Goal: Task Accomplishment & Management: Use online tool/utility

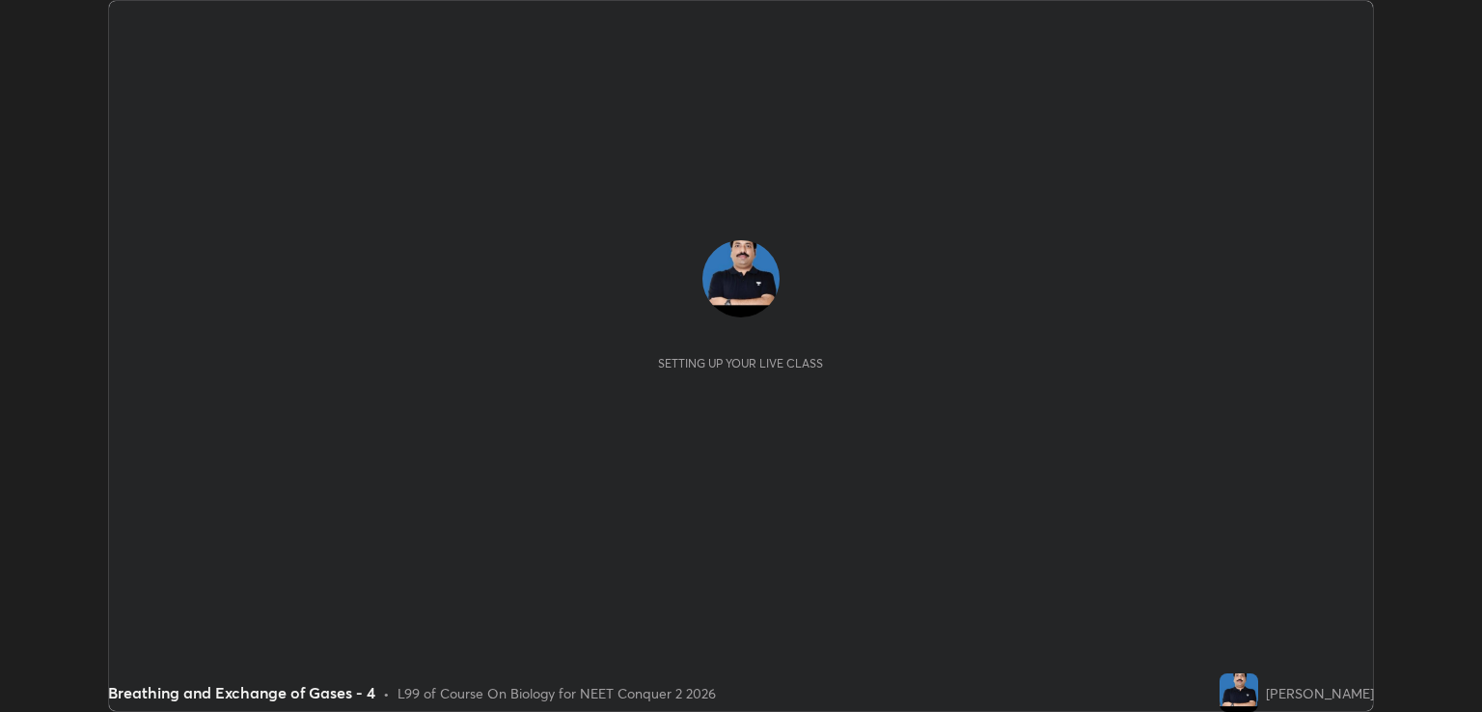
scroll to position [712, 1481]
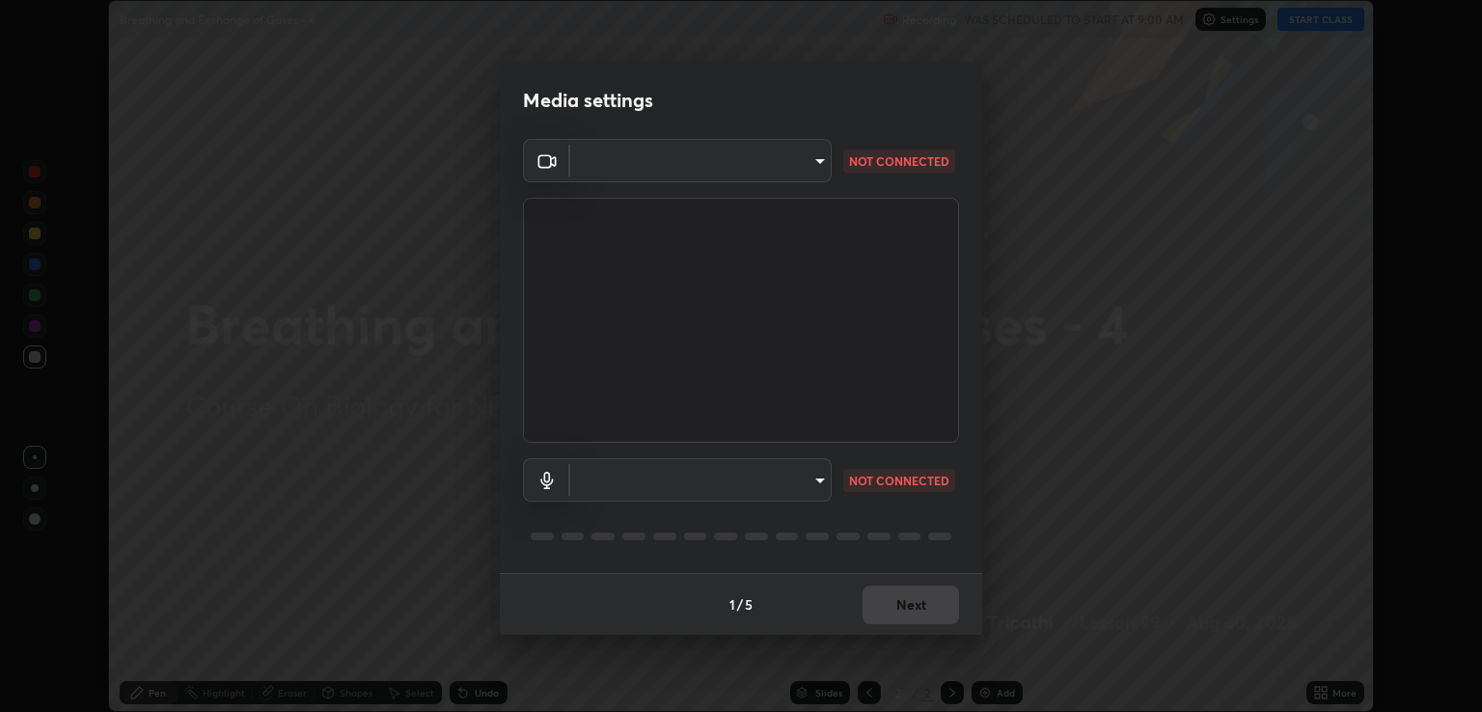
type input "ecbdbd44a66272db987f9f12271ef5319a85e28cdf2a8e5dd884bc8ad31297da"
type input "641fb1797ef8f9550b7f0158b383ff89036df526a4b0c4fe678c68e459c52791"
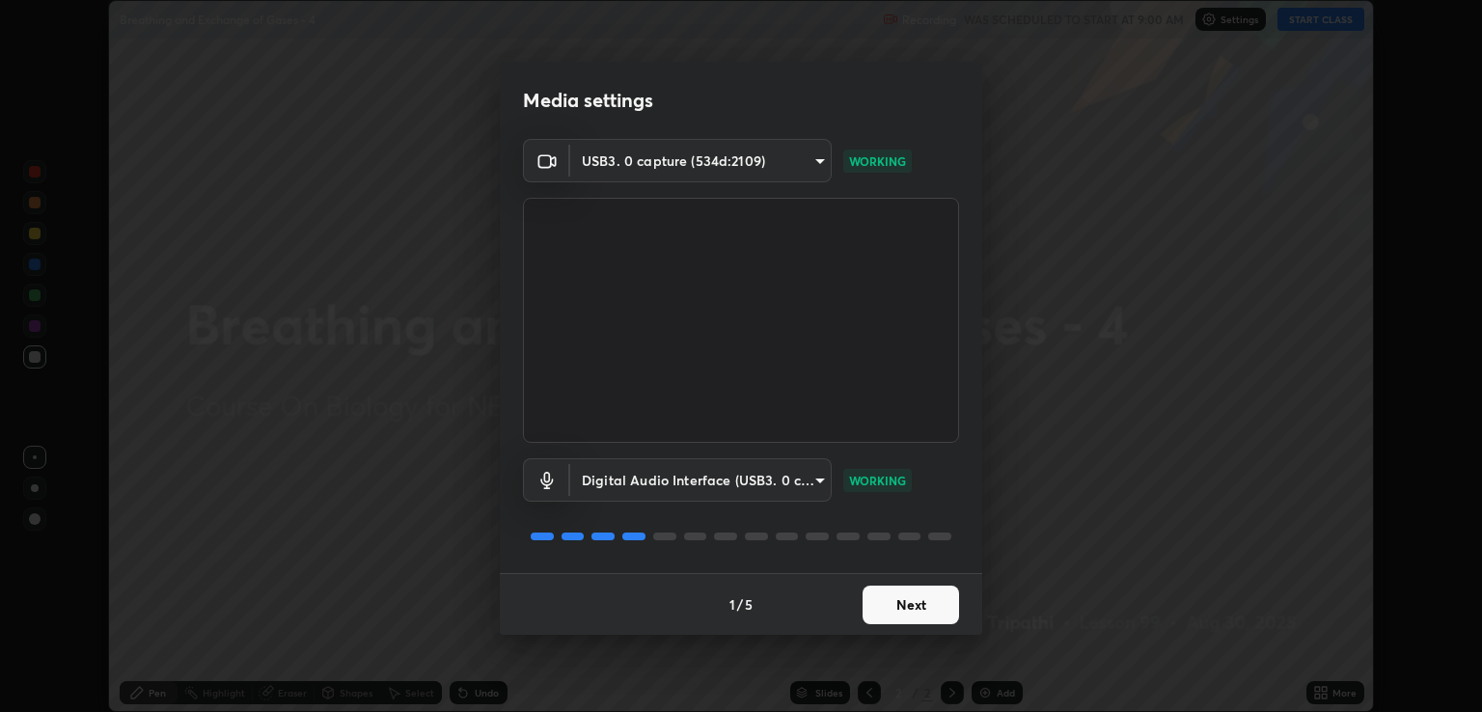
click at [917, 612] on button "Next" at bounding box center [911, 605] width 96 height 39
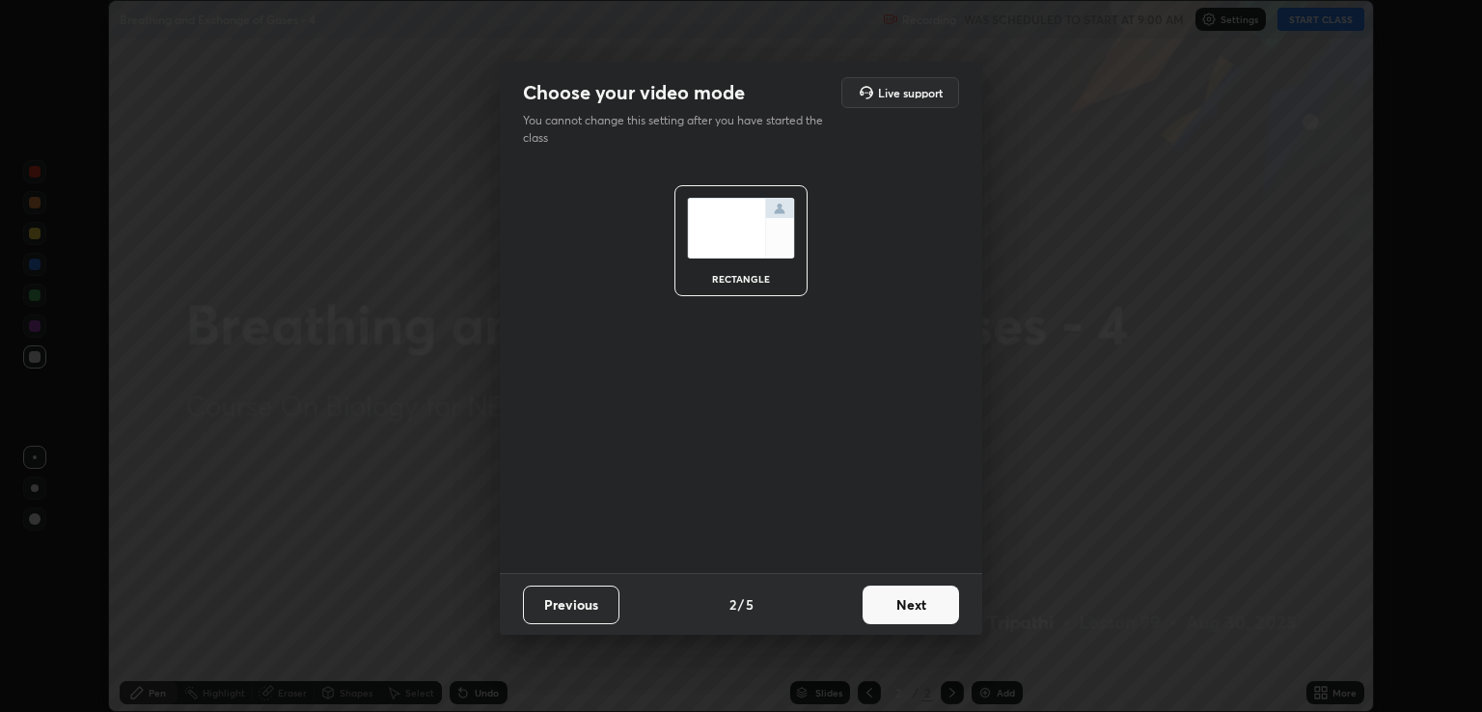
click at [914, 603] on button "Next" at bounding box center [911, 605] width 96 height 39
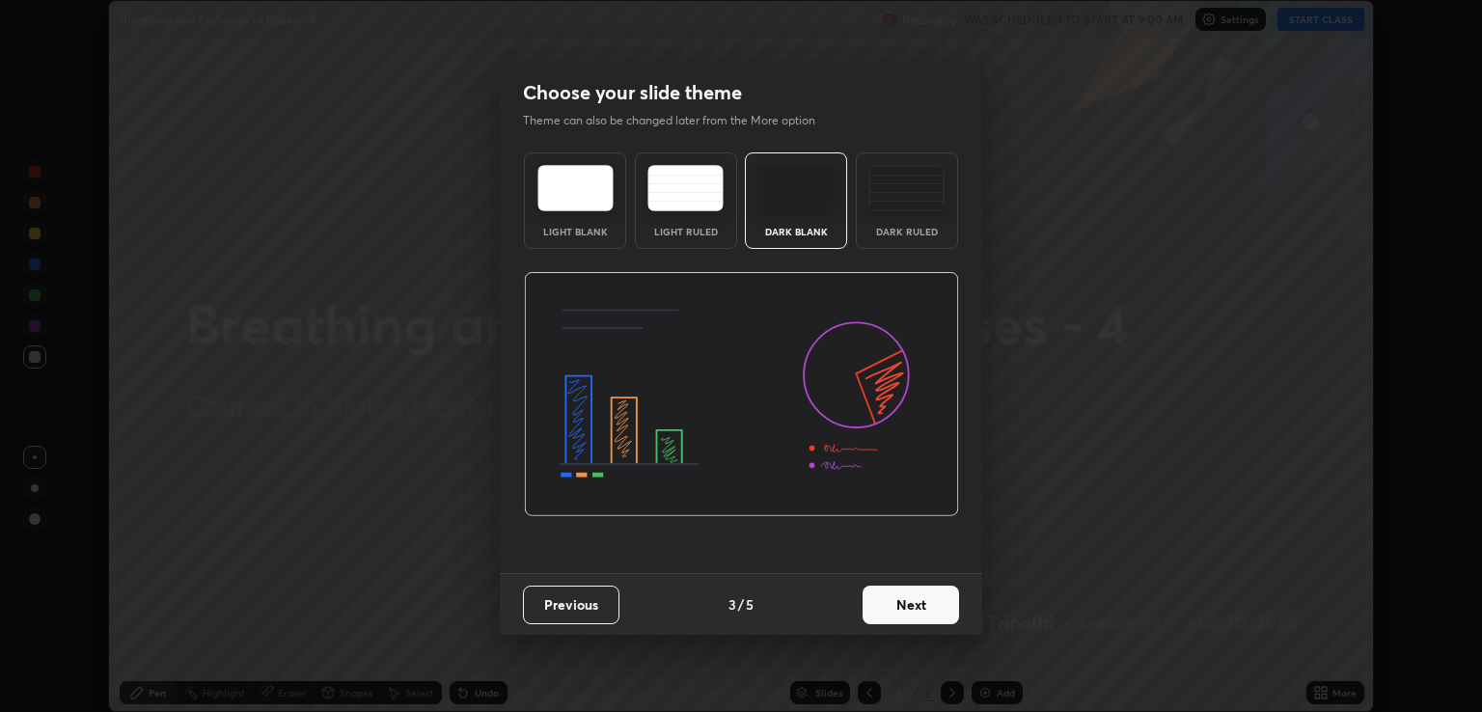
click at [920, 611] on button "Next" at bounding box center [911, 605] width 96 height 39
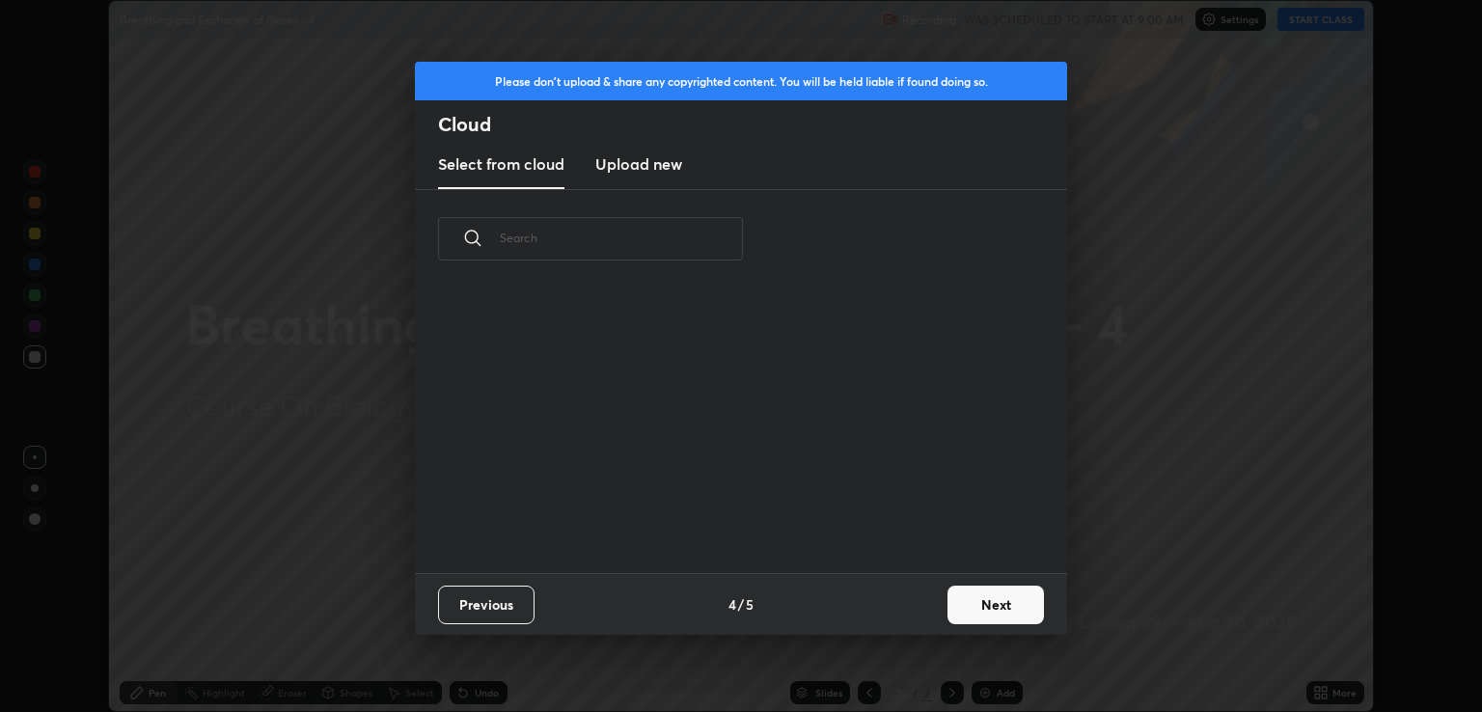
click at [990, 598] on button "Next" at bounding box center [996, 605] width 96 height 39
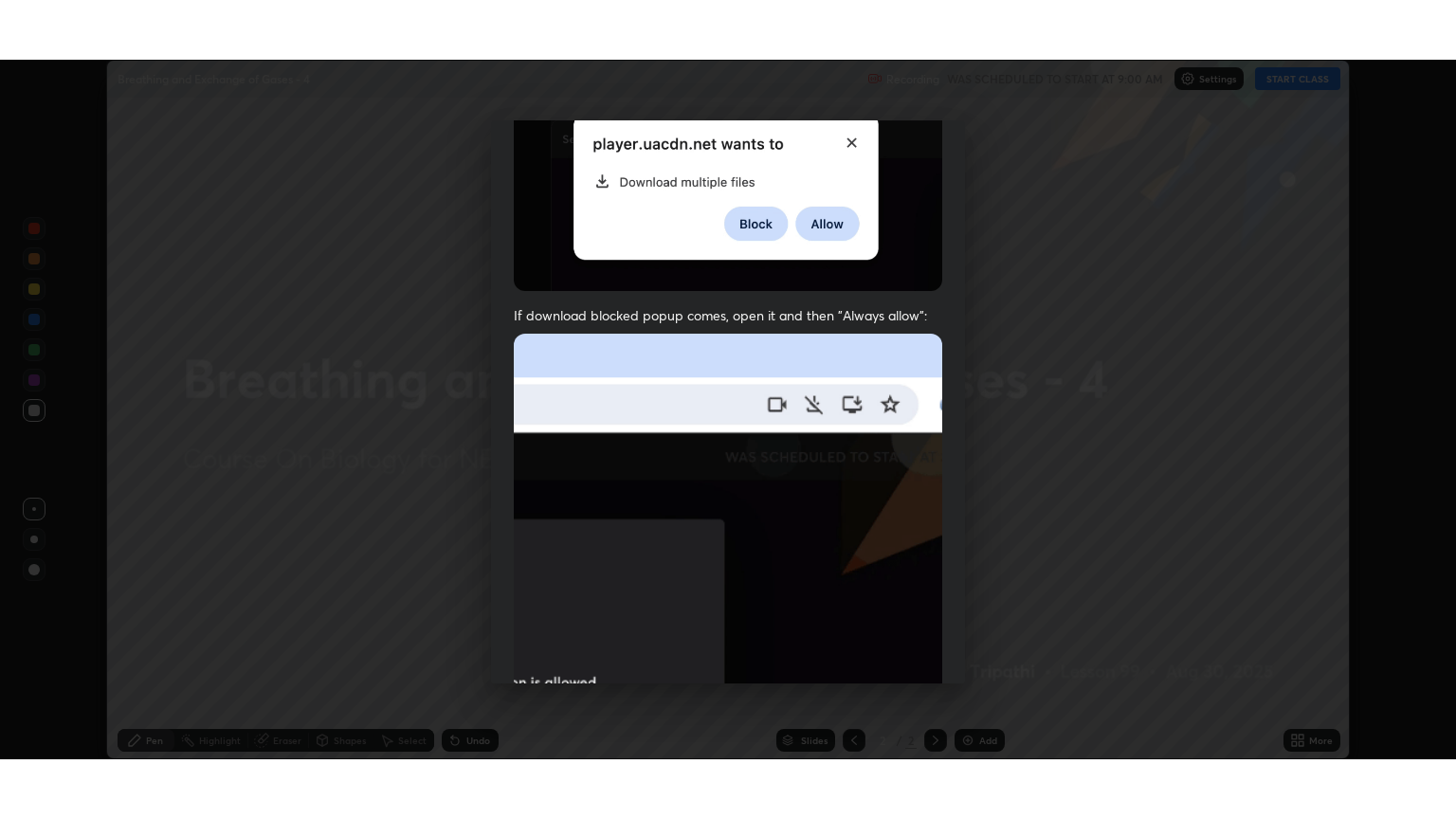
scroll to position [384, 0]
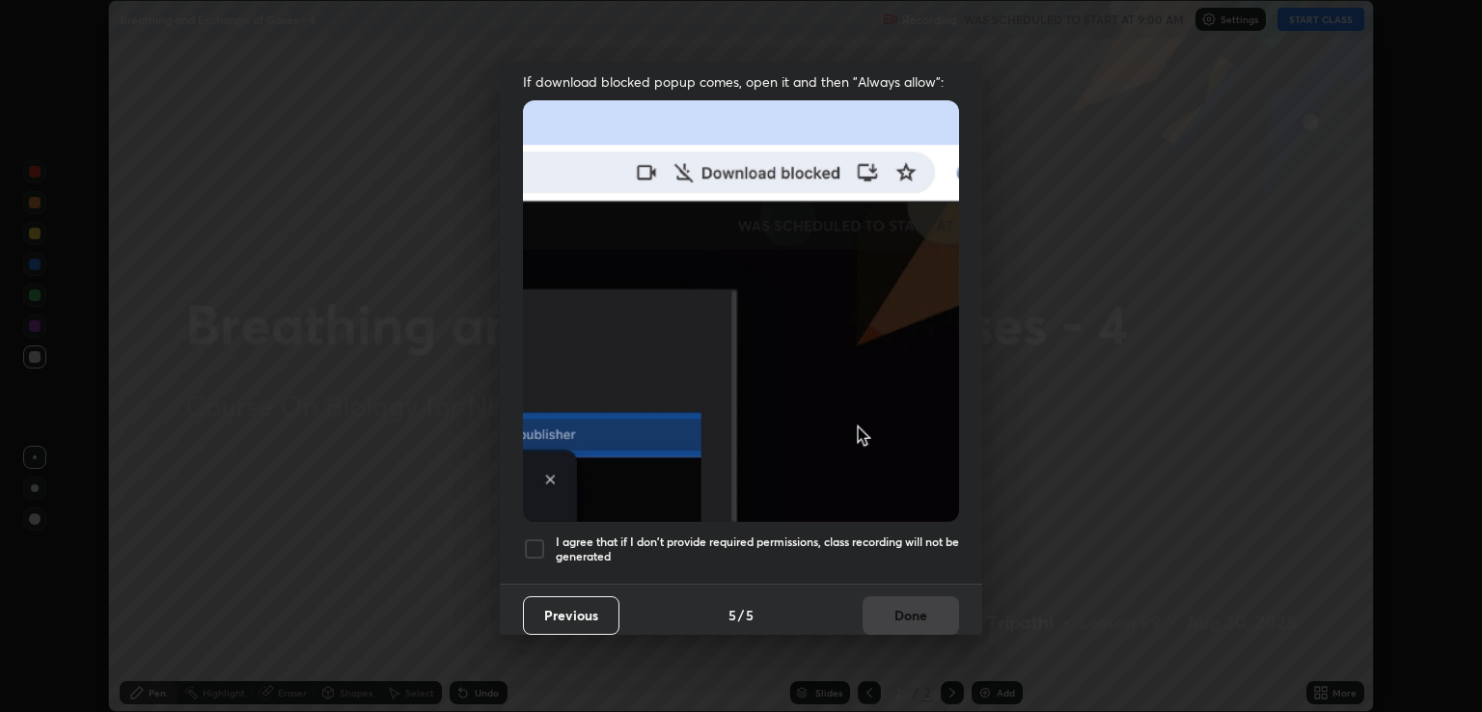
click at [737, 537] on h5 "I agree that if I don't provide required permissions, class recording will not …" at bounding box center [757, 550] width 403 height 30
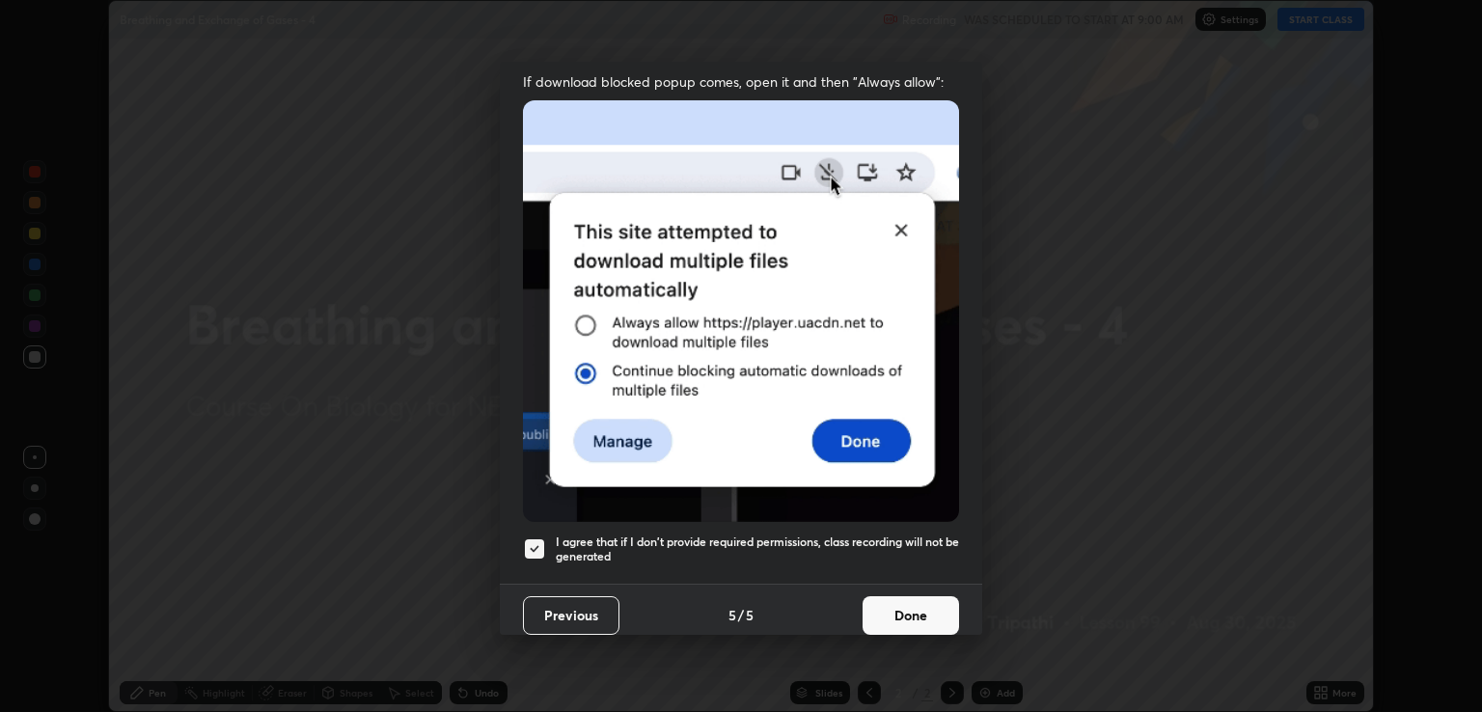
click at [895, 603] on button "Done" at bounding box center [911, 615] width 96 height 39
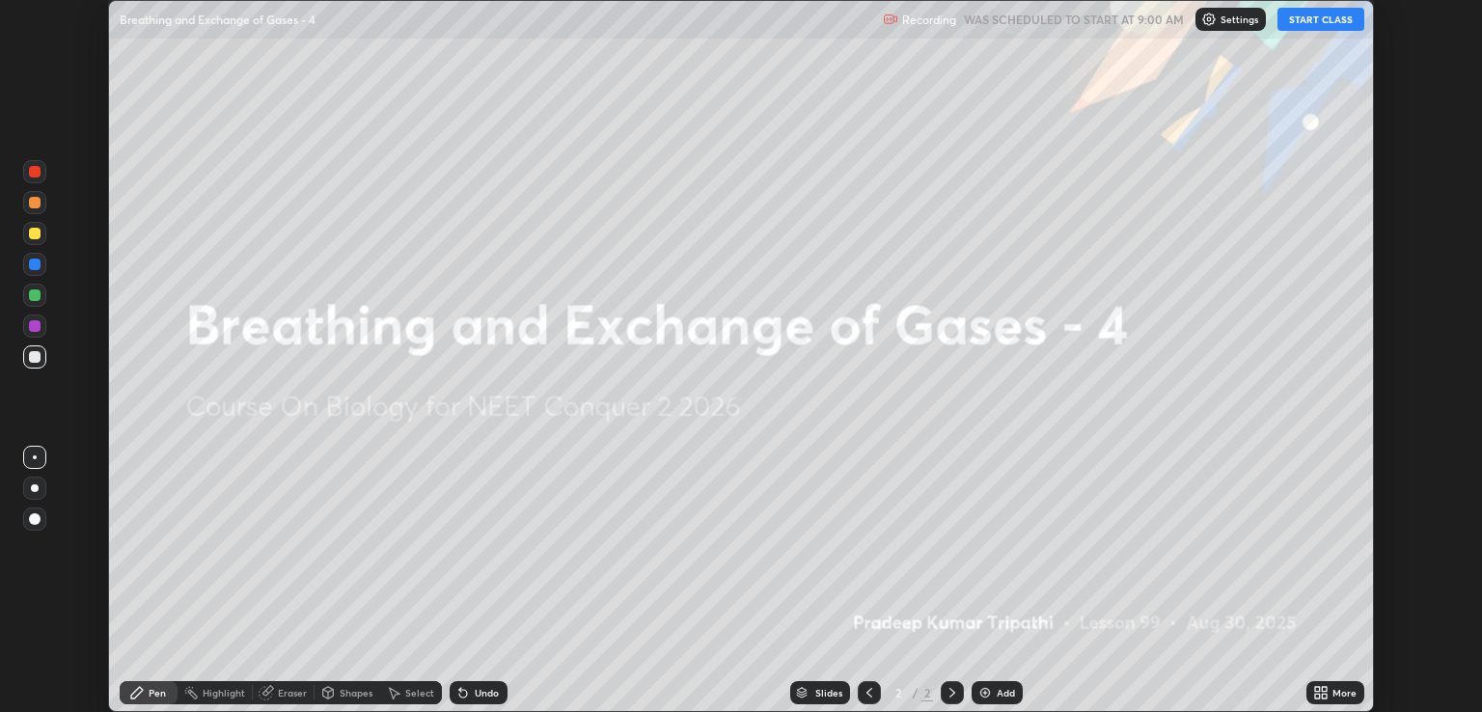
click at [1316, 18] on button "START CLASS" at bounding box center [1321, 19] width 87 height 23
click at [1320, 697] on icon at bounding box center [1320, 692] width 15 height 15
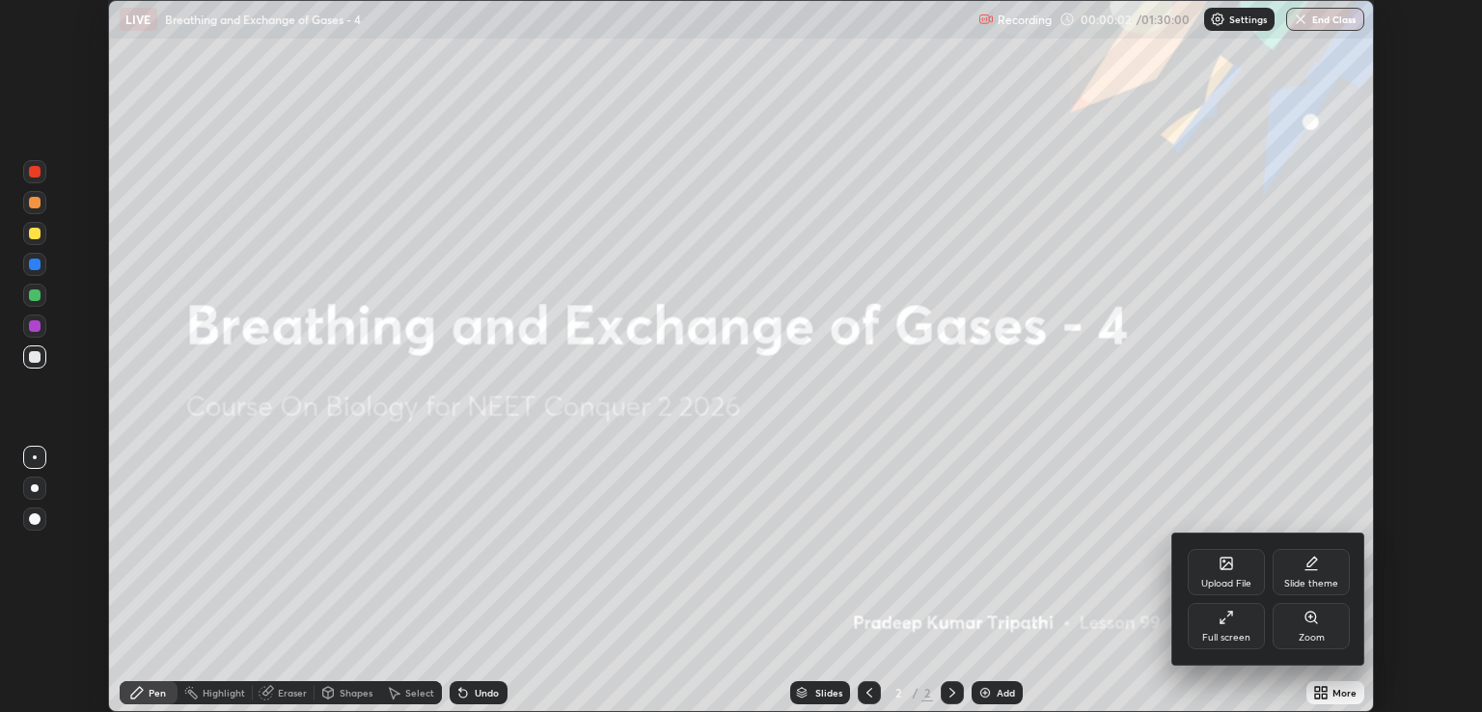
click at [1240, 626] on div "Full screen" at bounding box center [1226, 626] width 77 height 46
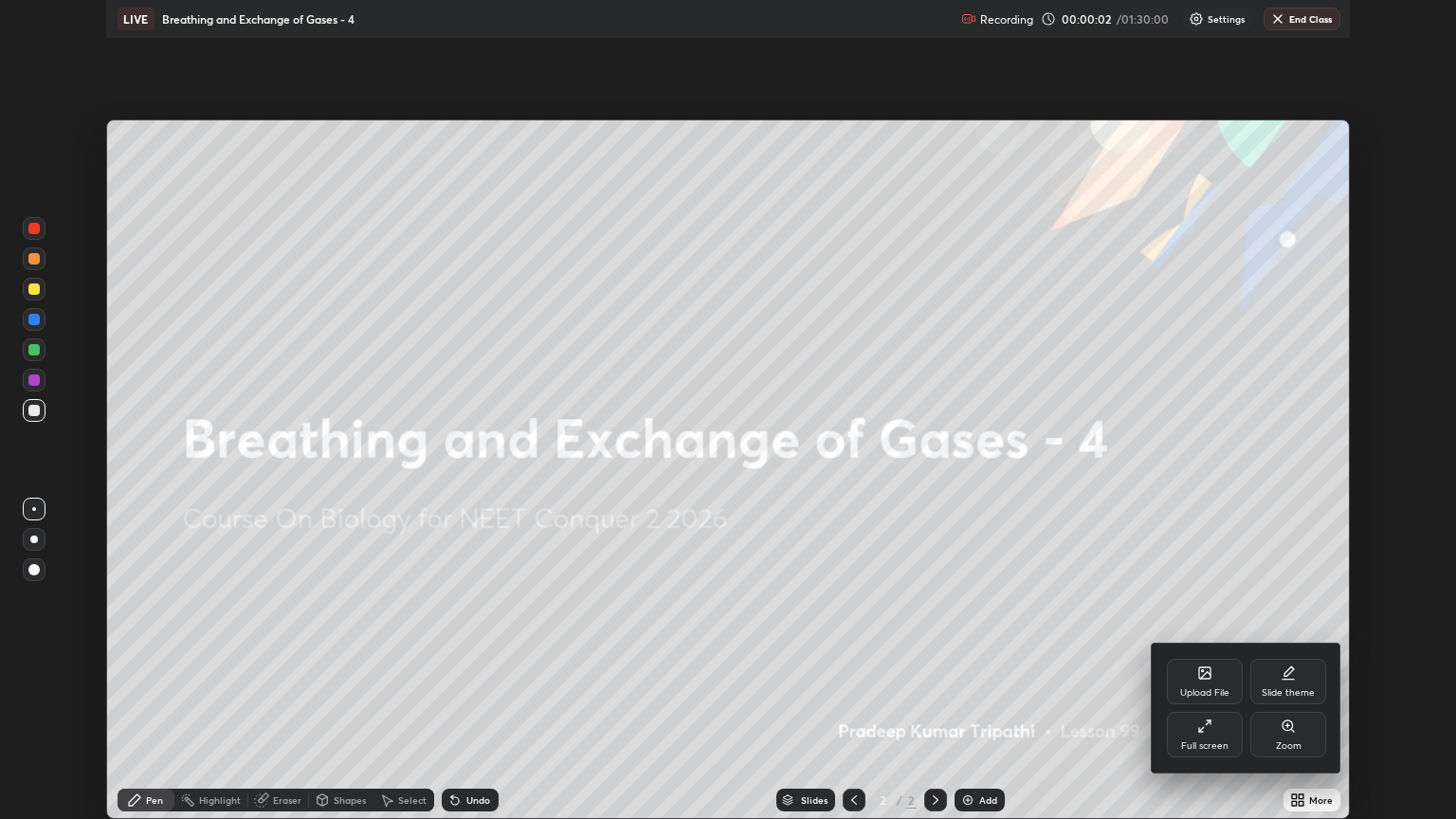
scroll to position [819, 1456]
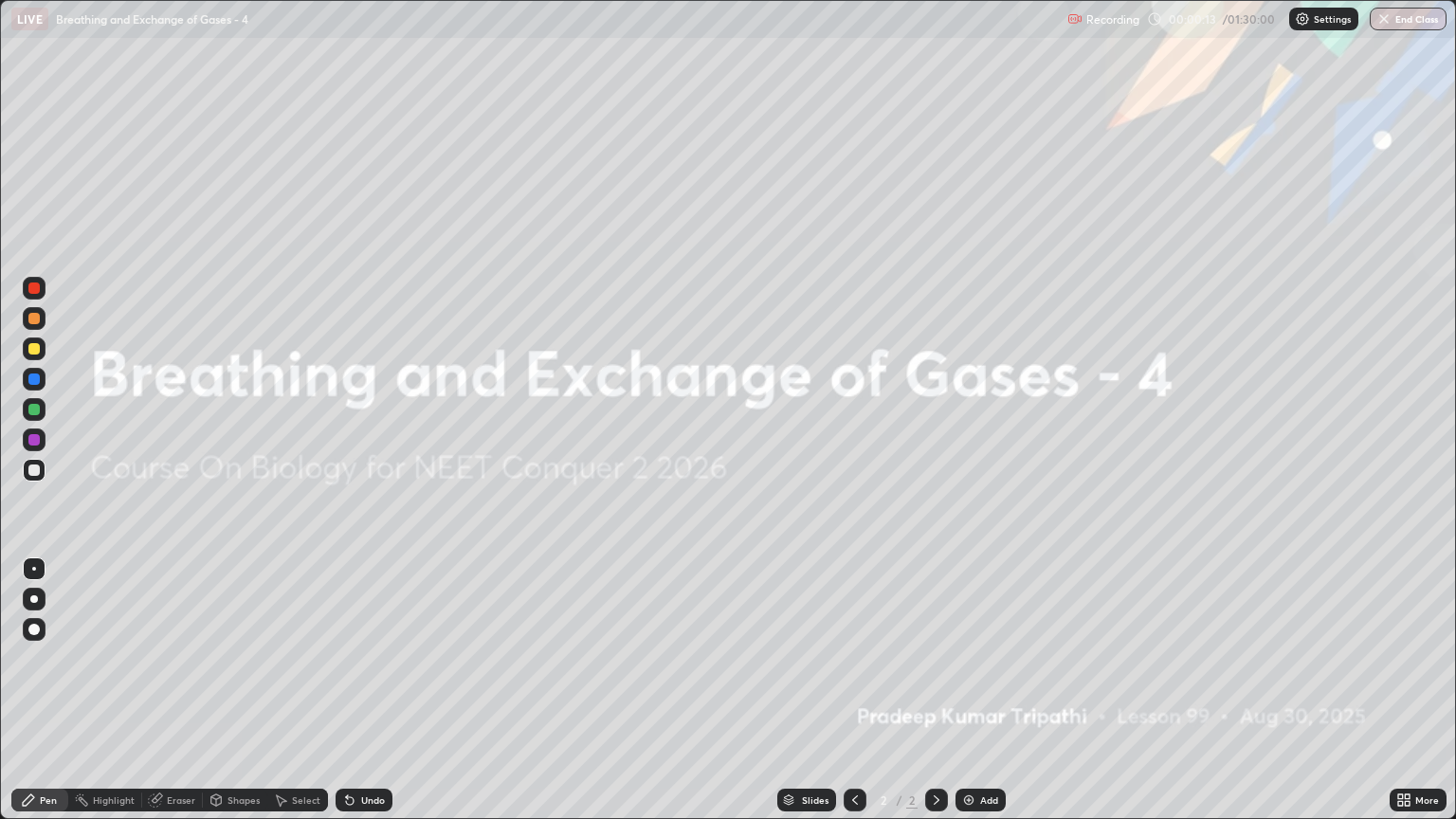
click at [961, 698] on img at bounding box center [968, 799] width 15 height 15
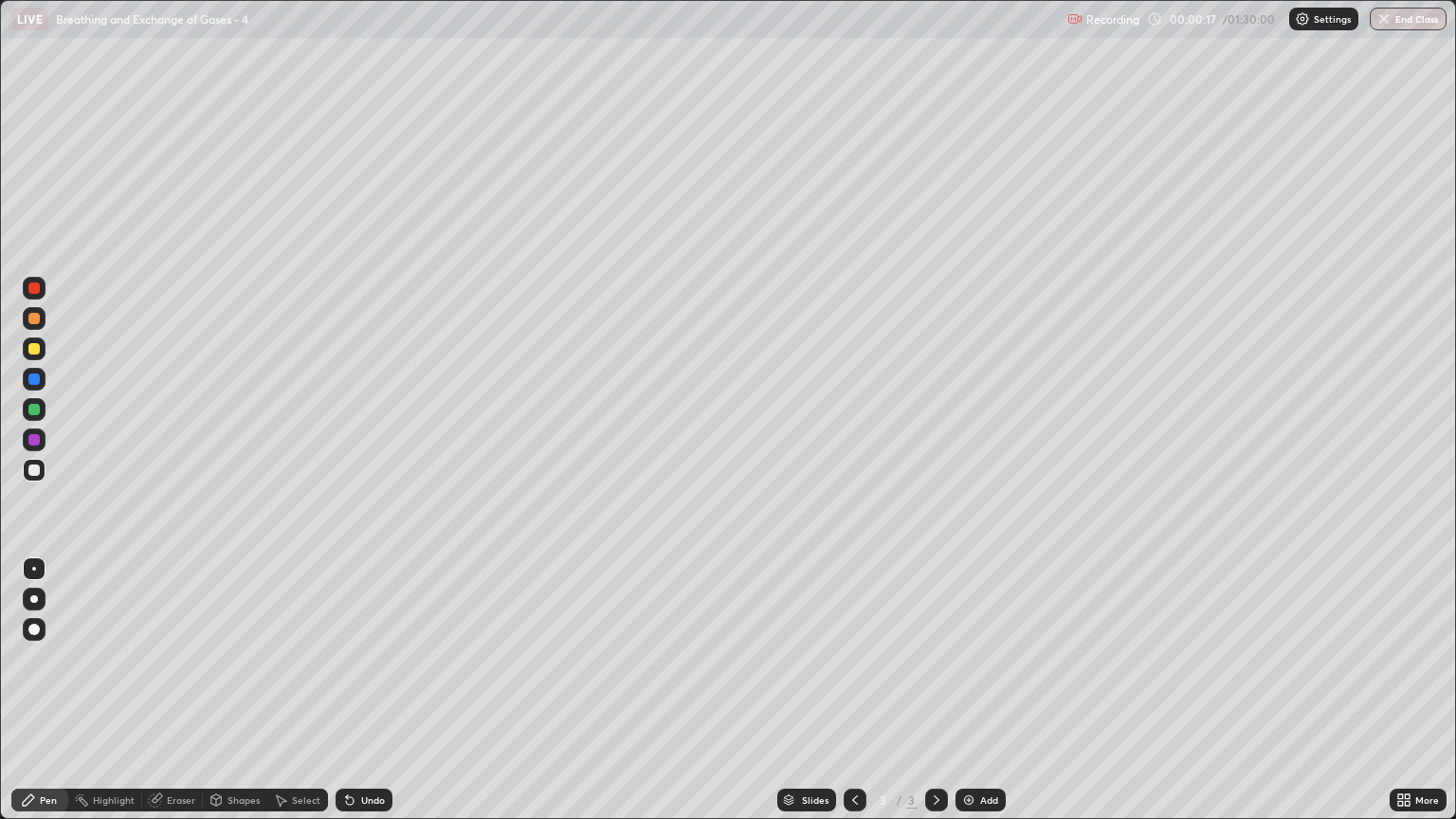
click at [34, 319] on div at bounding box center [34, 318] width 12 height 12
click at [34, 601] on div at bounding box center [34, 599] width 8 height 8
click at [36, 353] on div at bounding box center [34, 349] width 12 height 12
click at [229, 698] on div "Shapes" at bounding box center [244, 800] width 32 height 10
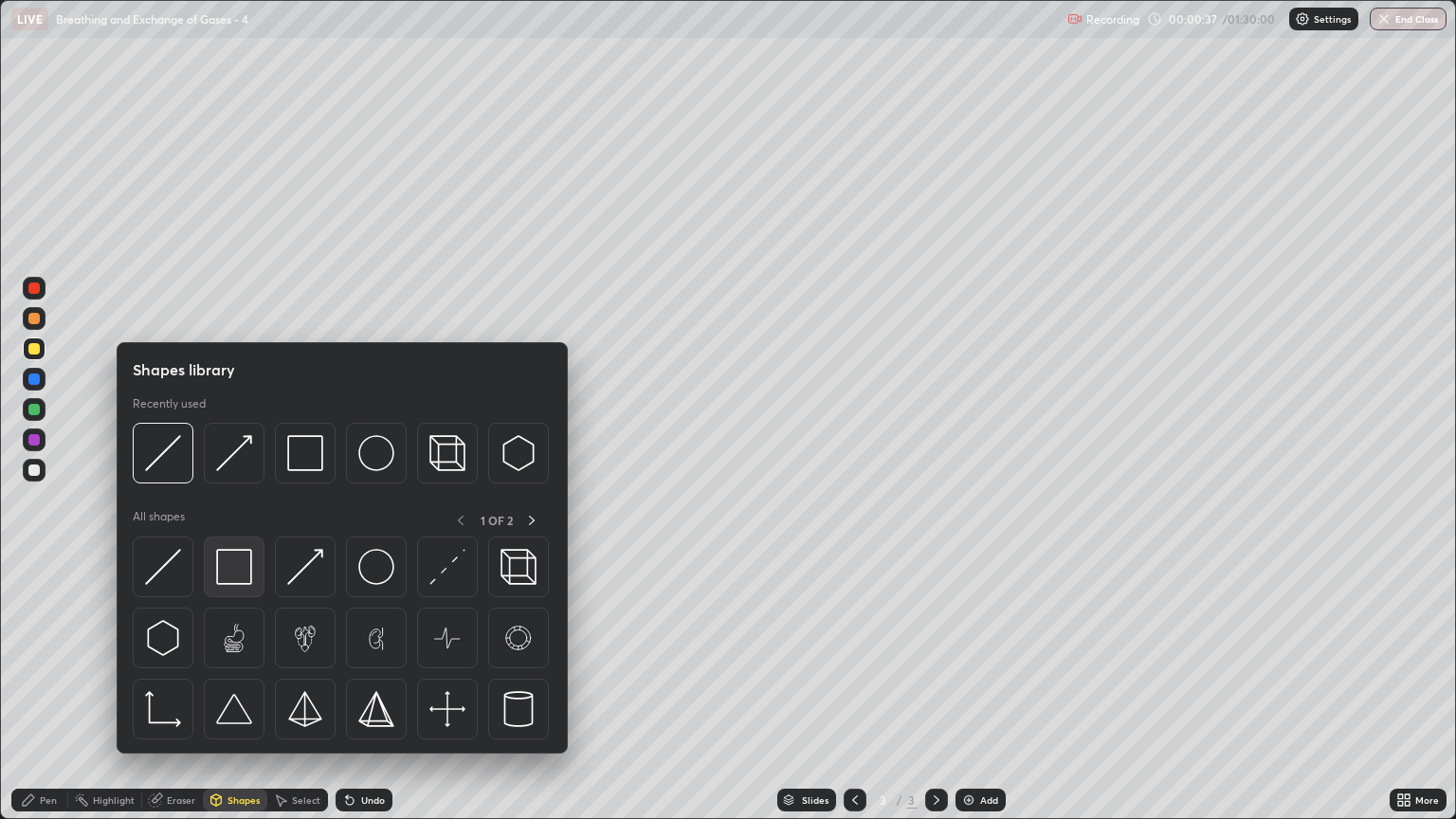
click at [237, 575] on img at bounding box center [234, 567] width 36 height 36
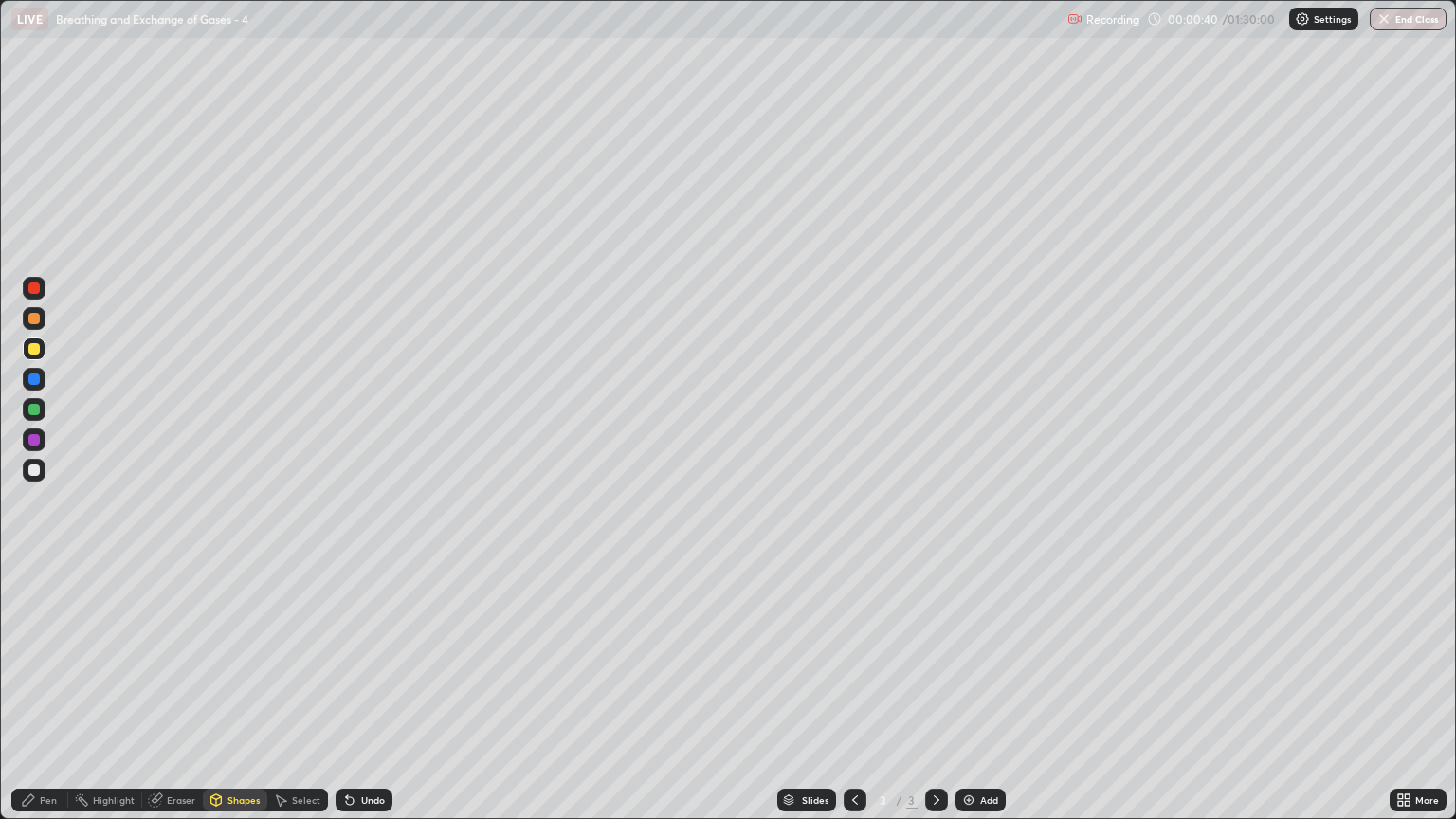
click at [37, 470] on div at bounding box center [34, 470] width 12 height 12
click at [235, 698] on div "Shapes" at bounding box center [244, 800] width 32 height 10
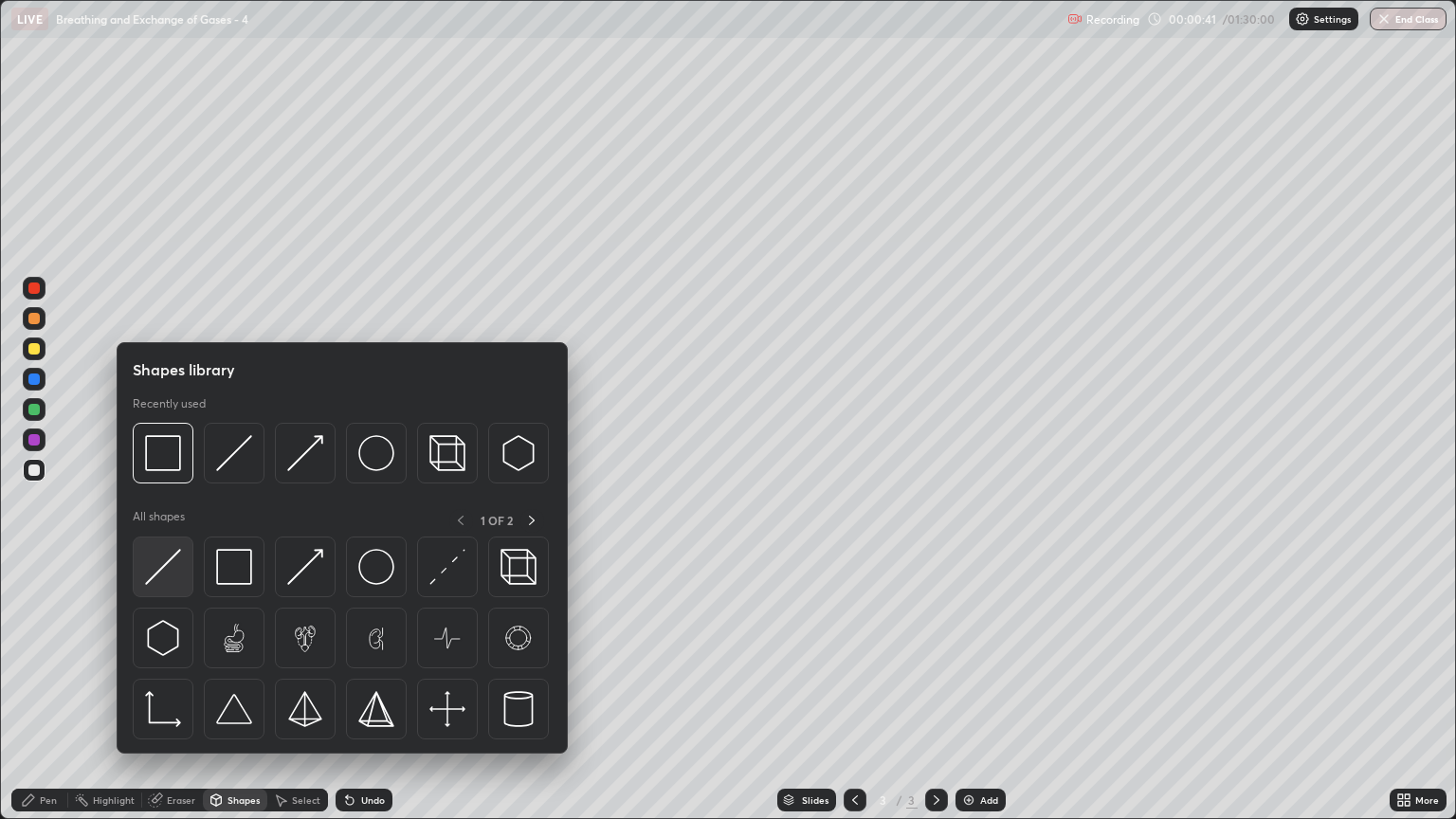
click at [164, 558] on img at bounding box center [163, 567] width 36 height 36
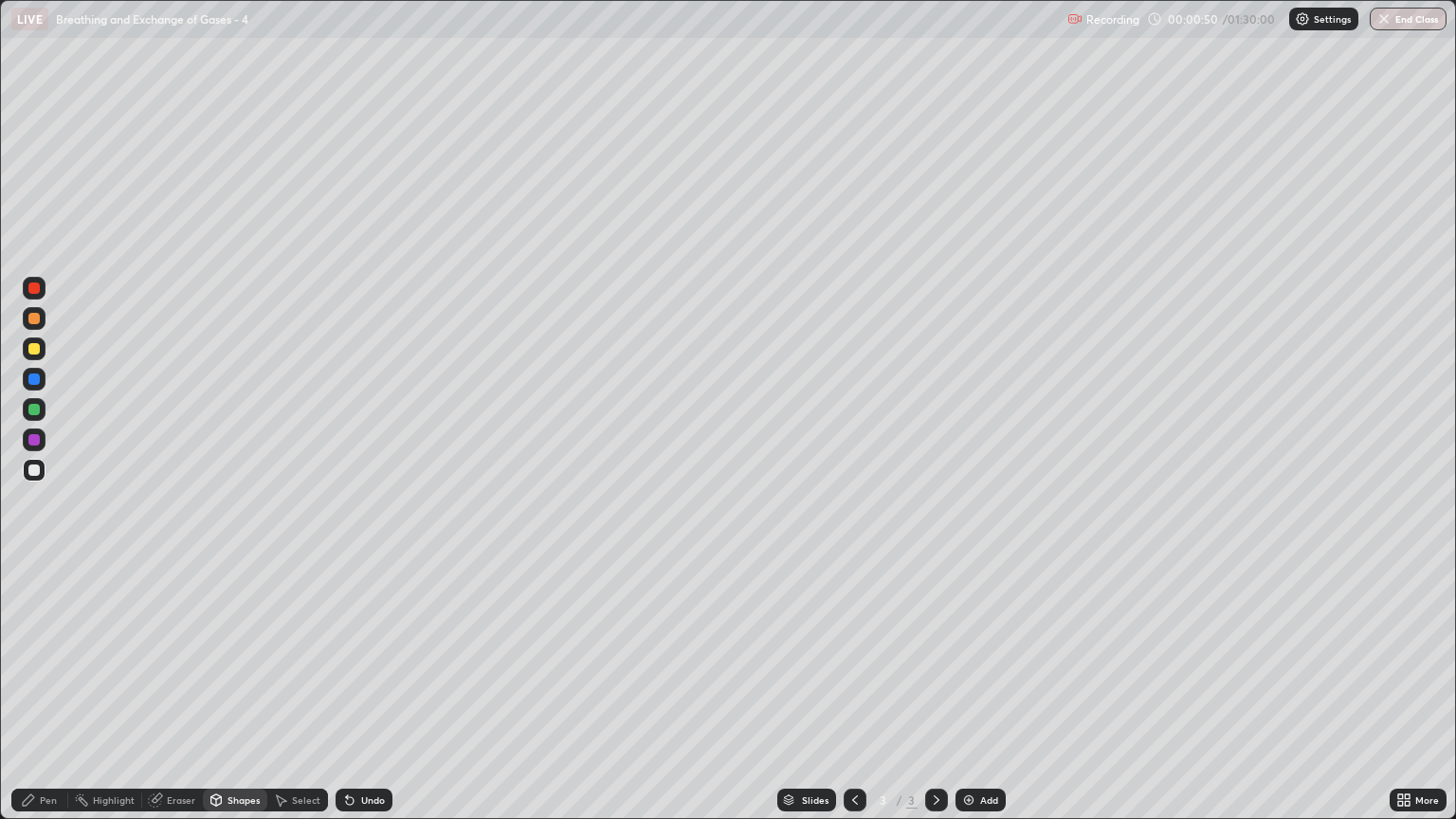
click at [65, 698] on div "Pen" at bounding box center [40, 799] width 57 height 23
click at [34, 352] on div at bounding box center [34, 349] width 12 height 12
click at [37, 472] on div at bounding box center [34, 470] width 12 height 12
click at [45, 698] on div "Pen" at bounding box center [48, 800] width 17 height 10
click at [36, 353] on div at bounding box center [34, 349] width 12 height 12
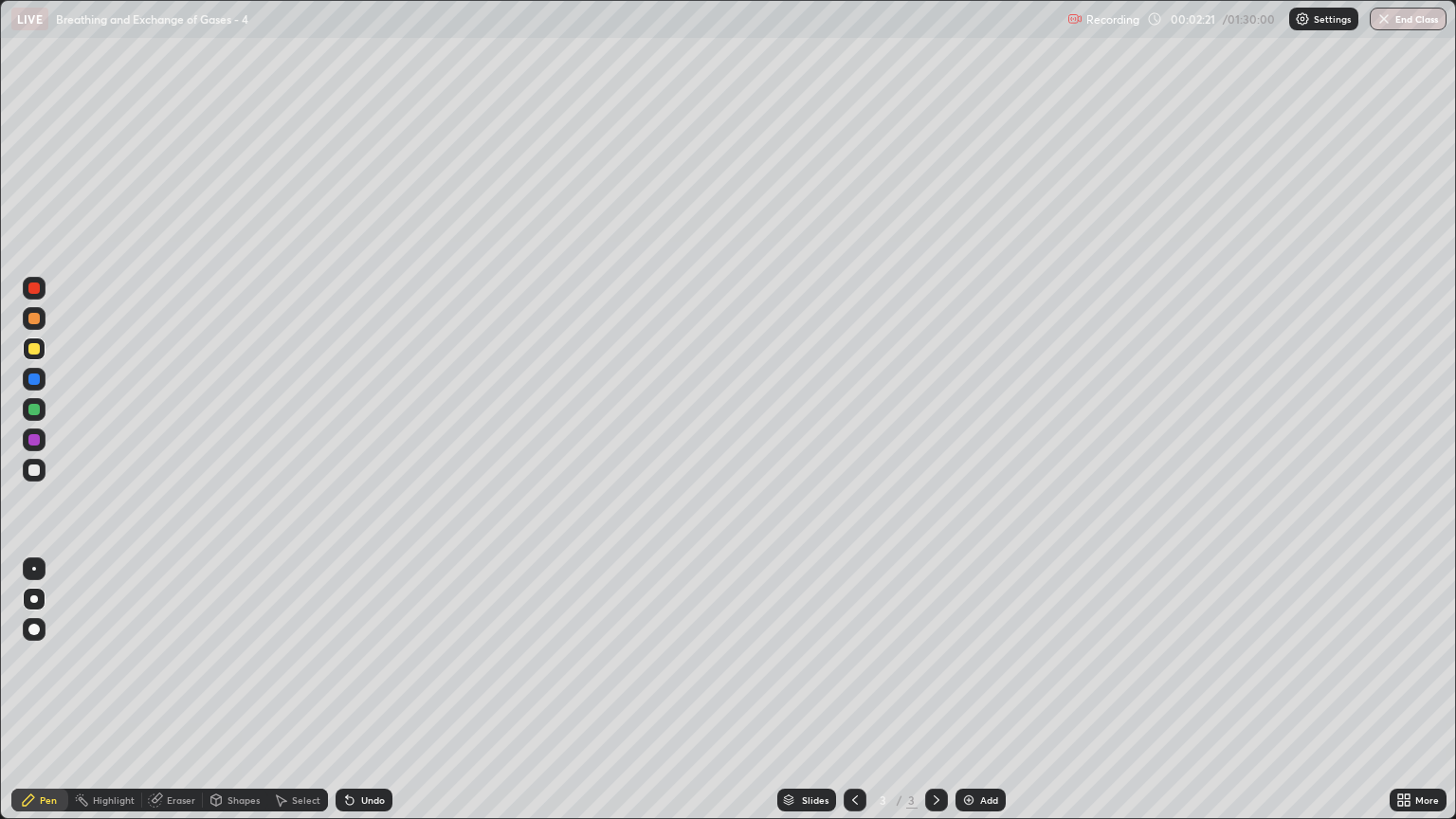
click at [237, 698] on div "Shapes" at bounding box center [244, 800] width 32 height 10
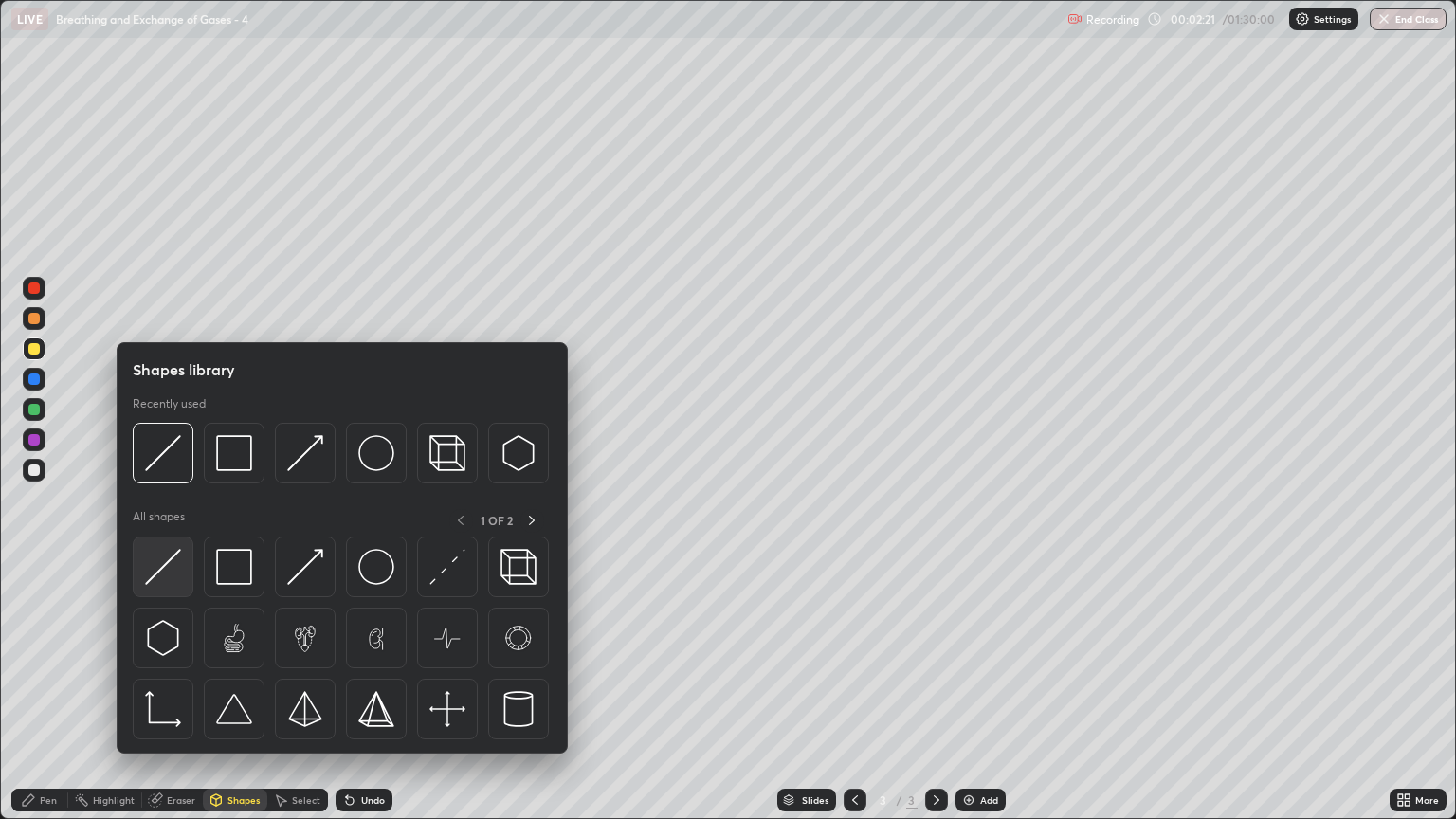
click at [176, 571] on img at bounding box center [163, 567] width 36 height 36
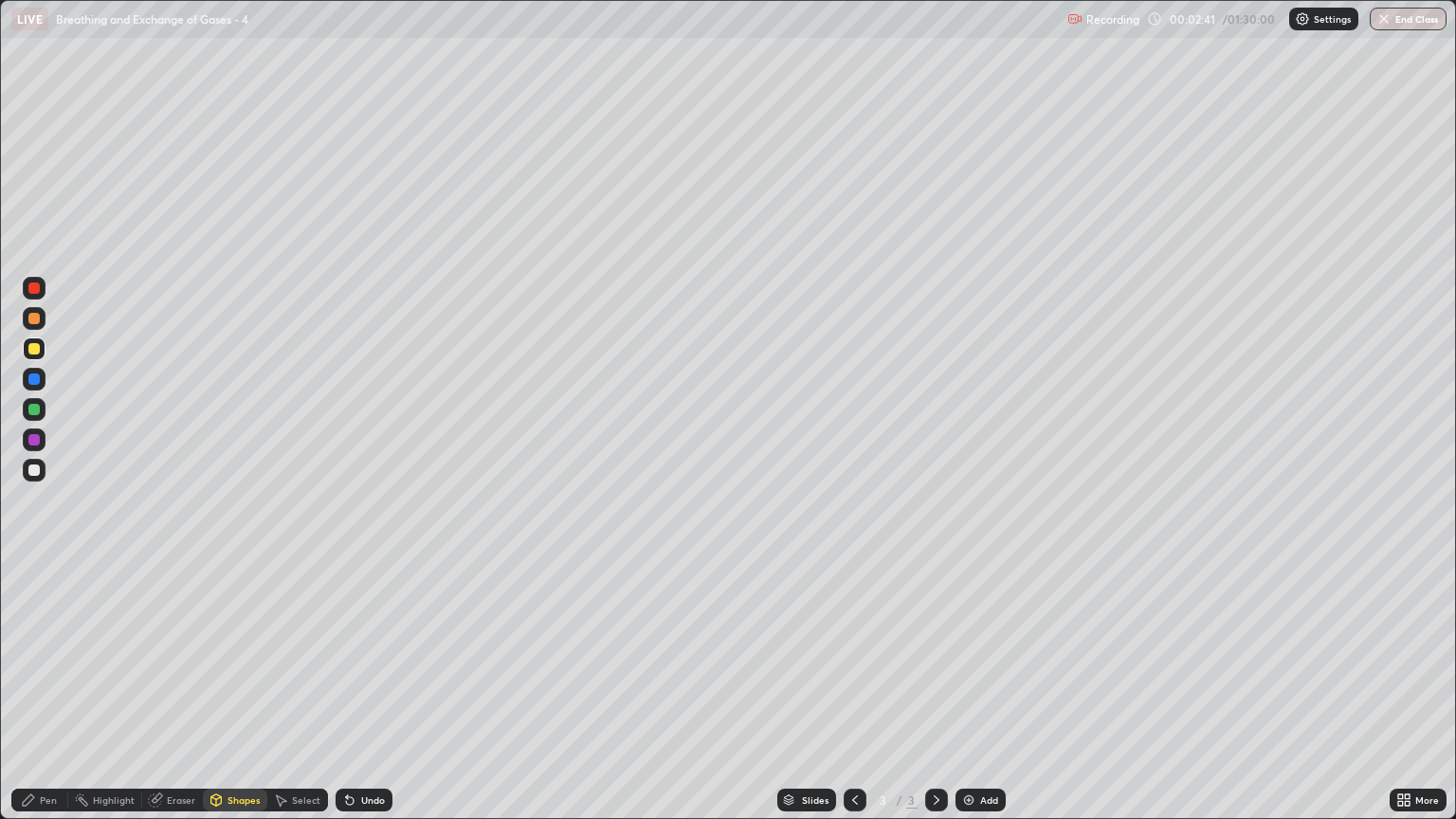
click at [251, 698] on div "Shapes" at bounding box center [244, 800] width 32 height 10
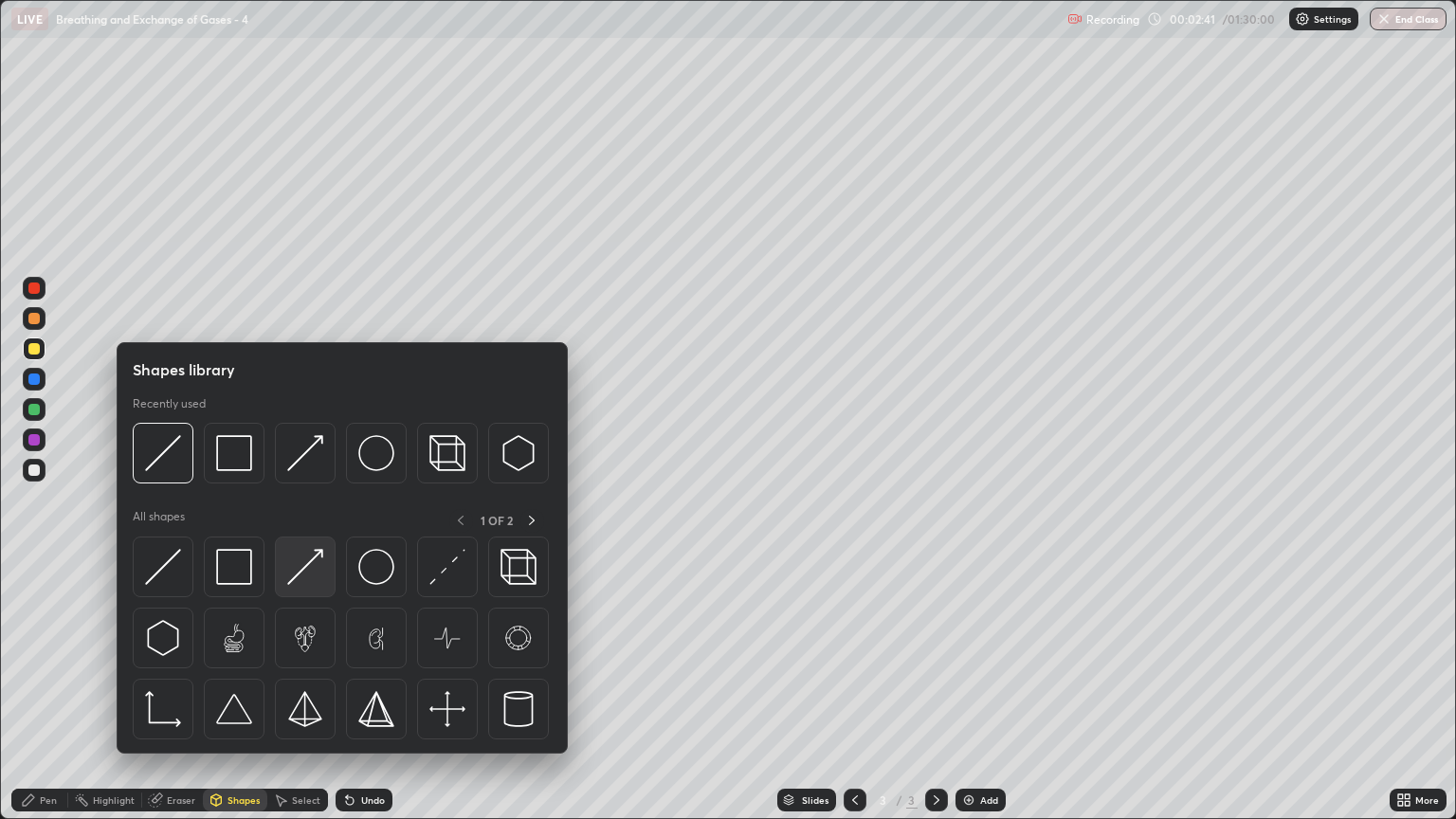
click at [313, 578] on img at bounding box center [305, 567] width 36 height 36
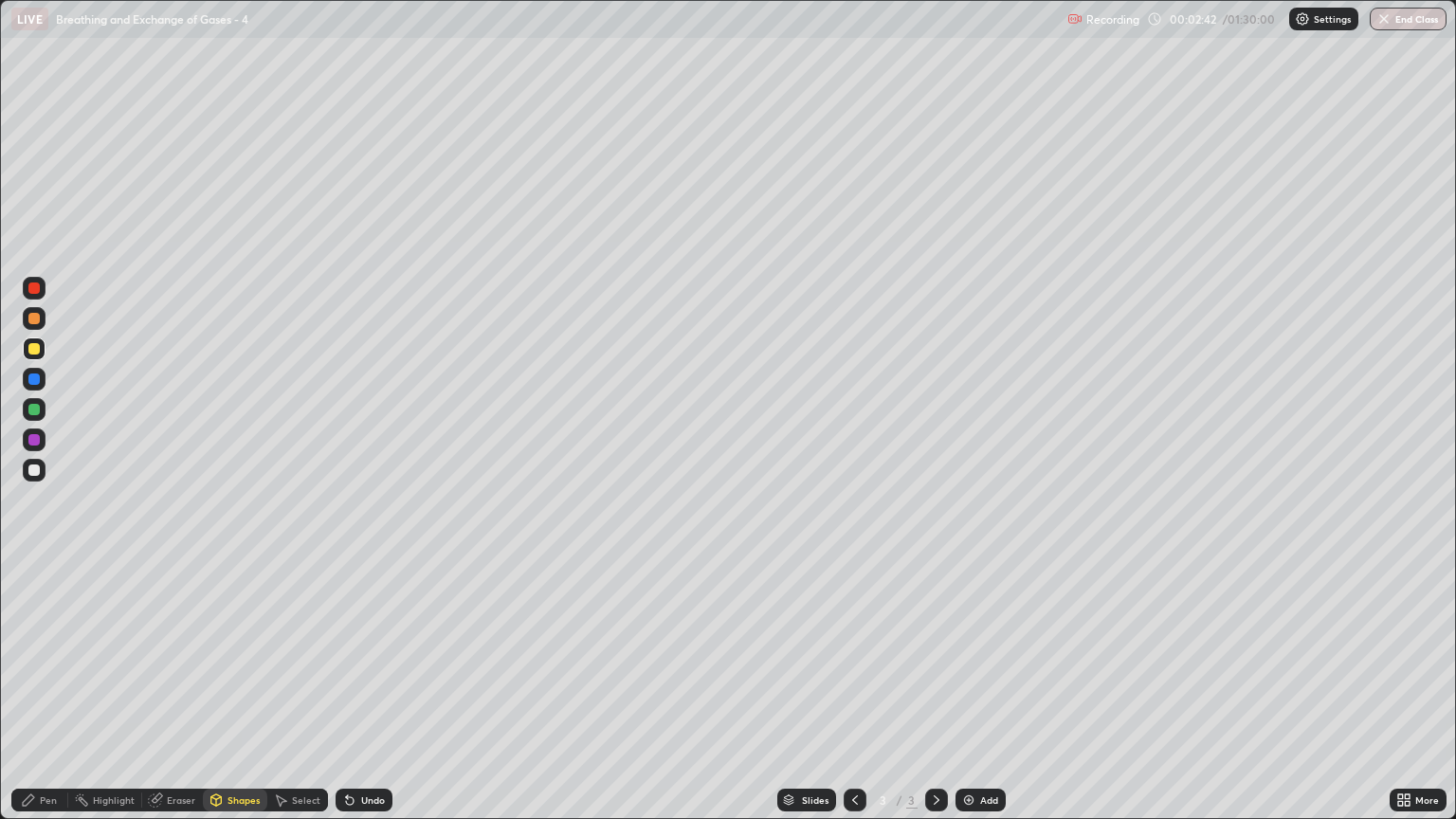
click at [36, 469] on div at bounding box center [34, 470] width 12 height 12
click at [58, 698] on div "Pen" at bounding box center [40, 799] width 57 height 23
click at [55, 698] on div "Pen" at bounding box center [40, 799] width 57 height 23
click at [35, 351] on div at bounding box center [34, 349] width 12 height 12
click at [247, 698] on div "Shapes" at bounding box center [244, 800] width 32 height 10
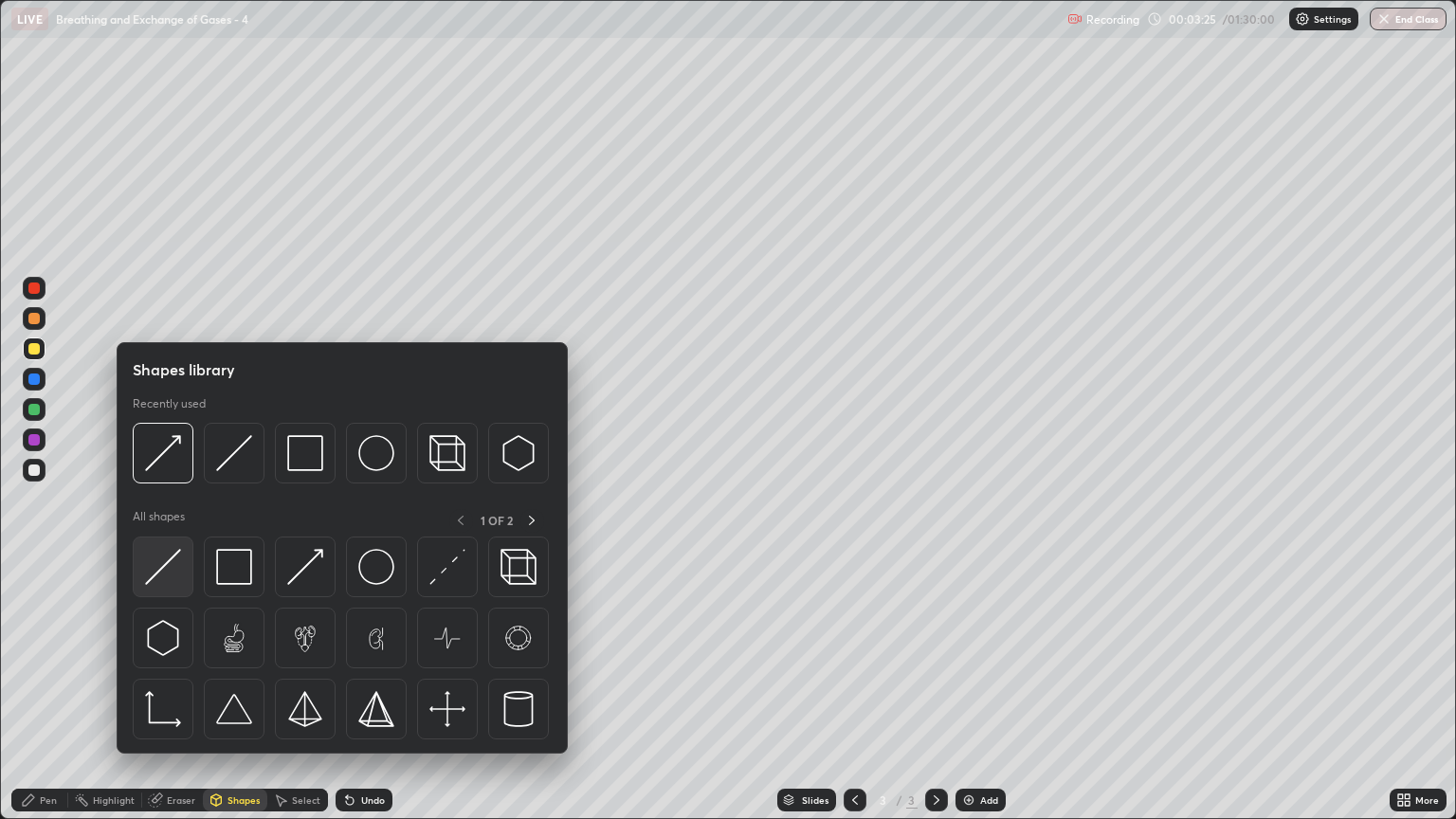
click at [182, 569] on div at bounding box center [163, 567] width 61 height 61
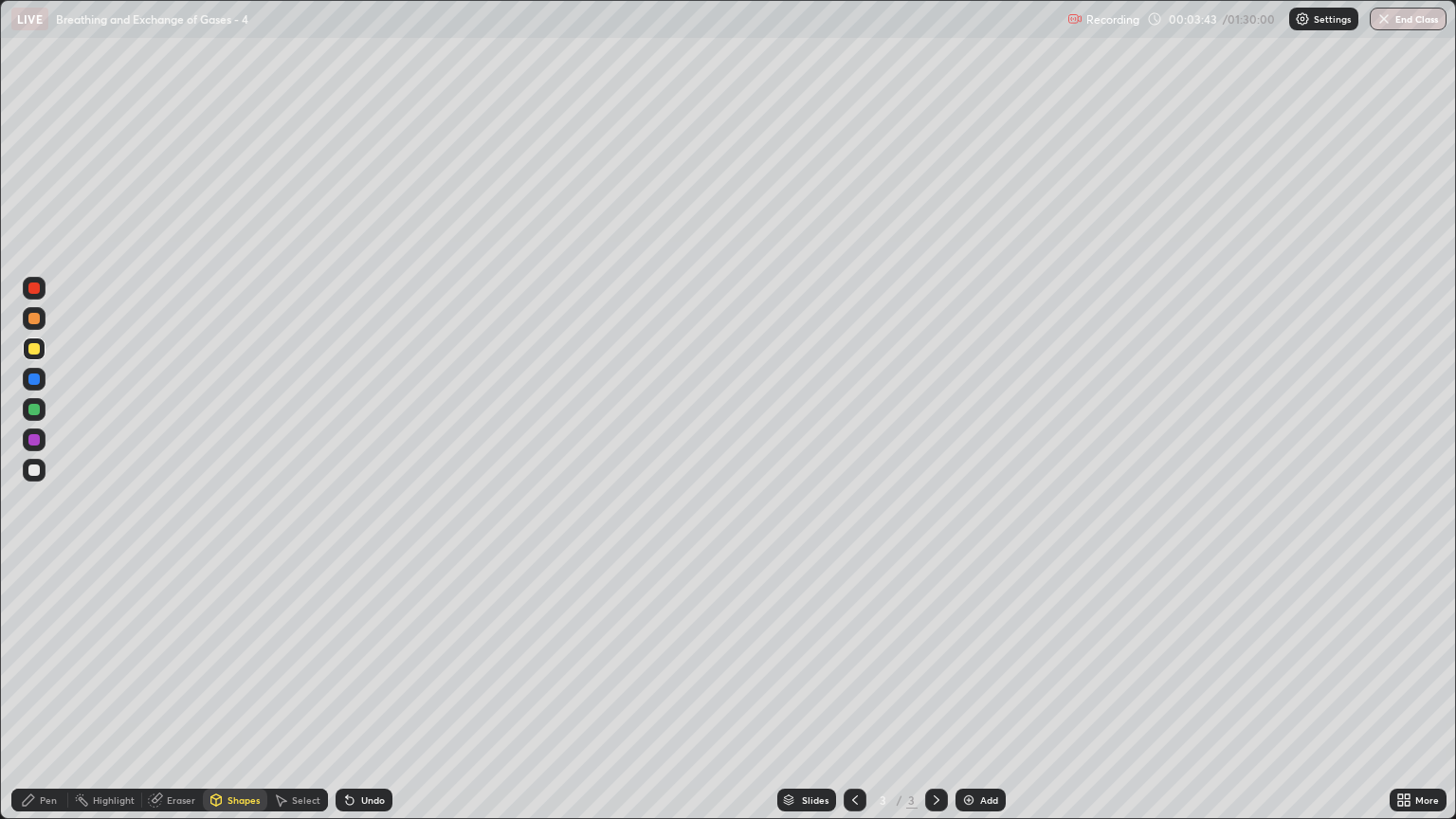
click at [34, 320] on div at bounding box center [34, 318] width 12 height 12
click at [52, 698] on div "Pen" at bounding box center [40, 799] width 57 height 23
click at [32, 352] on div at bounding box center [34, 349] width 12 height 12
click at [246, 698] on div "Shapes" at bounding box center [244, 800] width 32 height 10
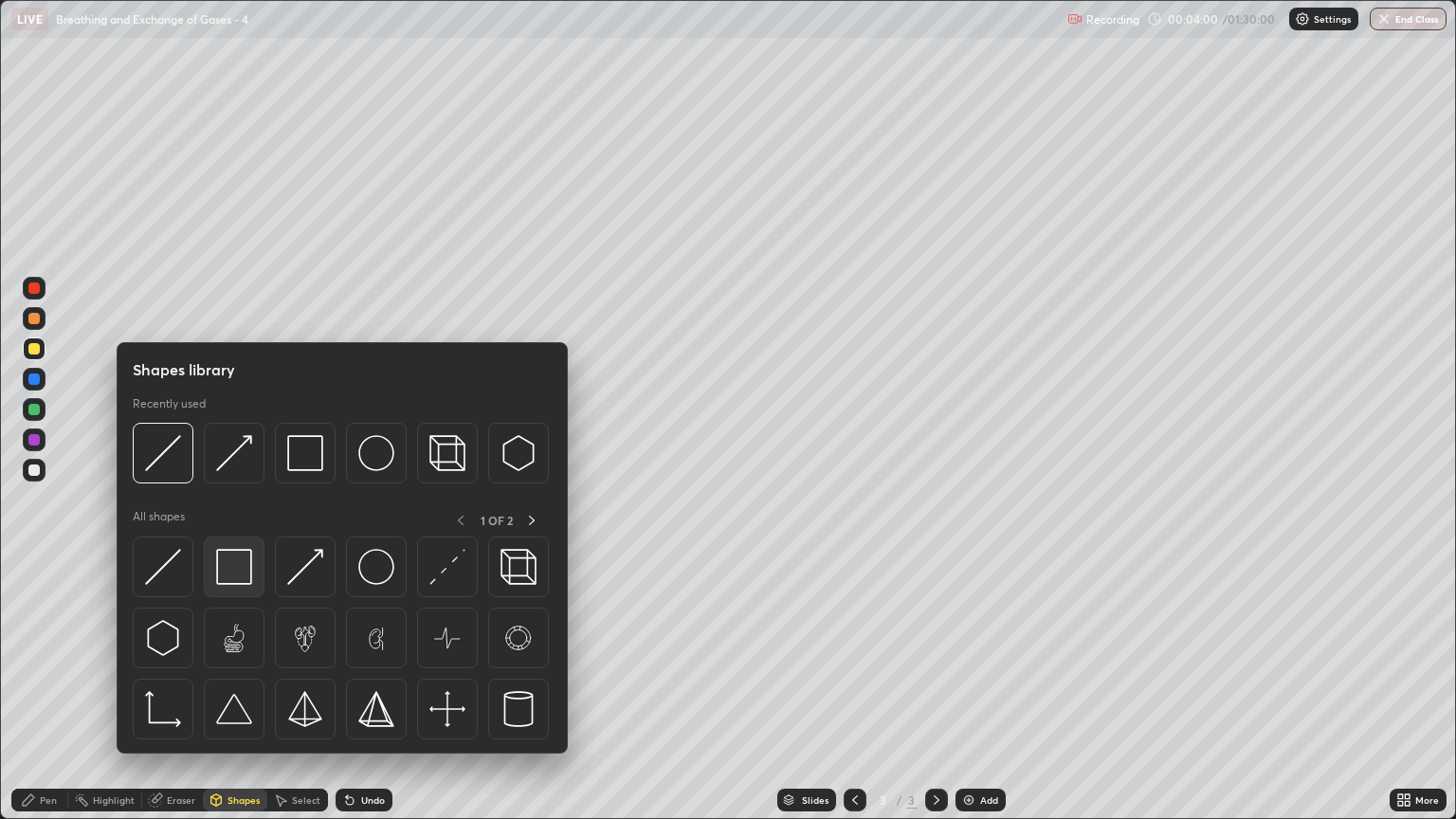
click at [226, 558] on img at bounding box center [234, 567] width 36 height 36
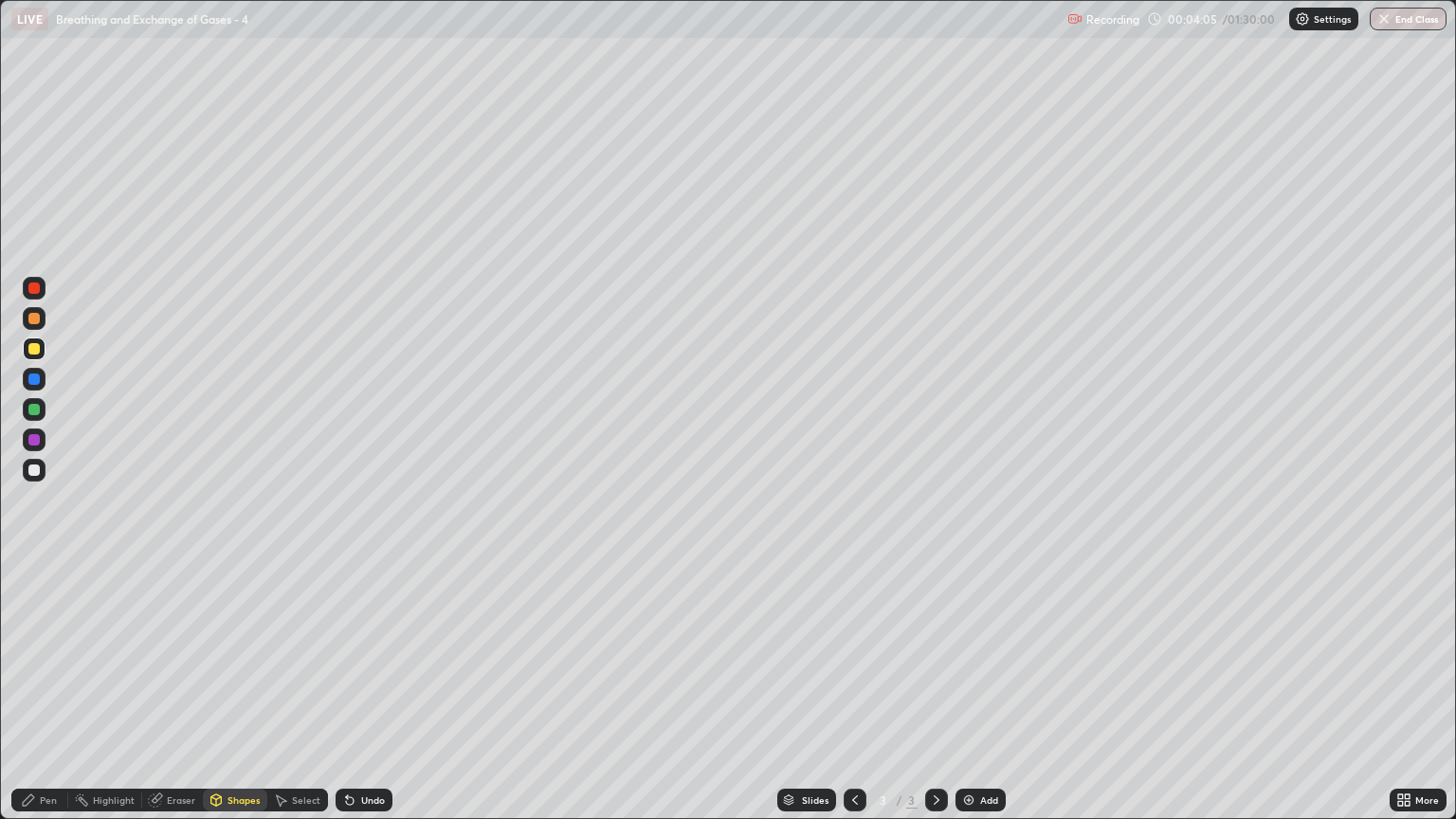
click at [57, 698] on div "Pen" at bounding box center [40, 799] width 57 height 23
click at [35, 351] on div at bounding box center [34, 349] width 12 height 12
click at [239, 698] on div "Shapes" at bounding box center [235, 799] width 65 height 23
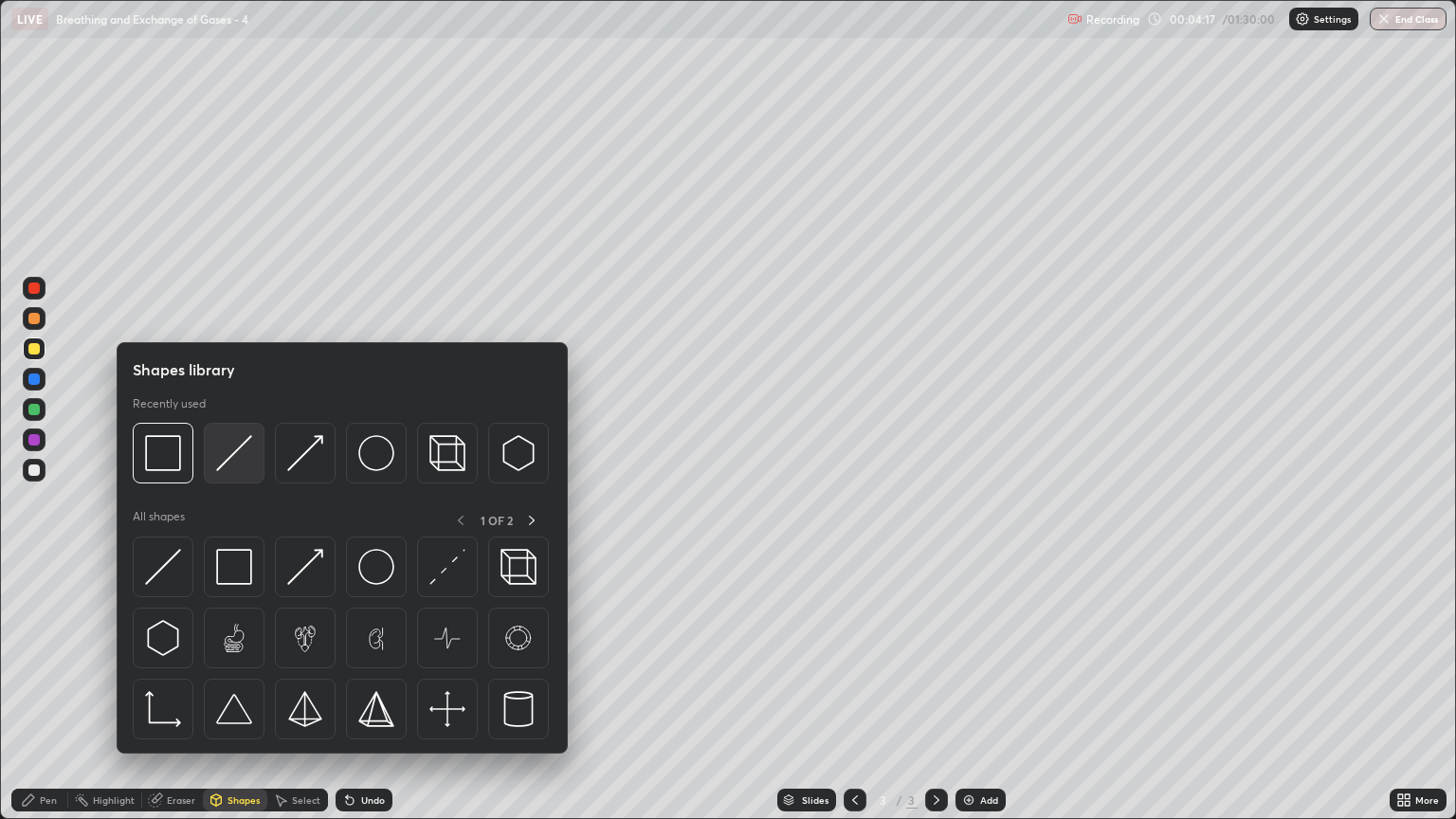
click at [231, 463] on img at bounding box center [234, 453] width 36 height 36
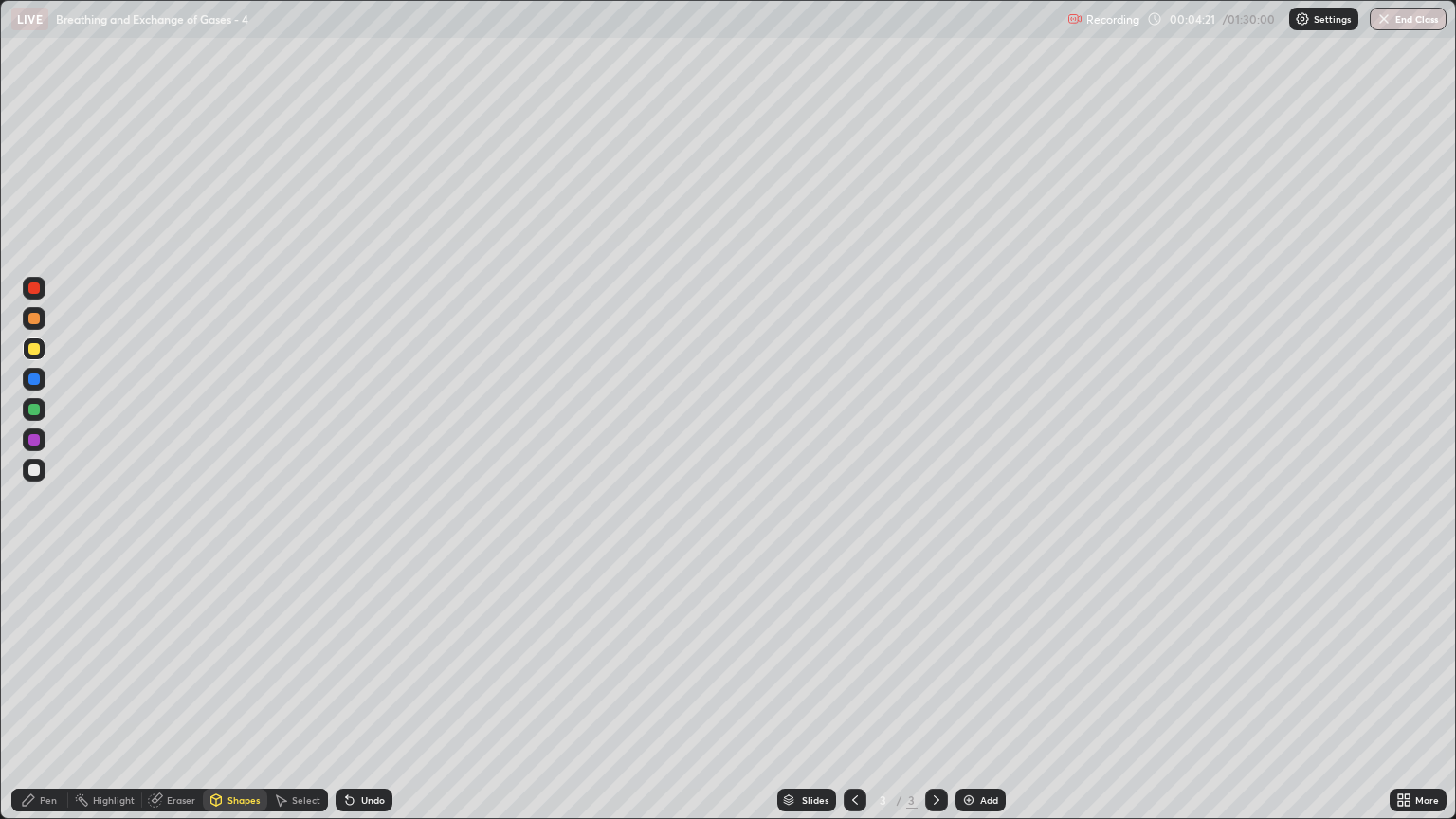
click at [238, 698] on div "Shapes" at bounding box center [235, 799] width 65 height 23
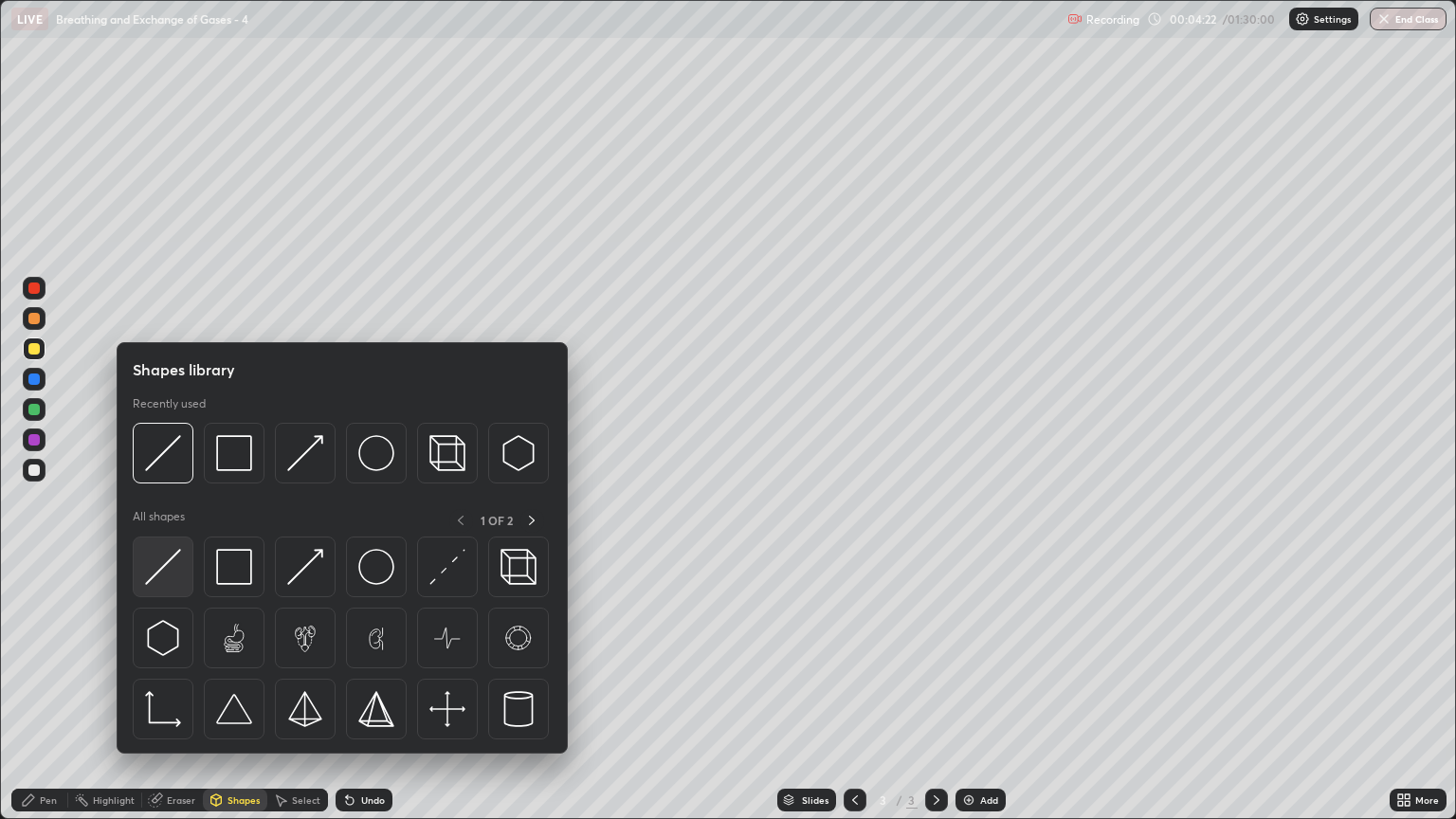
click at [168, 573] on img at bounding box center [163, 567] width 36 height 36
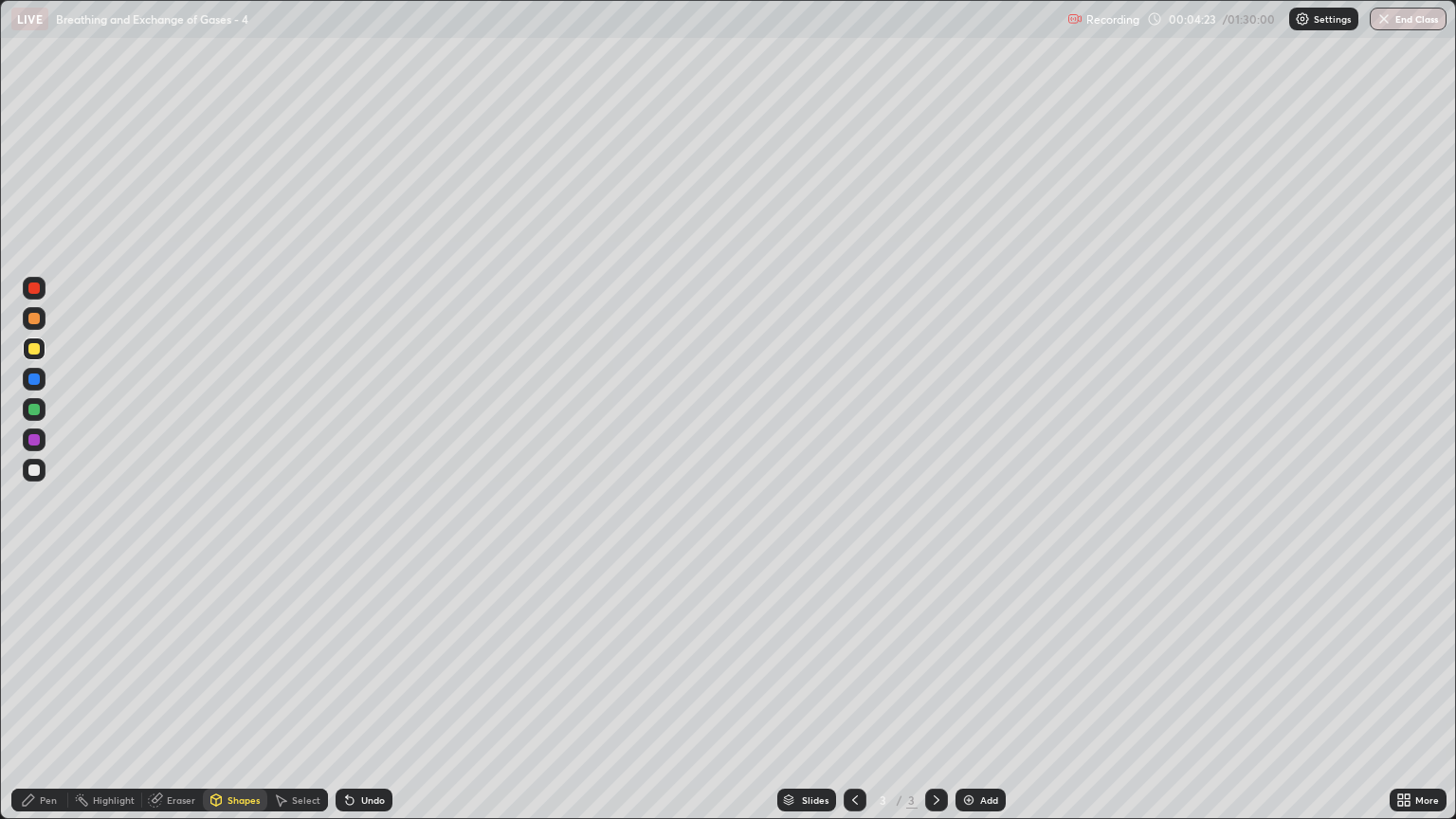
click at [33, 481] on div at bounding box center [33, 469] width 23 height 30
click at [34, 470] on div at bounding box center [34, 470] width 12 height 12
click at [40, 698] on div "Pen" at bounding box center [48, 800] width 17 height 10
click at [34, 349] on div at bounding box center [34, 349] width 12 height 12
click at [240, 698] on div "Shapes" at bounding box center [244, 800] width 32 height 10
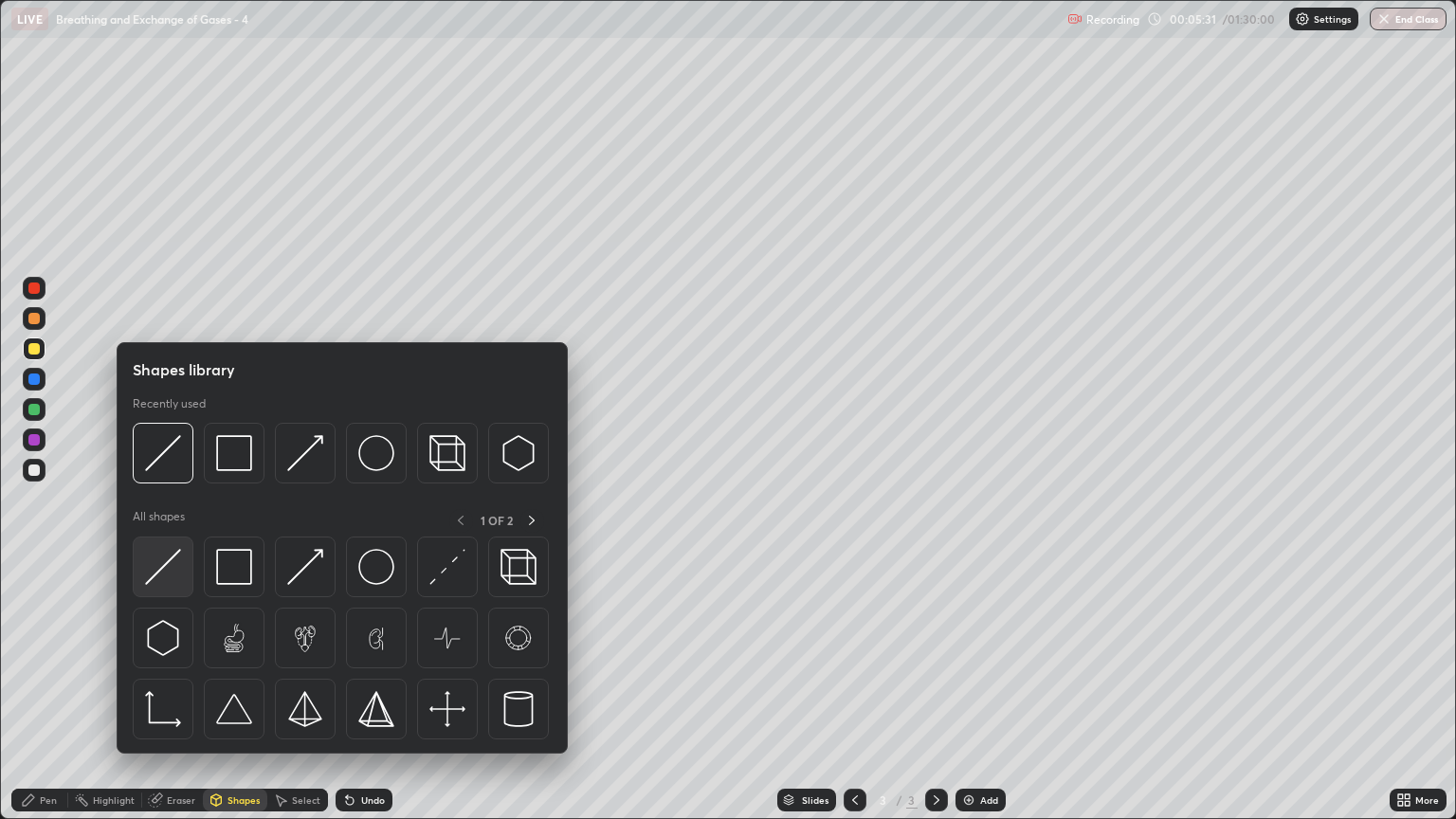
click at [170, 565] on img at bounding box center [163, 567] width 36 height 36
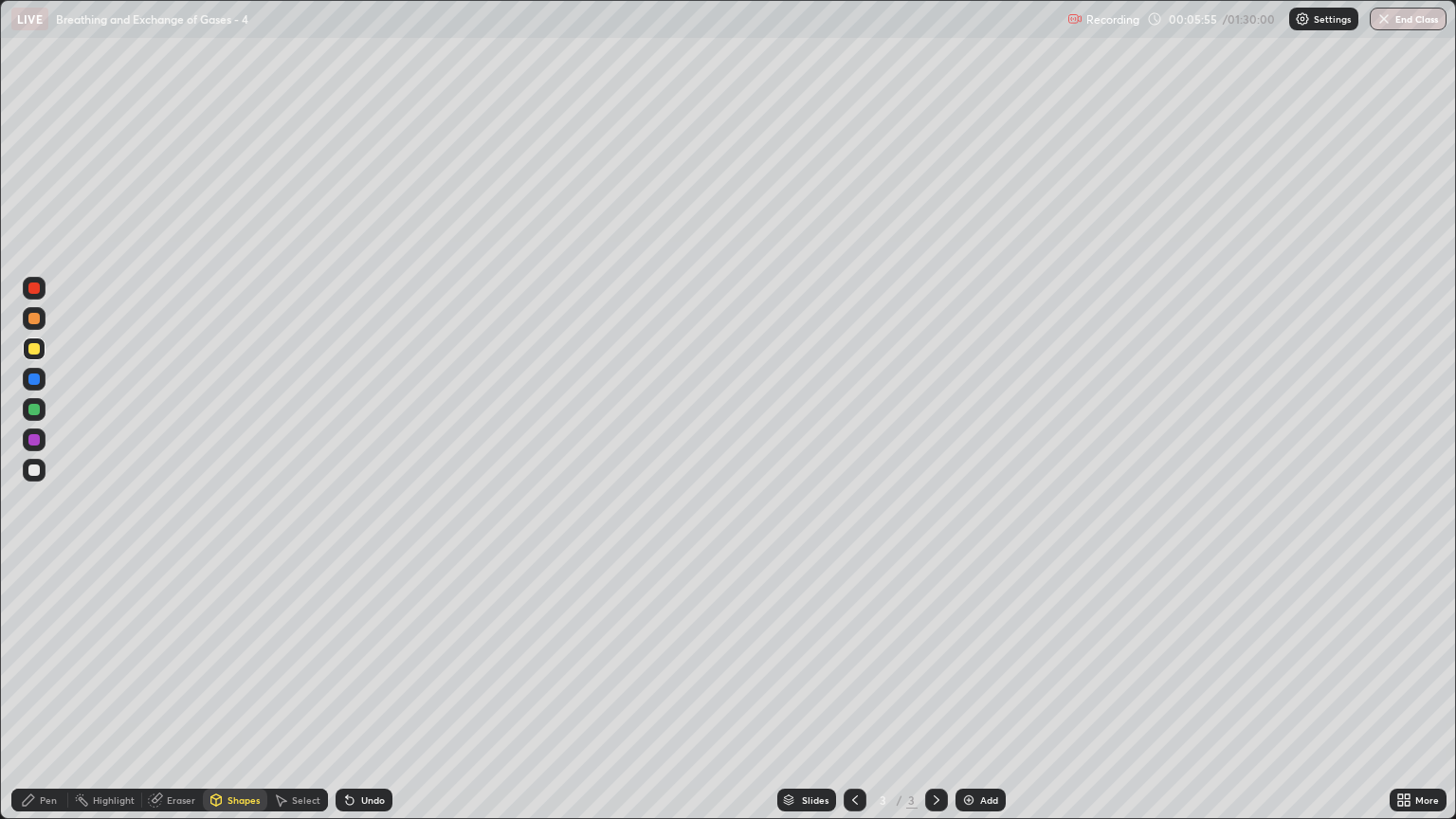
click at [231, 698] on div "Shapes" at bounding box center [235, 799] width 65 height 23
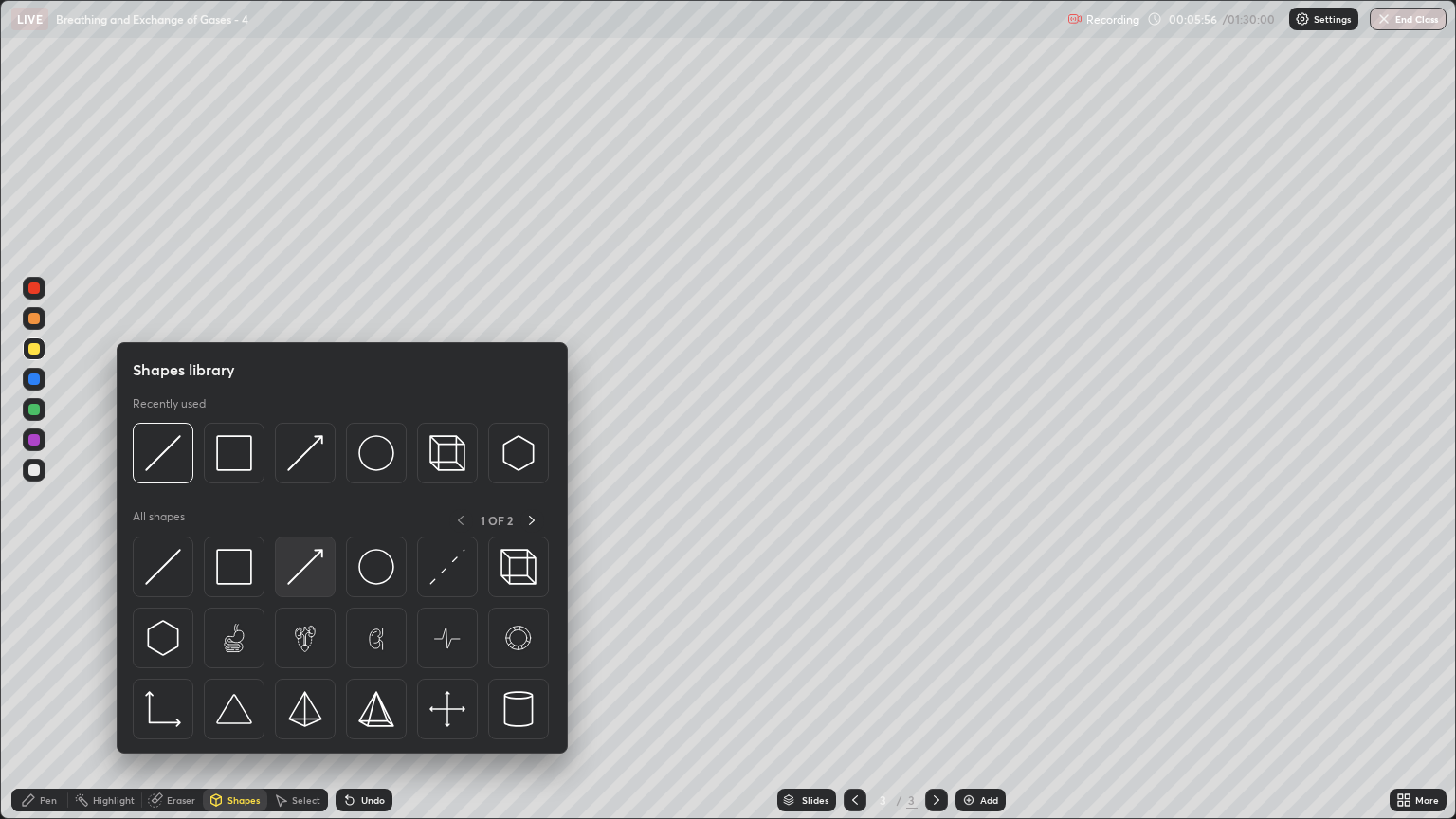
click at [305, 576] on img at bounding box center [305, 567] width 36 height 36
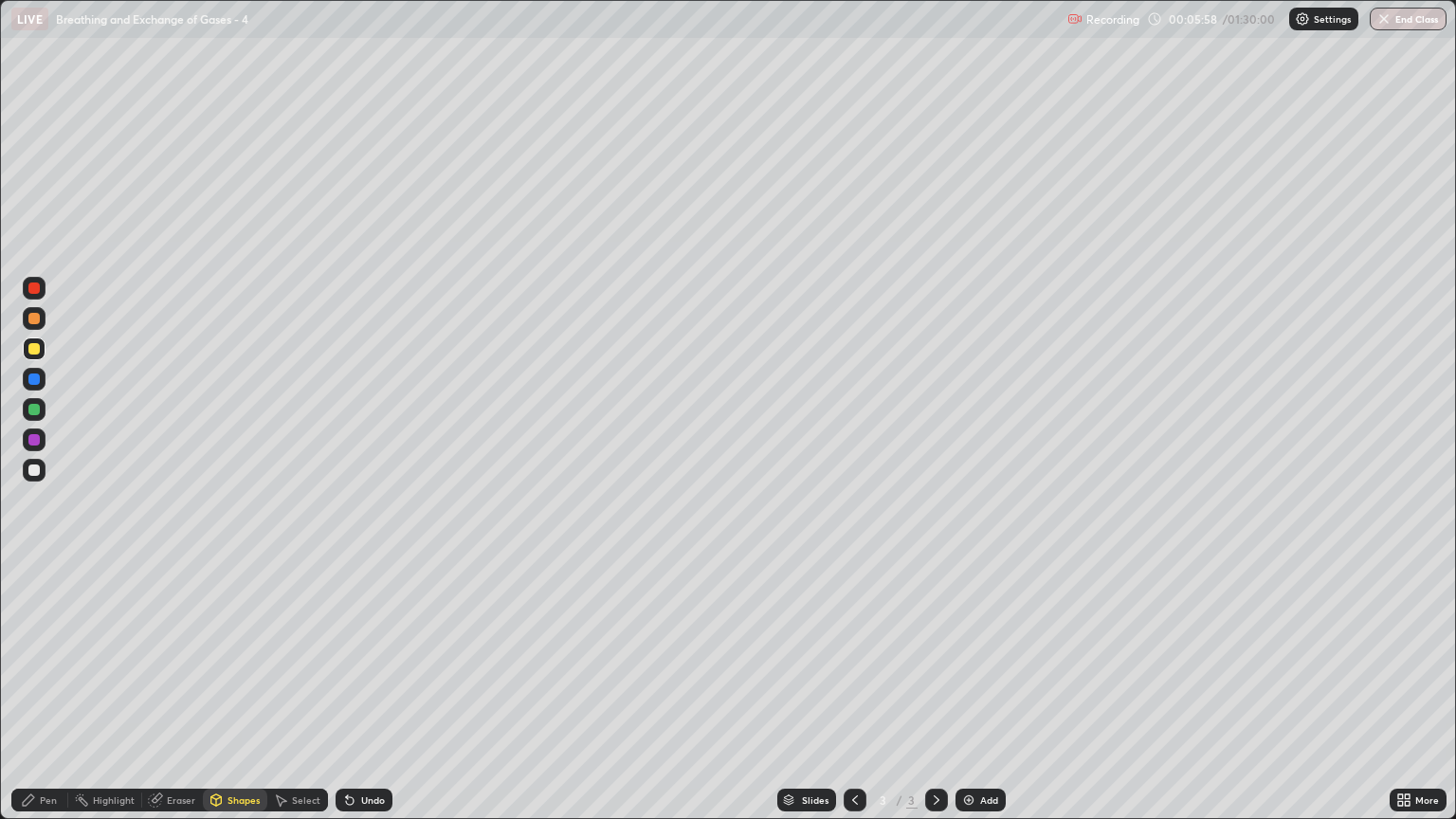
click at [54, 698] on div "Pen" at bounding box center [48, 800] width 17 height 10
click at [49, 698] on div "Pen" at bounding box center [48, 800] width 17 height 10
click at [185, 698] on div "Eraser" at bounding box center [181, 800] width 28 height 10
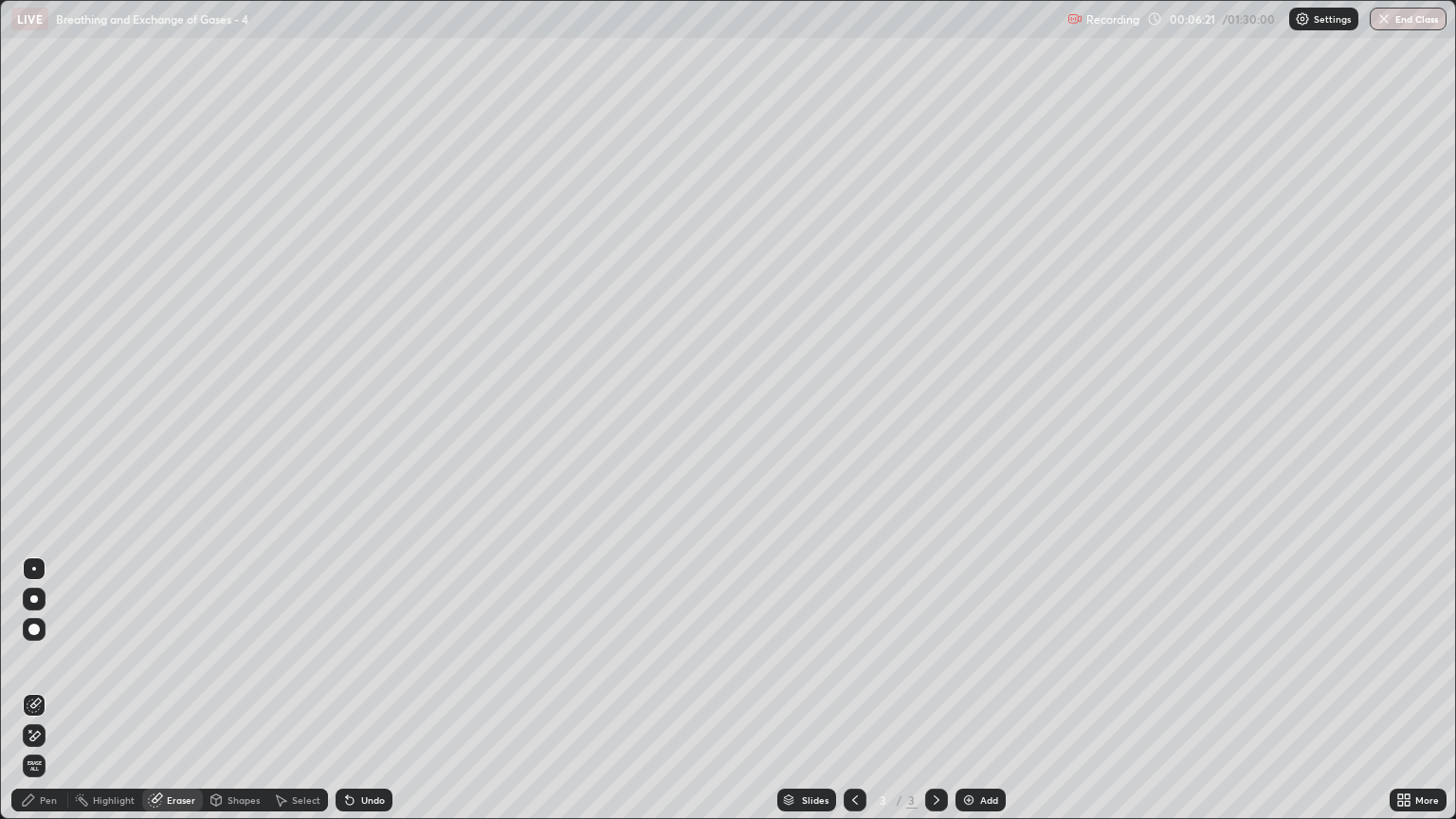
click at [244, 698] on div "Shapes" at bounding box center [244, 800] width 32 height 10
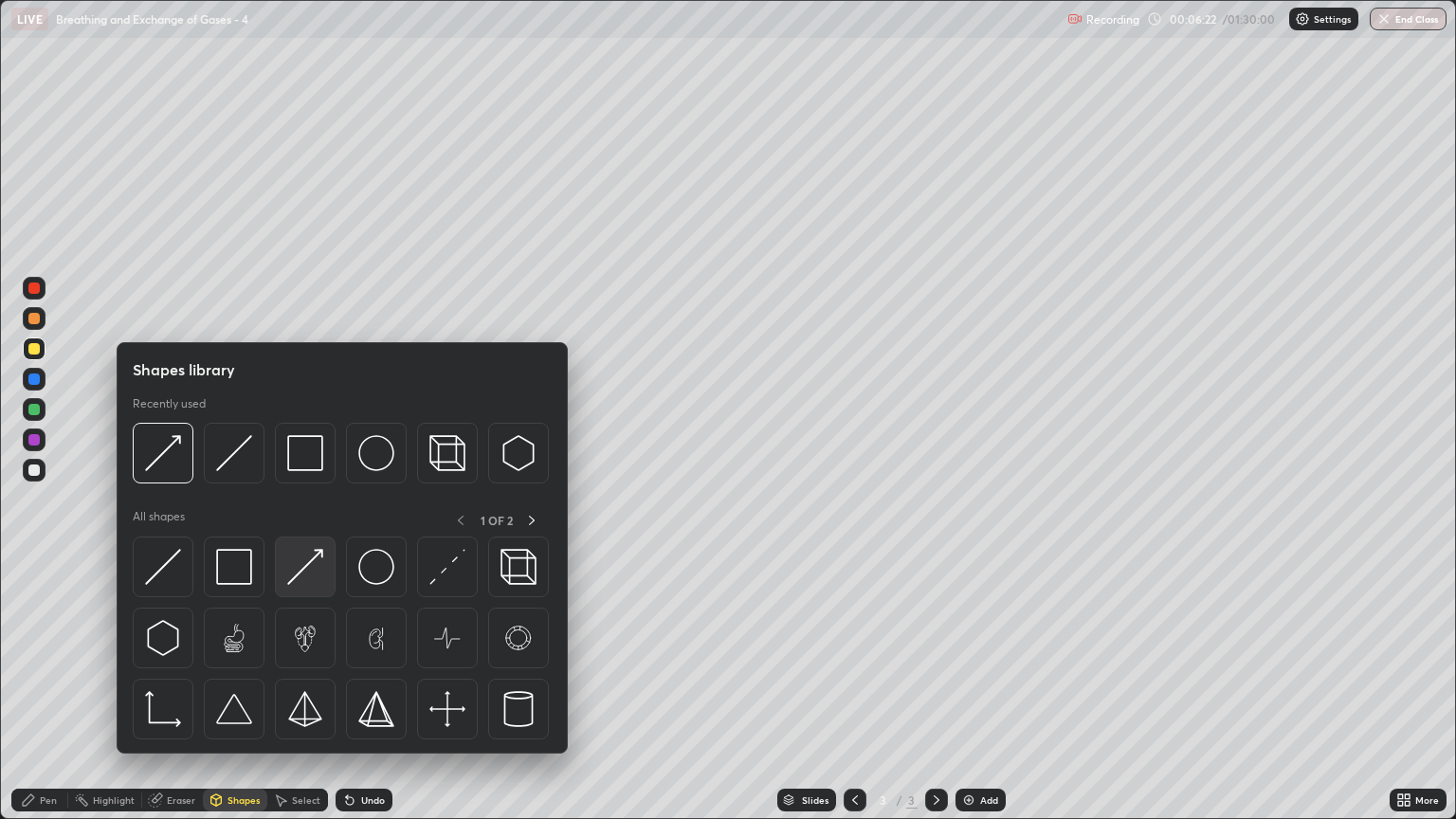
click at [304, 569] on img at bounding box center [305, 567] width 36 height 36
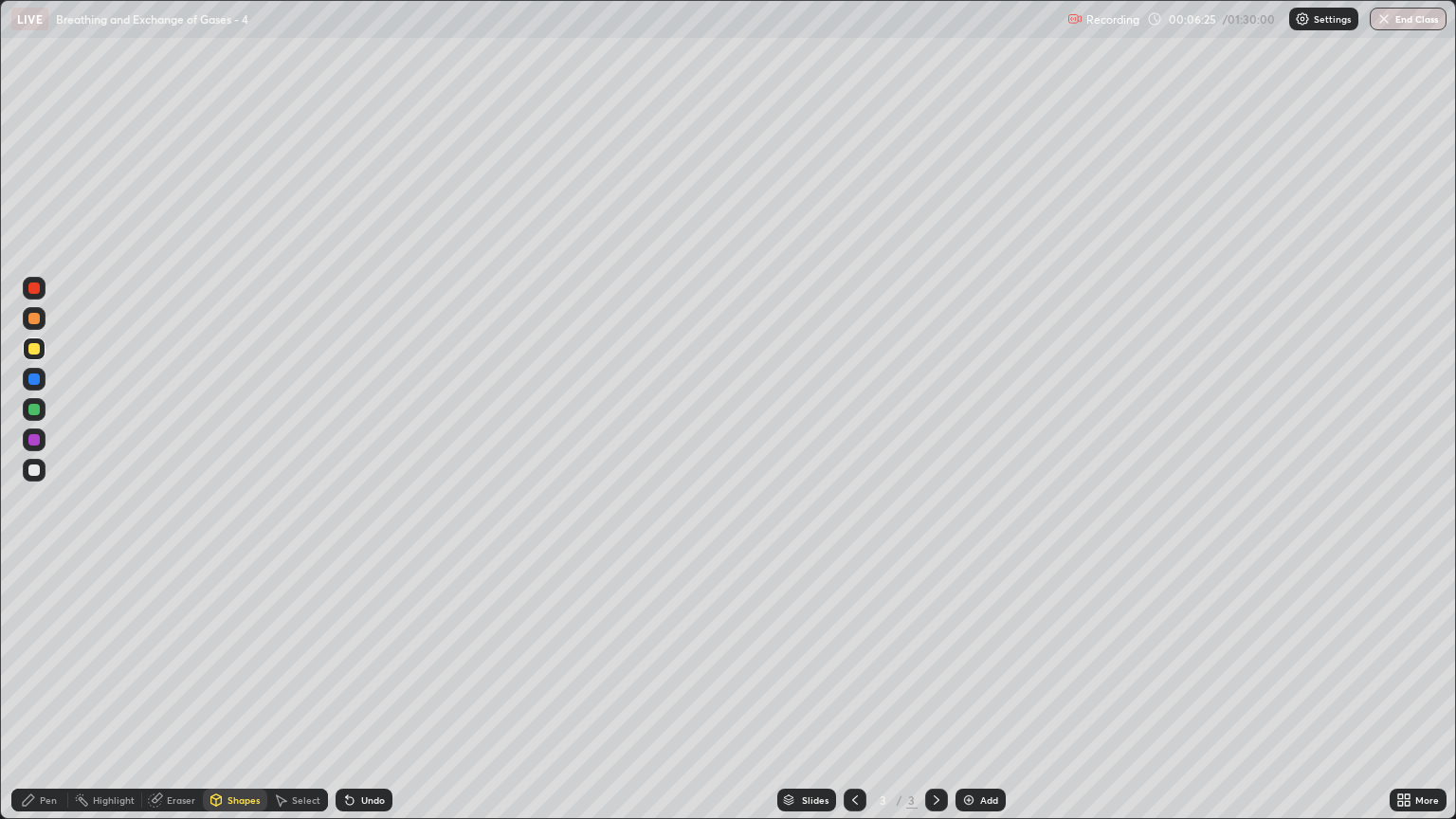
click at [180, 698] on div "Eraser" at bounding box center [181, 800] width 28 height 10
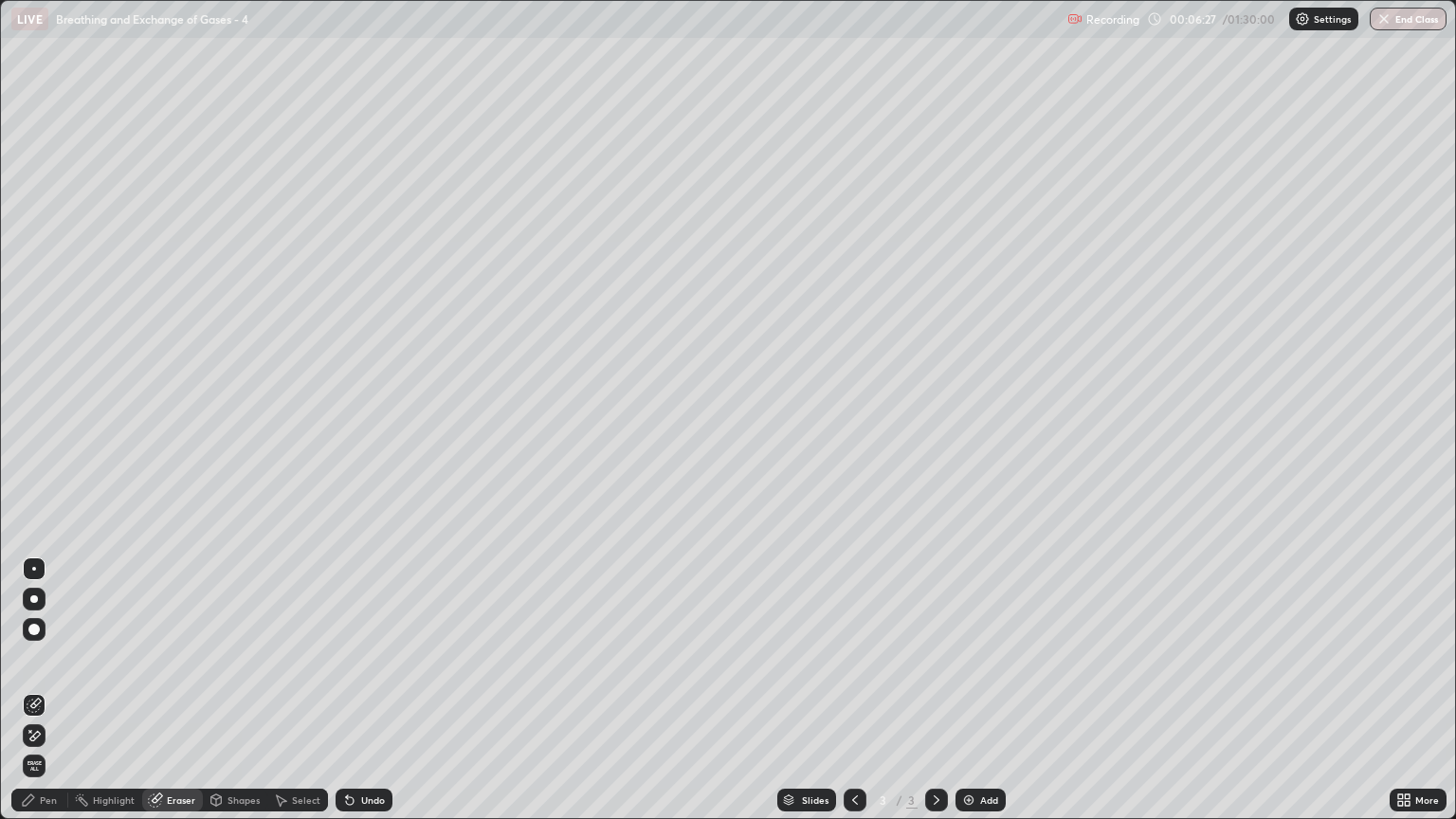
click at [58, 698] on div "Pen" at bounding box center [40, 799] width 57 height 23
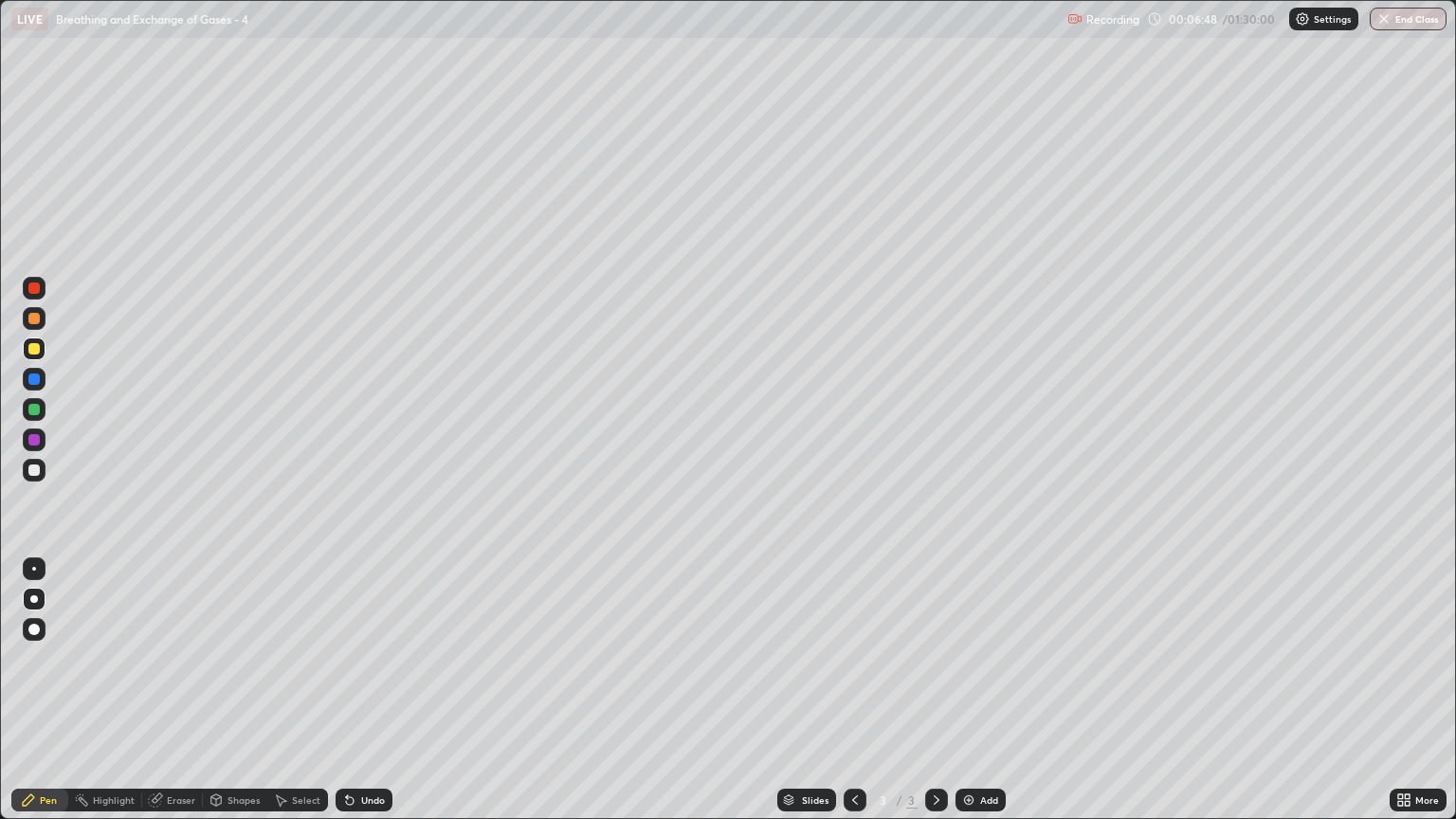
click at [236, 698] on div "Shapes" at bounding box center [244, 800] width 32 height 10
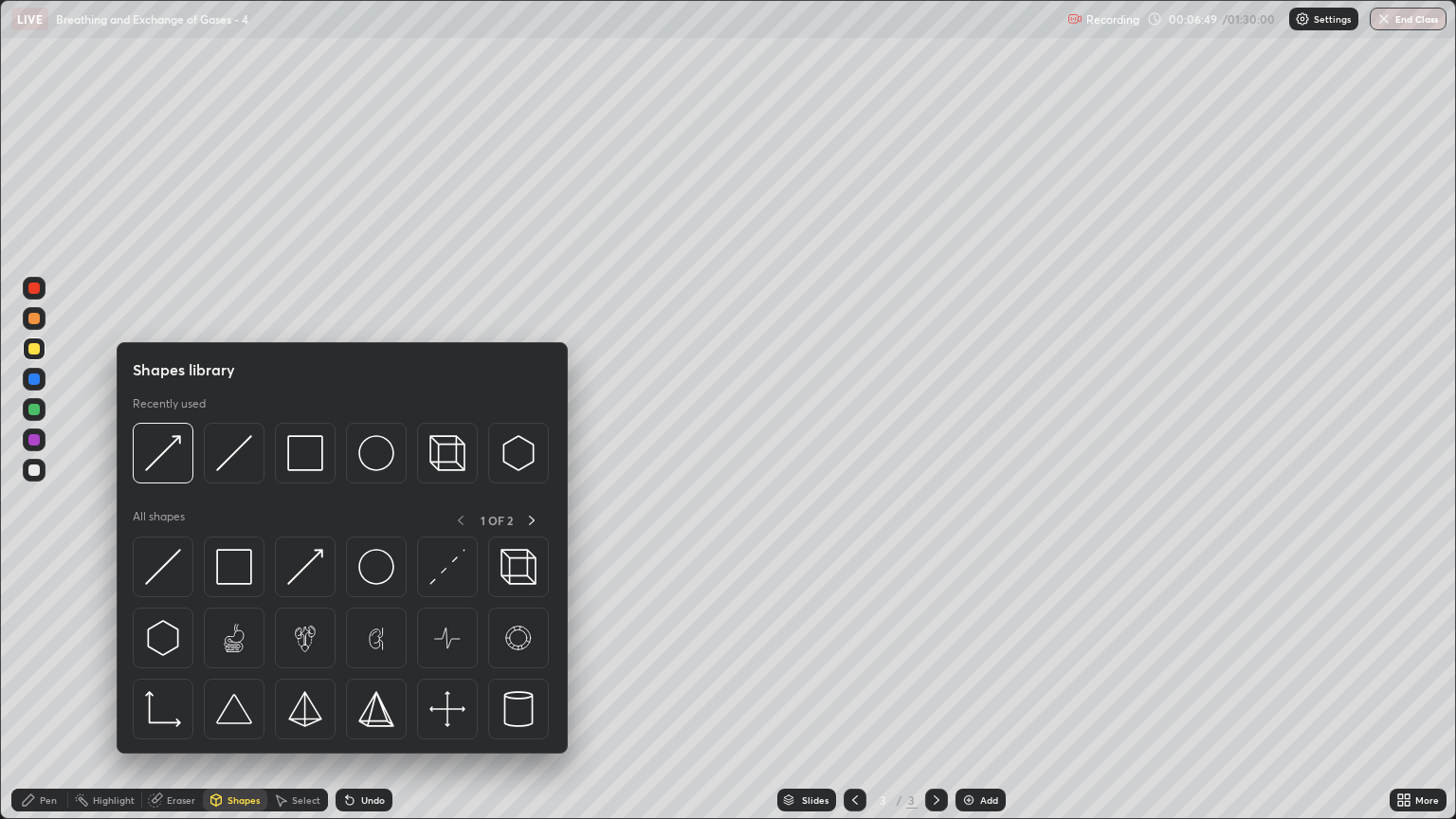
click at [37, 473] on div at bounding box center [34, 470] width 12 height 12
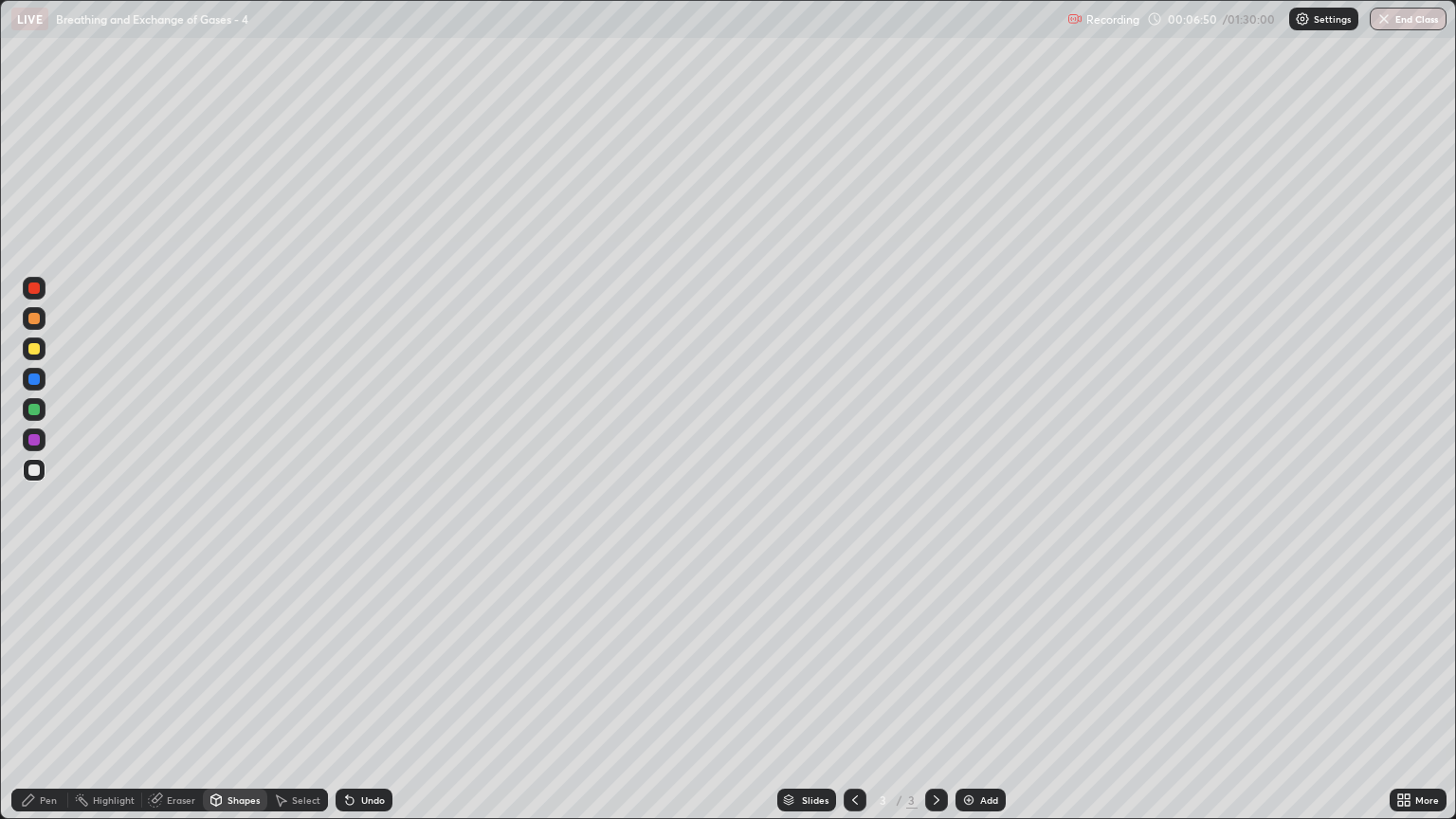
click at [243, 698] on div "Shapes" at bounding box center [235, 799] width 65 height 23
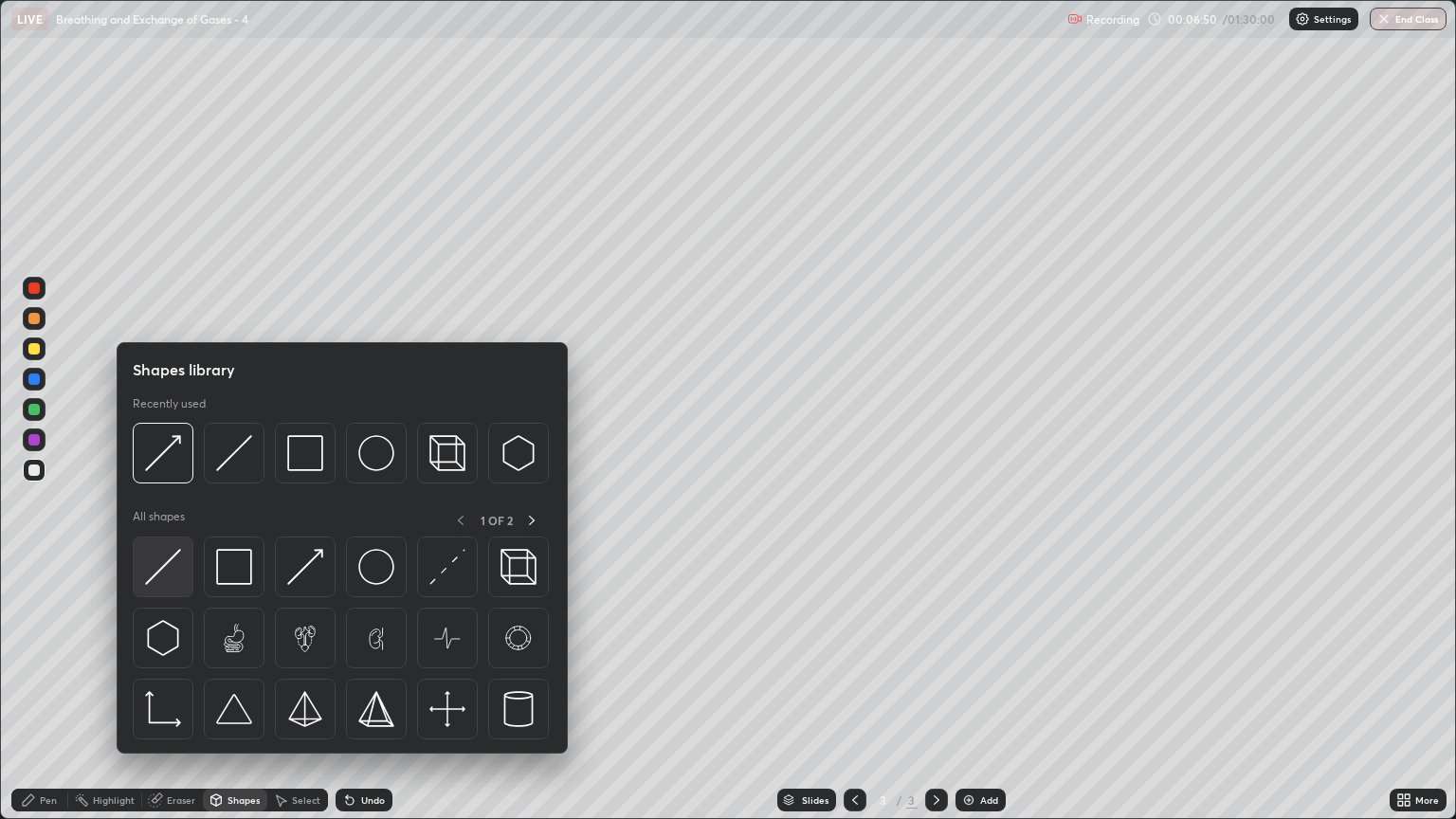
click at [167, 575] on img at bounding box center [163, 567] width 36 height 36
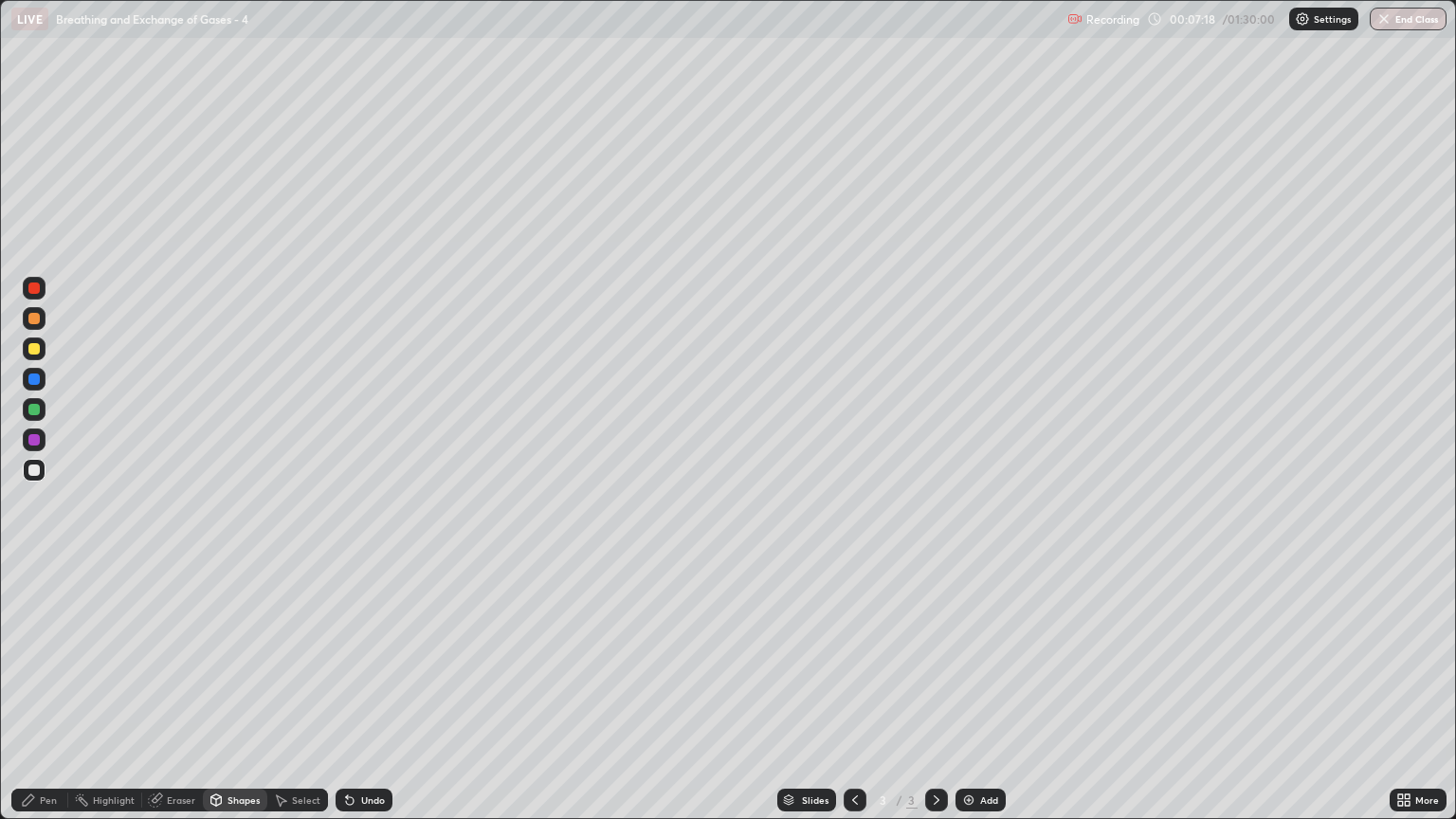
click at [933, 698] on icon at bounding box center [936, 799] width 15 height 15
click at [963, 698] on img at bounding box center [968, 799] width 15 height 15
click at [42, 698] on div "Pen" at bounding box center [48, 800] width 17 height 10
click at [34, 322] on div at bounding box center [34, 318] width 12 height 12
click at [37, 345] on div at bounding box center [34, 349] width 12 height 12
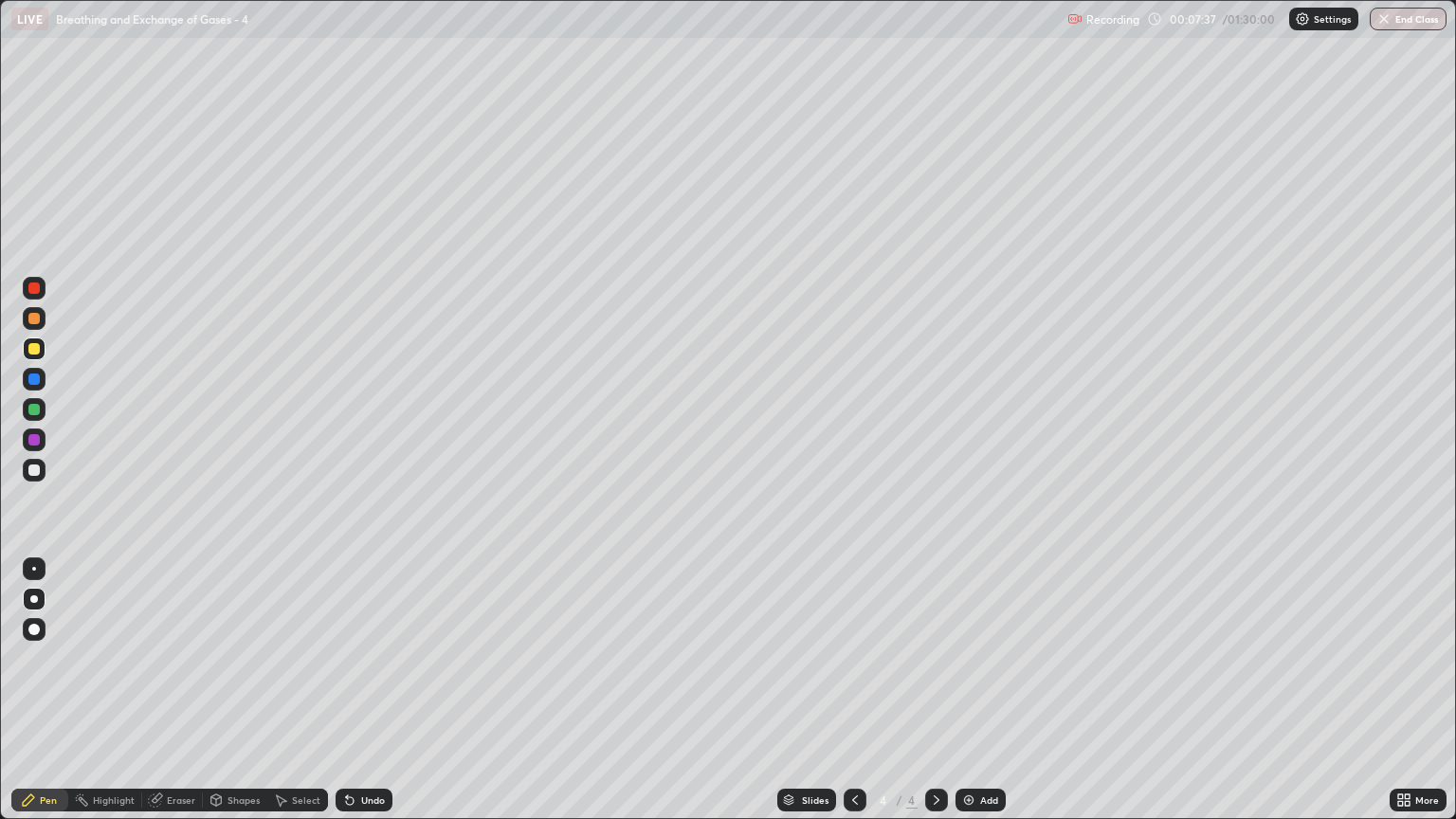
click at [236, 698] on div "Shapes" at bounding box center [235, 799] width 65 height 23
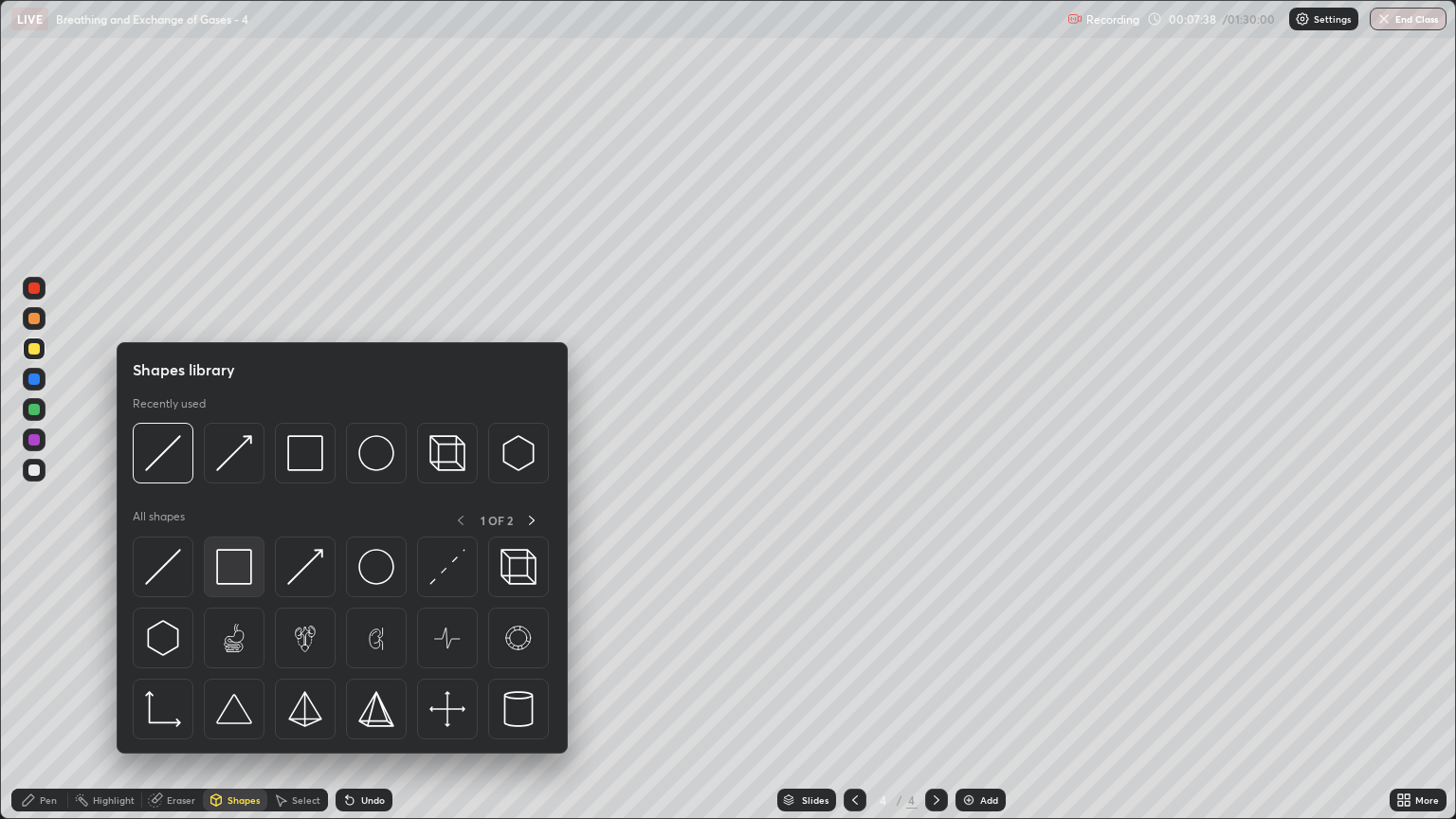
click at [230, 568] on img at bounding box center [234, 567] width 36 height 36
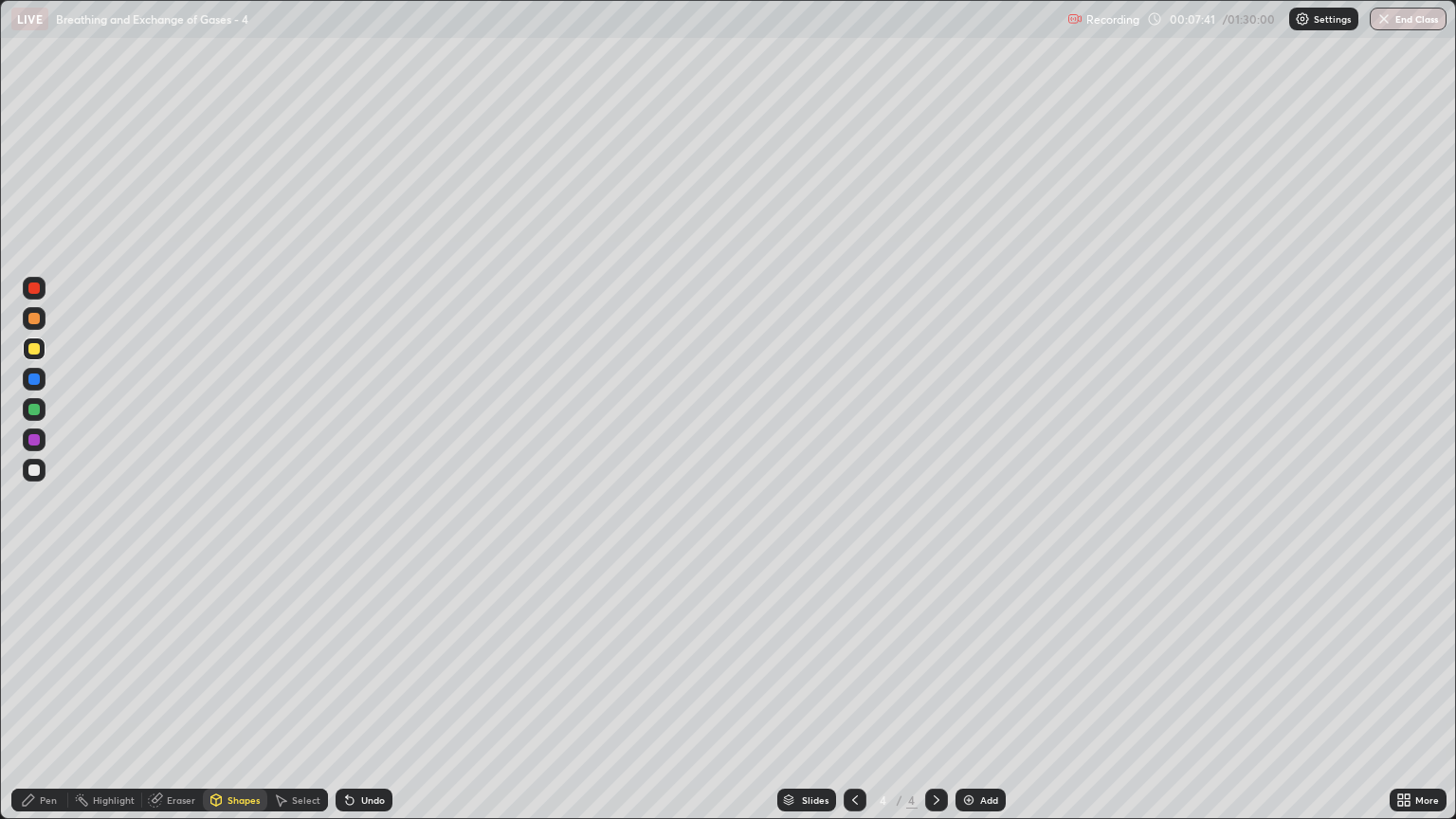
click at [49, 698] on div "Pen" at bounding box center [48, 800] width 17 height 10
click at [229, 698] on div "Shapes" at bounding box center [235, 799] width 65 height 23
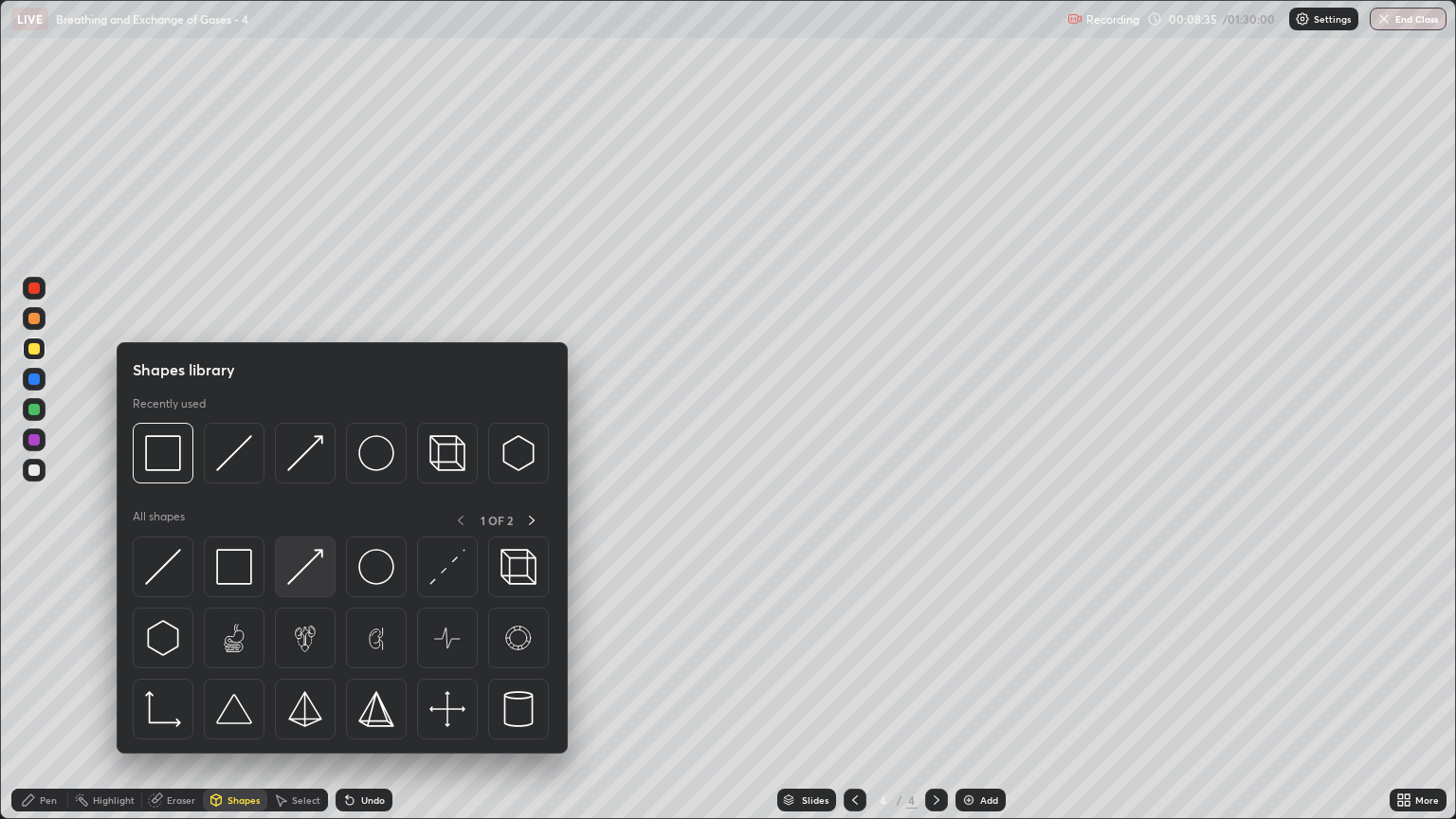
click at [305, 580] on img at bounding box center [305, 567] width 36 height 36
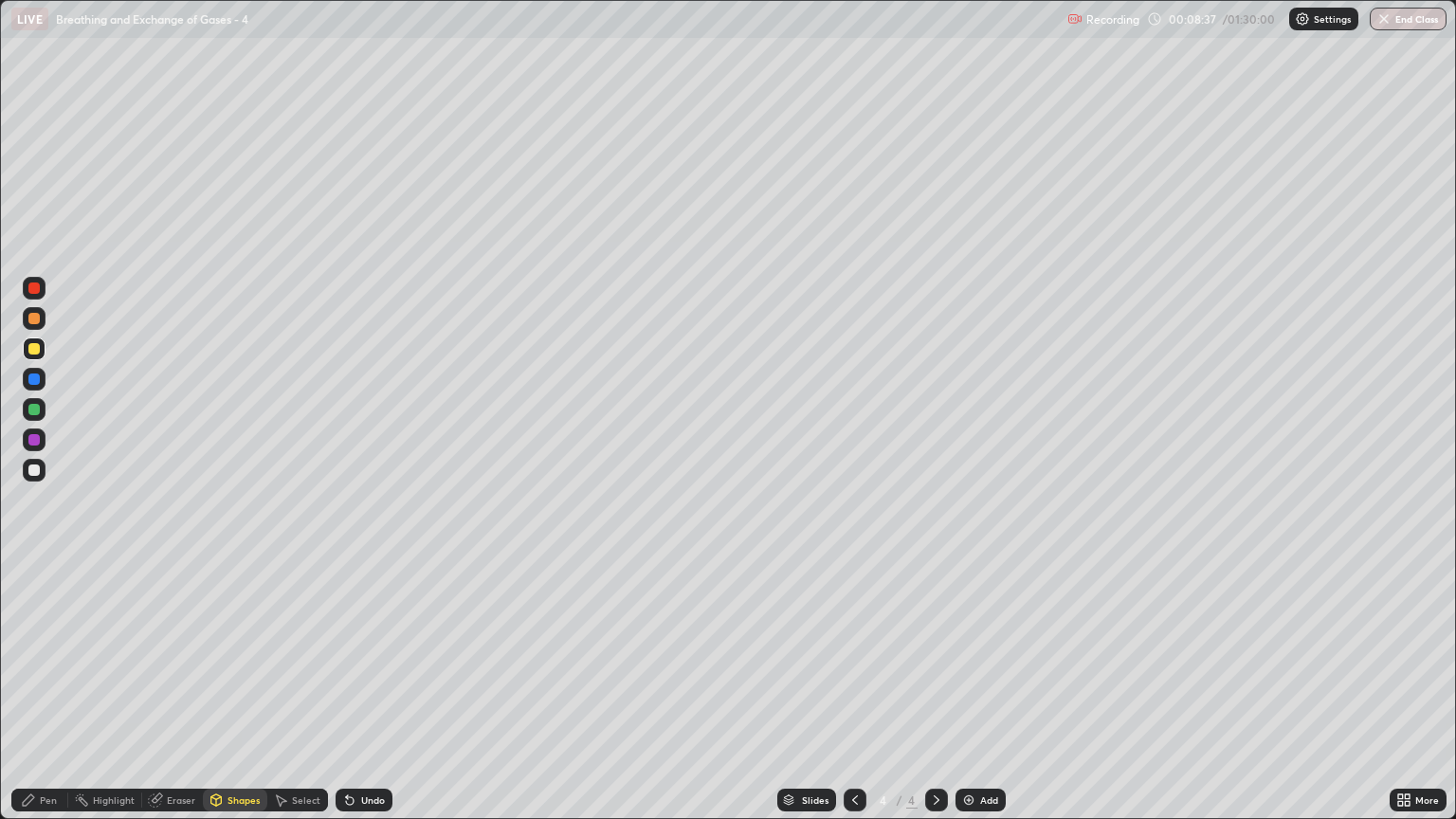
click at [229, 698] on div "Shapes" at bounding box center [244, 800] width 32 height 10
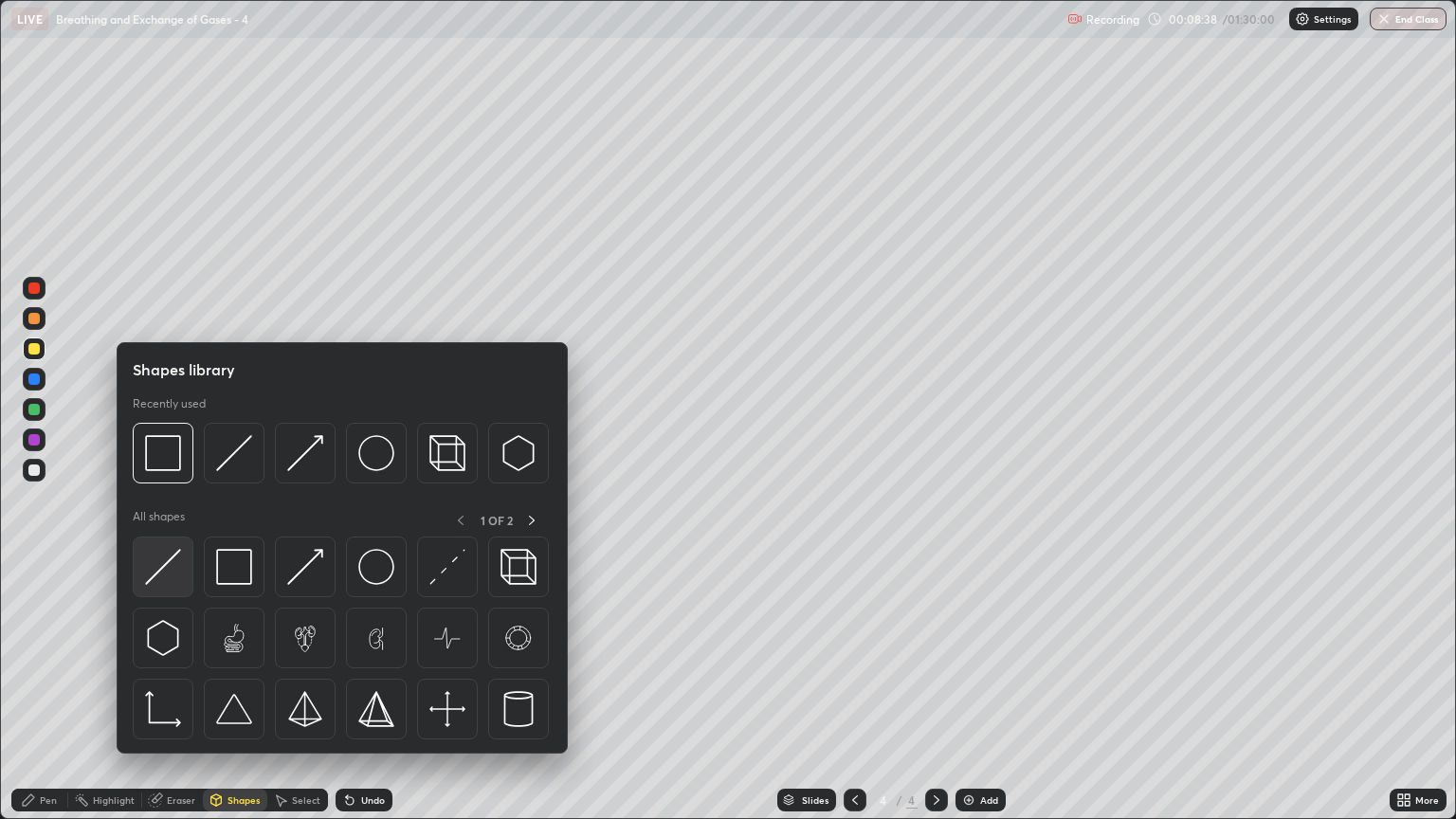
click at [175, 573] on img at bounding box center [163, 567] width 36 height 36
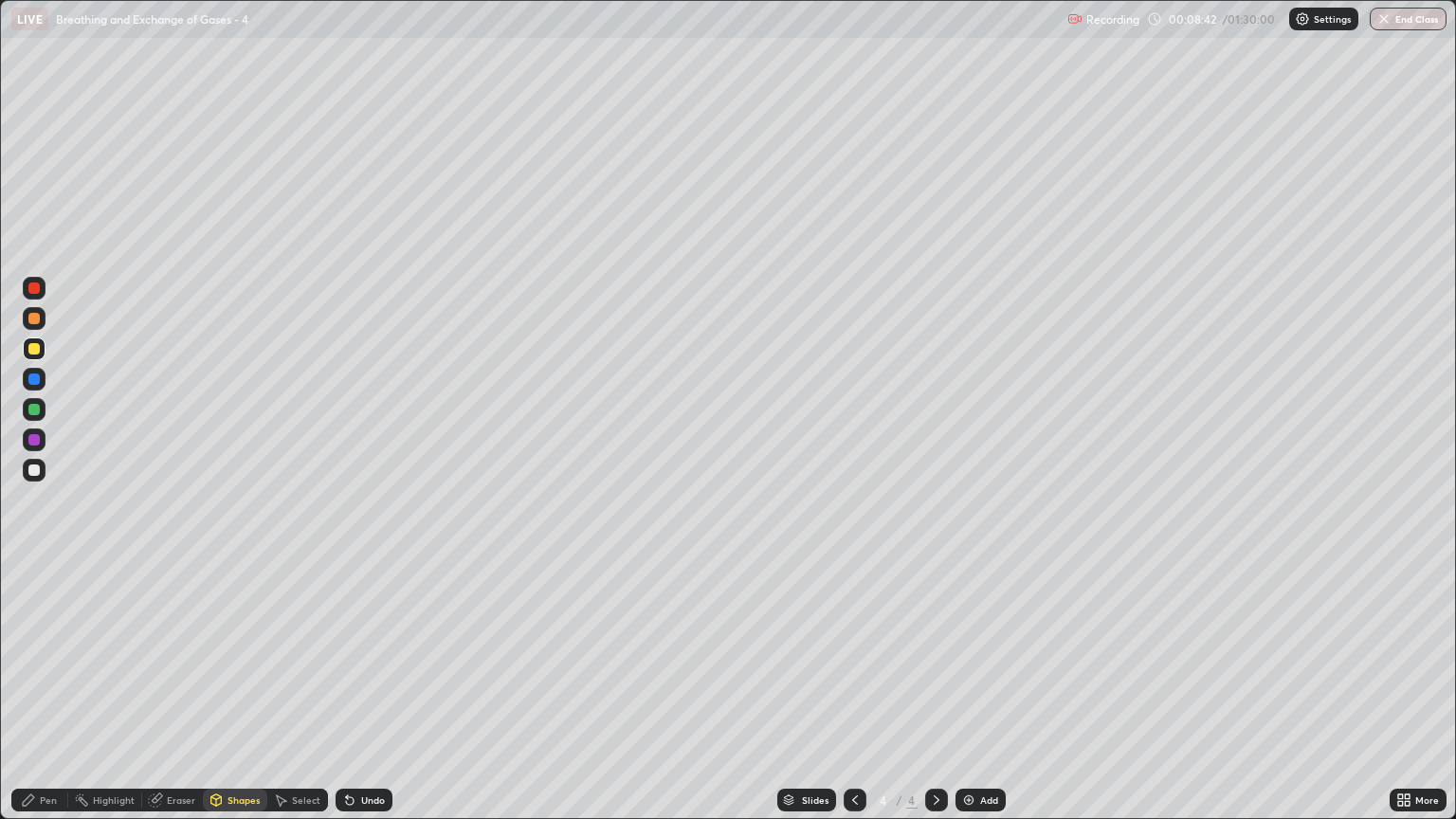
click at [36, 462] on div at bounding box center [33, 469] width 23 height 23
click at [57, 698] on div "Pen" at bounding box center [40, 799] width 57 height 23
click at [44, 354] on div at bounding box center [33, 349] width 23 height 23
click at [239, 698] on div "Shapes" at bounding box center [244, 800] width 32 height 10
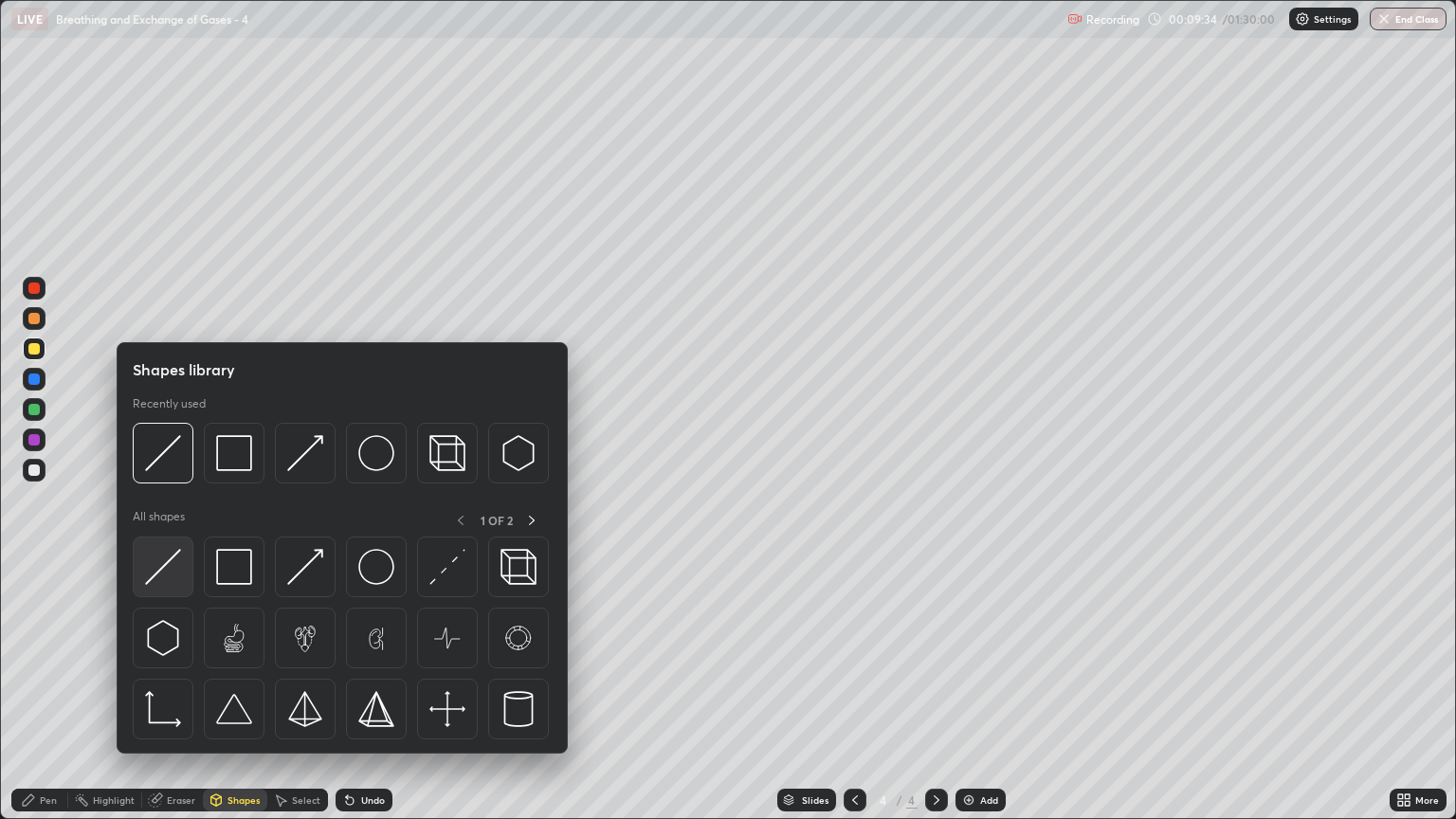
click at [177, 573] on img at bounding box center [163, 567] width 36 height 36
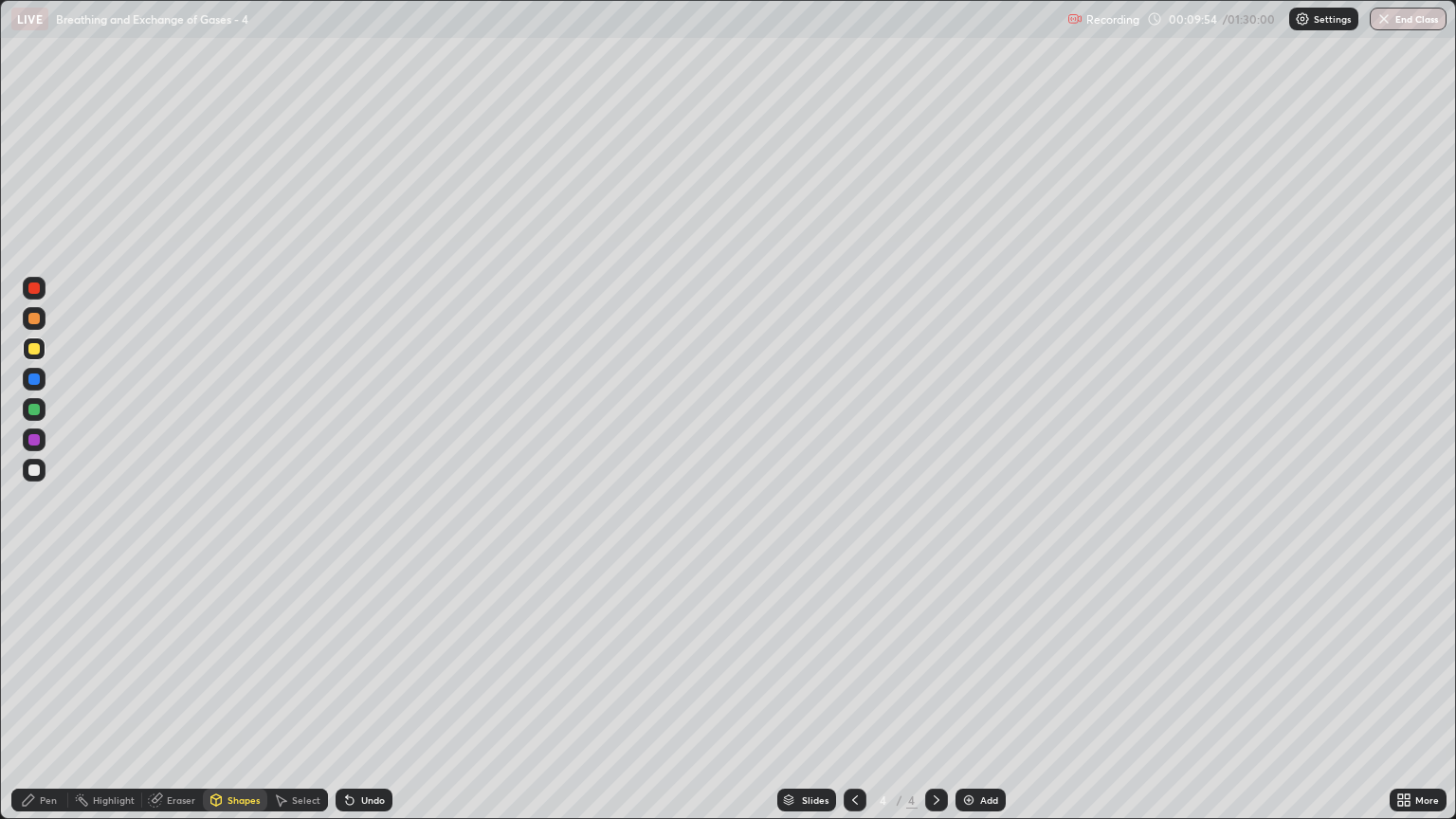
click at [245, 698] on div "Shapes" at bounding box center [244, 800] width 32 height 10
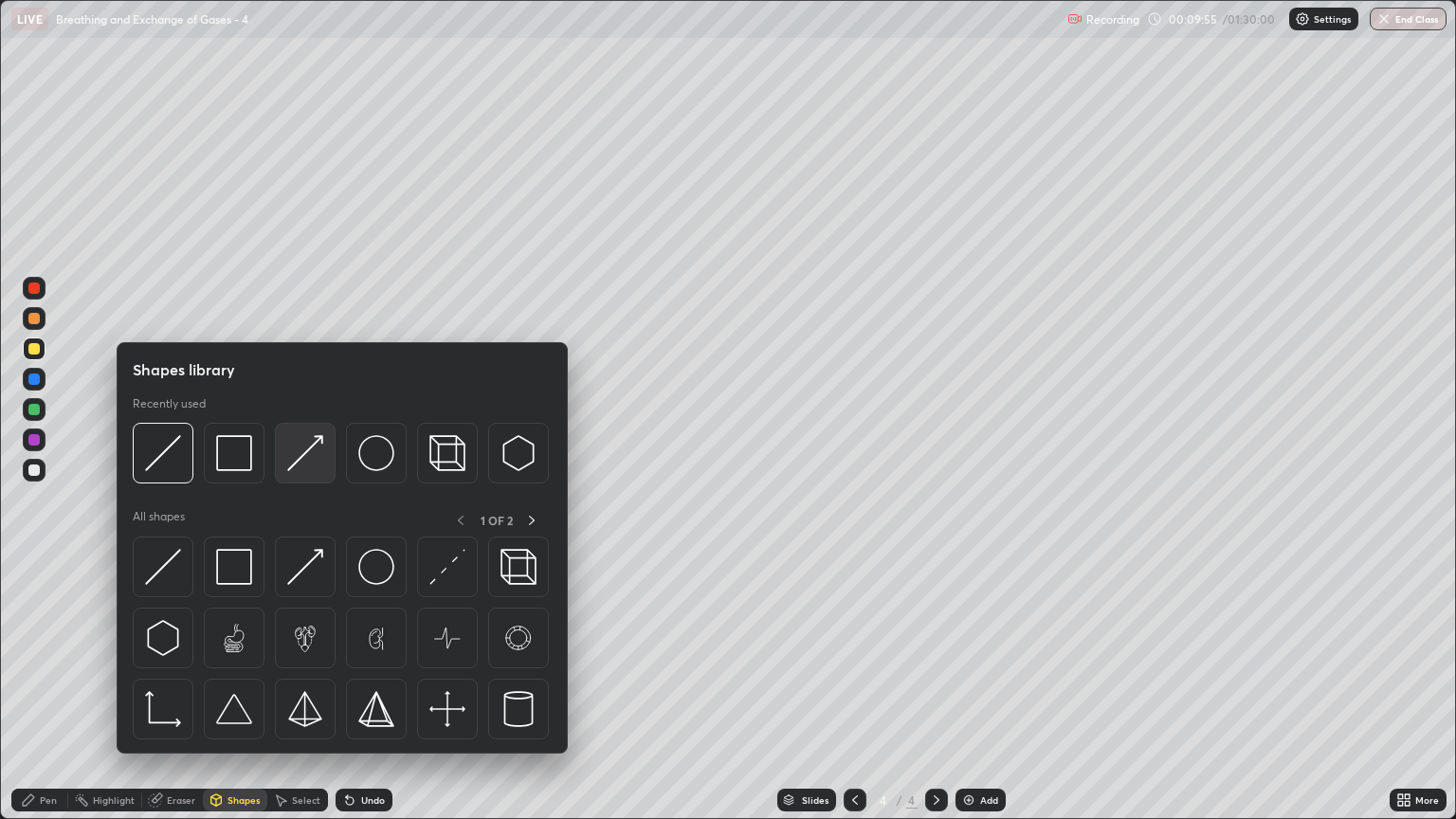
click at [309, 465] on img at bounding box center [305, 453] width 36 height 36
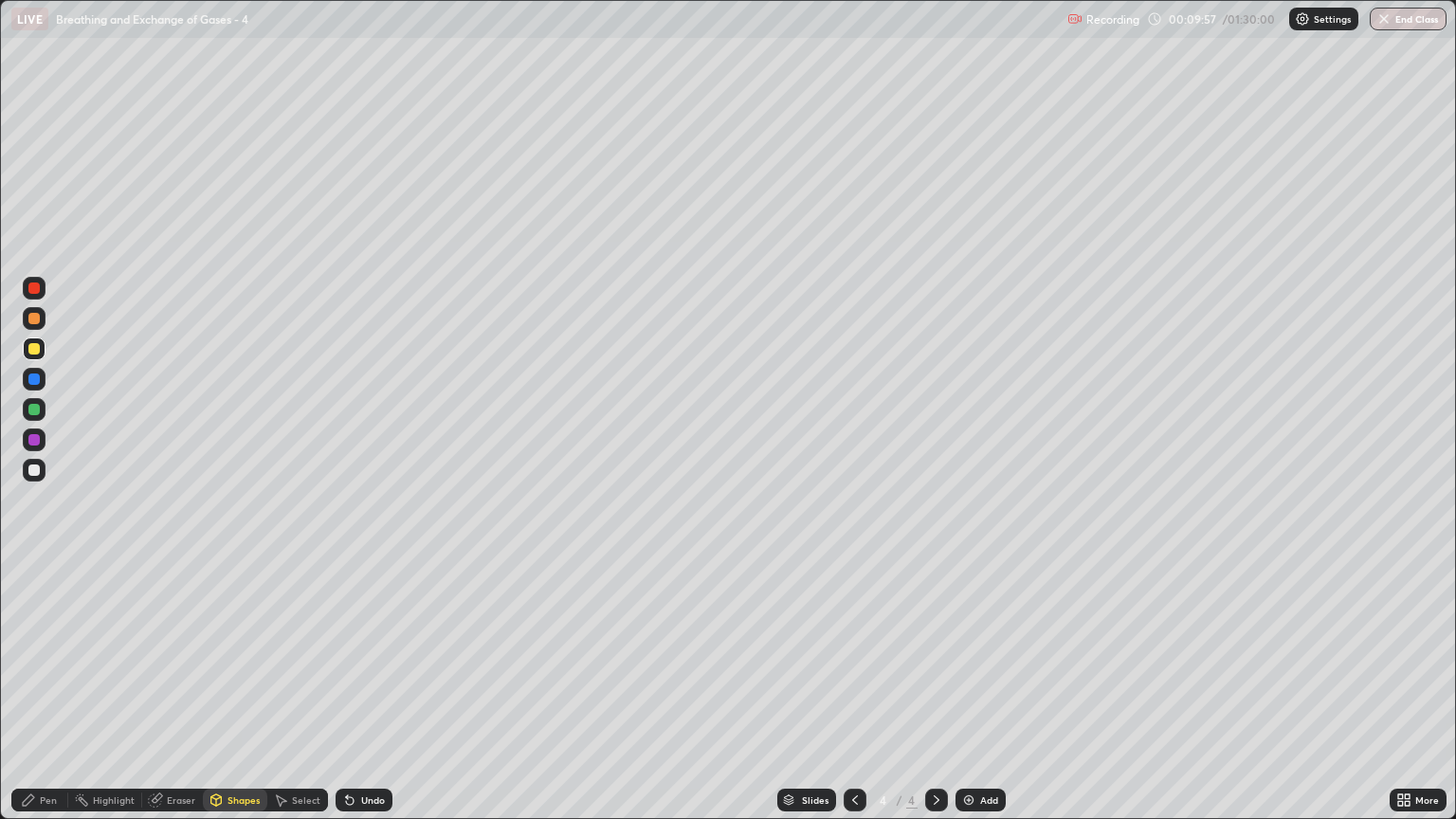
click at [35, 468] on div at bounding box center [34, 470] width 12 height 12
click at [57, 698] on div "Pen" at bounding box center [40, 799] width 57 height 23
click at [53, 698] on div "Pen" at bounding box center [48, 800] width 17 height 10
click at [34, 353] on div at bounding box center [34, 349] width 12 height 12
click at [243, 698] on div "Shapes" at bounding box center [244, 800] width 32 height 10
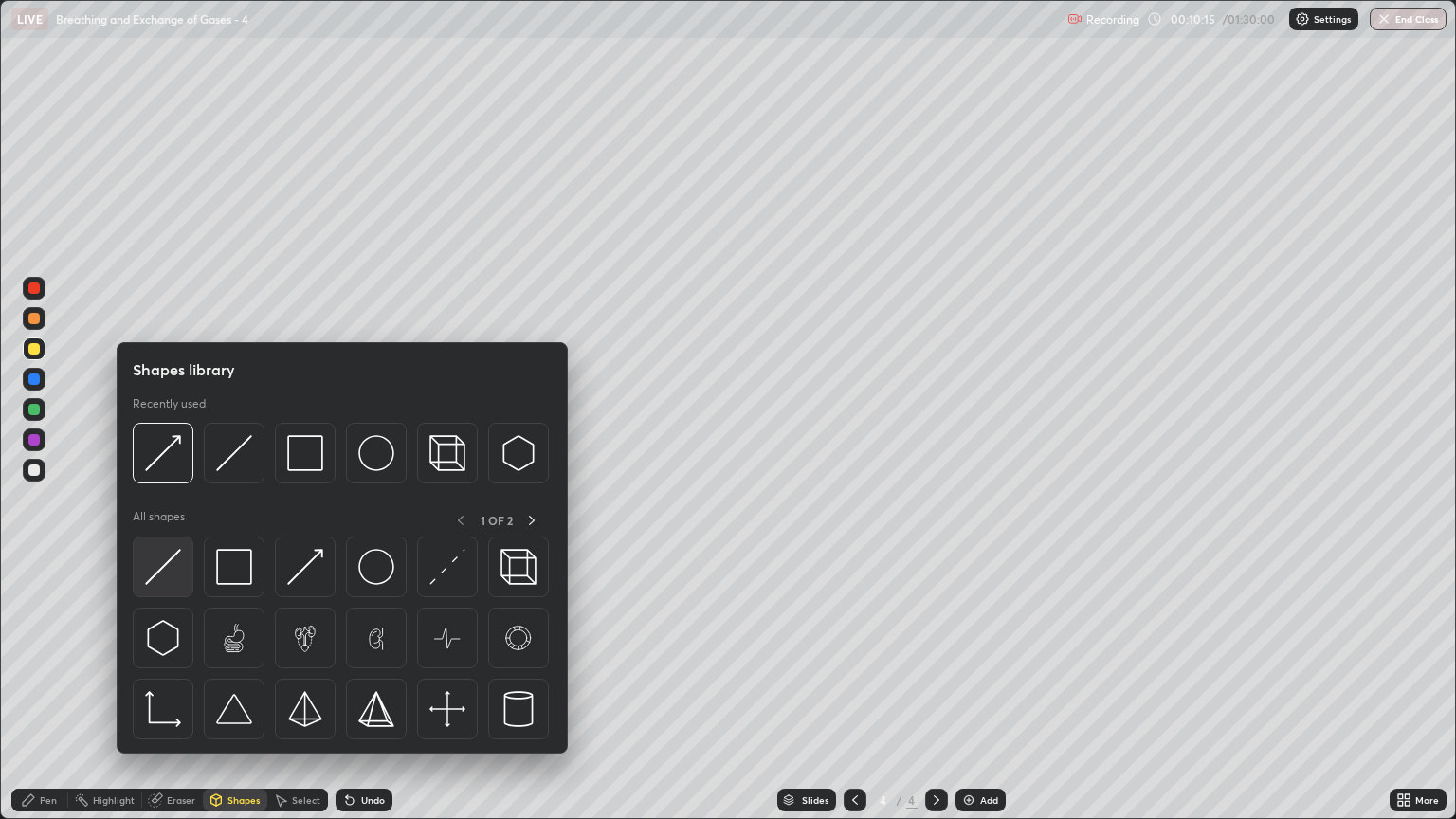
click at [178, 566] on img at bounding box center [163, 567] width 36 height 36
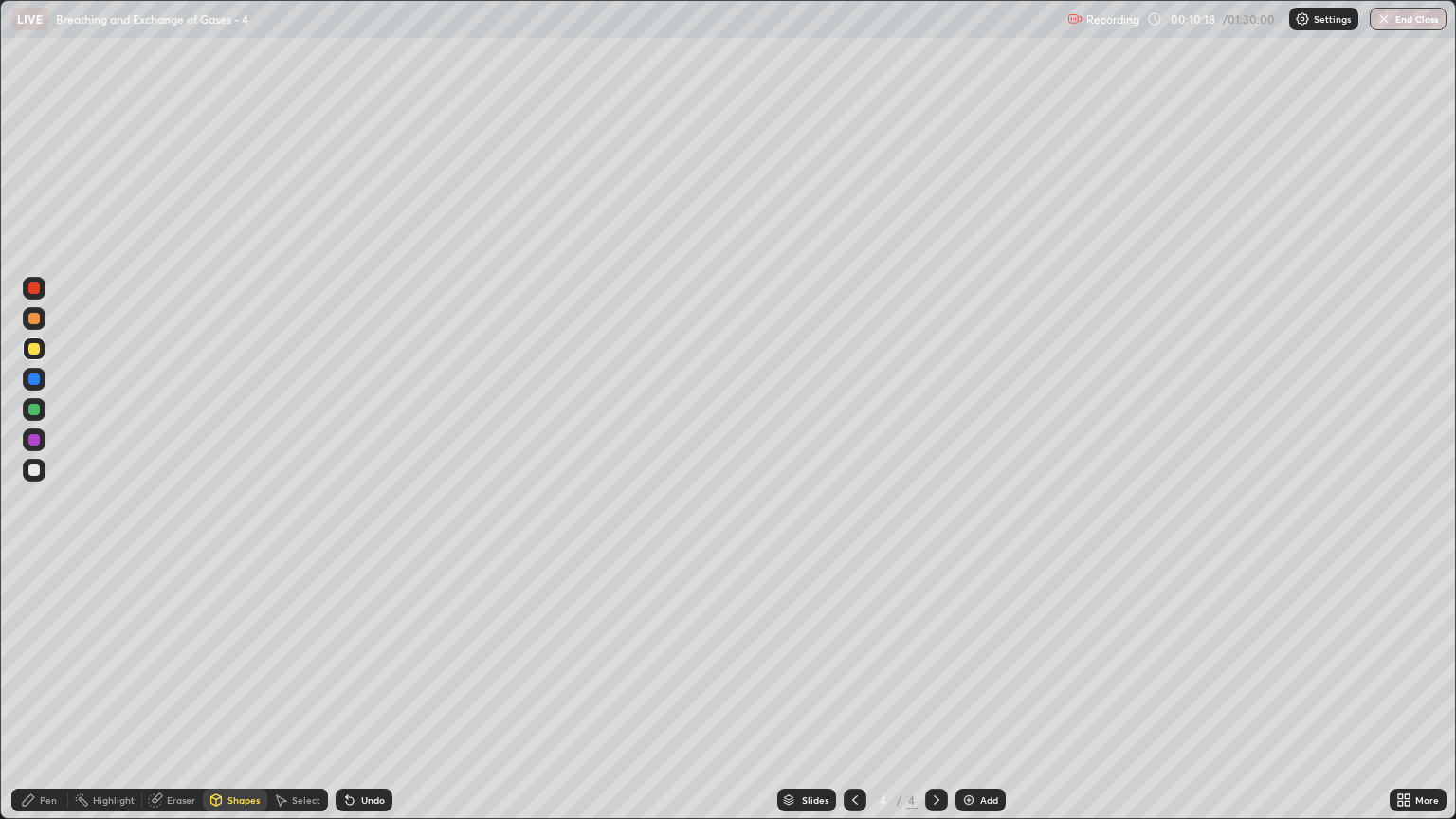
click at [44, 698] on div "Pen" at bounding box center [40, 799] width 57 height 23
click at [238, 698] on div "Shapes" at bounding box center [244, 800] width 32 height 10
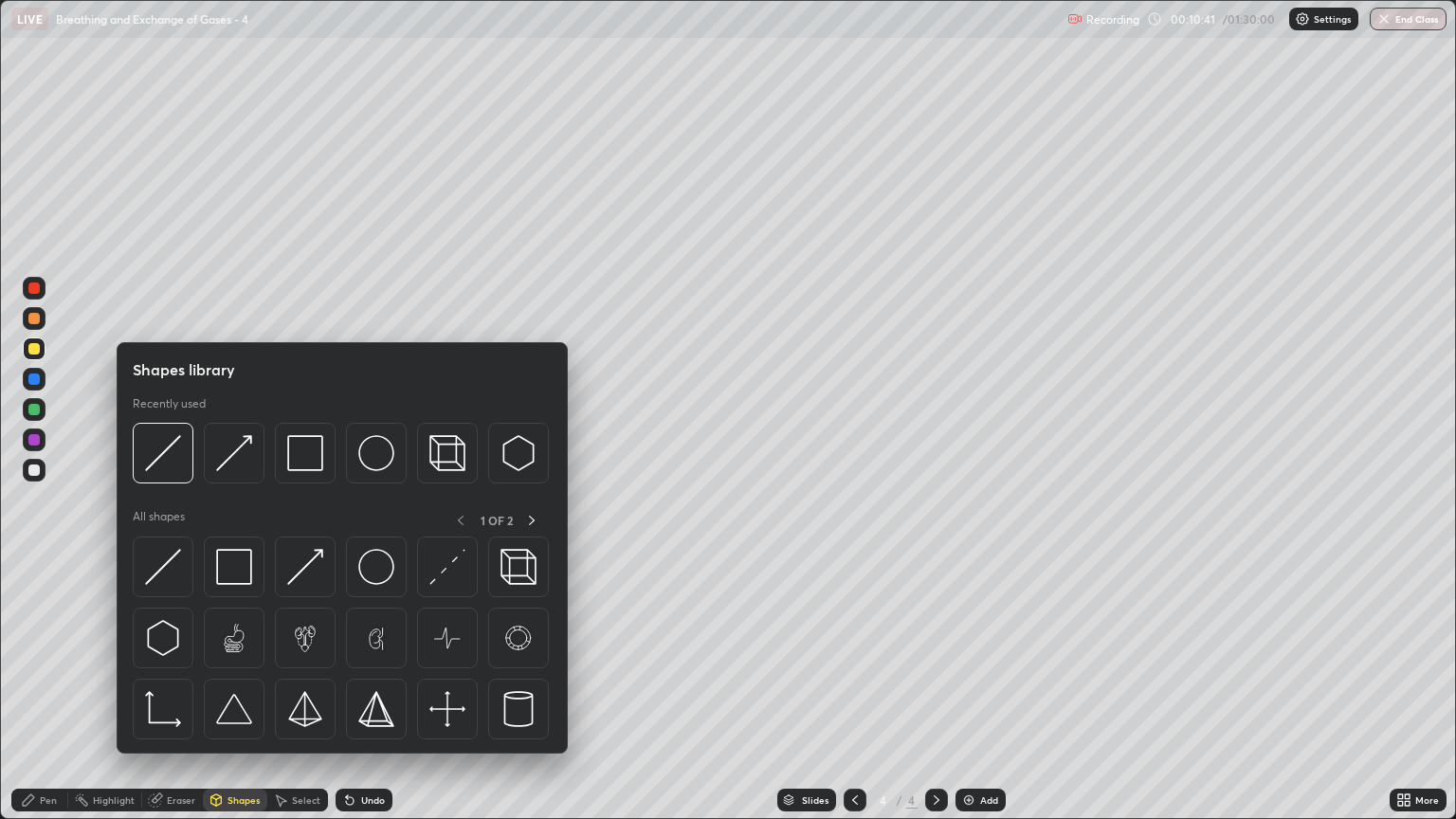
click at [162, 573] on img at bounding box center [163, 567] width 36 height 36
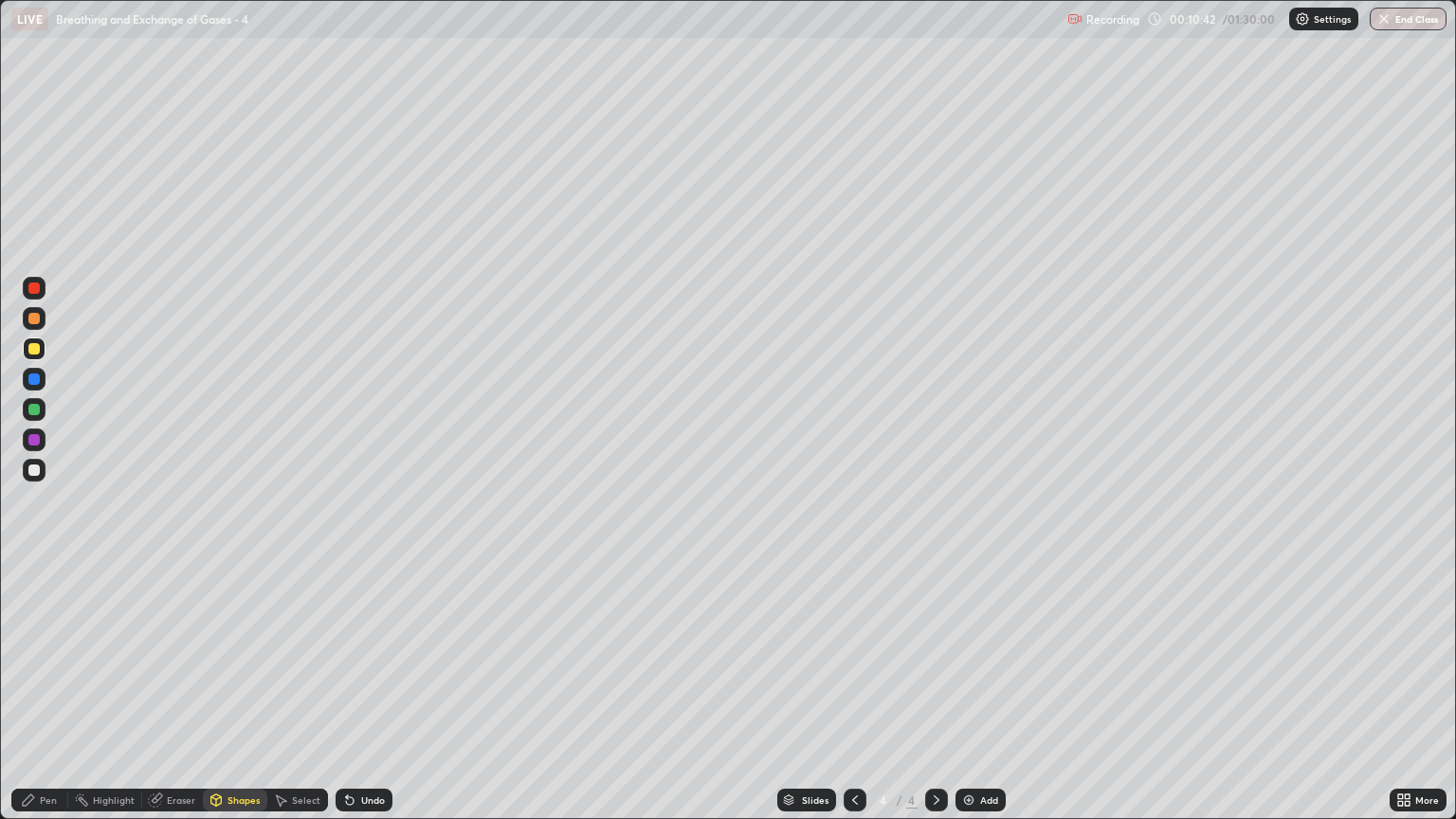
click at [35, 467] on div at bounding box center [34, 470] width 12 height 12
click at [37, 319] on div at bounding box center [34, 318] width 12 height 12
click at [51, 698] on div "Pen" at bounding box center [48, 800] width 17 height 10
click at [36, 352] on div at bounding box center [34, 349] width 12 height 12
click at [235, 698] on div "Shapes" at bounding box center [244, 800] width 32 height 10
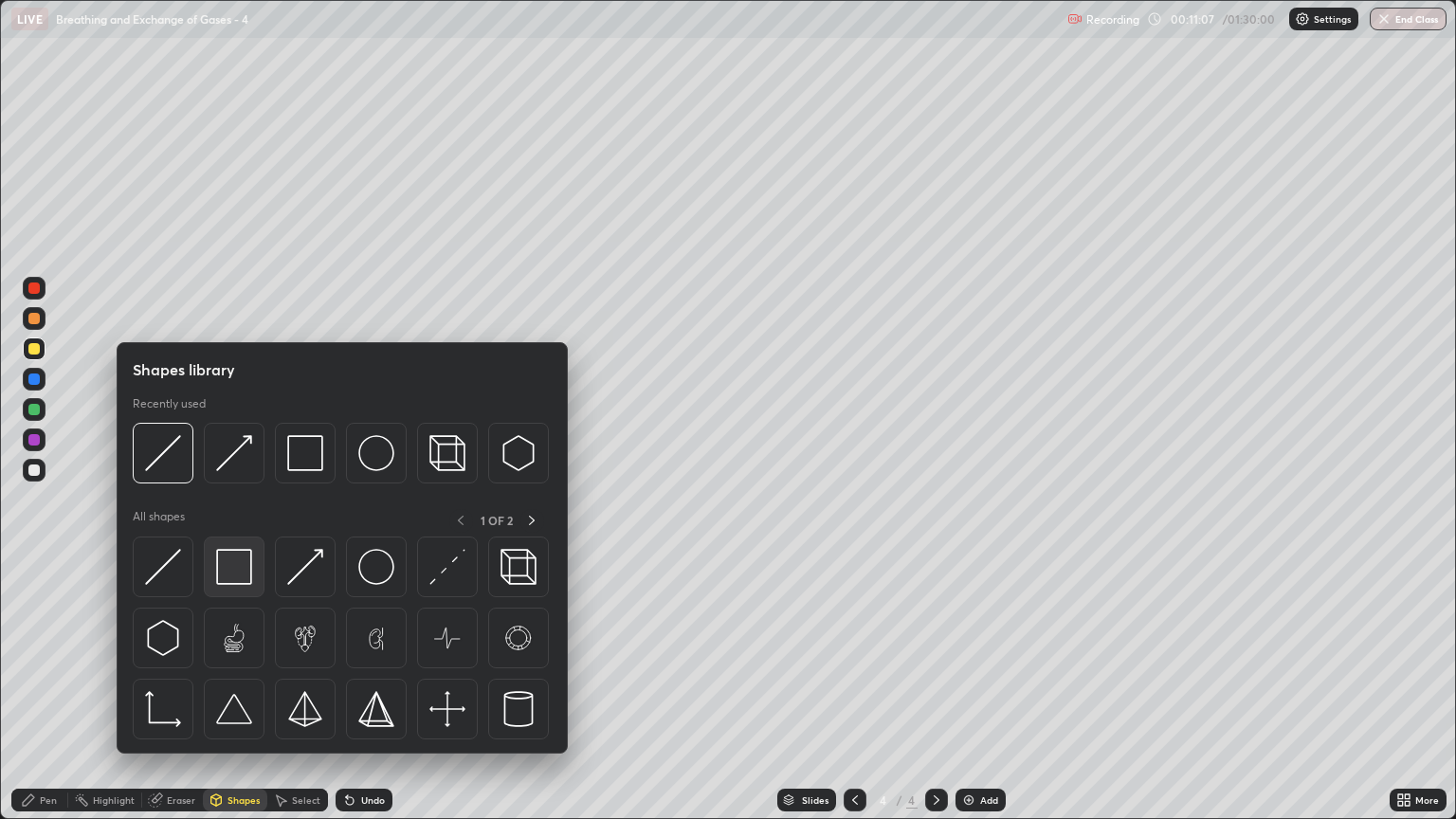
click at [228, 565] on img at bounding box center [234, 567] width 36 height 36
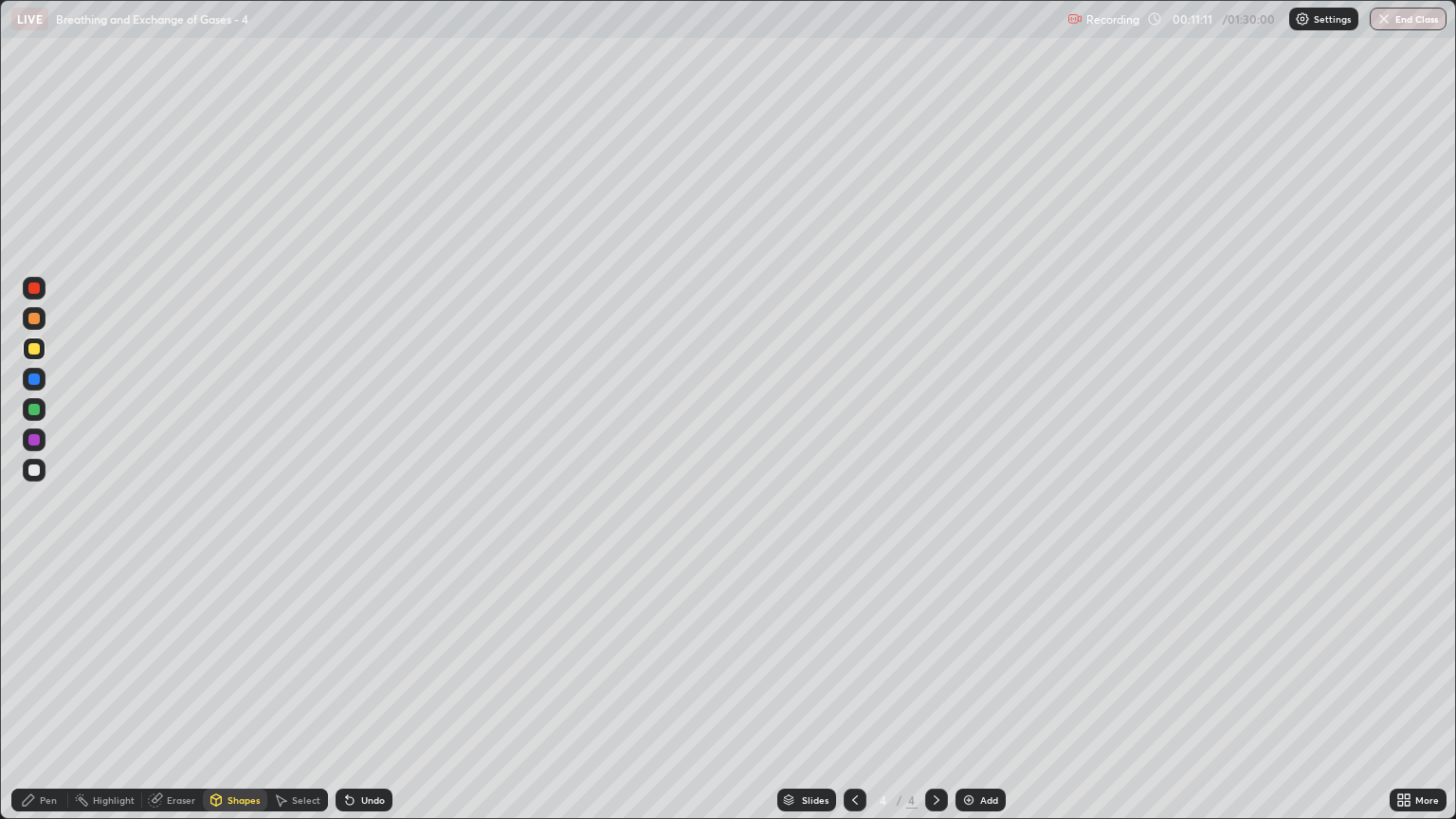
click at [52, 698] on div "Pen" at bounding box center [48, 800] width 17 height 10
click at [228, 698] on div "Shapes" at bounding box center [244, 800] width 32 height 10
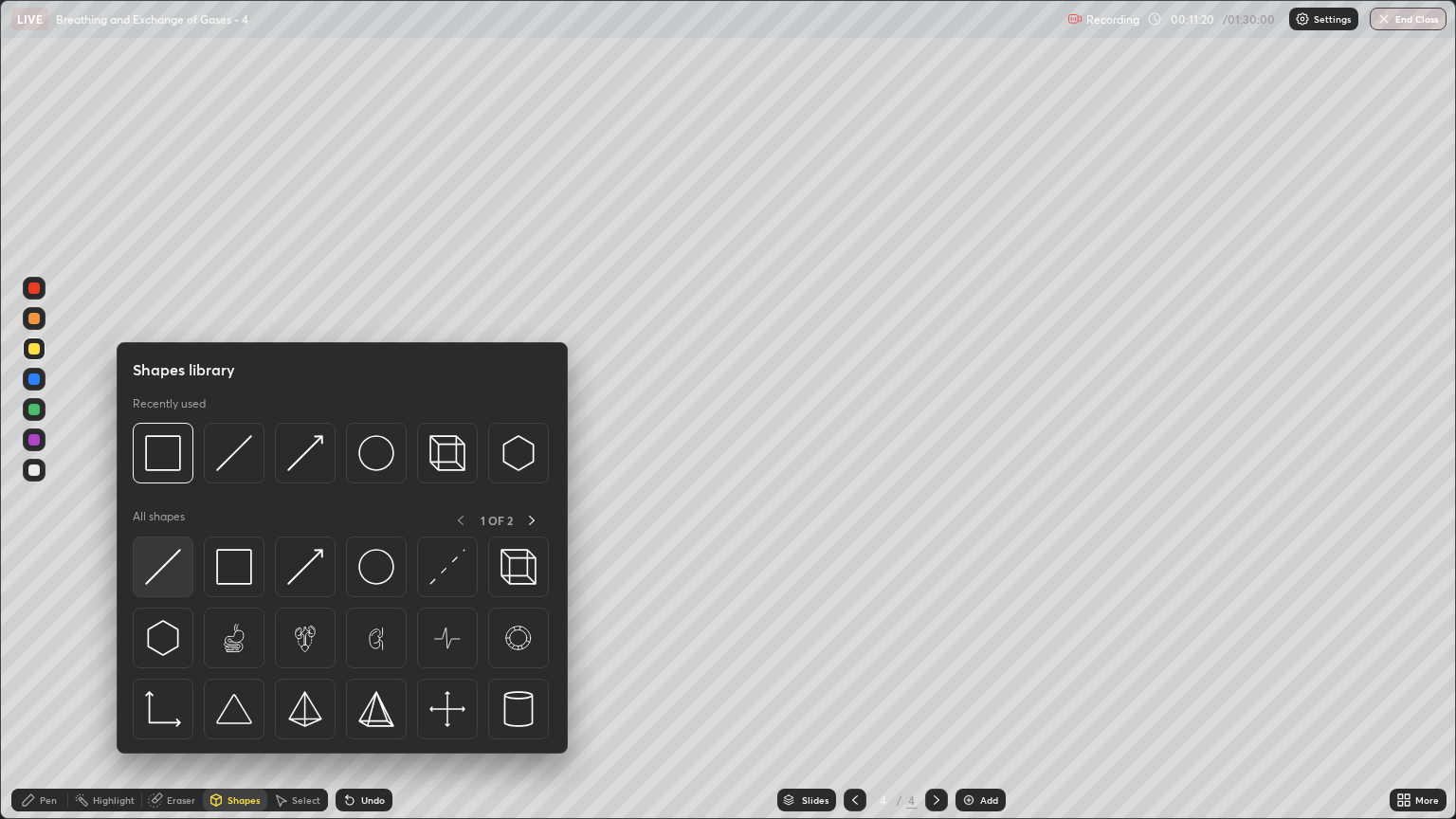
click at [171, 572] on img at bounding box center [163, 567] width 36 height 36
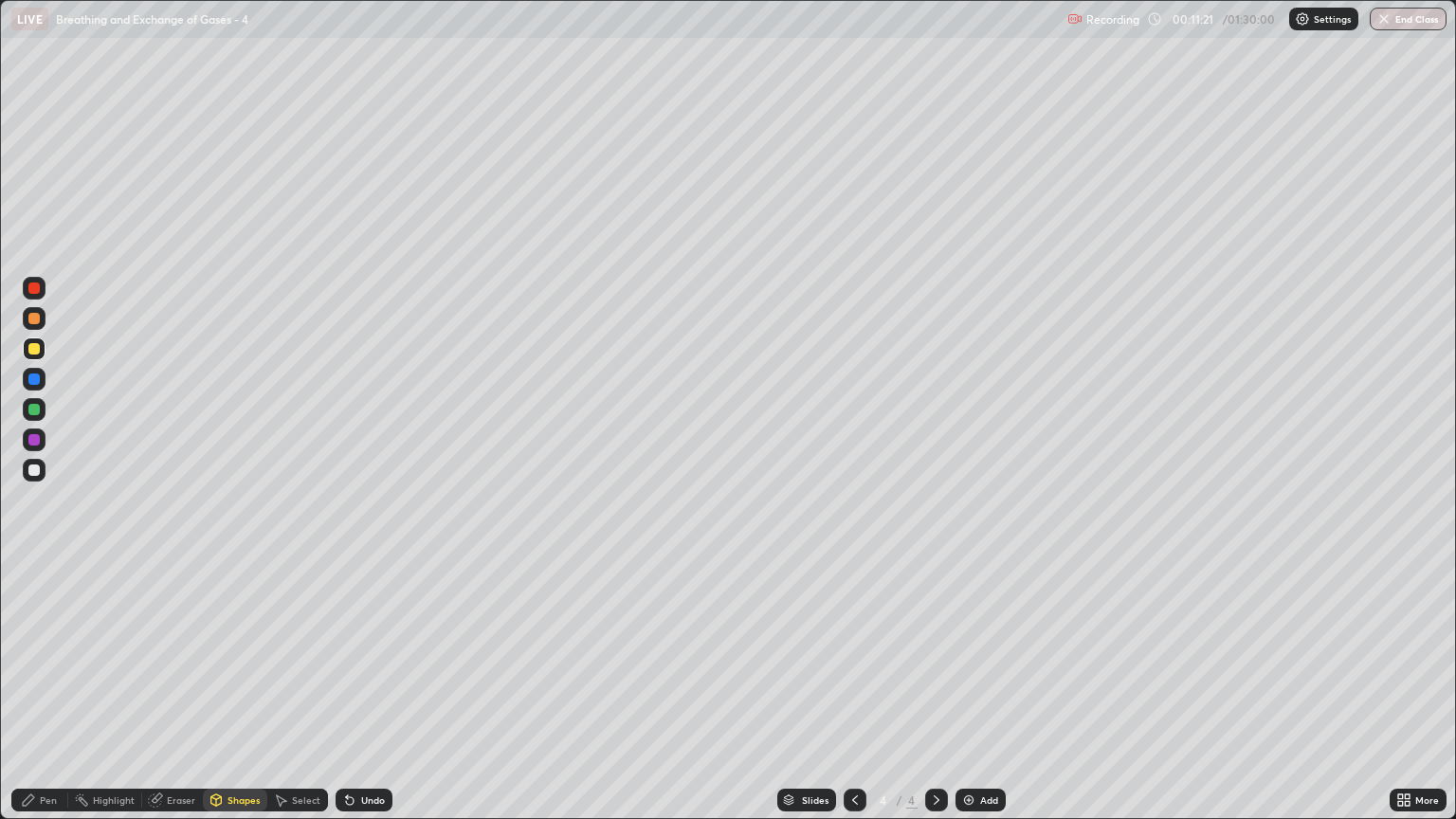
click at [35, 470] on div at bounding box center [34, 470] width 12 height 12
click at [226, 698] on div "Shapes" at bounding box center [235, 799] width 65 height 23
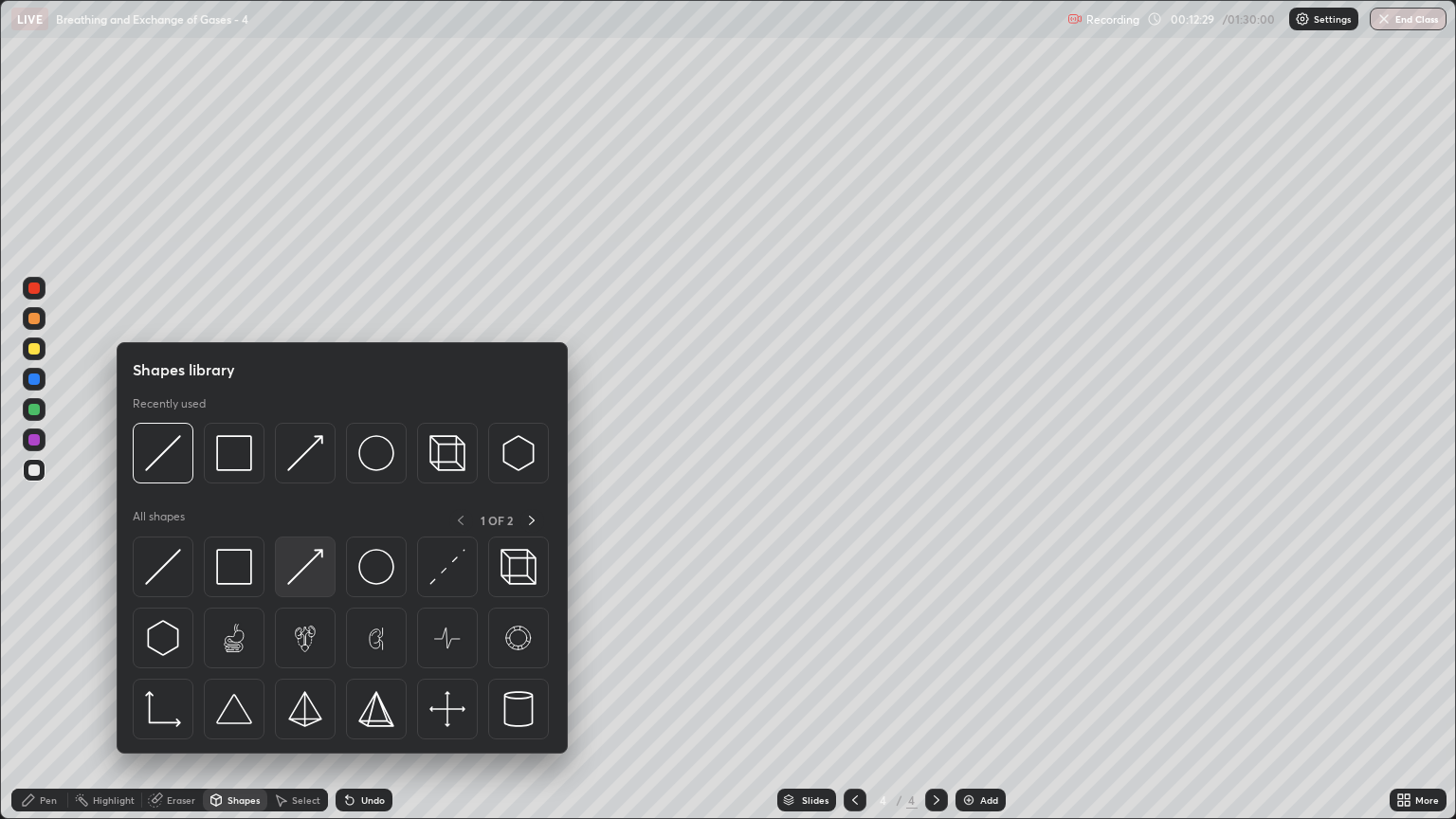
click at [302, 583] on img at bounding box center [305, 567] width 36 height 36
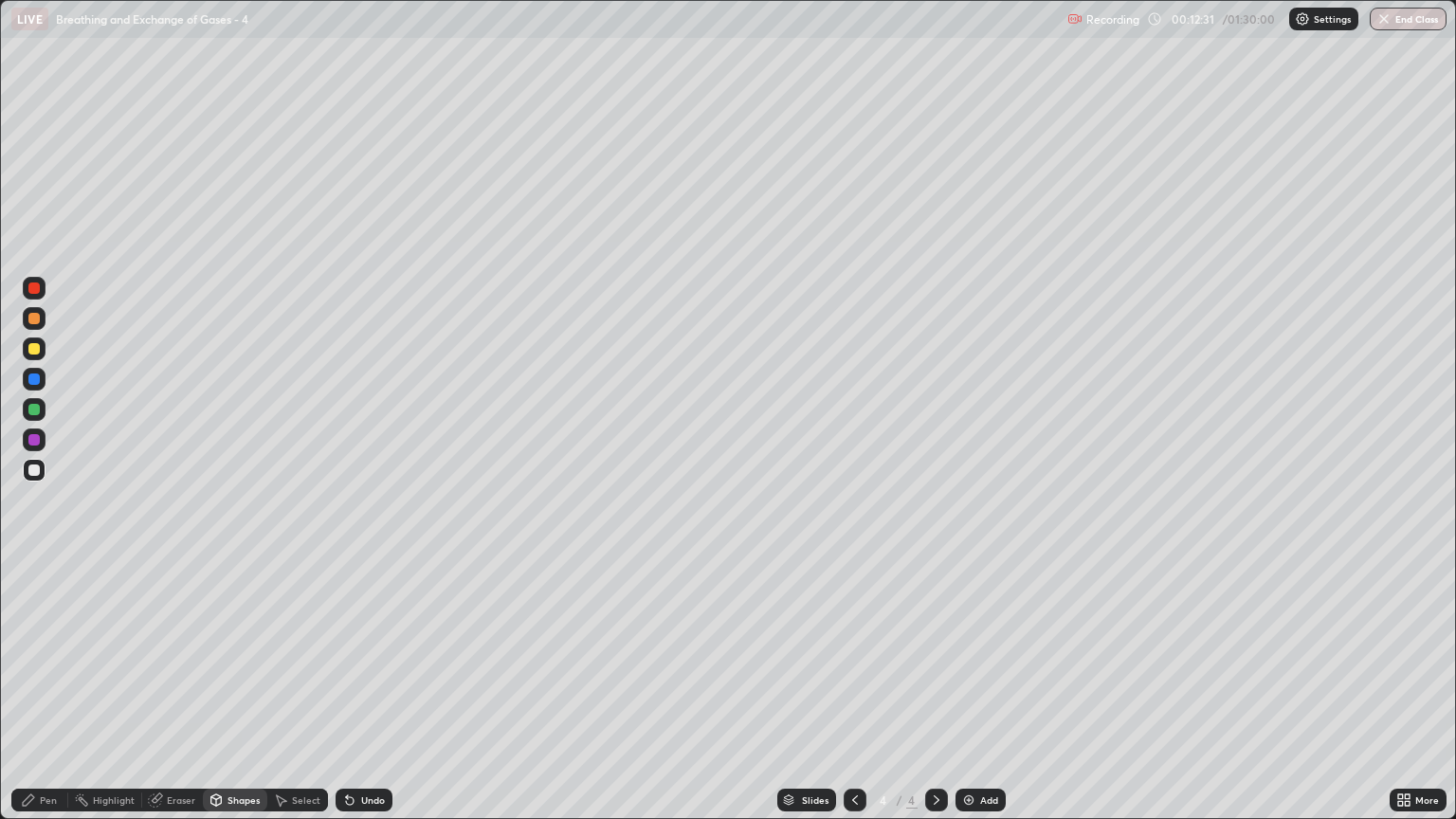
click at [45, 698] on div "Pen" at bounding box center [40, 799] width 57 height 23
click at [243, 698] on div "Shapes" at bounding box center [235, 799] width 65 height 23
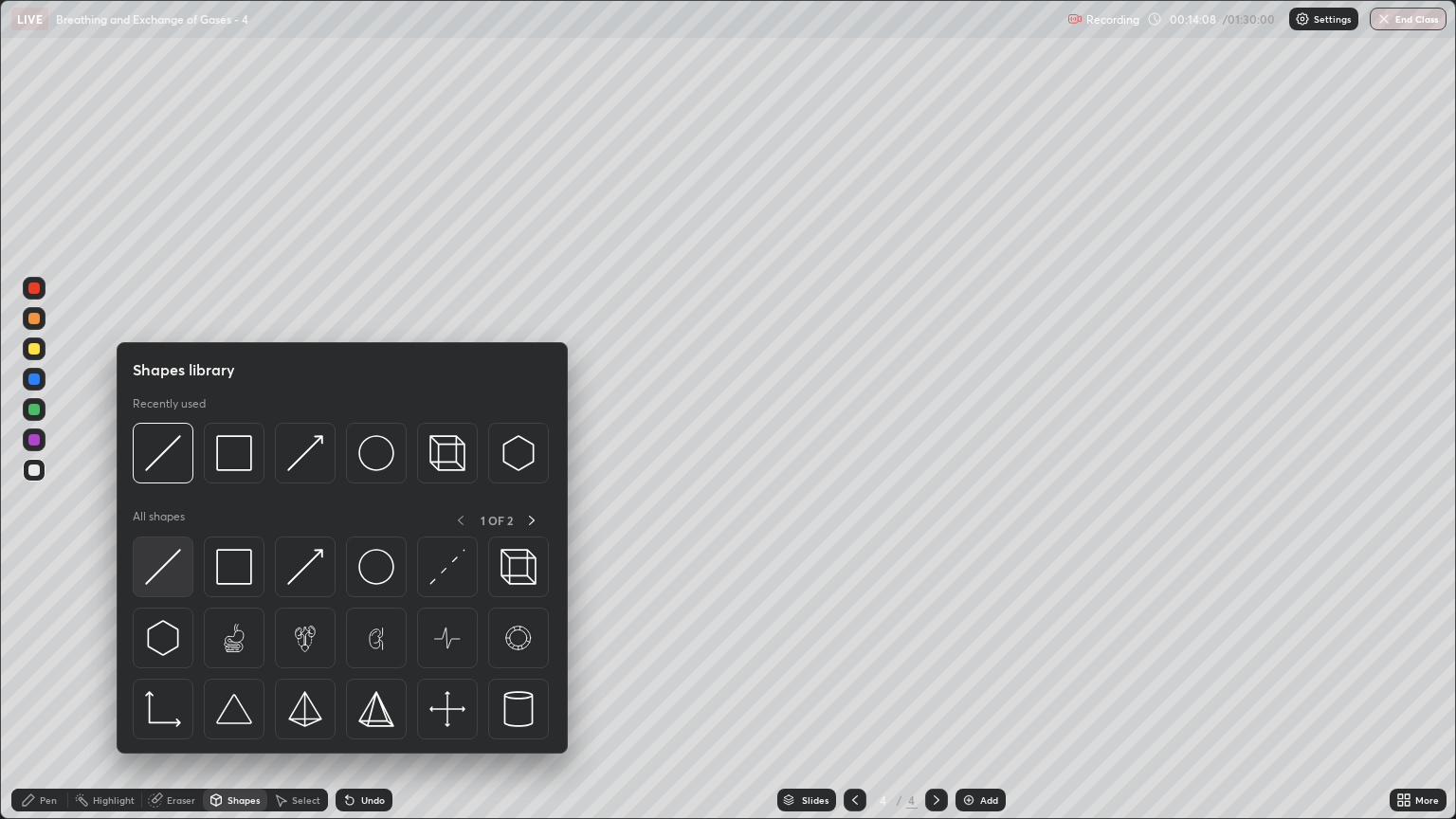
click at [172, 573] on img at bounding box center [163, 567] width 36 height 36
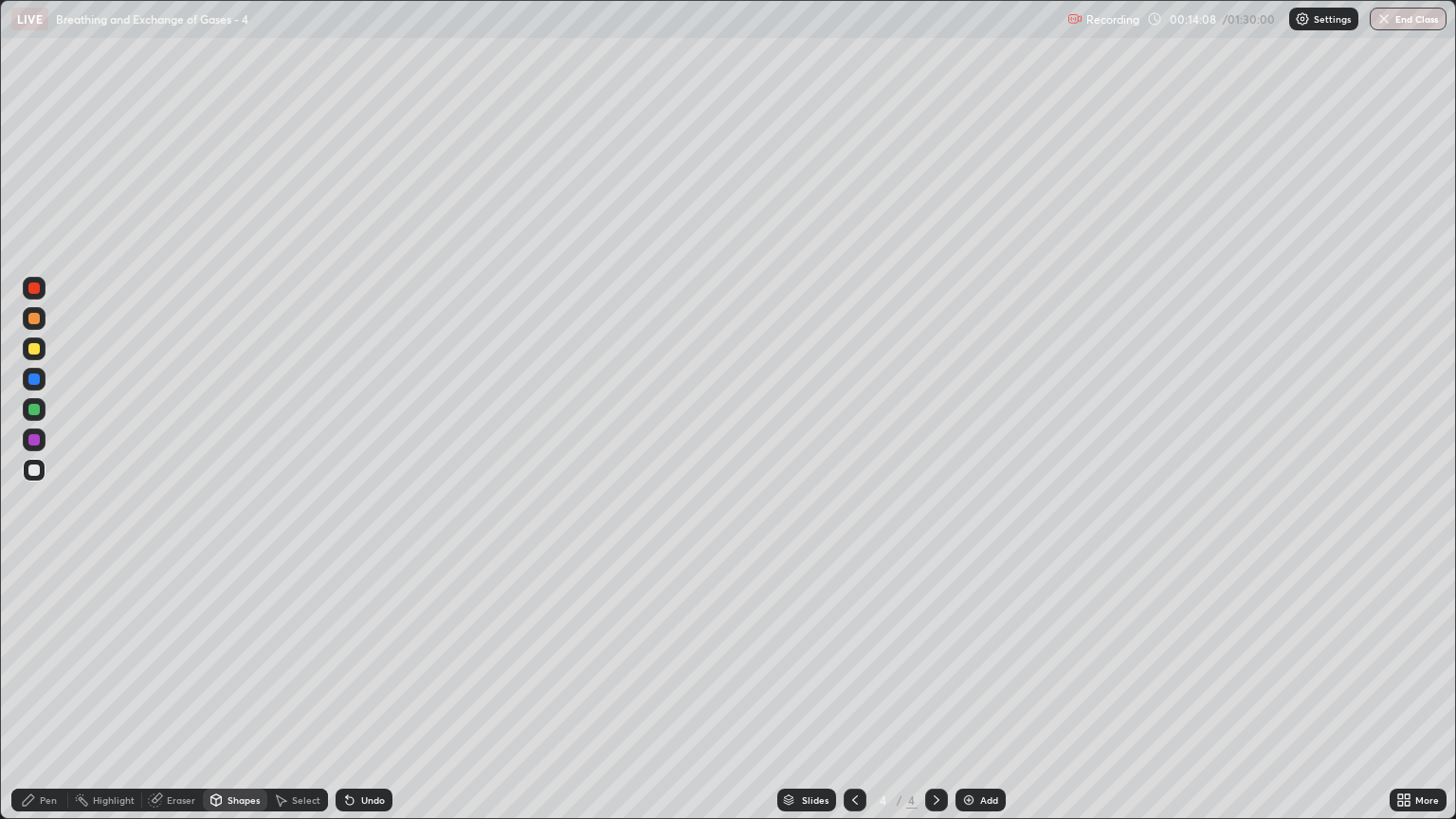
click at [36, 354] on div at bounding box center [34, 349] width 12 height 12
click at [853, 698] on icon at bounding box center [855, 799] width 15 height 15
click at [932, 698] on icon at bounding box center [936, 799] width 15 height 15
click at [43, 698] on div "Pen" at bounding box center [48, 800] width 17 height 10
click at [54, 698] on div "Pen" at bounding box center [48, 800] width 17 height 10
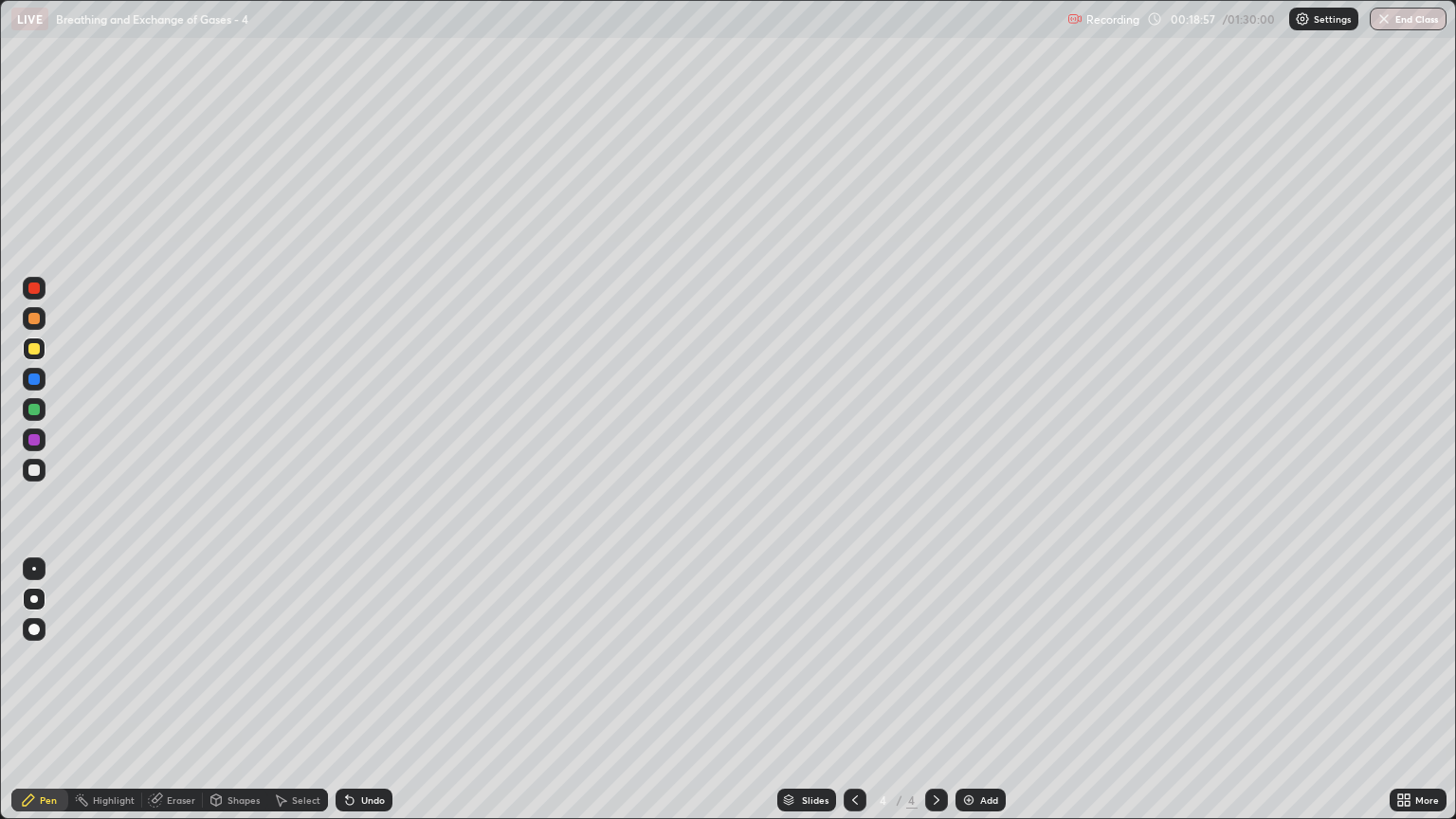
click at [853, 698] on icon at bounding box center [855, 799] width 15 height 15
click at [925, 698] on div at bounding box center [936, 799] width 23 height 23
click at [232, 698] on div "Shapes" at bounding box center [235, 799] width 65 height 23
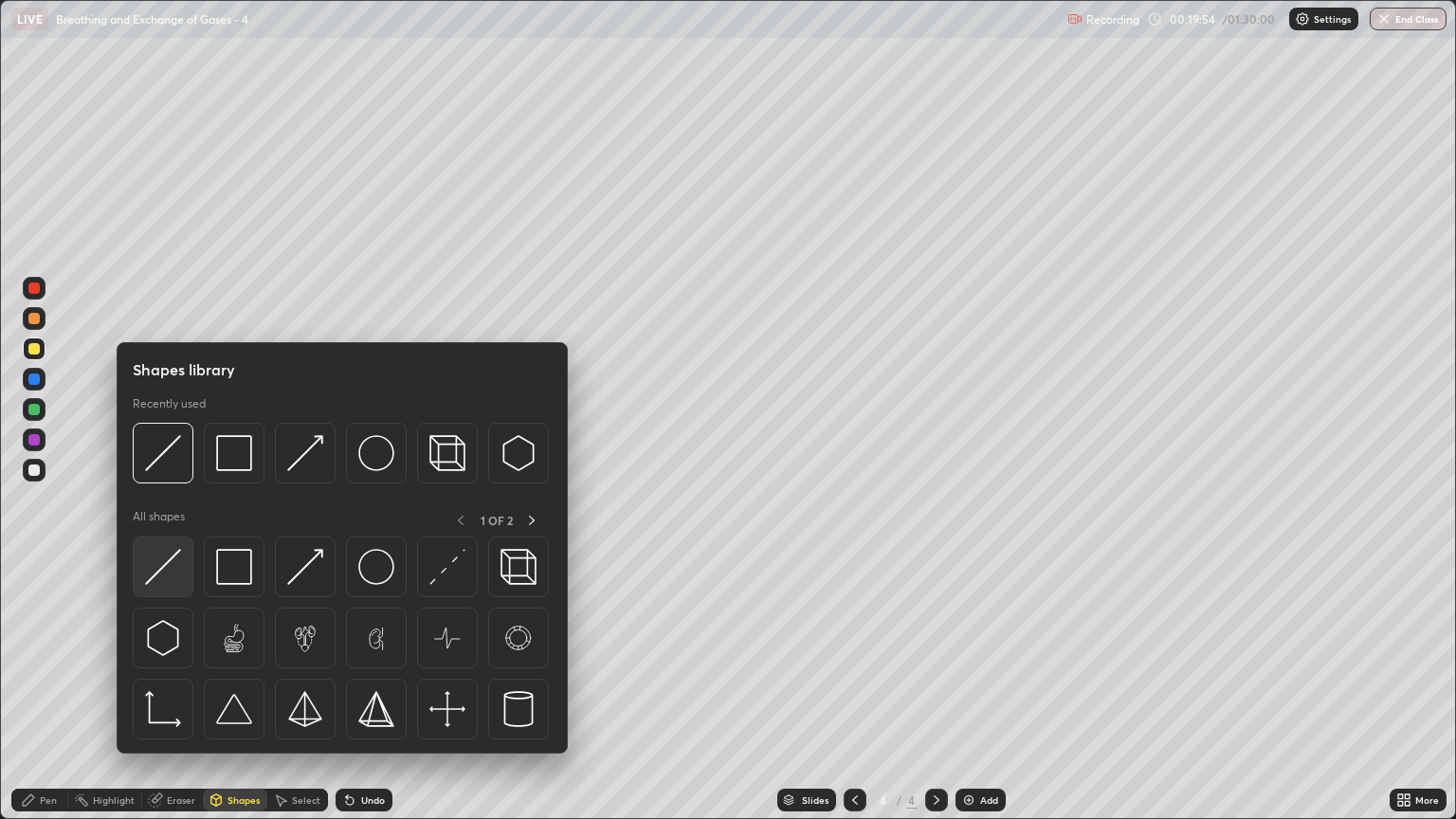
click at [175, 573] on img at bounding box center [163, 567] width 36 height 36
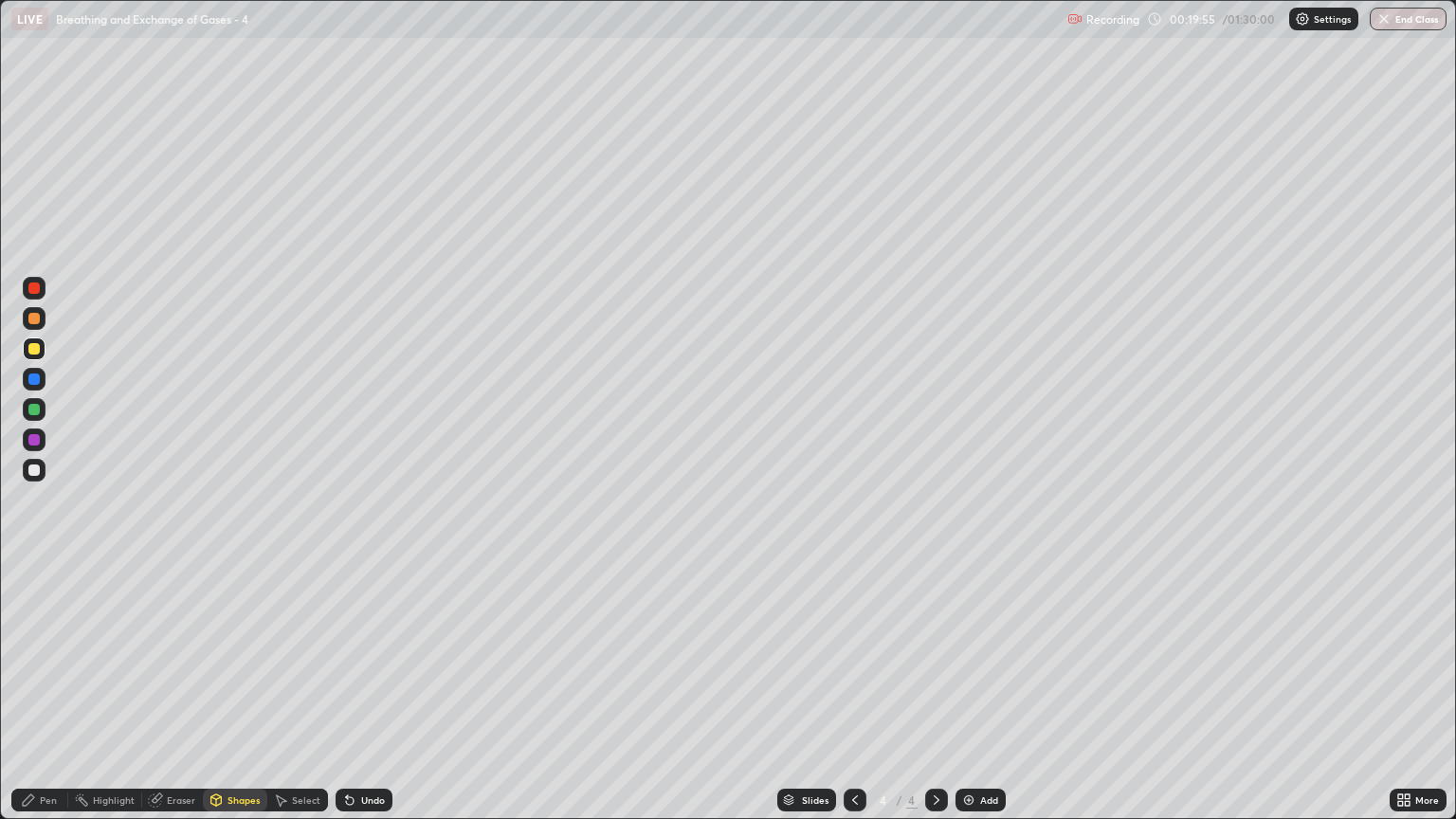
click at [34, 468] on div at bounding box center [34, 470] width 12 height 12
click at [230, 698] on div "Shapes" at bounding box center [244, 800] width 32 height 10
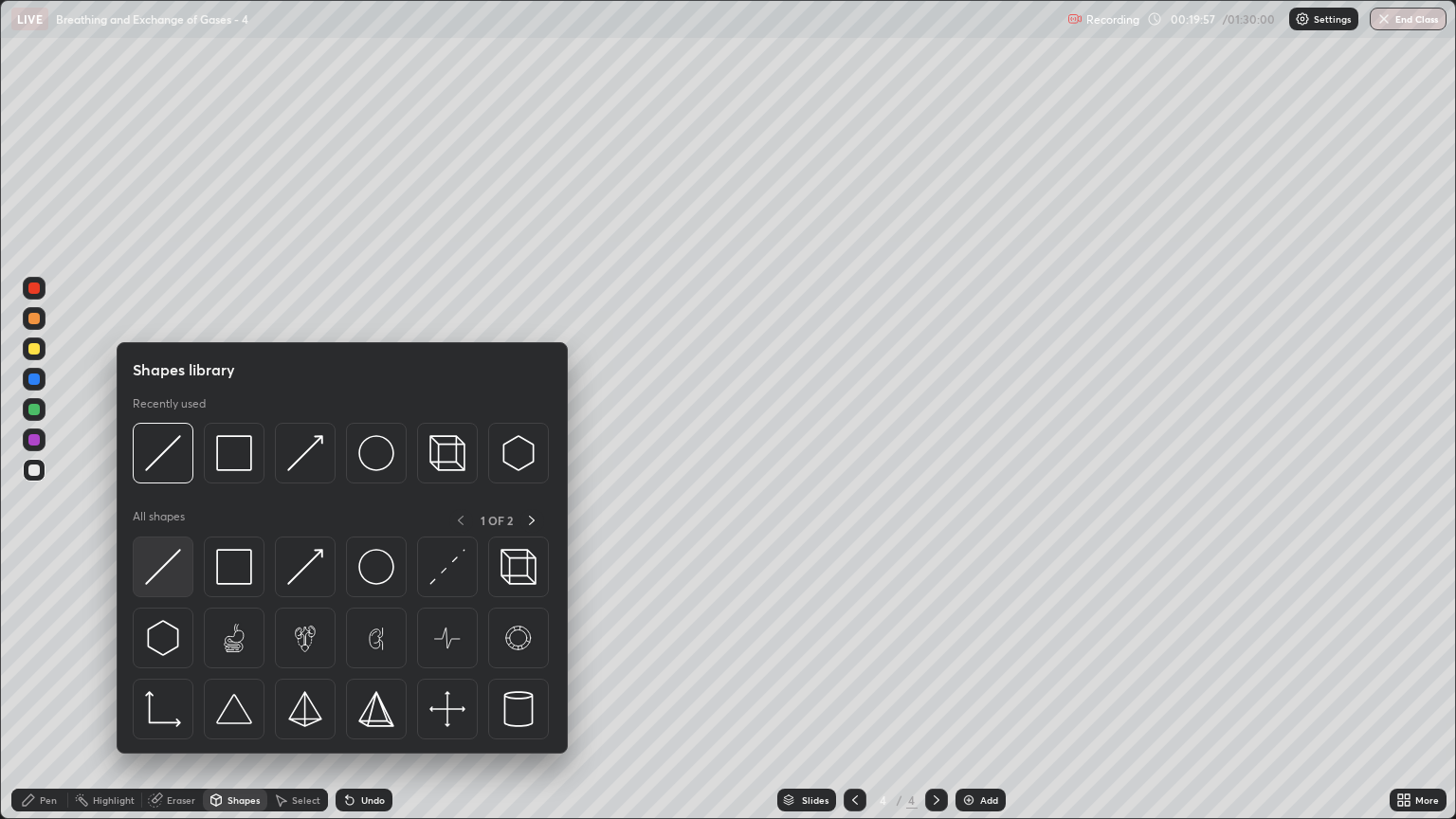
click at [167, 578] on img at bounding box center [163, 567] width 36 height 36
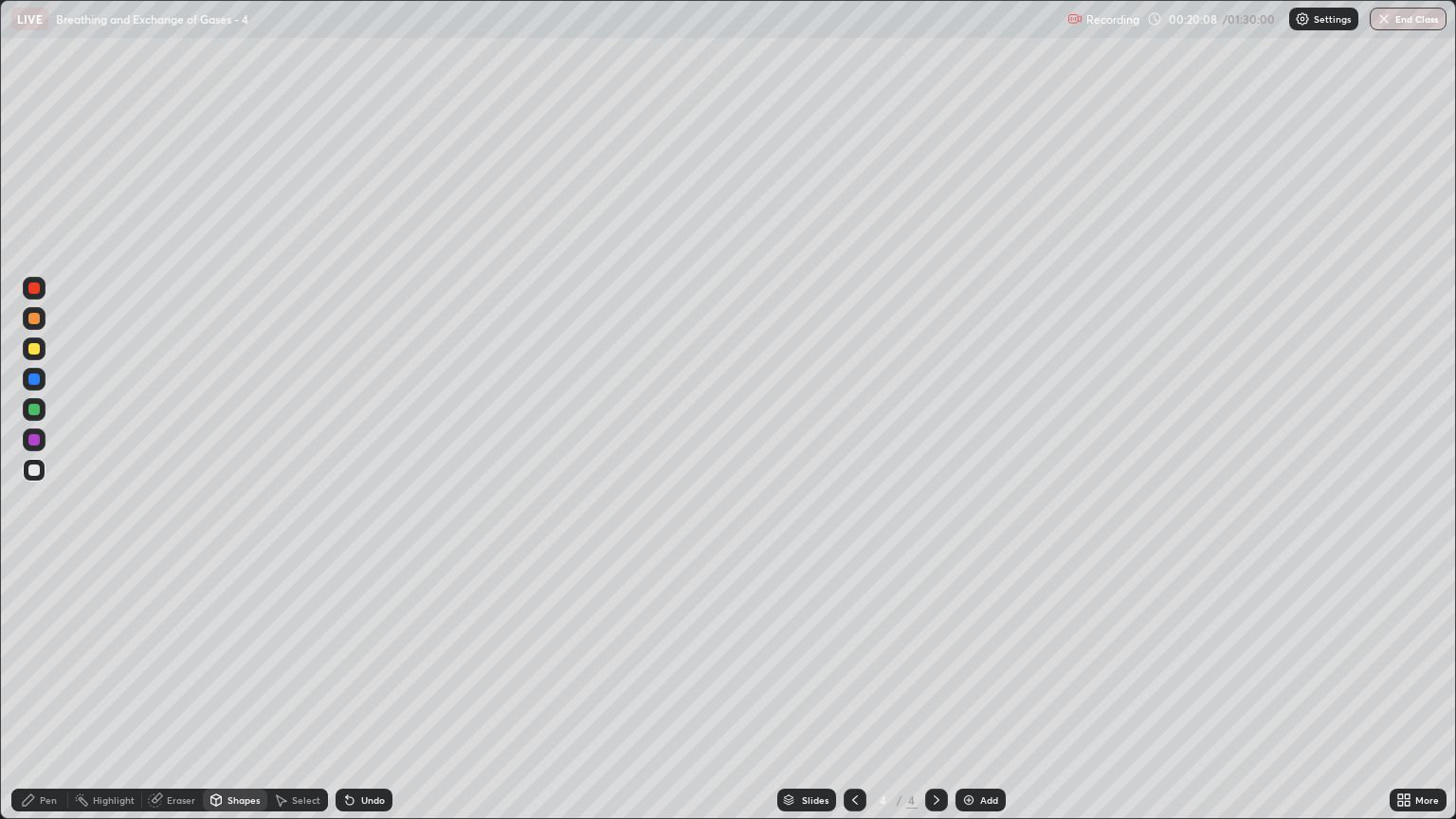
click at [238, 698] on div "Shapes" at bounding box center [244, 800] width 32 height 10
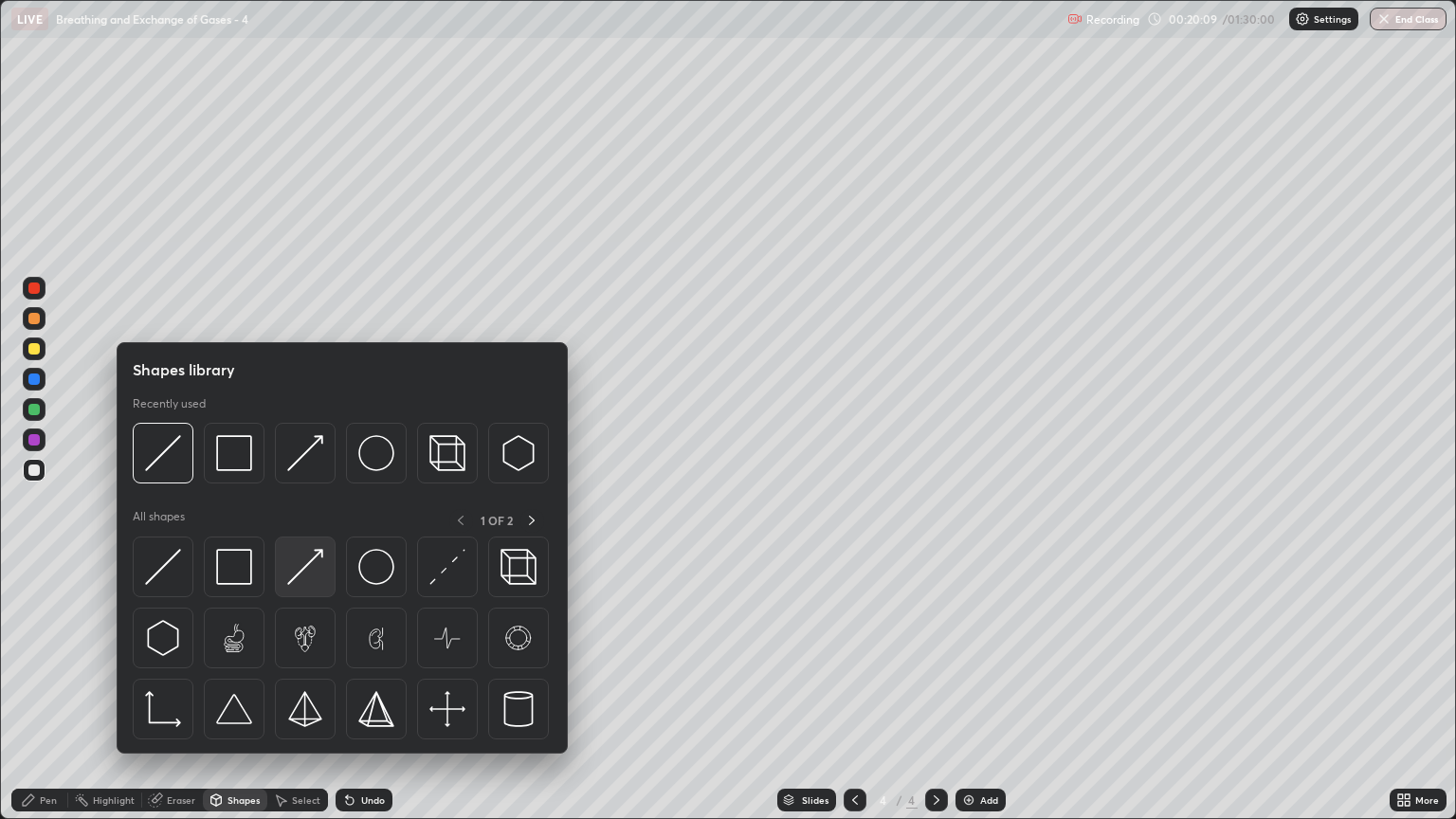
click at [314, 573] on img at bounding box center [305, 567] width 36 height 36
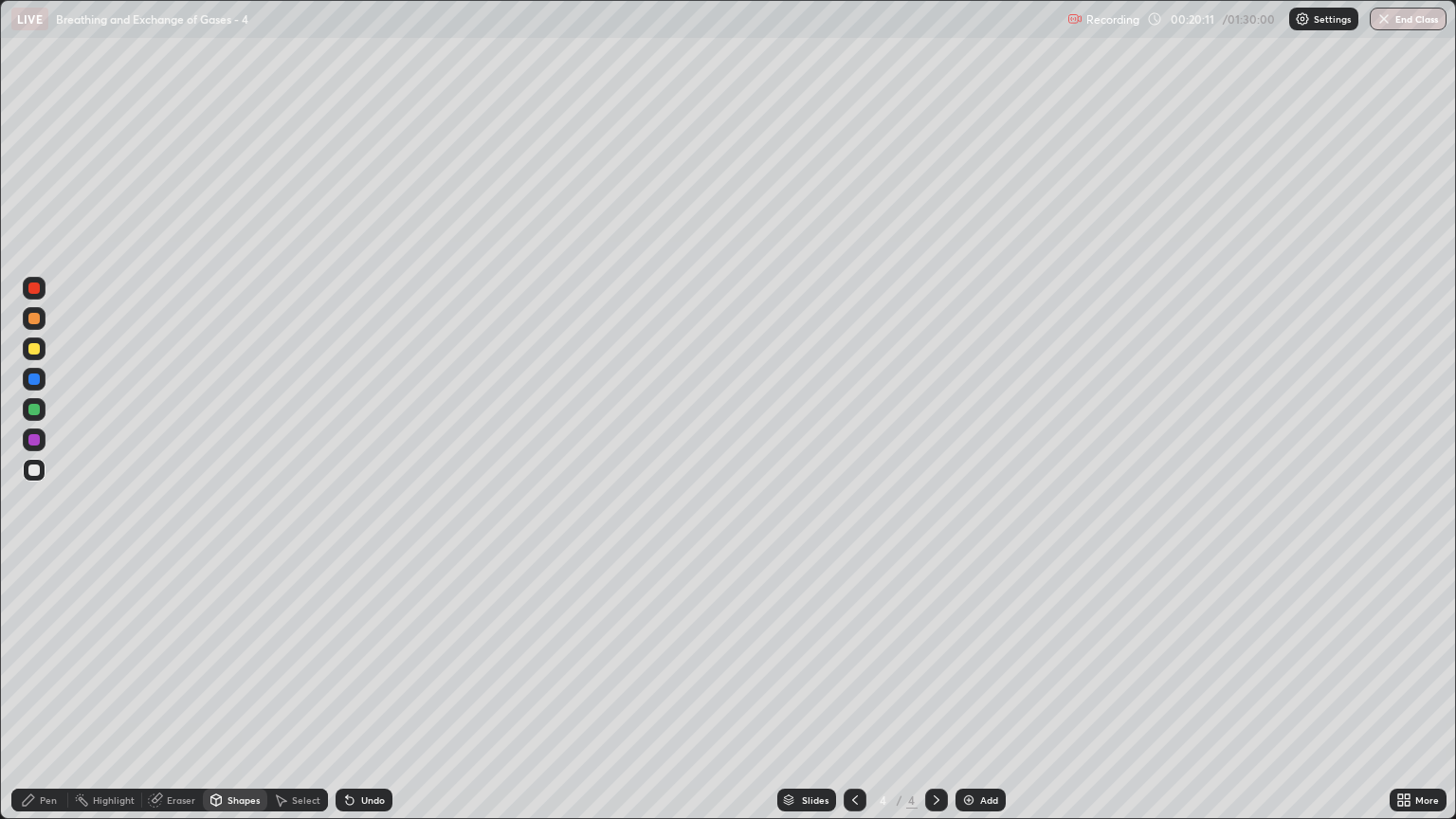
click at [56, 698] on div "Pen" at bounding box center [48, 800] width 17 height 10
click at [48, 698] on div "Pen" at bounding box center [48, 800] width 17 height 10
click at [232, 698] on div "Shapes" at bounding box center [244, 800] width 32 height 10
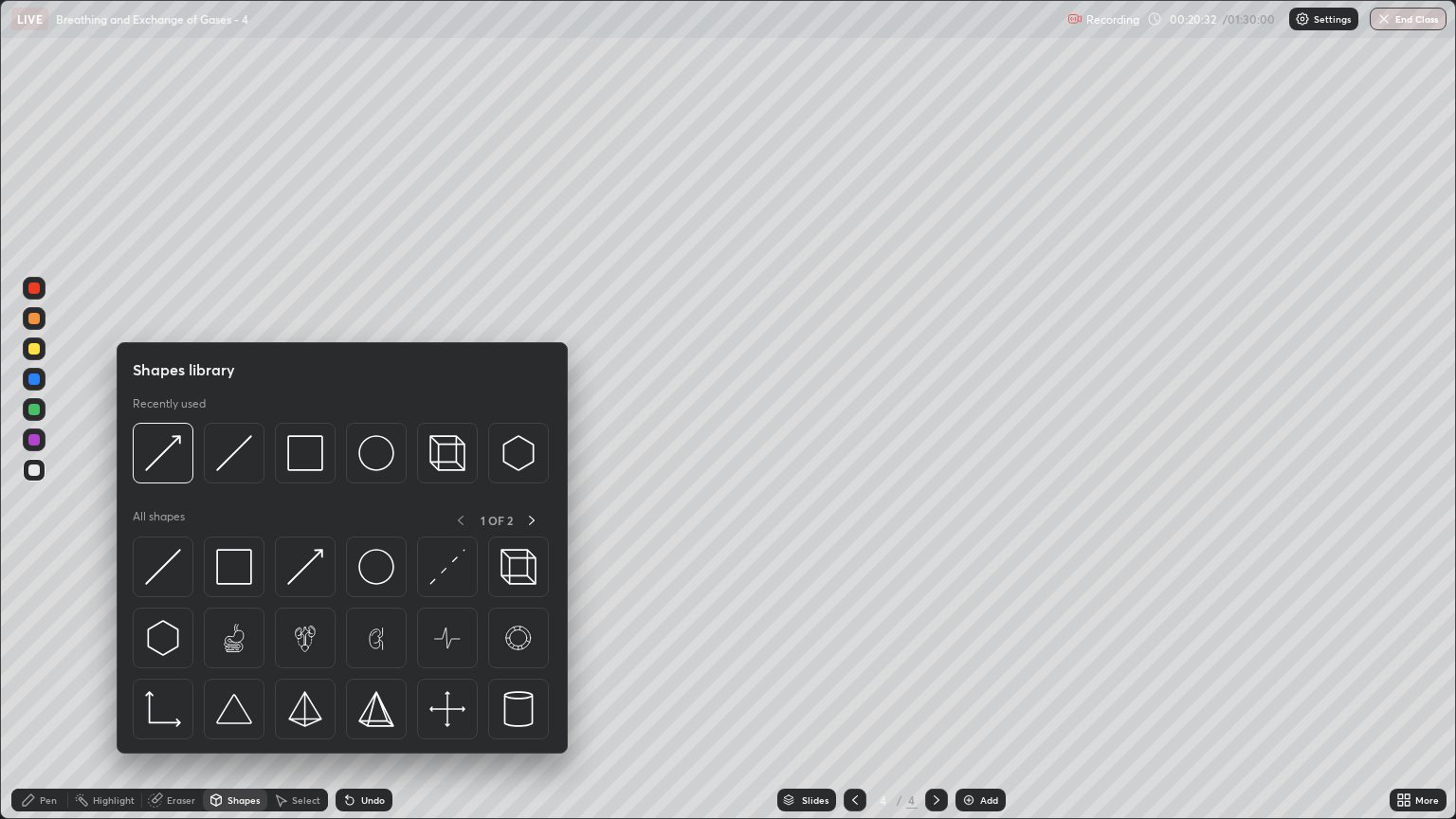
click at [34, 353] on div at bounding box center [34, 349] width 12 height 12
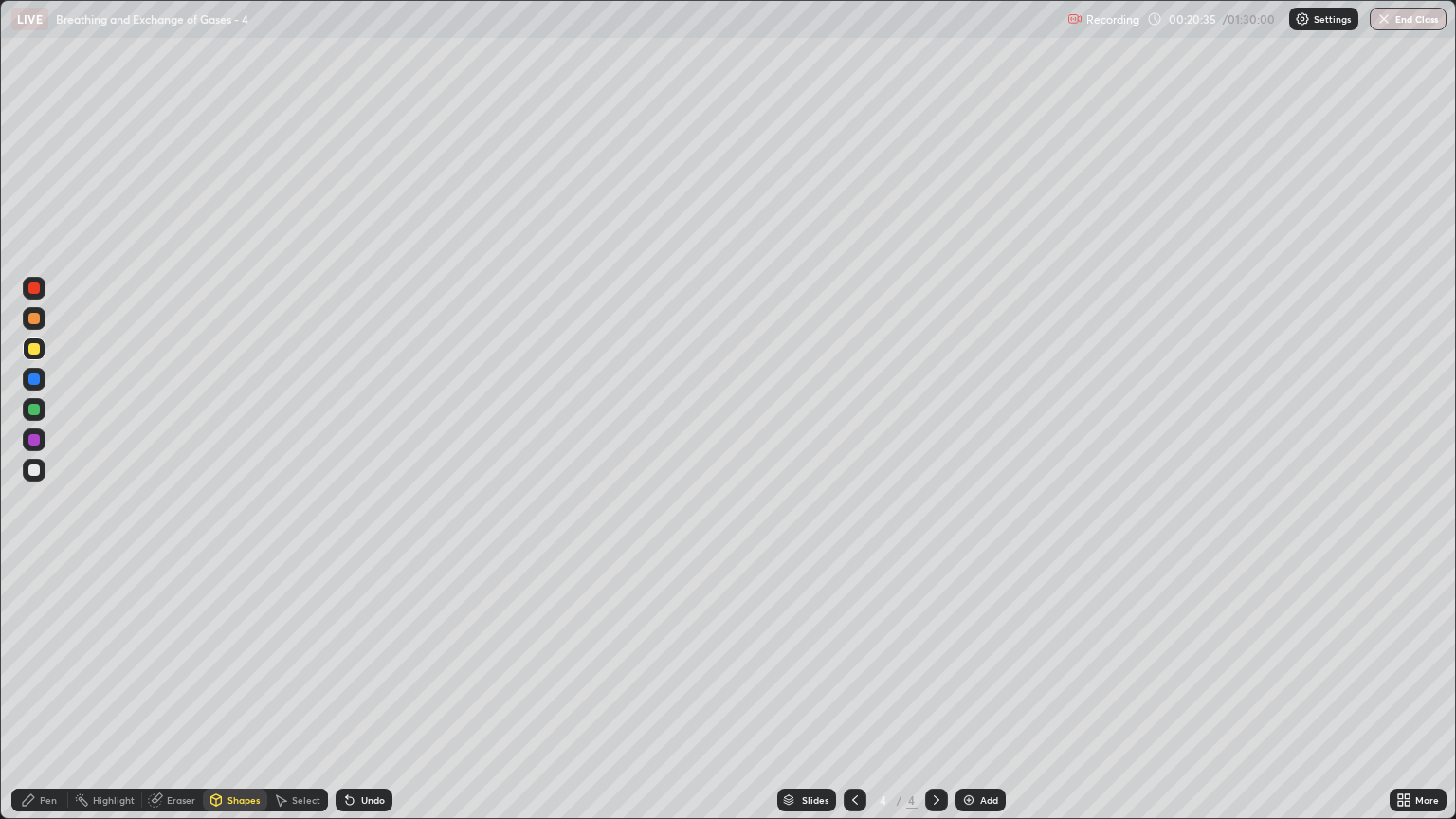
click at [181, 698] on div "Eraser" at bounding box center [181, 800] width 28 height 10
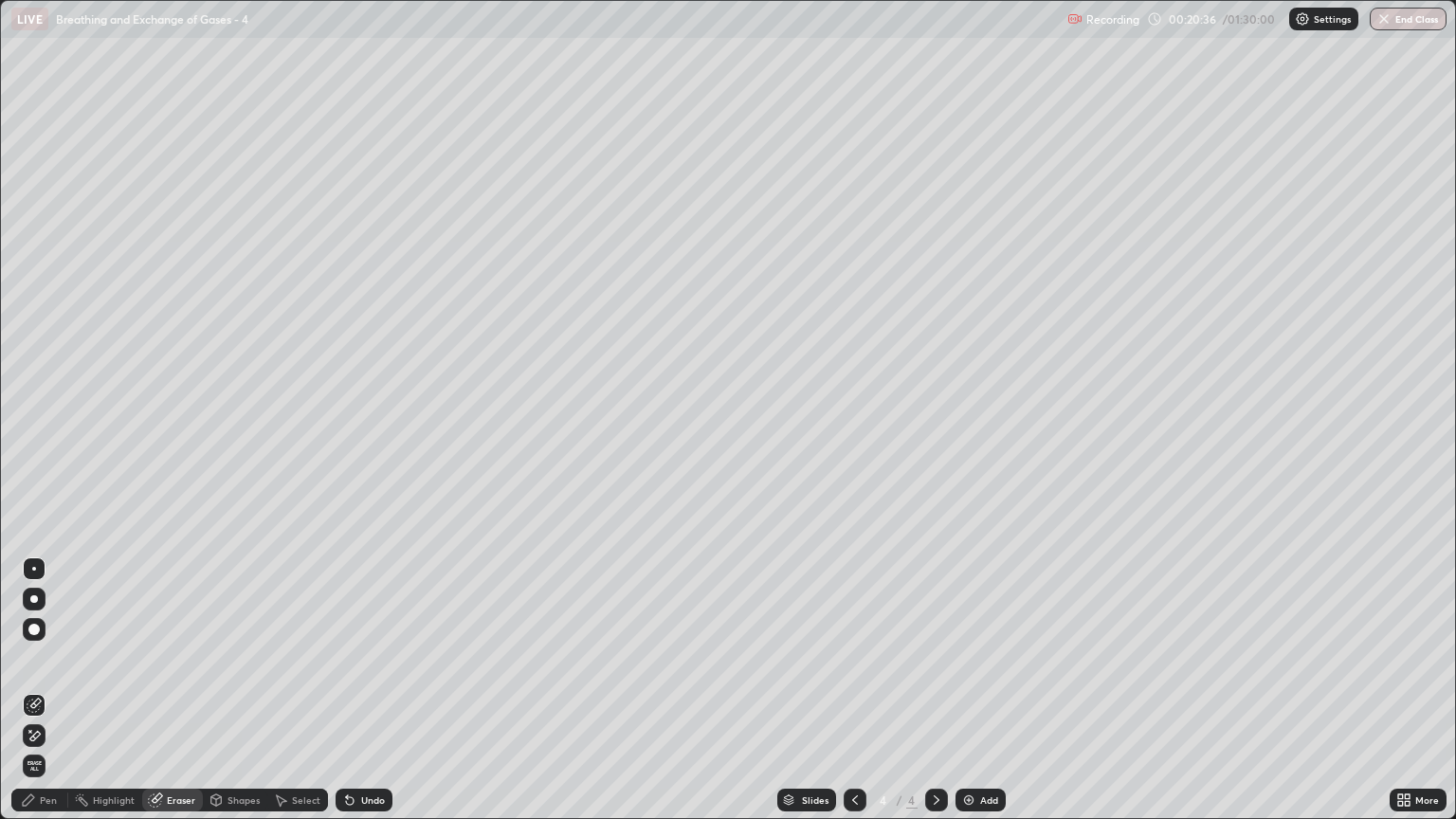
click at [56, 698] on div "Pen" at bounding box center [48, 800] width 17 height 10
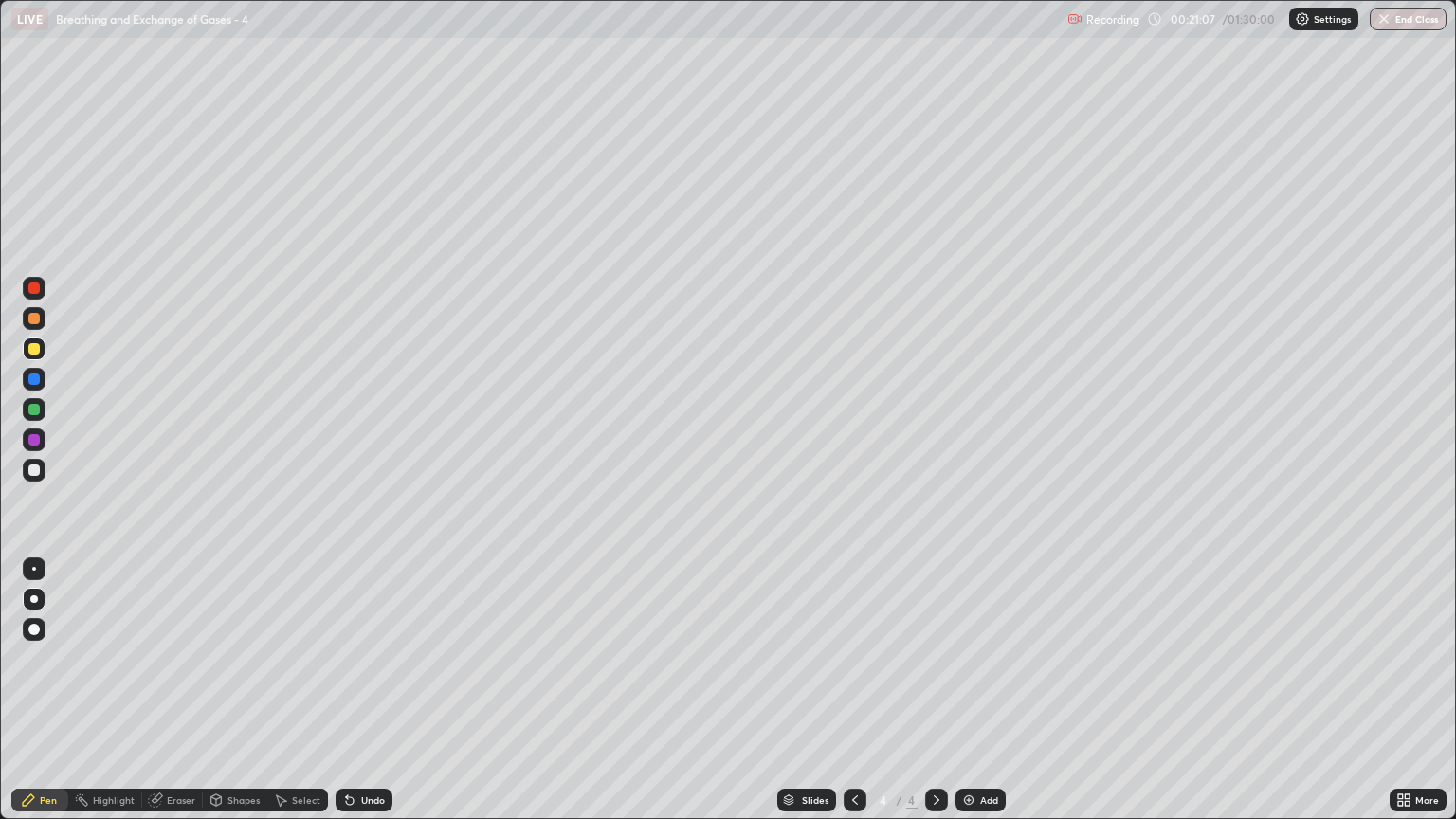
click at [235, 698] on div "Shapes" at bounding box center [244, 800] width 32 height 10
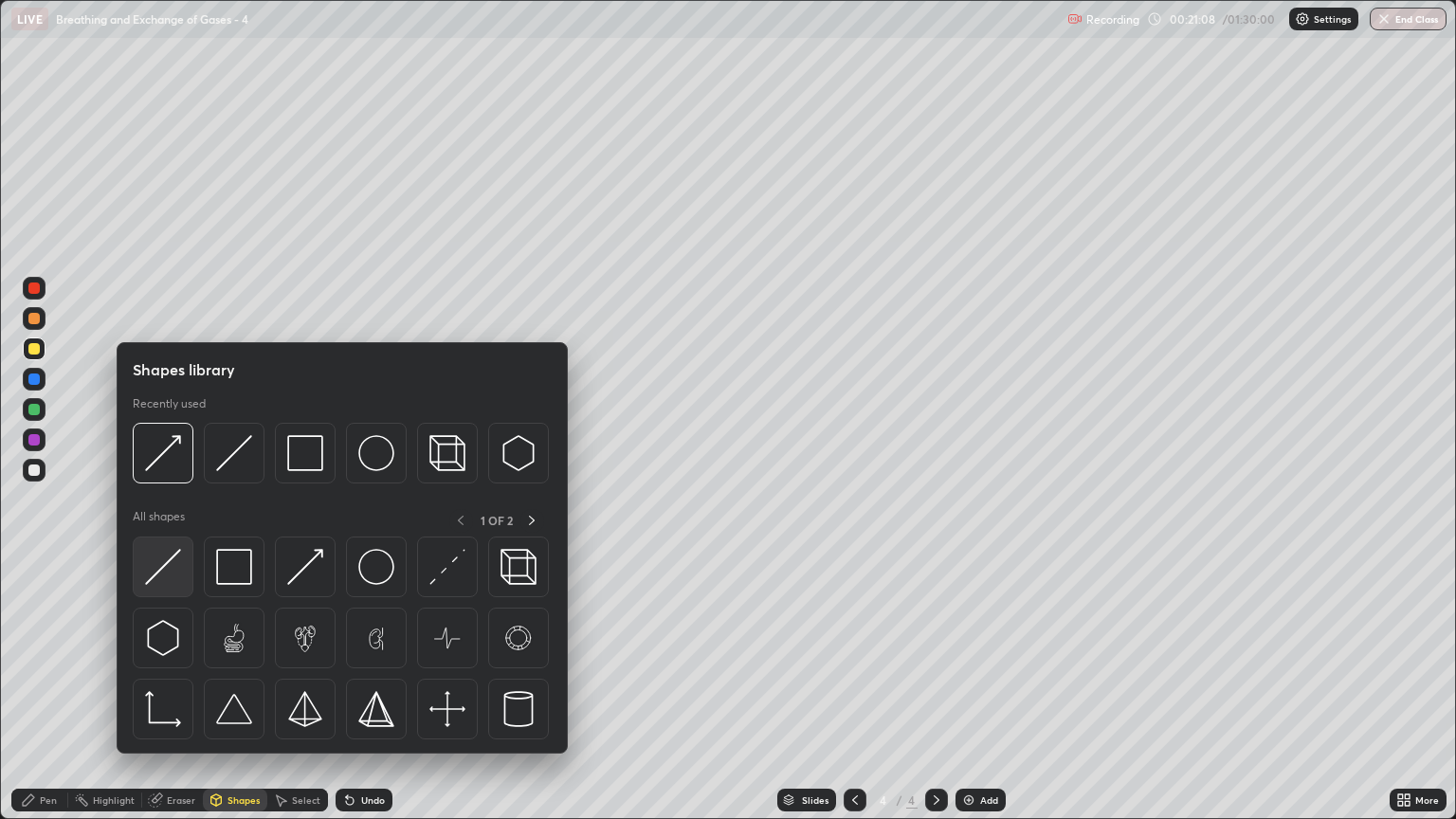
click at [175, 577] on img at bounding box center [163, 567] width 36 height 36
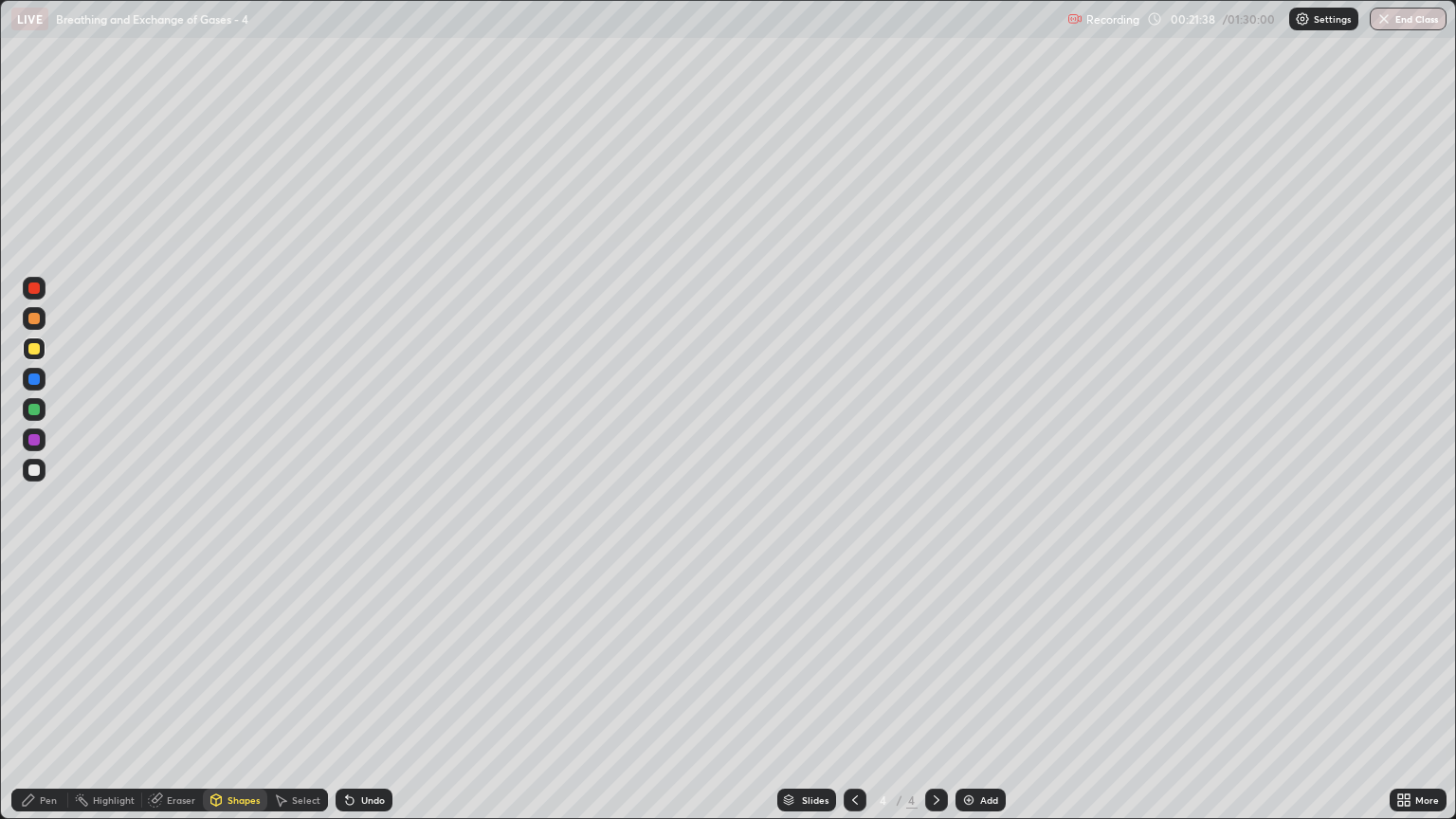
click at [933, 698] on icon at bounding box center [936, 799] width 15 height 15
click at [964, 698] on img at bounding box center [968, 799] width 15 height 15
click at [42, 698] on div "Pen" at bounding box center [48, 800] width 17 height 10
click at [27, 329] on div at bounding box center [33, 318] width 23 height 23
click at [171, 698] on div "Eraser" at bounding box center [181, 800] width 28 height 10
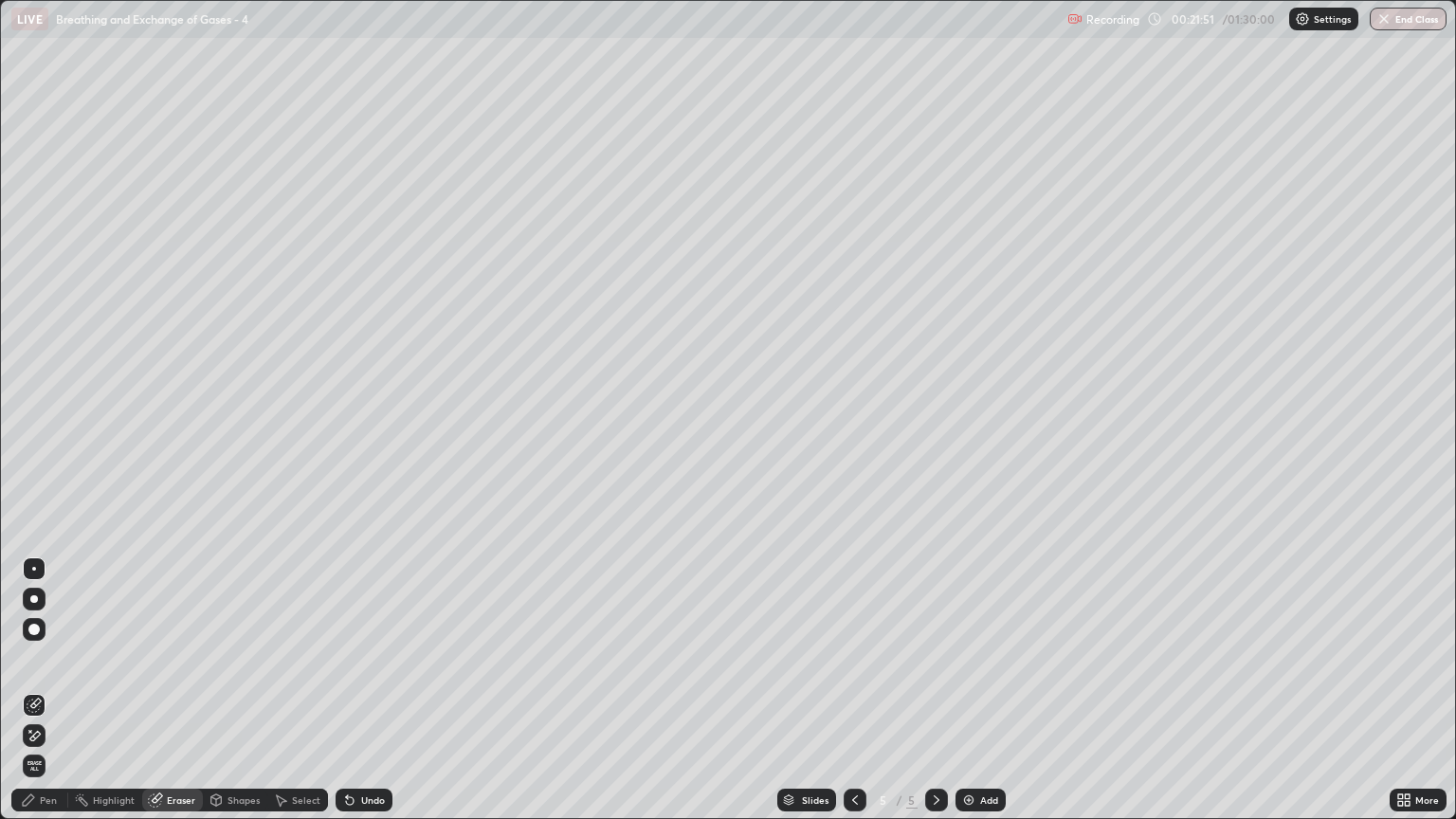
click at [57, 698] on div "Pen" at bounding box center [40, 799] width 57 height 23
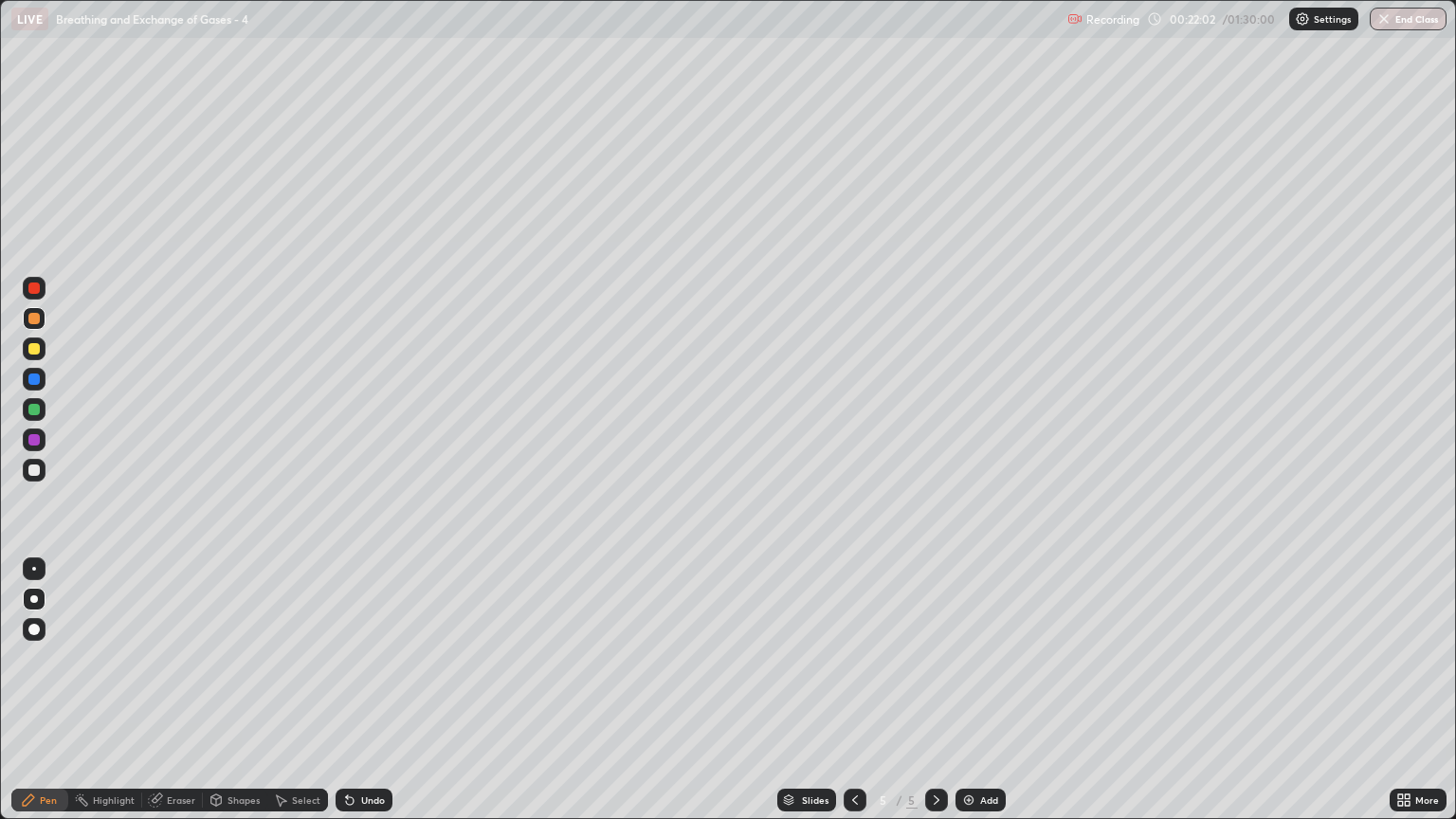
click at [180, 698] on div "Eraser" at bounding box center [181, 800] width 28 height 10
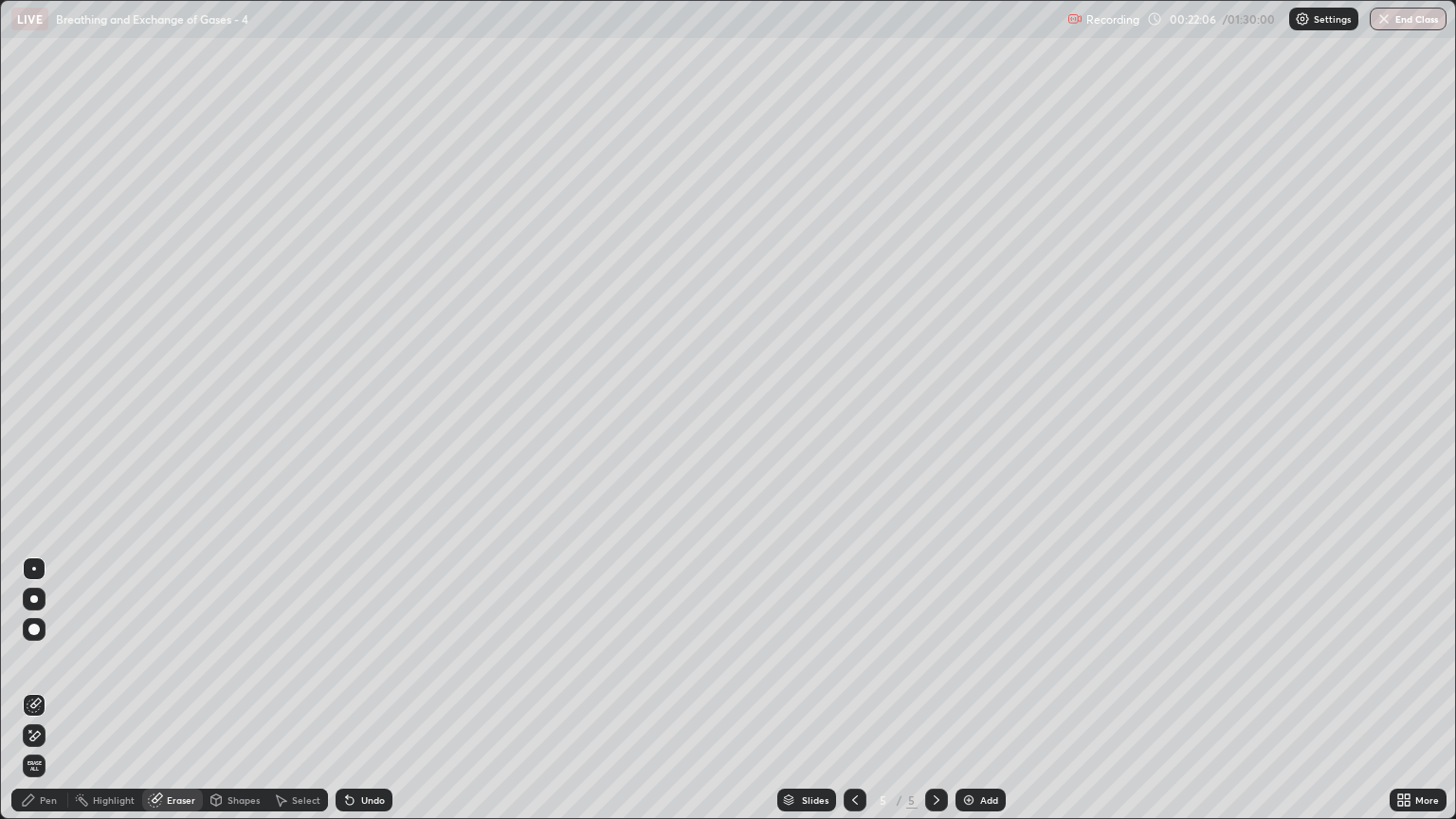
click at [44, 698] on div "Pen" at bounding box center [48, 800] width 17 height 10
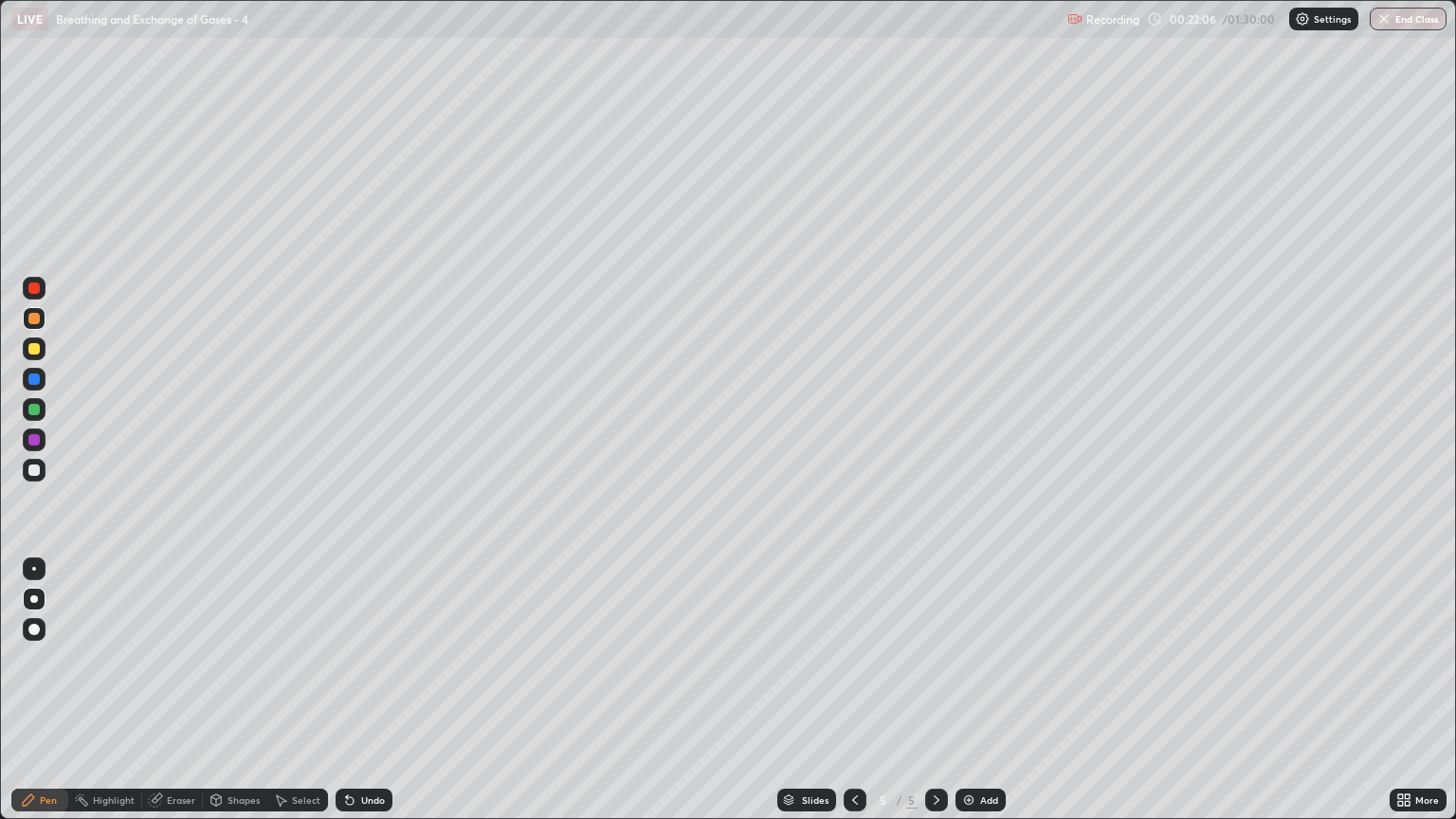
click at [250, 698] on div "Shapes" at bounding box center [244, 800] width 32 height 10
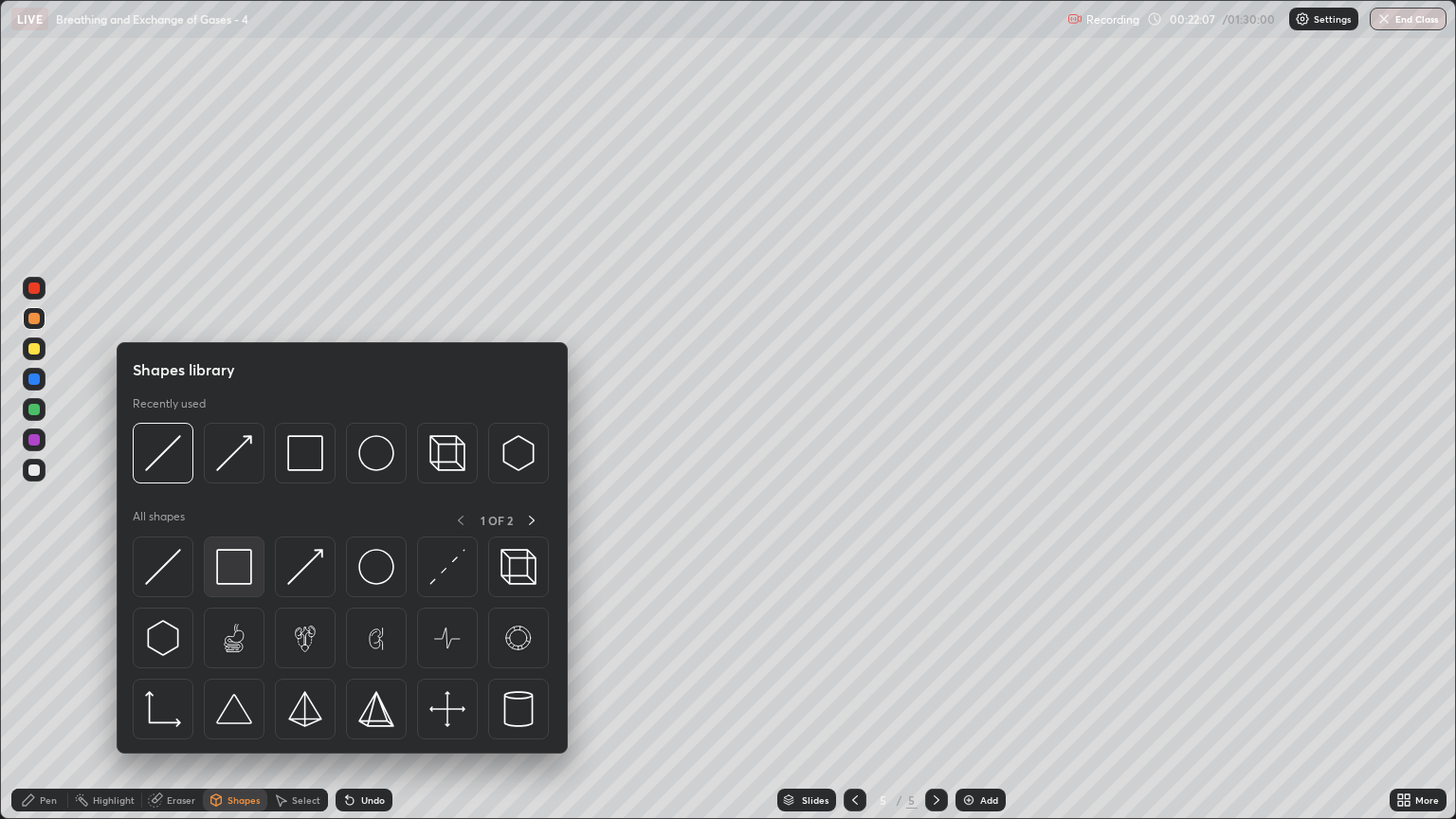
click at [239, 571] on img at bounding box center [234, 567] width 36 height 36
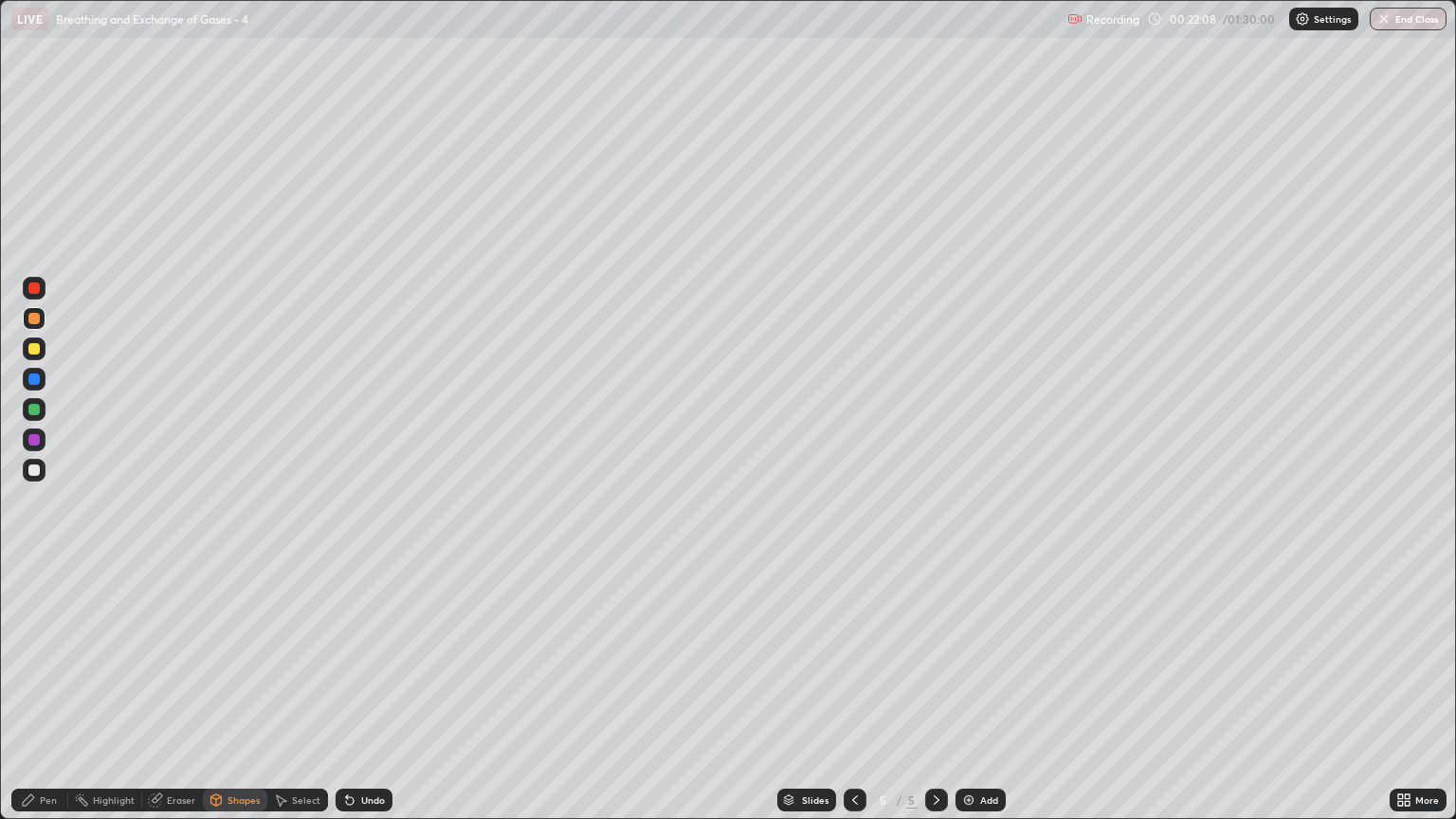
click at [38, 349] on div at bounding box center [34, 349] width 12 height 12
click at [53, 698] on div "Pen" at bounding box center [48, 800] width 17 height 10
click at [38, 476] on div at bounding box center [33, 469] width 23 height 23
click at [235, 698] on div "Shapes" at bounding box center [235, 799] width 65 height 23
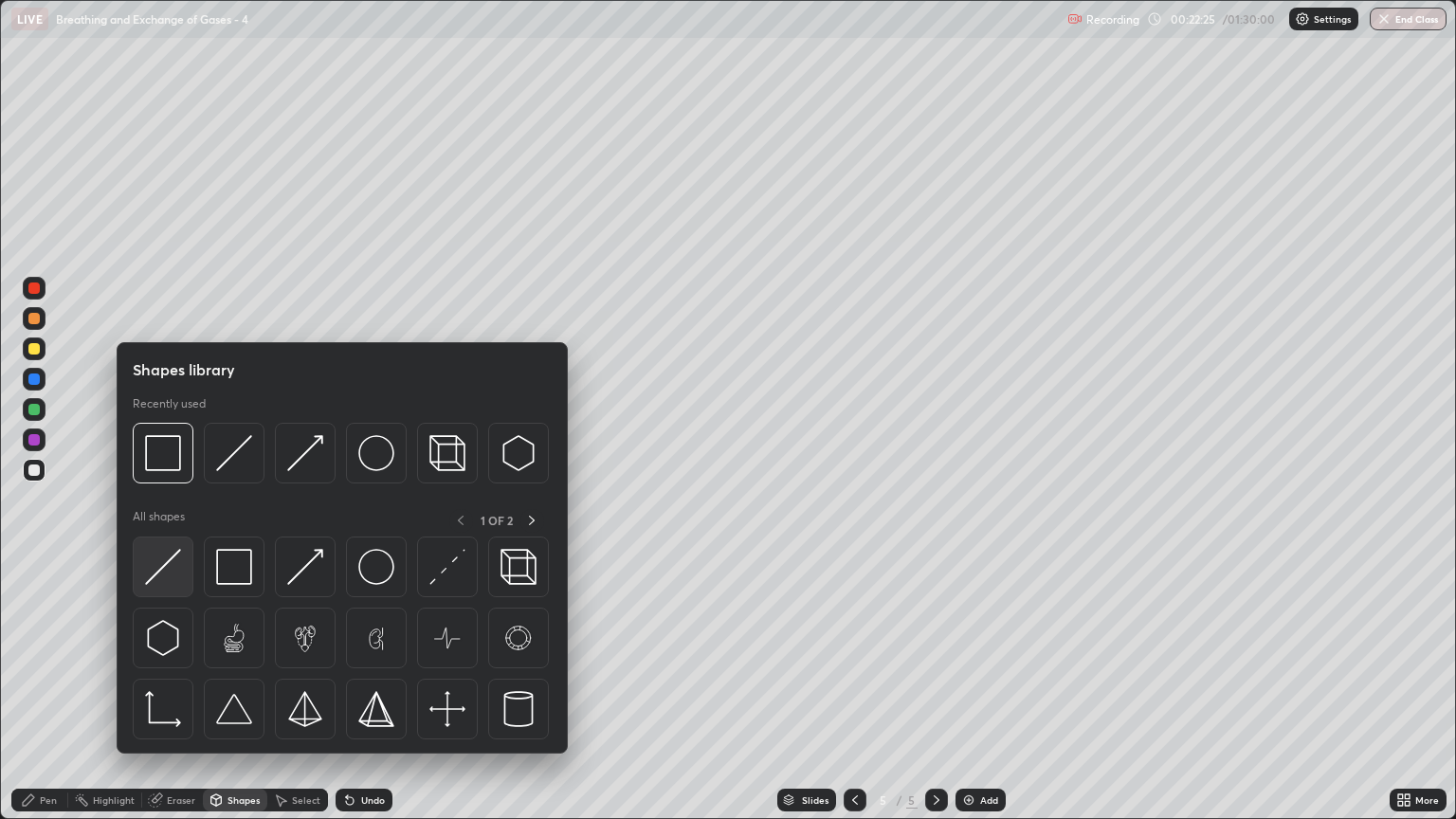
click at [175, 573] on img at bounding box center [163, 567] width 36 height 36
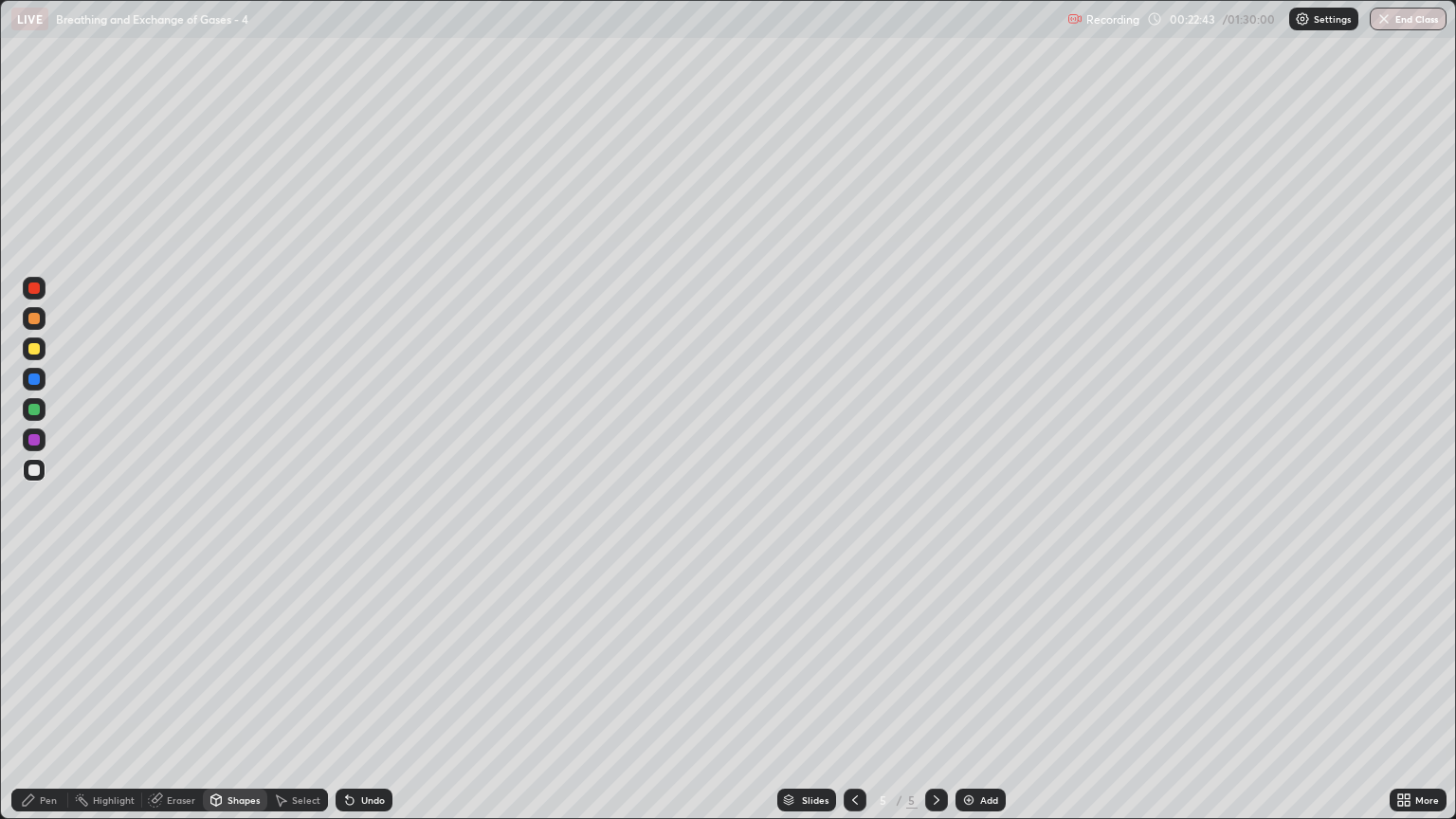
click at [176, 698] on div "Eraser" at bounding box center [173, 799] width 61 height 23
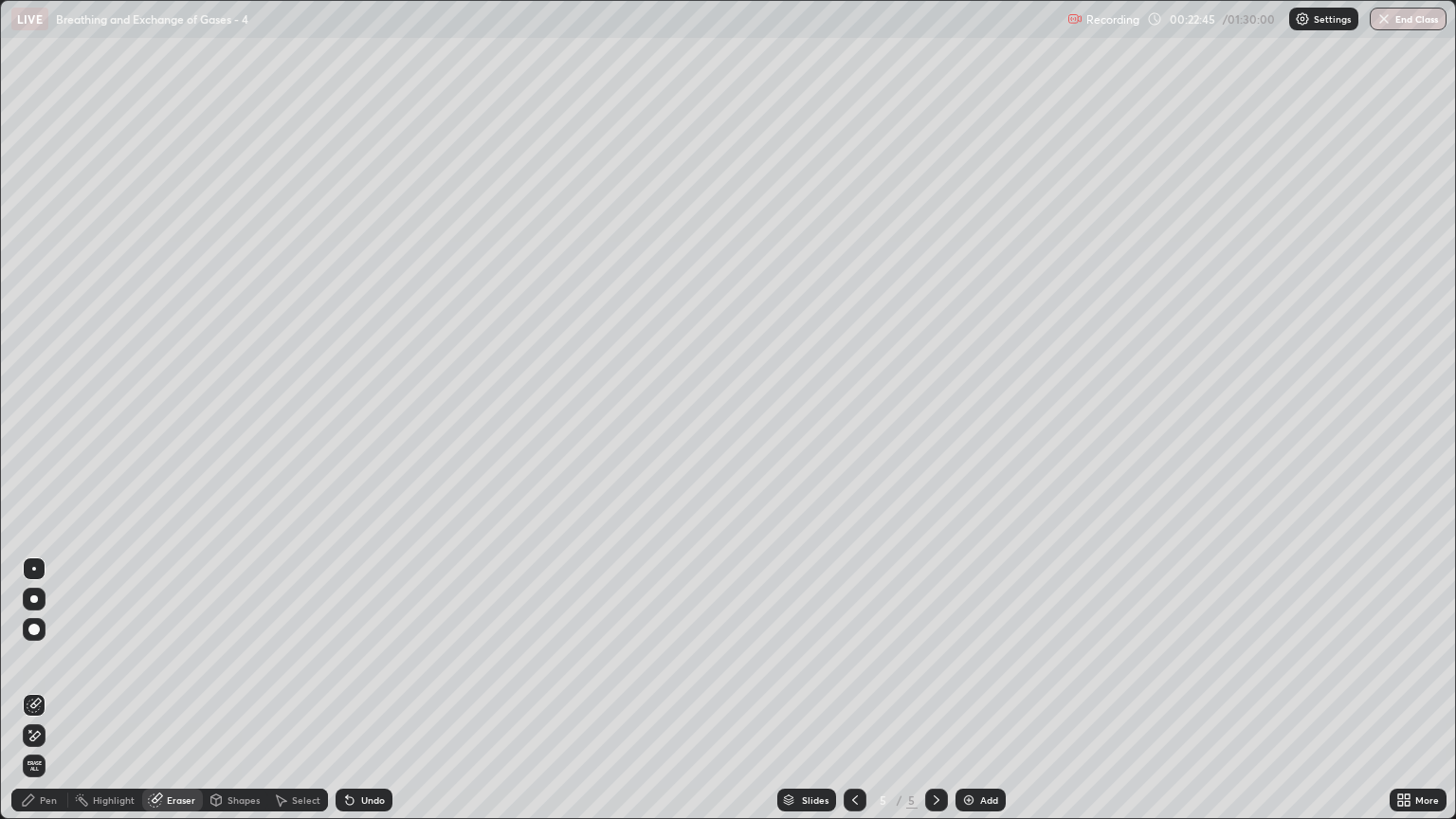
click at [47, 698] on div "Pen" at bounding box center [48, 800] width 17 height 10
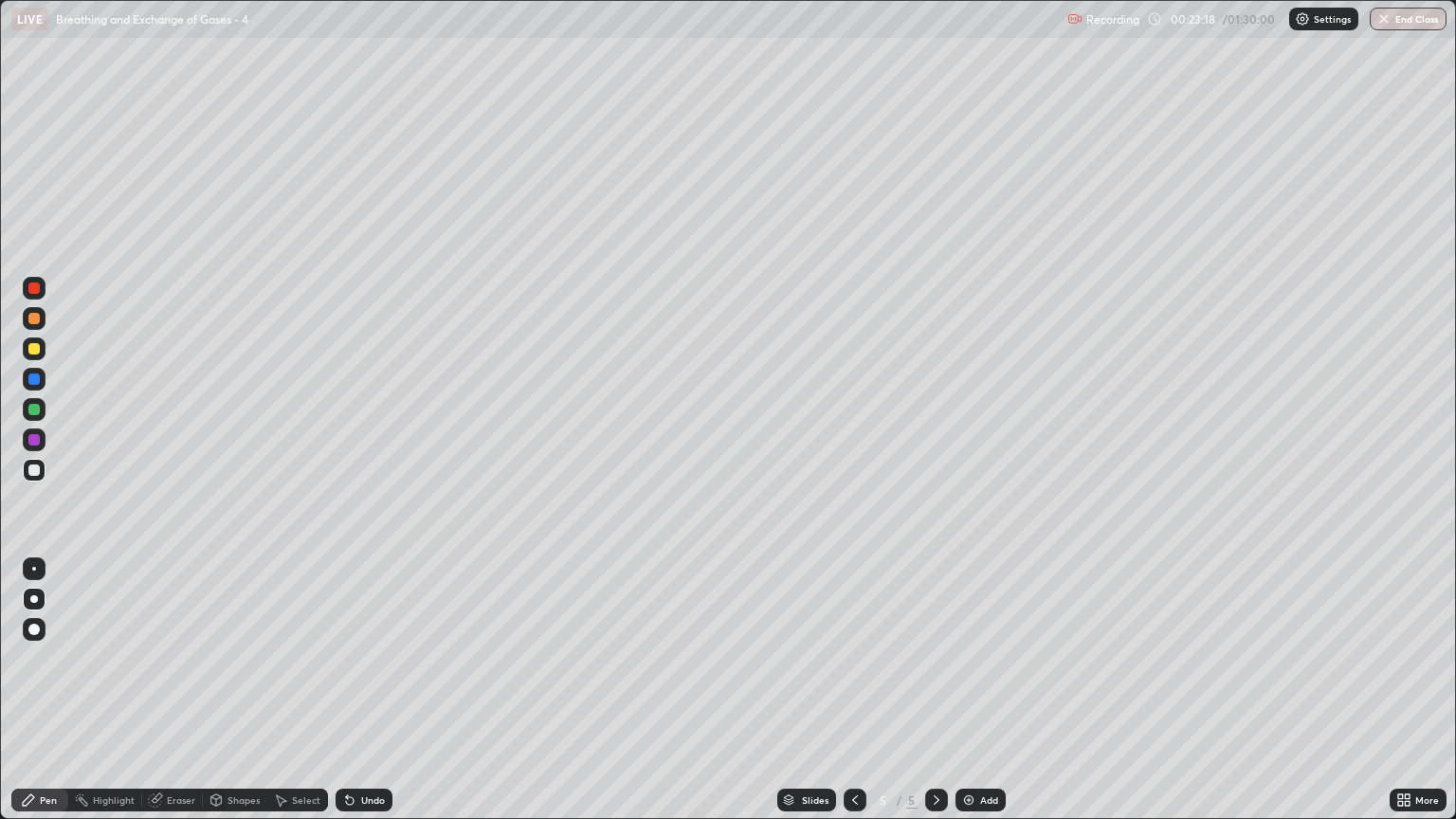
click at [53, 698] on div "Pen" at bounding box center [48, 800] width 17 height 10
click at [38, 354] on div at bounding box center [34, 349] width 12 height 12
click at [231, 698] on div "Shapes" at bounding box center [244, 800] width 32 height 10
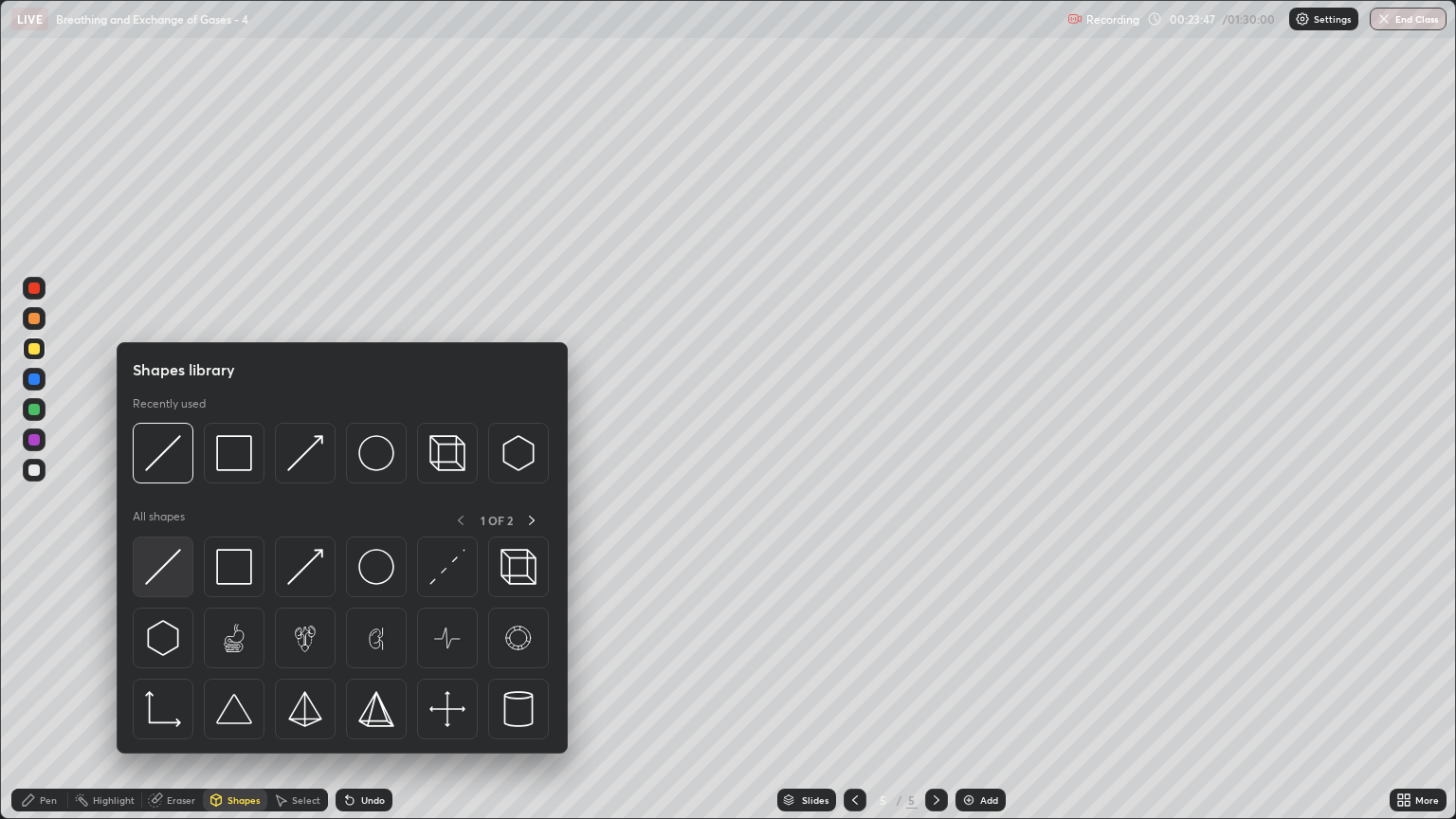
click at [168, 580] on img at bounding box center [163, 567] width 36 height 36
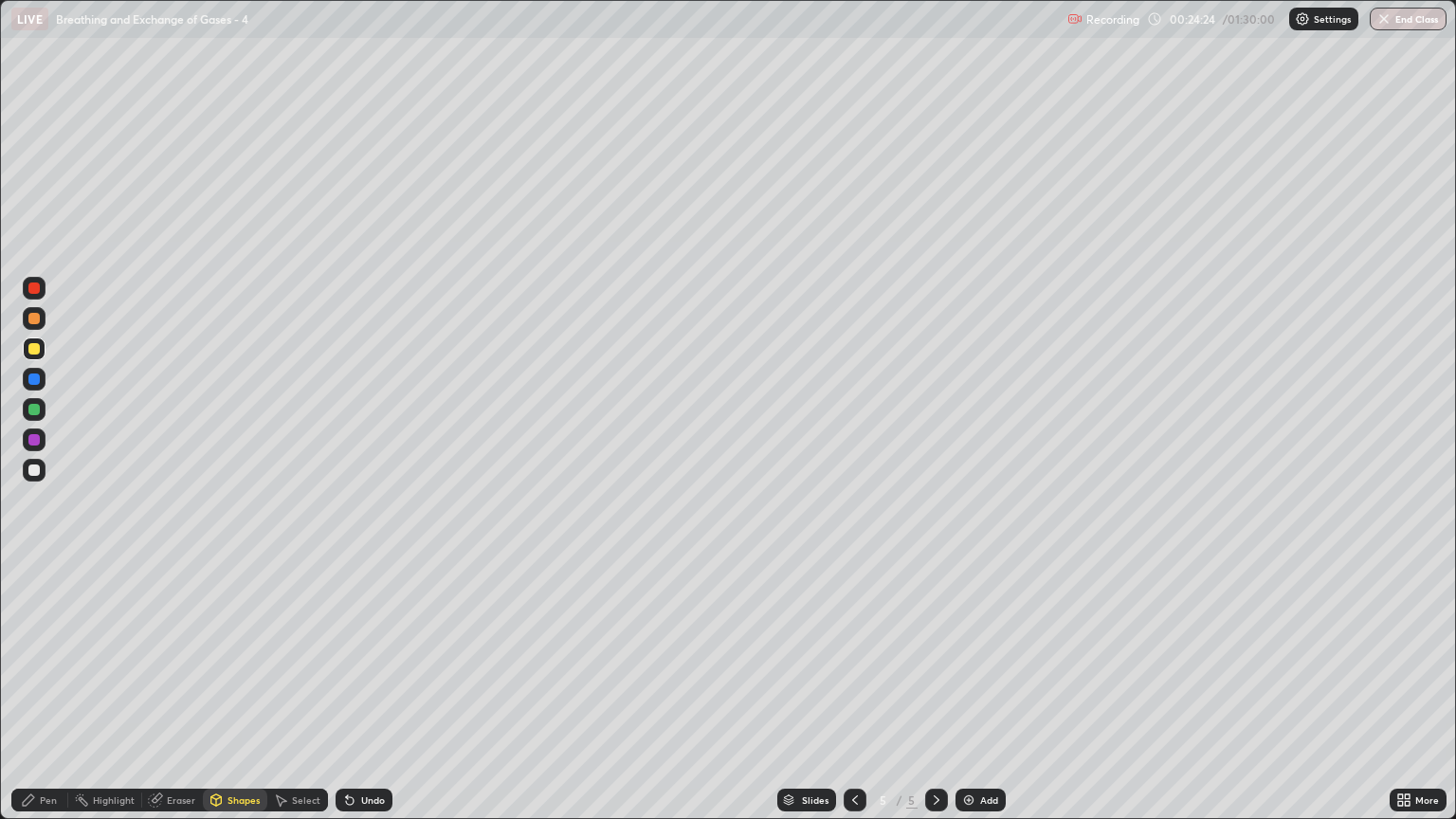
click at [242, 698] on div "Shapes" at bounding box center [244, 800] width 32 height 10
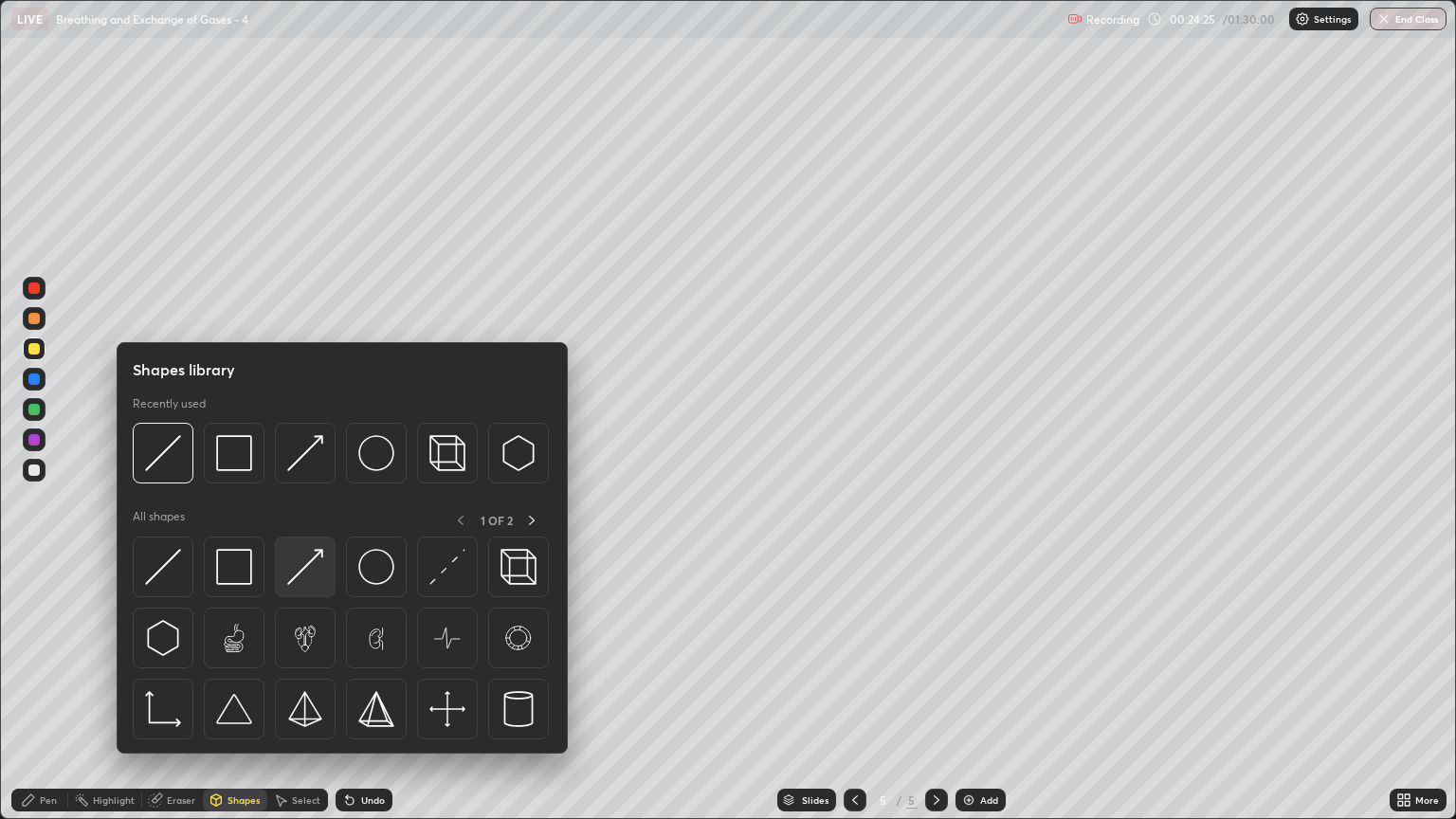
click at [310, 583] on img at bounding box center [305, 567] width 36 height 36
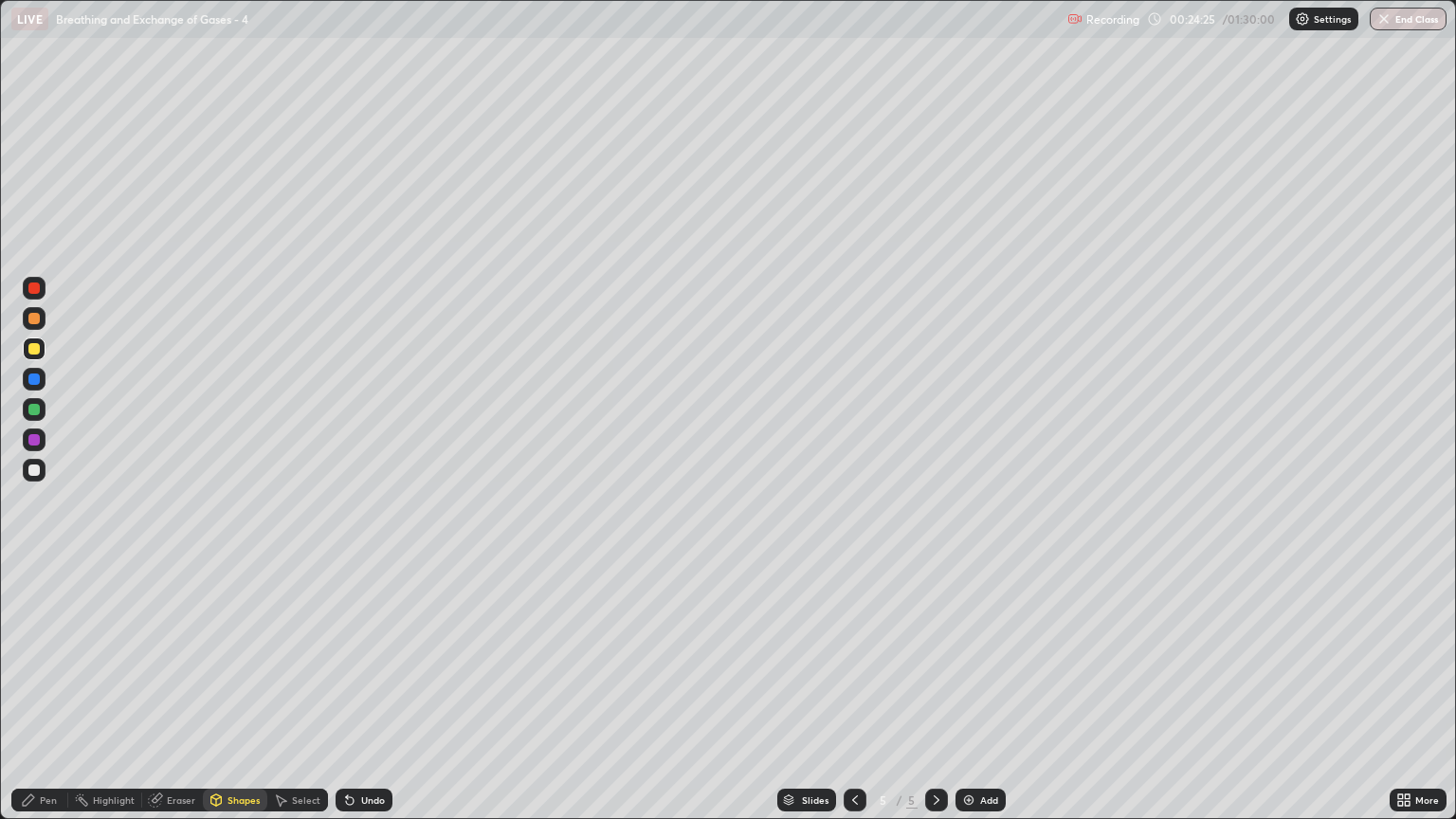
click at [37, 472] on div at bounding box center [34, 470] width 12 height 12
click at [45, 698] on div "Pen" at bounding box center [48, 800] width 17 height 10
click at [34, 349] on div at bounding box center [34, 349] width 12 height 12
click at [236, 698] on div "Shapes" at bounding box center [244, 800] width 32 height 10
click at [176, 698] on div "Eraser" at bounding box center [181, 800] width 28 height 10
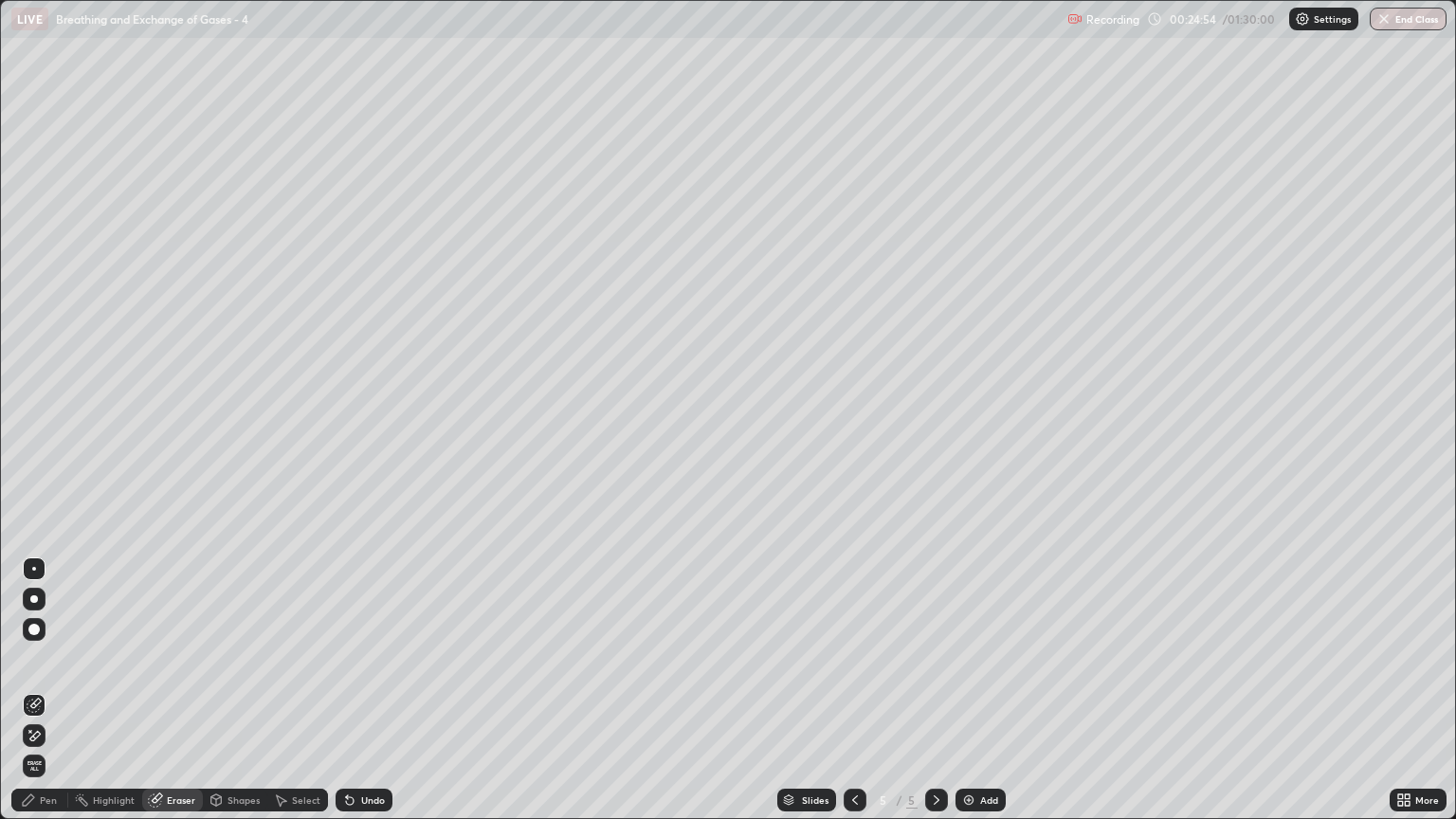
click at [36, 698] on icon at bounding box center [33, 704] width 15 height 15
click at [245, 698] on div "Shapes" at bounding box center [244, 800] width 32 height 10
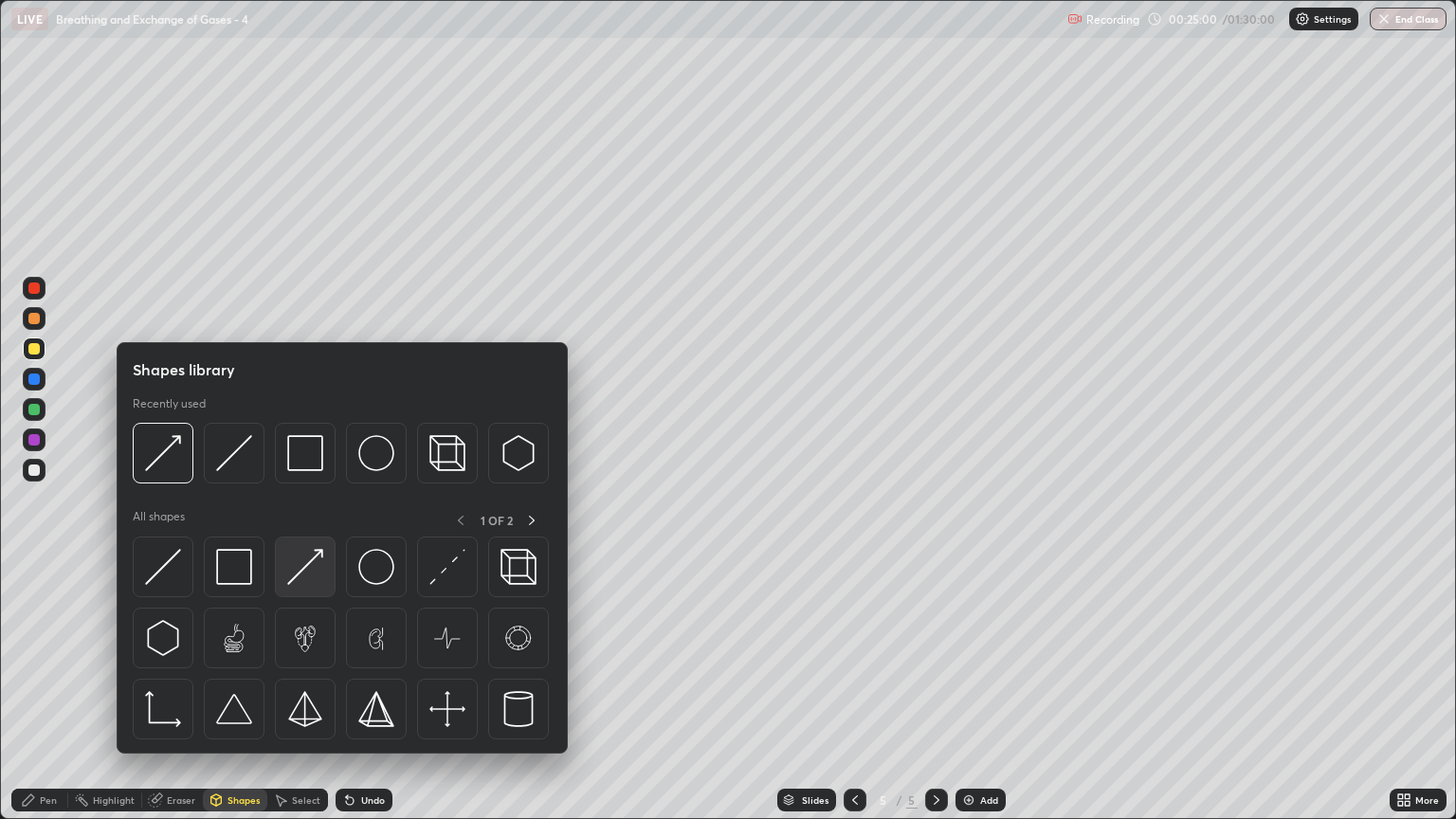
click at [311, 581] on img at bounding box center [305, 567] width 36 height 36
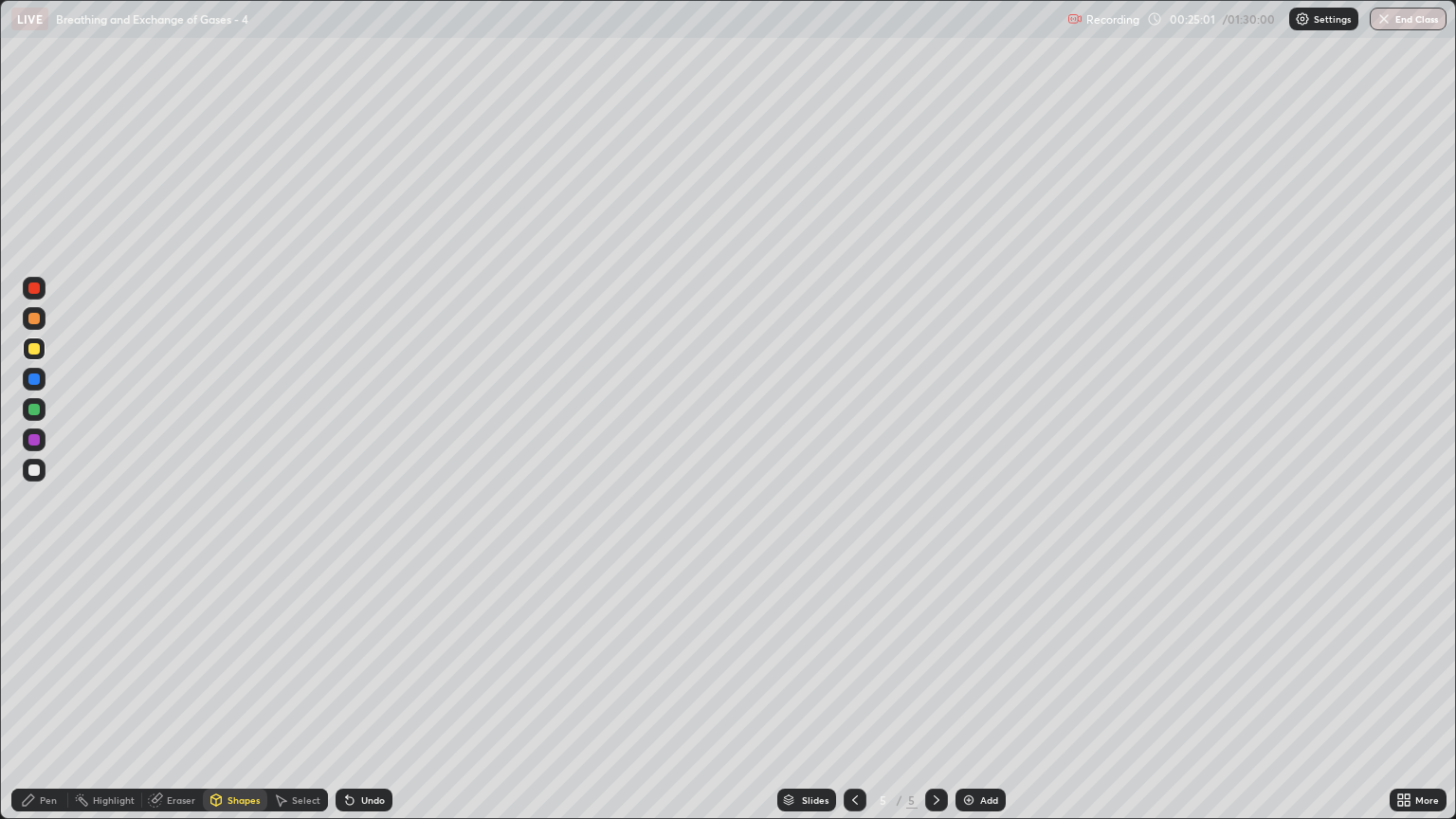
click at [30, 472] on div at bounding box center [34, 470] width 12 height 12
click at [51, 698] on div "Pen" at bounding box center [40, 799] width 57 height 23
click at [49, 698] on div "Pen" at bounding box center [48, 800] width 17 height 10
click at [34, 345] on div at bounding box center [34, 349] width 12 height 12
click at [246, 698] on div "Shapes" at bounding box center [244, 800] width 32 height 10
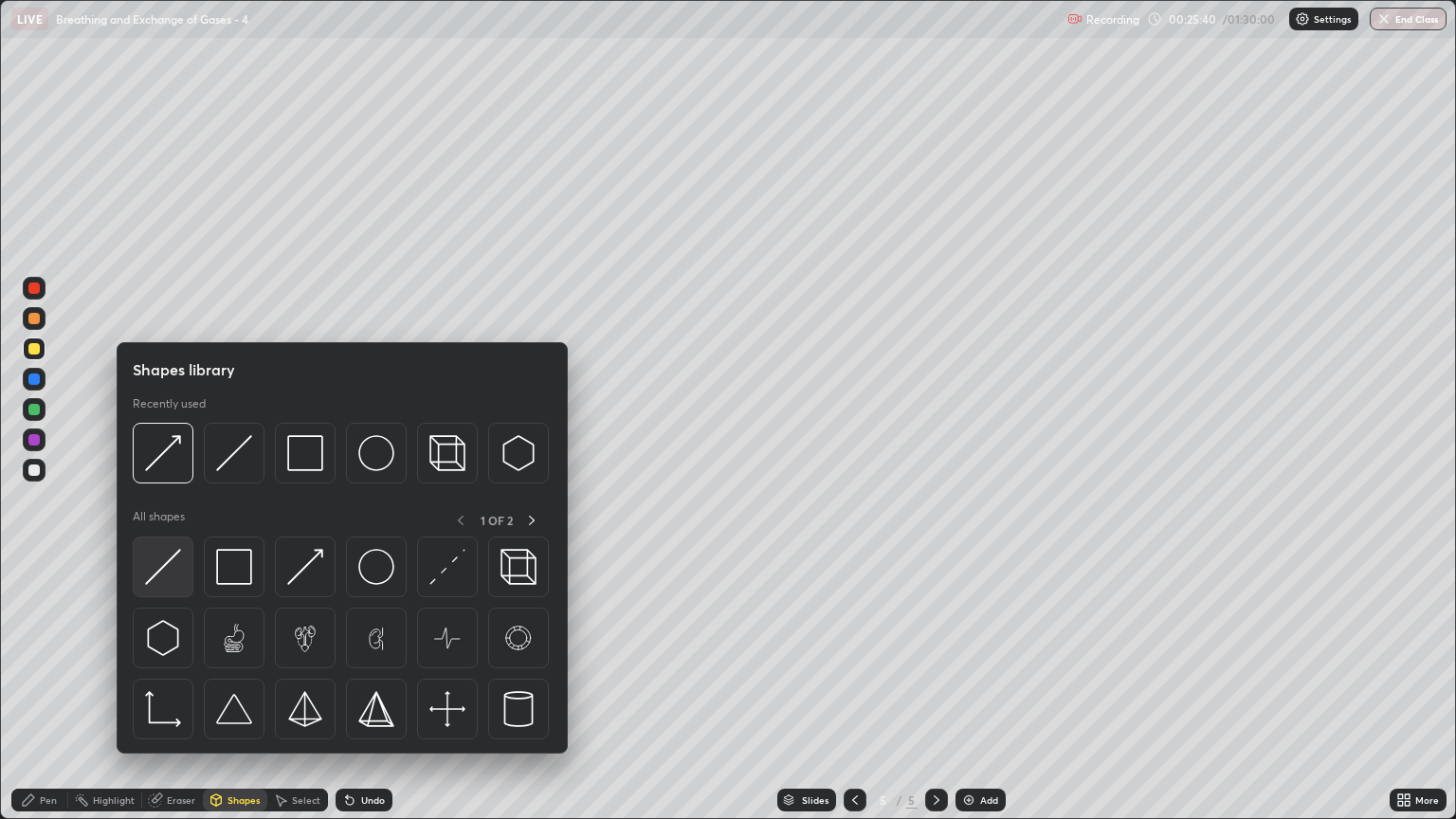
click at [178, 577] on img at bounding box center [163, 567] width 36 height 36
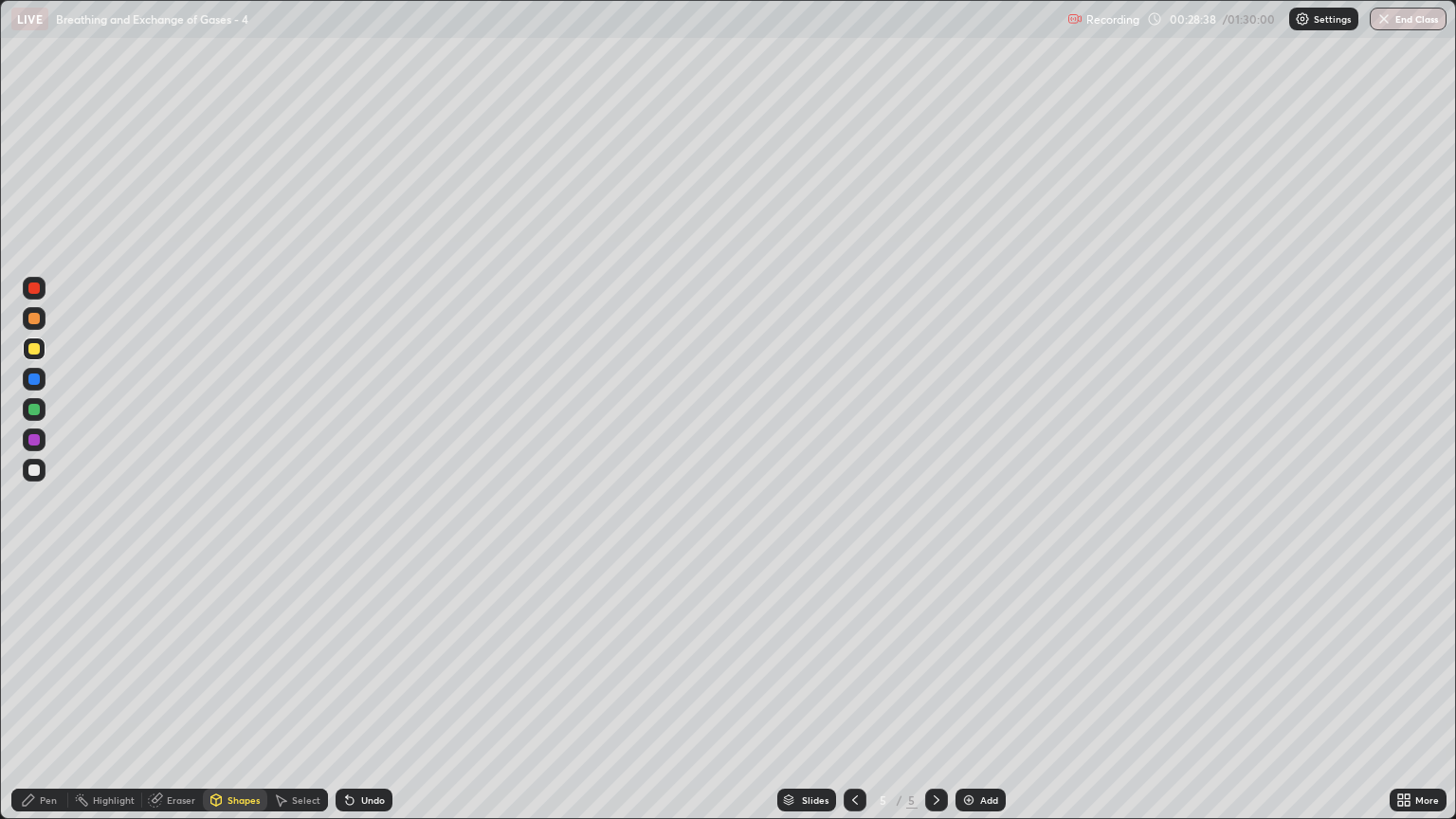
click at [62, 698] on div "Pen" at bounding box center [40, 799] width 57 height 23
click at [42, 470] on div at bounding box center [33, 469] width 23 height 23
click at [177, 698] on div "Eraser" at bounding box center [181, 800] width 28 height 10
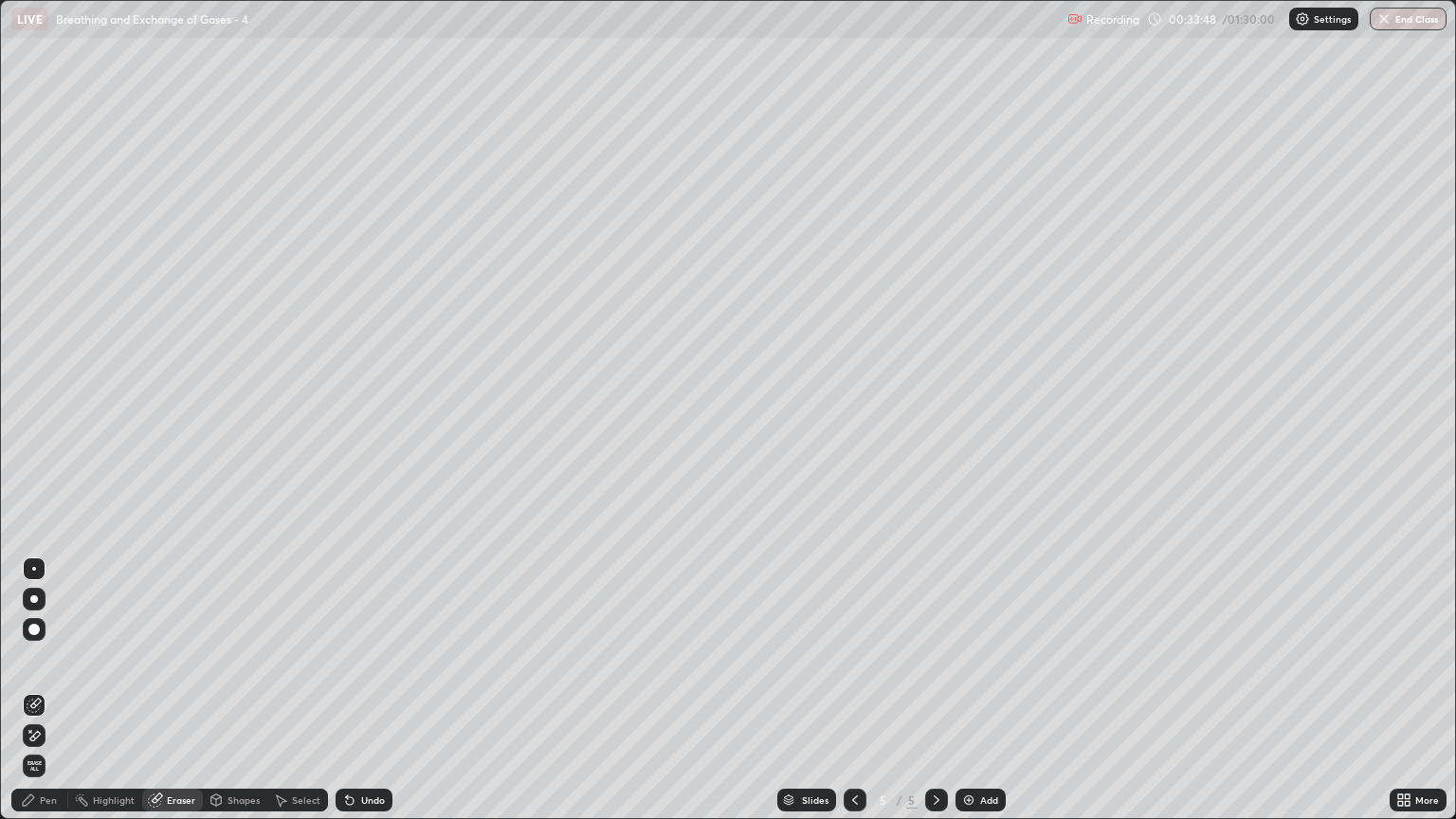
click at [853, 698] on icon at bounding box center [855, 800] width 6 height 10
click at [850, 698] on div at bounding box center [855, 799] width 23 height 38
click at [926, 698] on div at bounding box center [936, 799] width 23 height 23
click at [931, 698] on icon at bounding box center [936, 799] width 15 height 15
click at [34, 698] on icon at bounding box center [28, 799] width 15 height 15
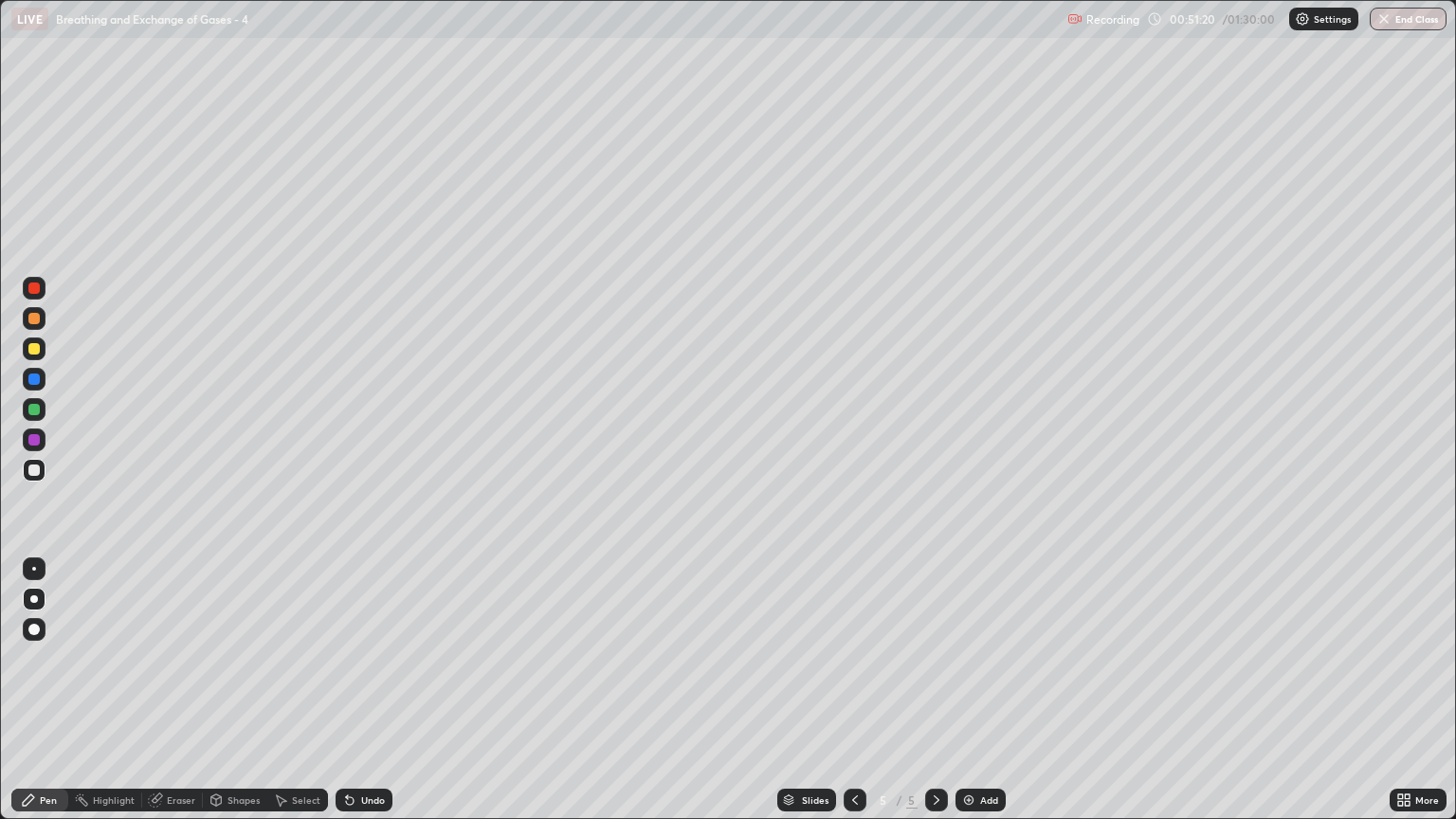
click at [36, 320] on div at bounding box center [34, 318] width 12 height 12
click at [38, 471] on div at bounding box center [34, 470] width 12 height 12
click at [243, 698] on div "Shapes" at bounding box center [244, 800] width 32 height 10
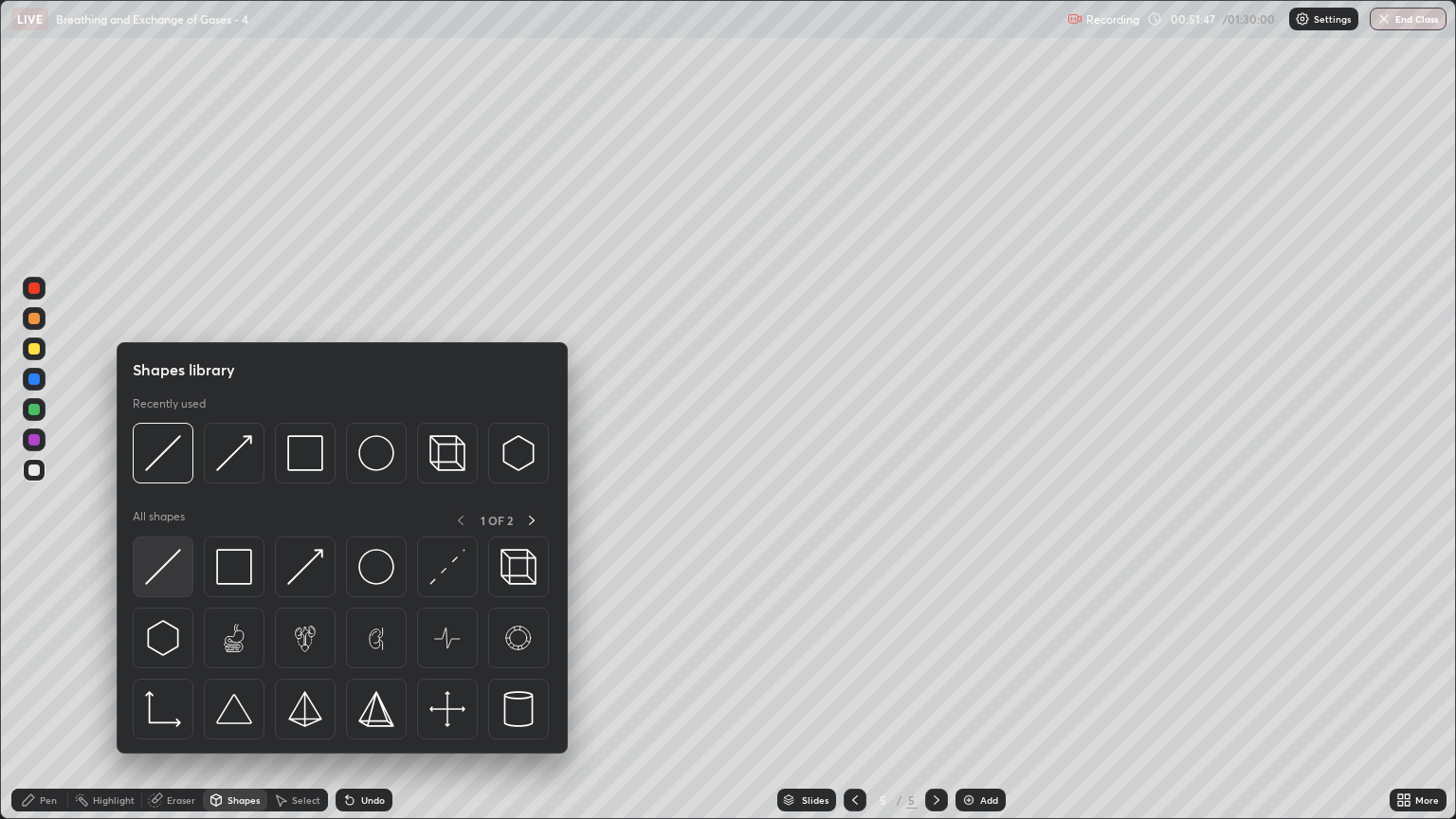
click at [181, 565] on div at bounding box center [163, 567] width 61 height 61
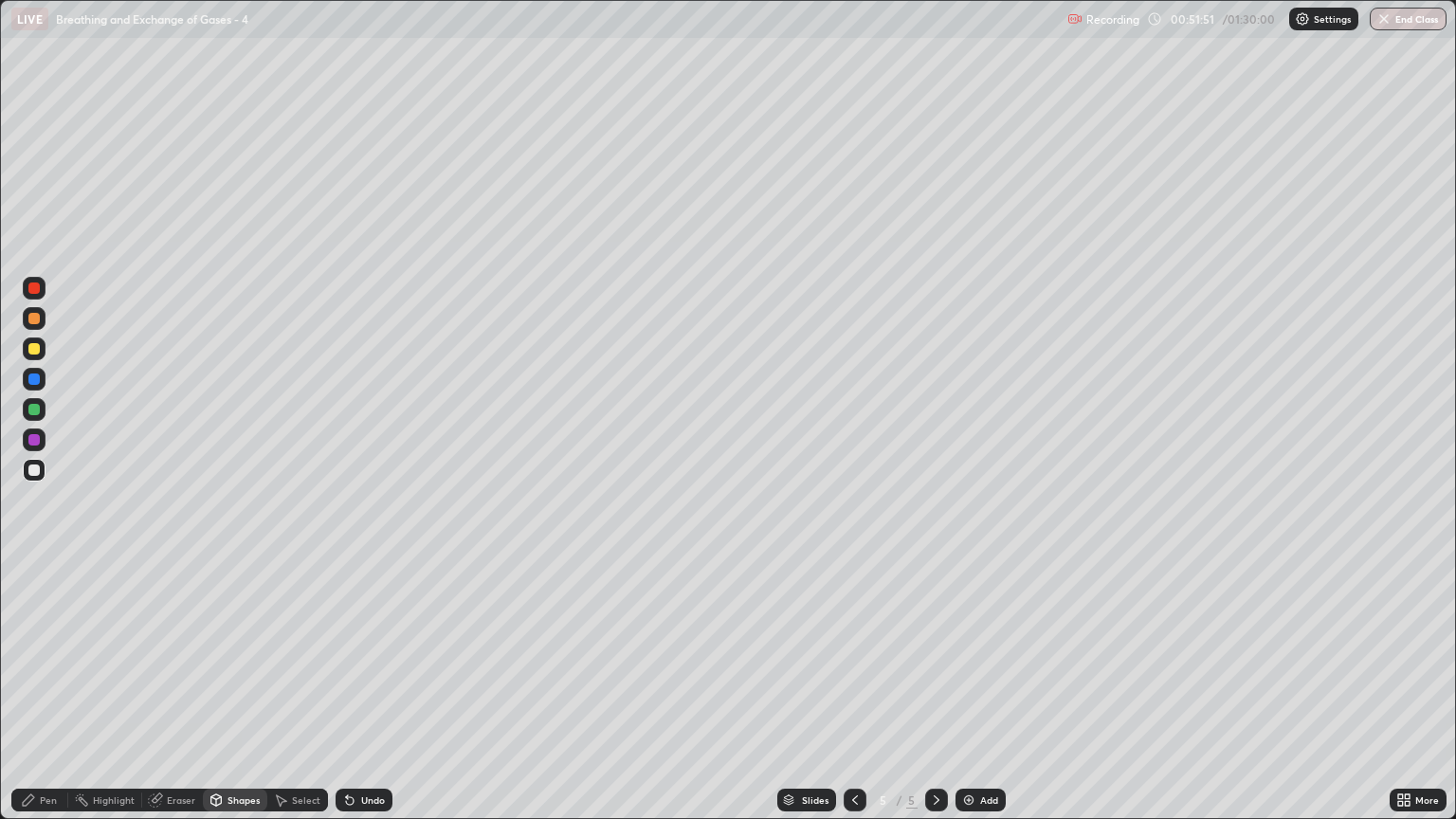
click at [40, 358] on div at bounding box center [33, 349] width 23 height 23
click at [46, 698] on div "Pen" at bounding box center [48, 800] width 17 height 10
click at [229, 698] on div "Shapes" at bounding box center [244, 800] width 32 height 10
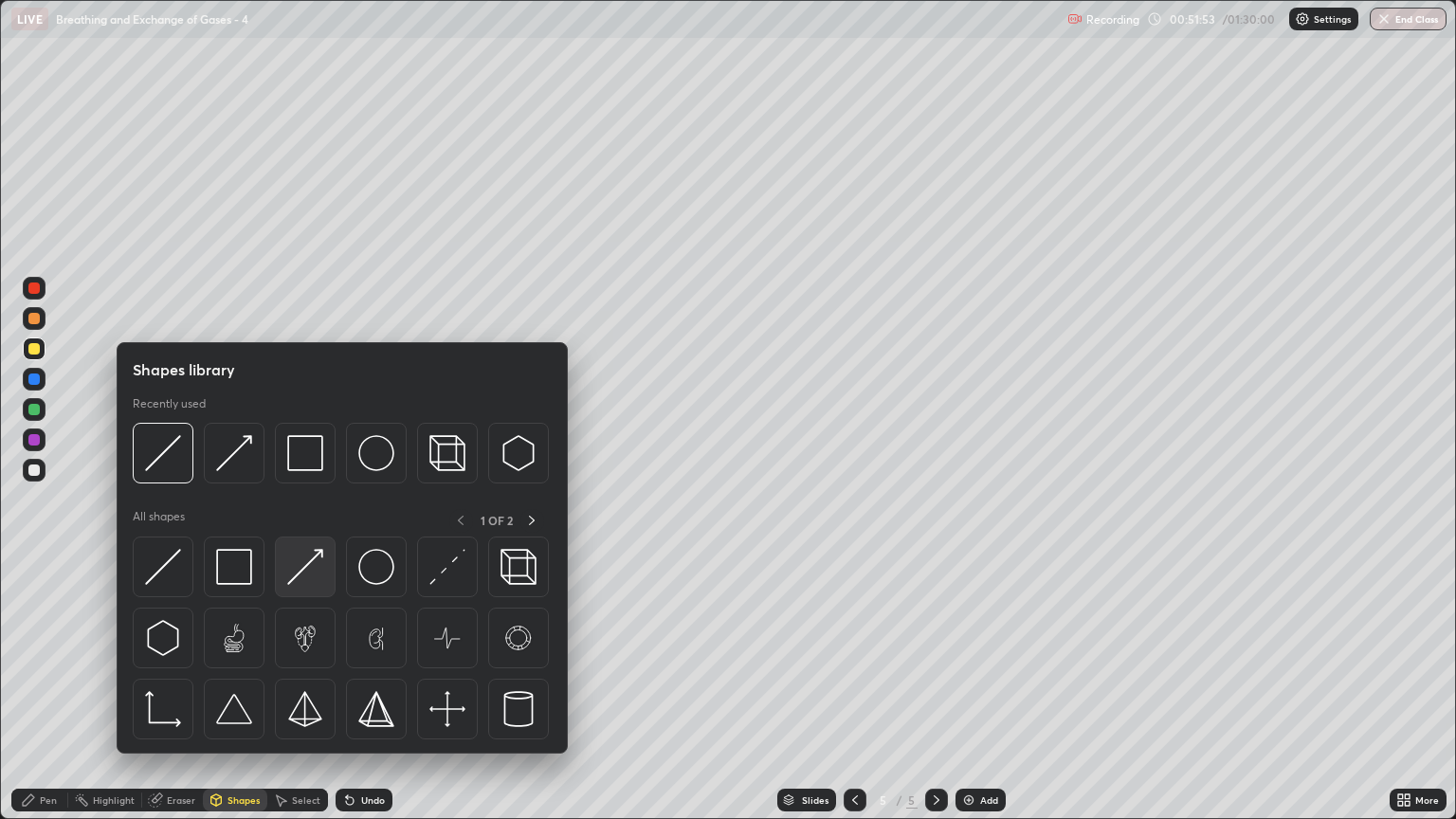
click at [315, 567] on img at bounding box center [305, 567] width 36 height 36
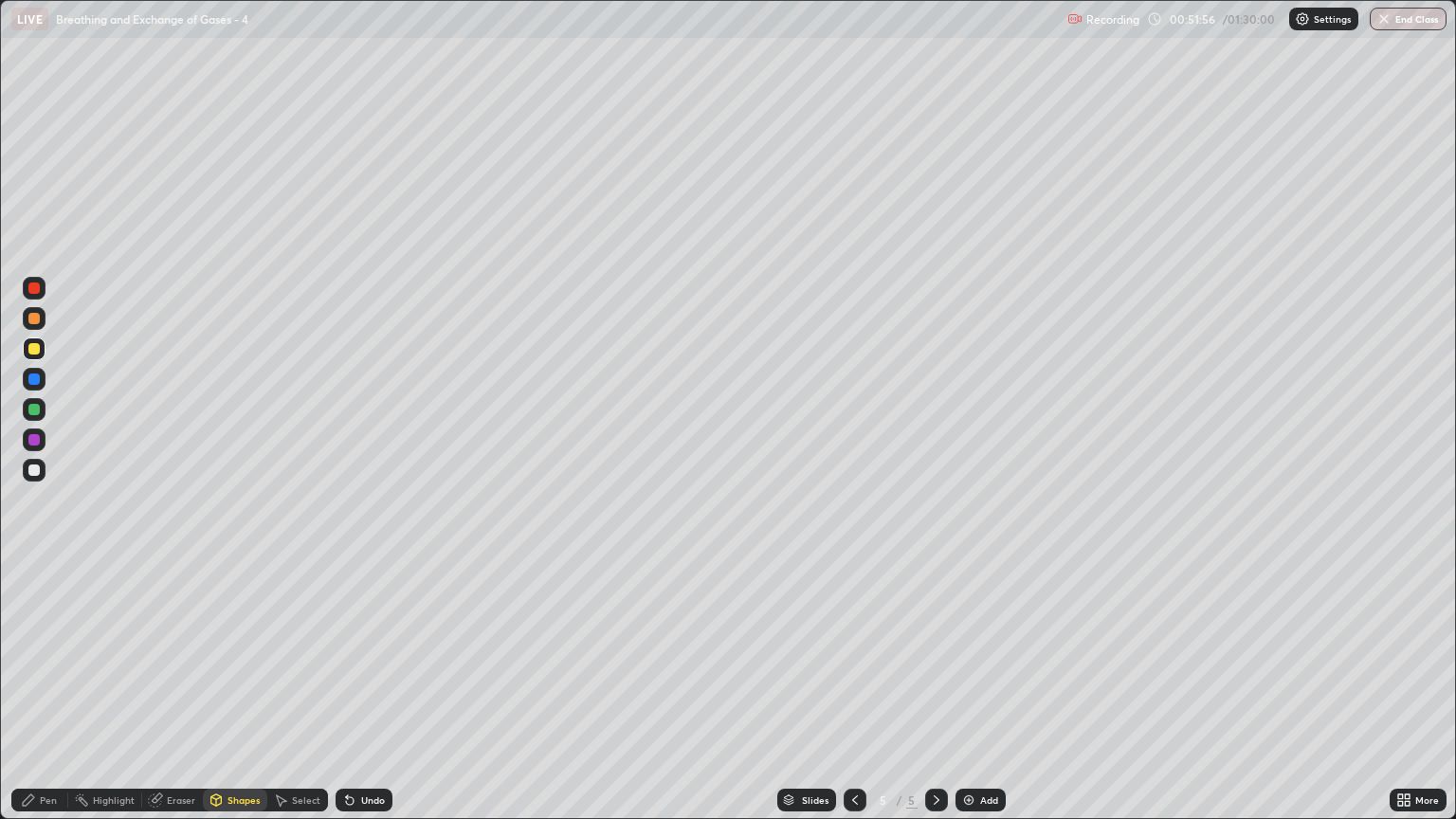
click at [49, 698] on div "Pen" at bounding box center [48, 800] width 17 height 10
click at [43, 317] on div at bounding box center [33, 318] width 23 height 23
click at [249, 698] on div "Shapes" at bounding box center [244, 800] width 32 height 10
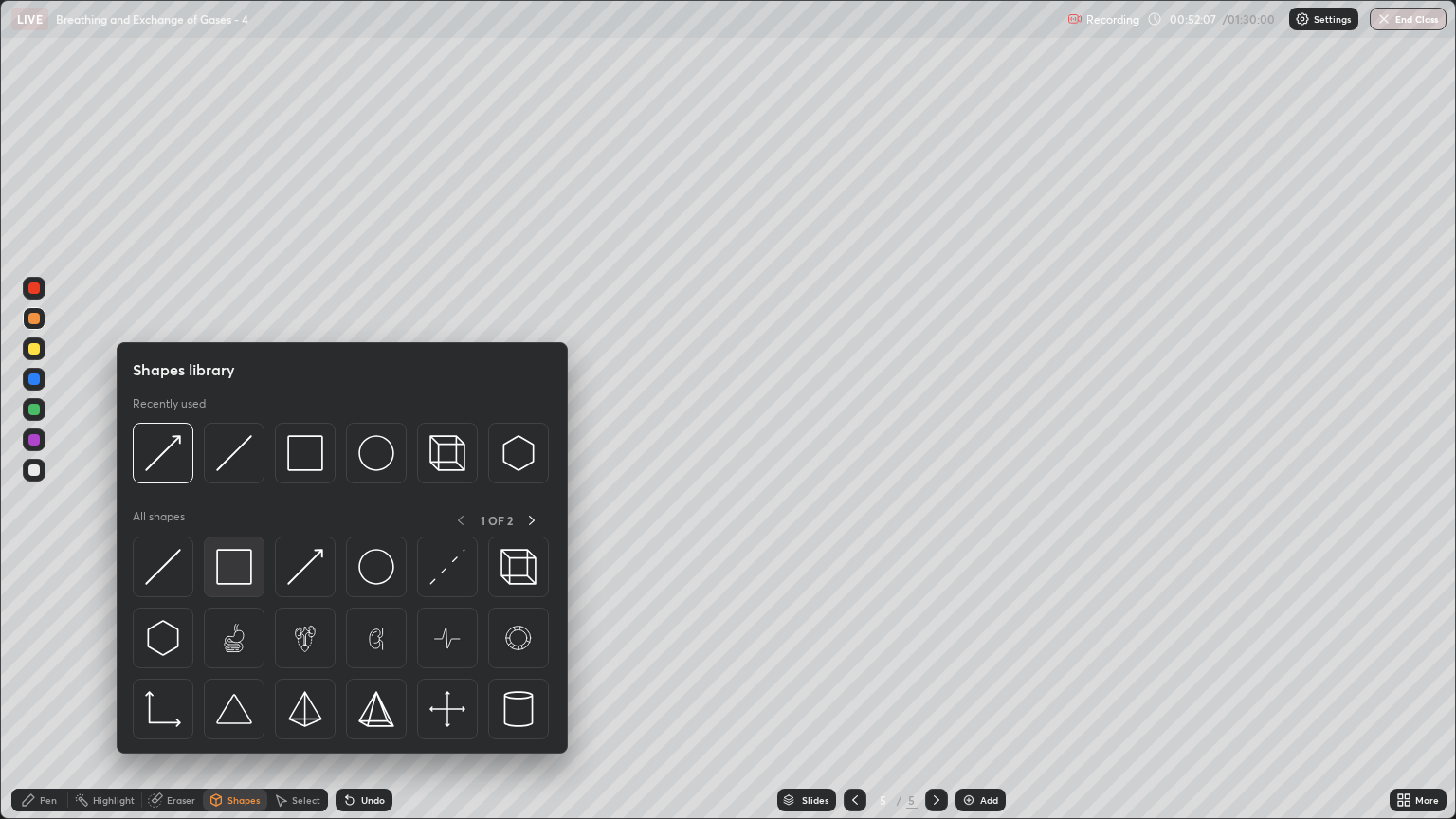
click at [228, 572] on img at bounding box center [234, 567] width 36 height 36
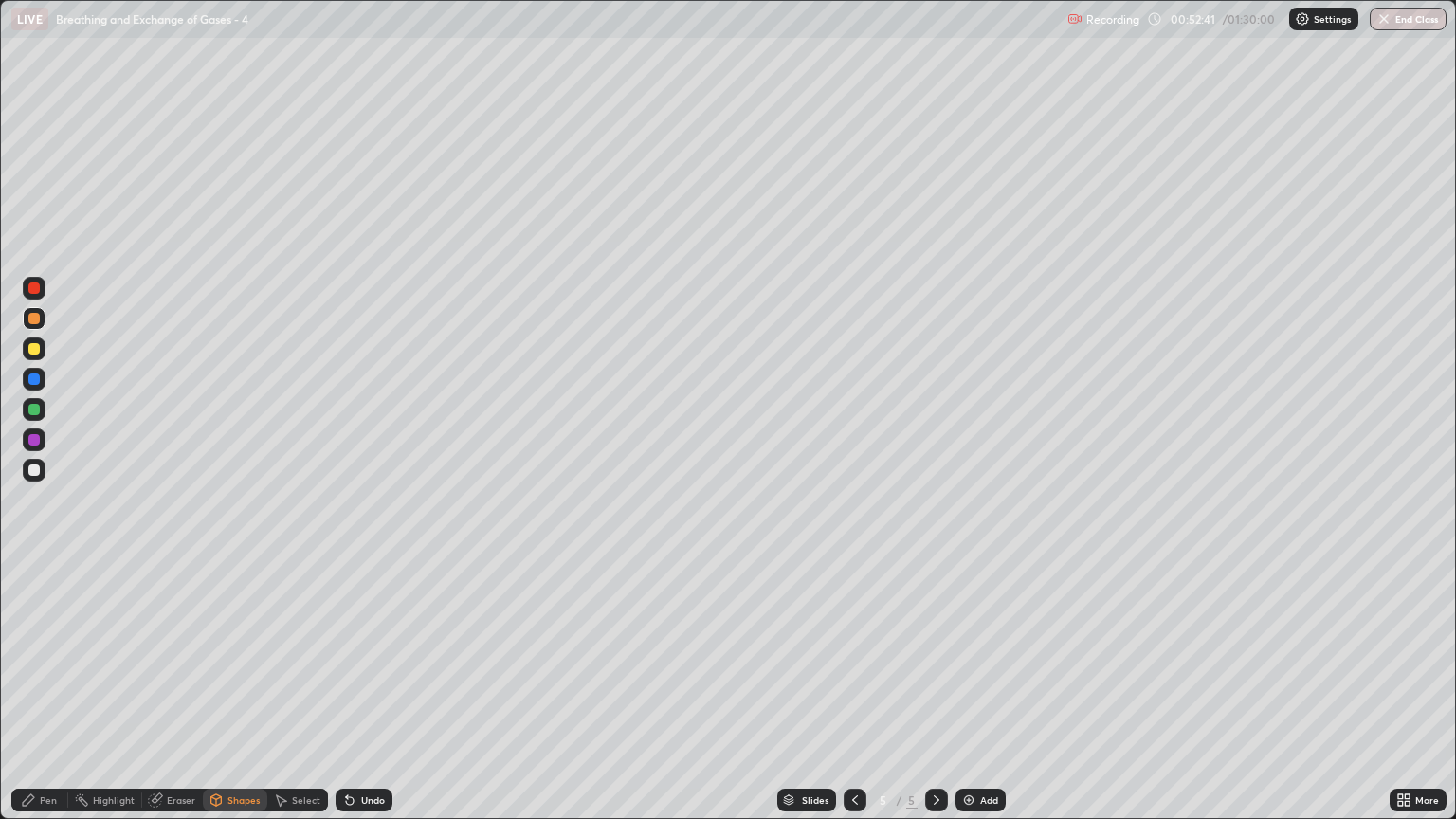
click at [251, 698] on div "Shapes" at bounding box center [244, 800] width 32 height 10
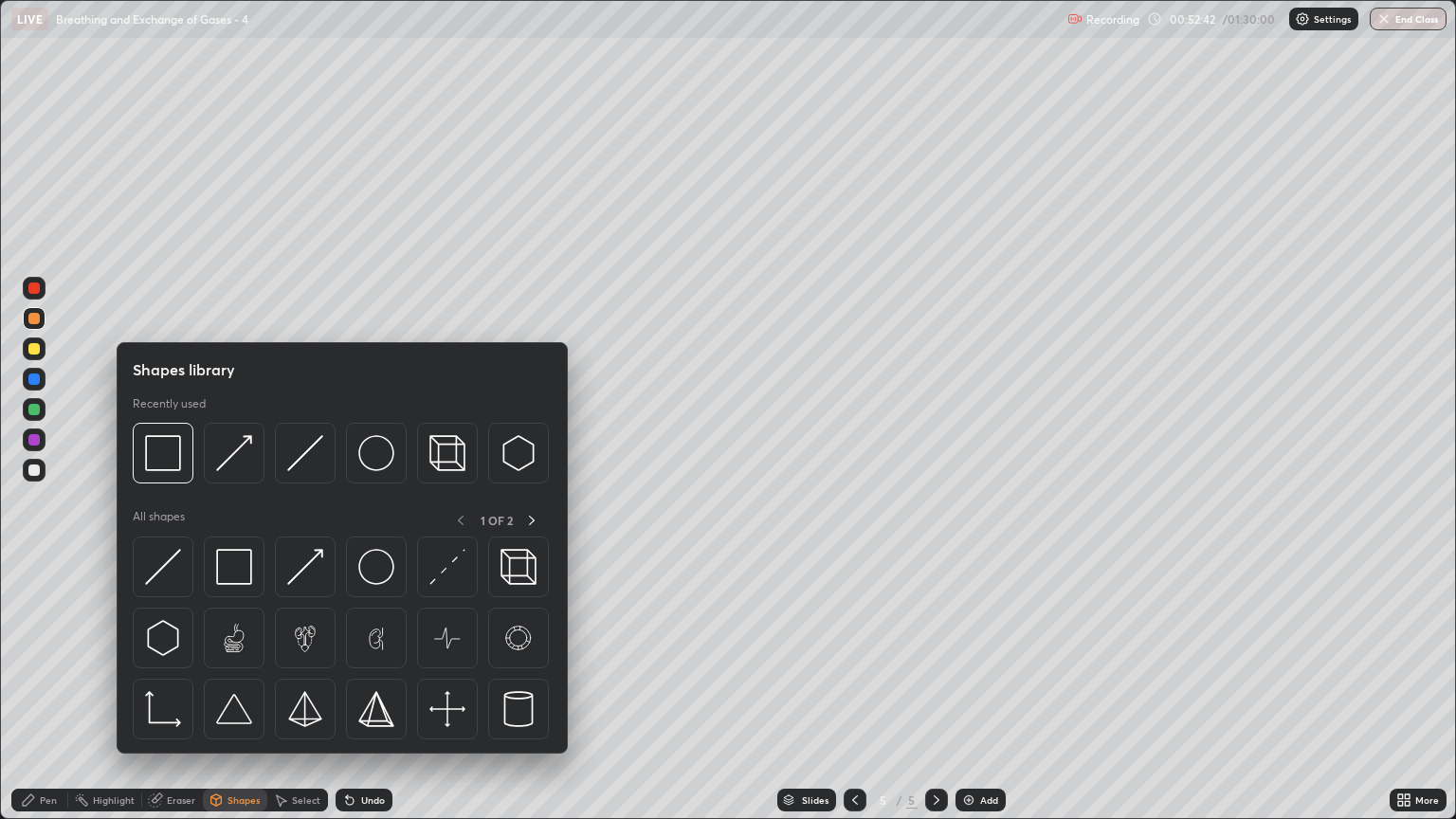
click at [38, 353] on div at bounding box center [34, 349] width 12 height 12
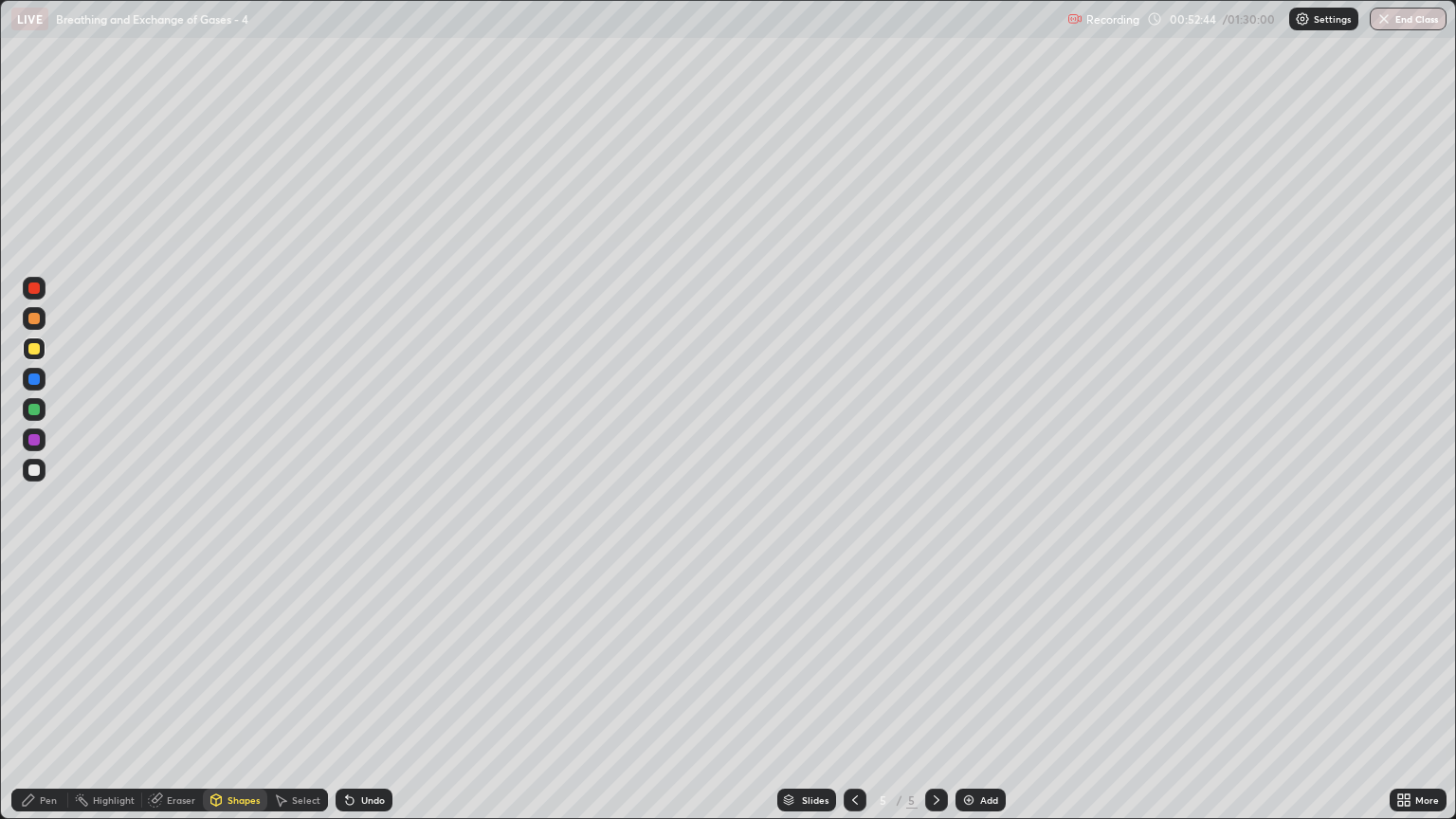
click at [185, 698] on div "Eraser" at bounding box center [181, 800] width 28 height 10
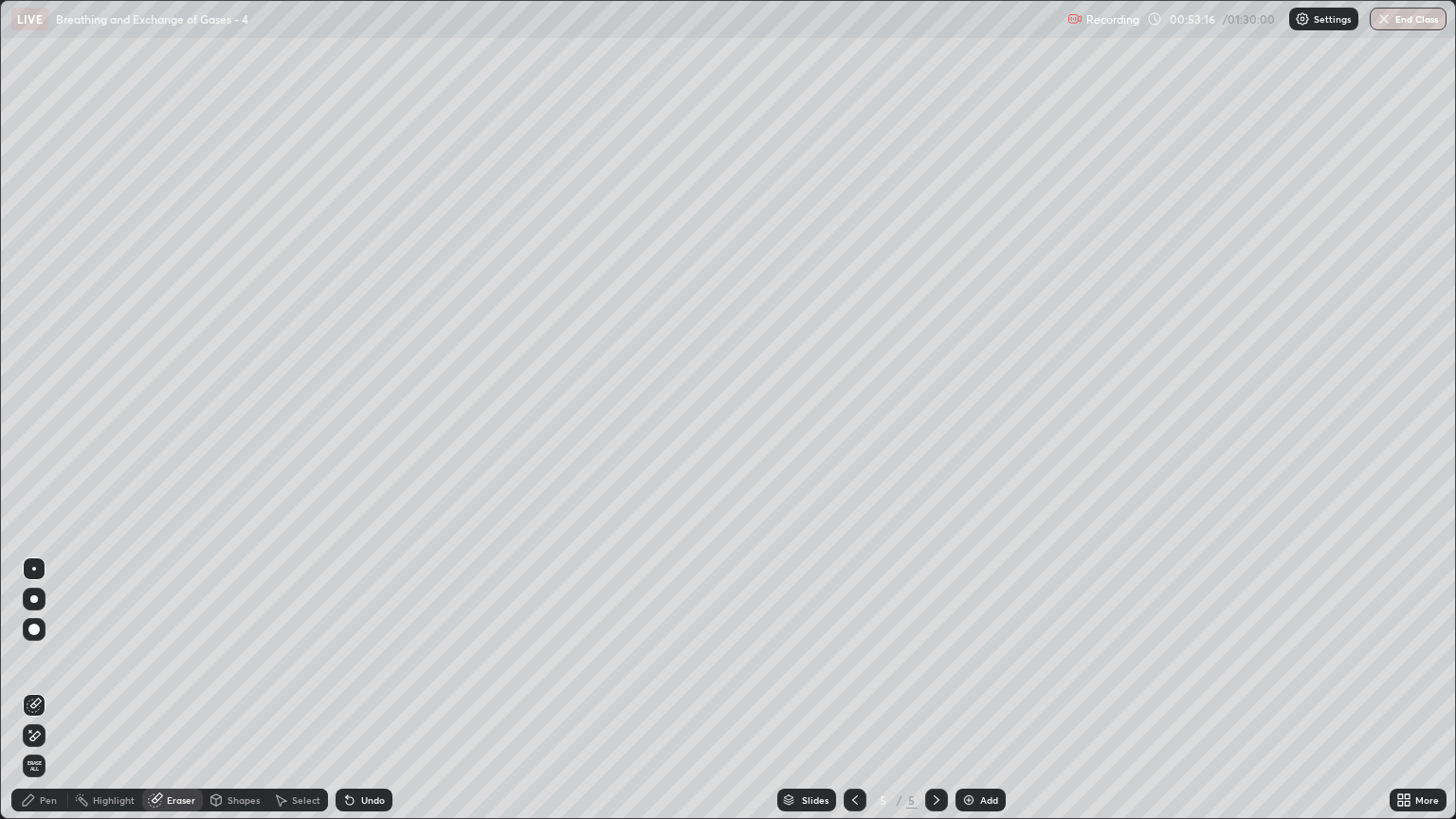
click at [45, 698] on div "Pen" at bounding box center [48, 800] width 17 height 10
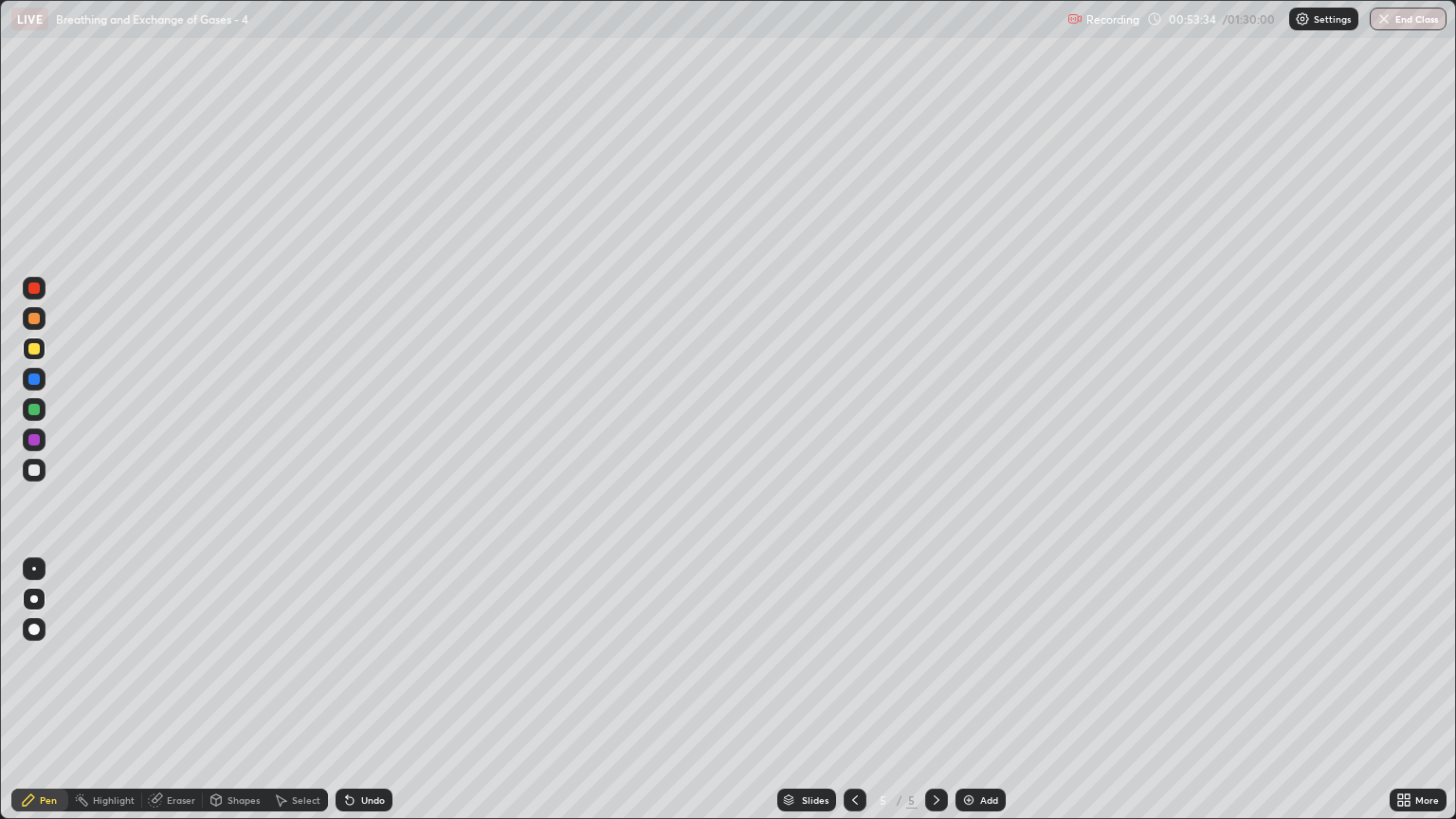
click at [38, 473] on div at bounding box center [34, 470] width 12 height 12
click at [243, 698] on div "Shapes" at bounding box center [244, 800] width 32 height 10
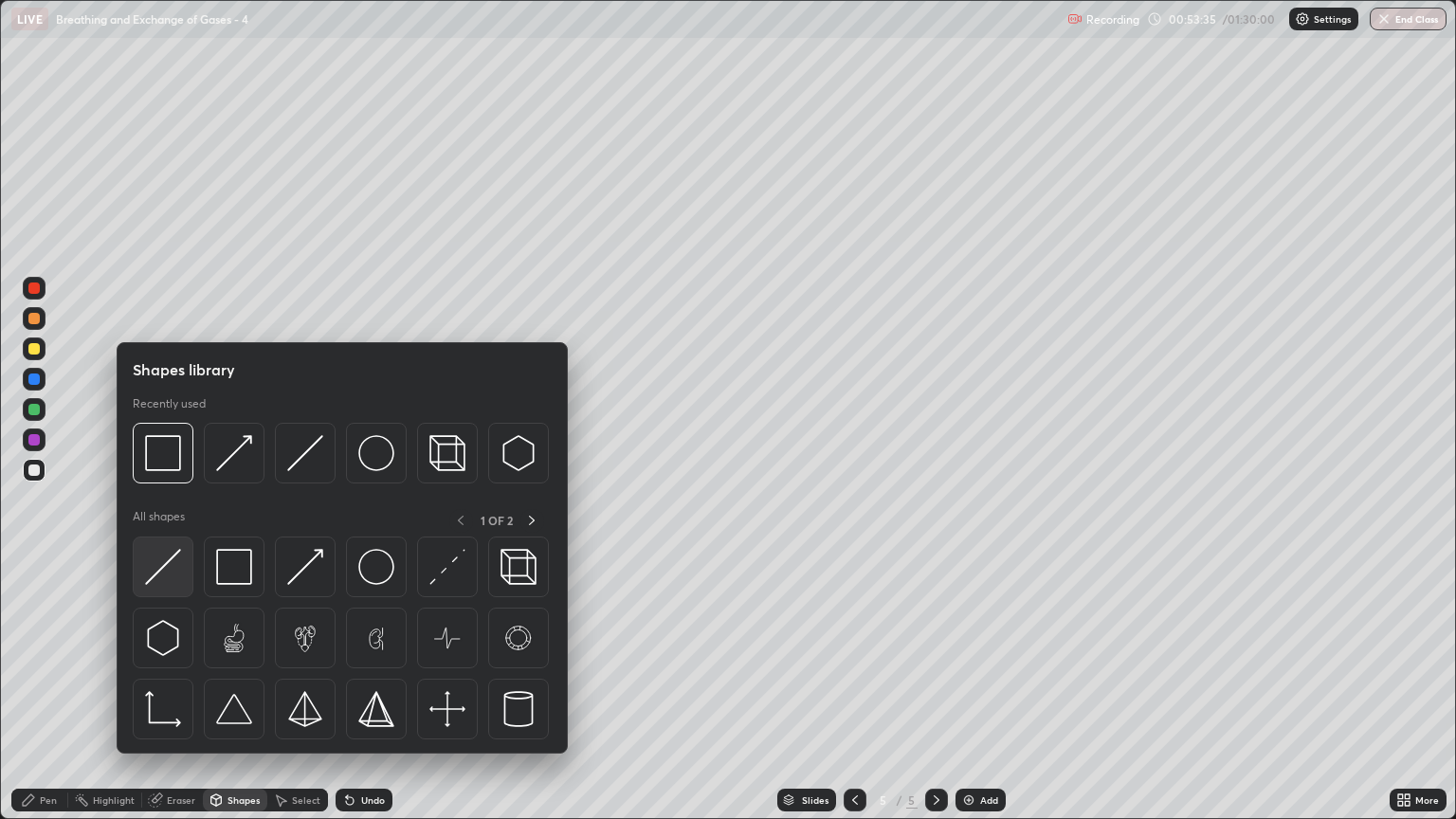
click at [177, 567] on img at bounding box center [163, 567] width 36 height 36
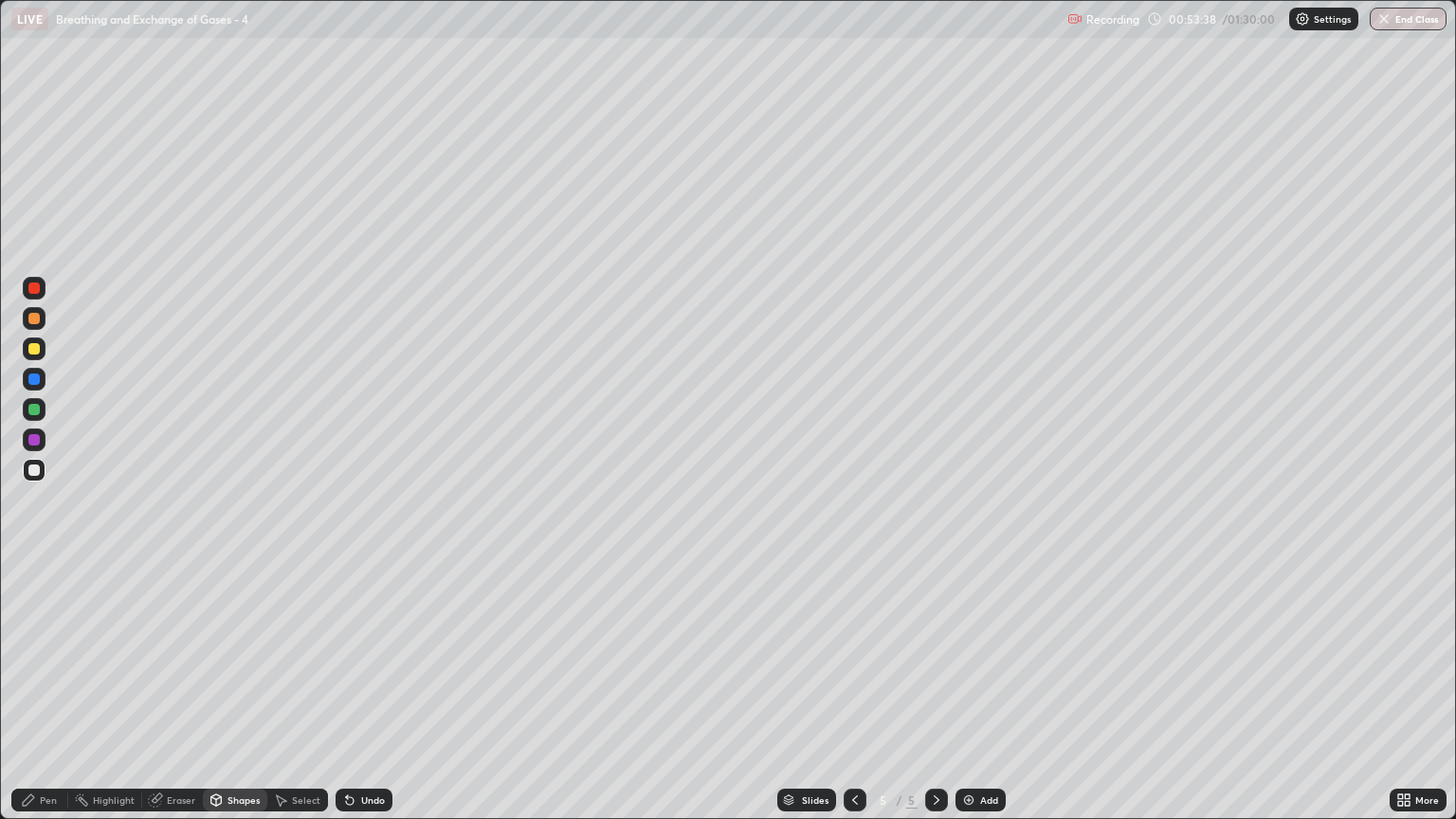
click at [245, 698] on div "Shapes" at bounding box center [244, 800] width 32 height 10
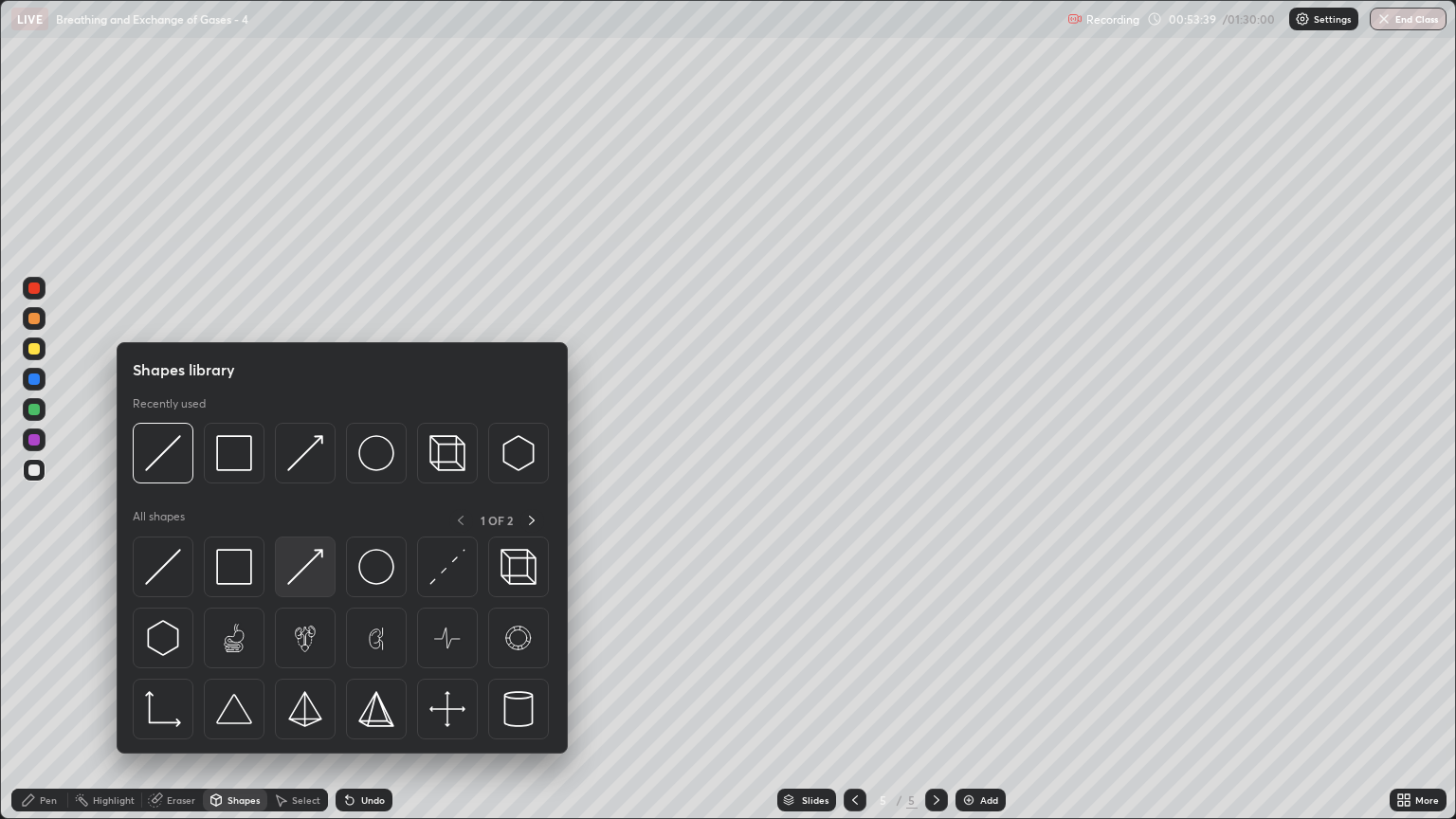
click at [314, 581] on img at bounding box center [305, 567] width 36 height 36
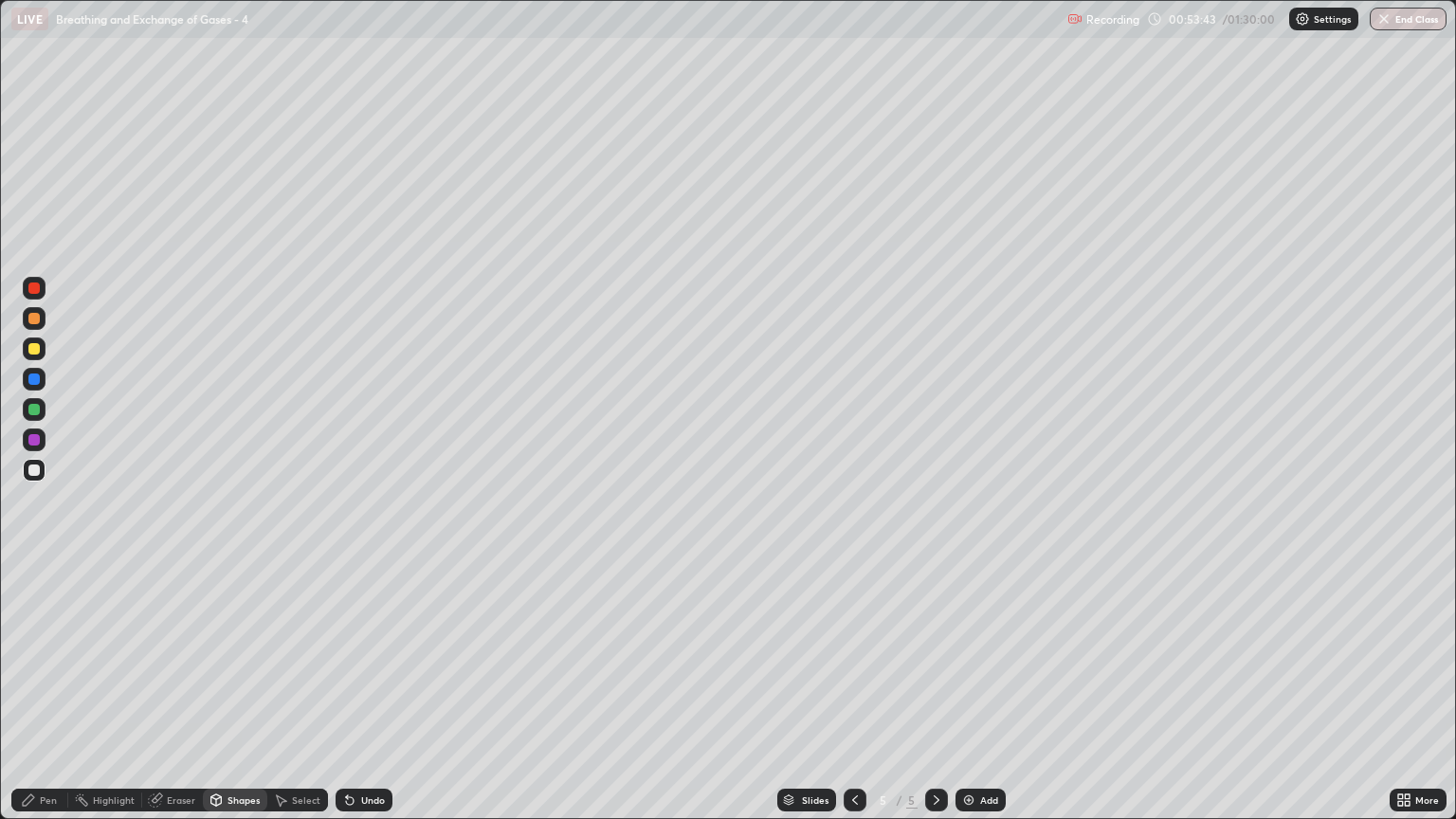
click at [40, 698] on div "Pen" at bounding box center [48, 800] width 17 height 10
click at [34, 357] on div at bounding box center [33, 349] width 23 height 23
click at [231, 698] on div "Shapes" at bounding box center [244, 800] width 32 height 10
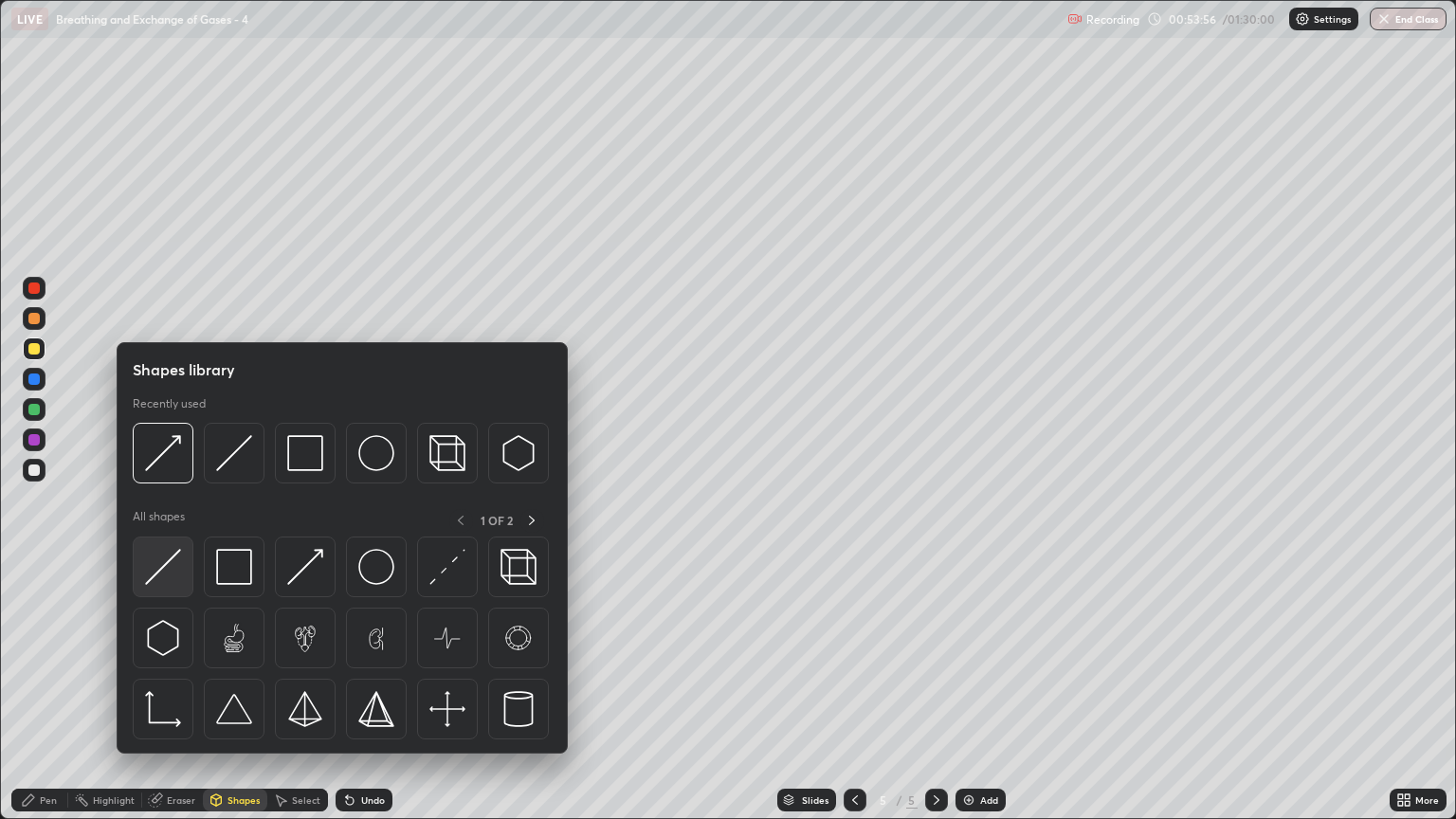
click at [182, 575] on div at bounding box center [163, 567] width 61 height 61
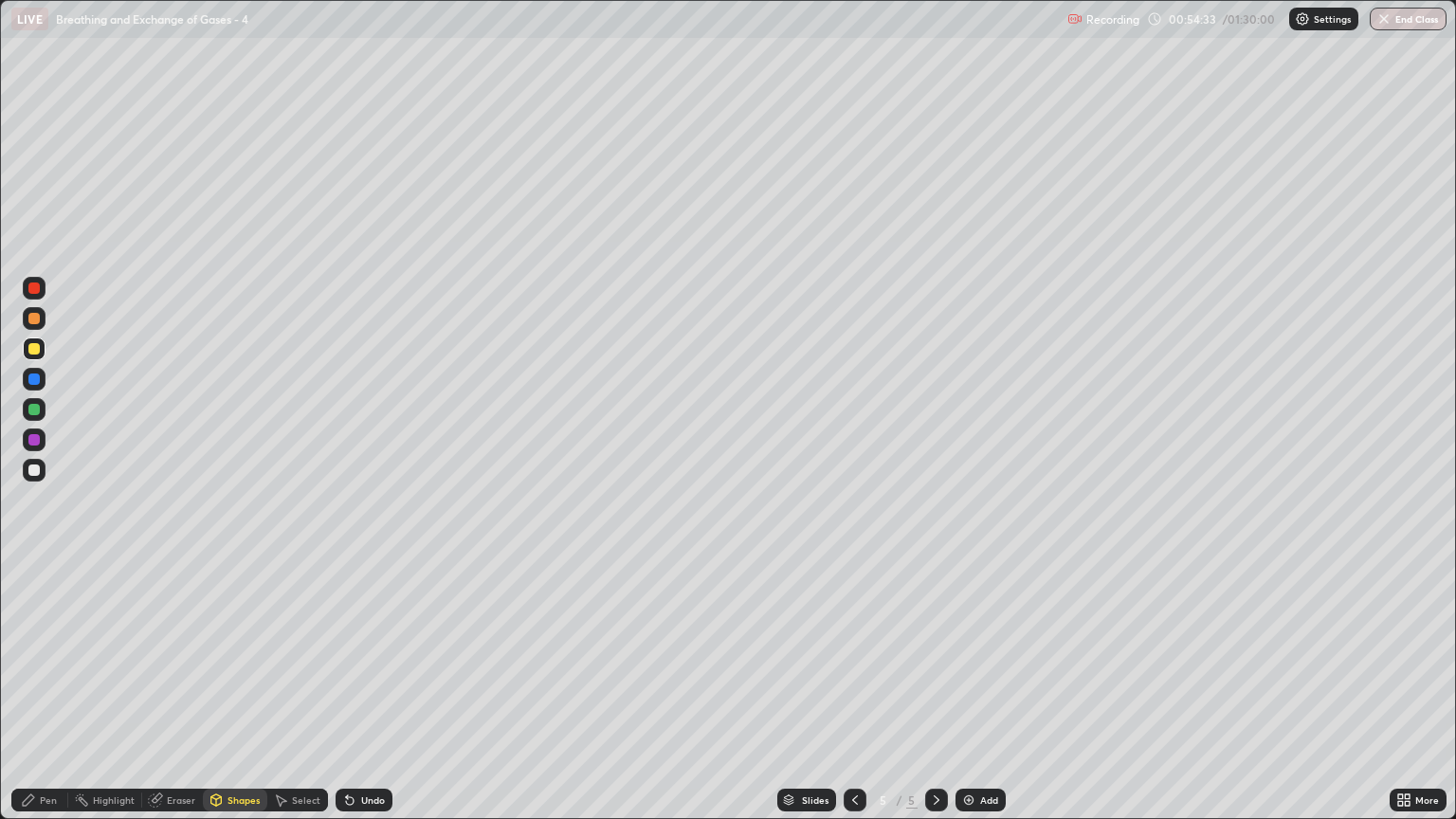
click at [933, 698] on icon at bounding box center [936, 799] width 15 height 15
click at [963, 698] on img at bounding box center [968, 799] width 15 height 15
click at [45, 698] on div "Pen" at bounding box center [40, 799] width 57 height 23
click at [36, 349] on div at bounding box center [34, 349] width 12 height 12
click at [248, 698] on div "Shapes" at bounding box center [244, 800] width 32 height 10
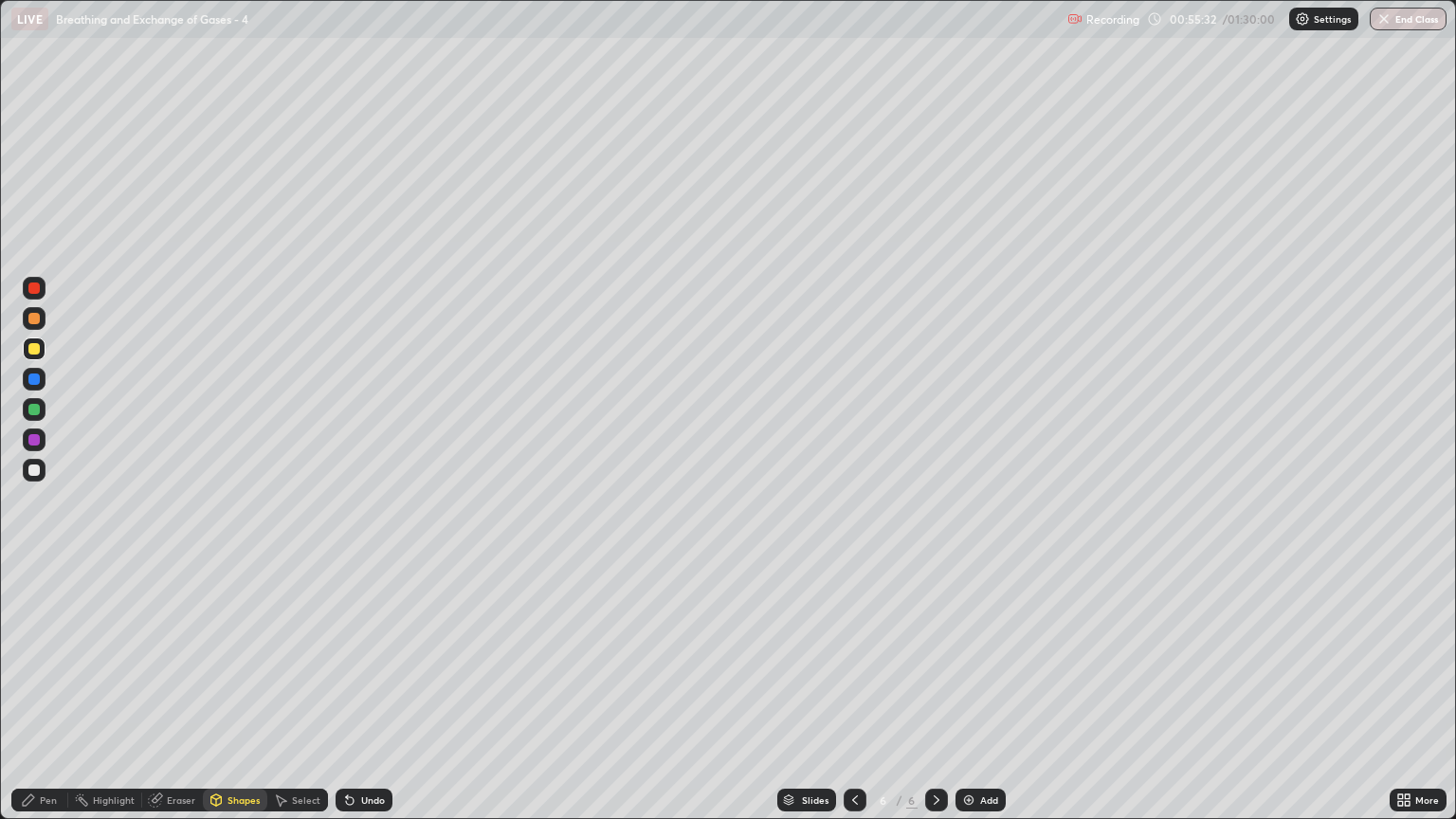
click at [181, 698] on div "Eraser" at bounding box center [181, 800] width 28 height 10
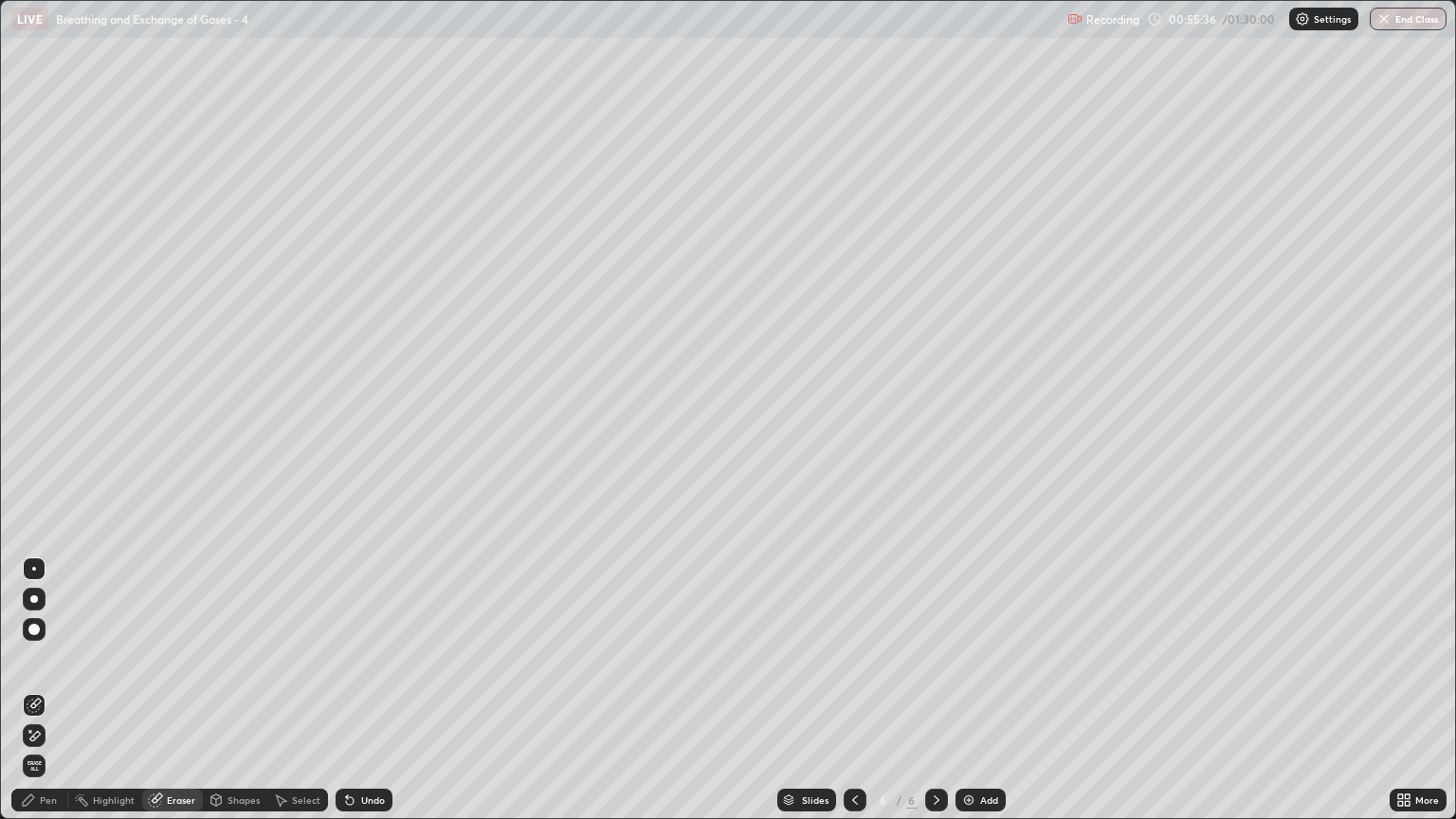
click at [45, 698] on div "Pen" at bounding box center [48, 800] width 17 height 10
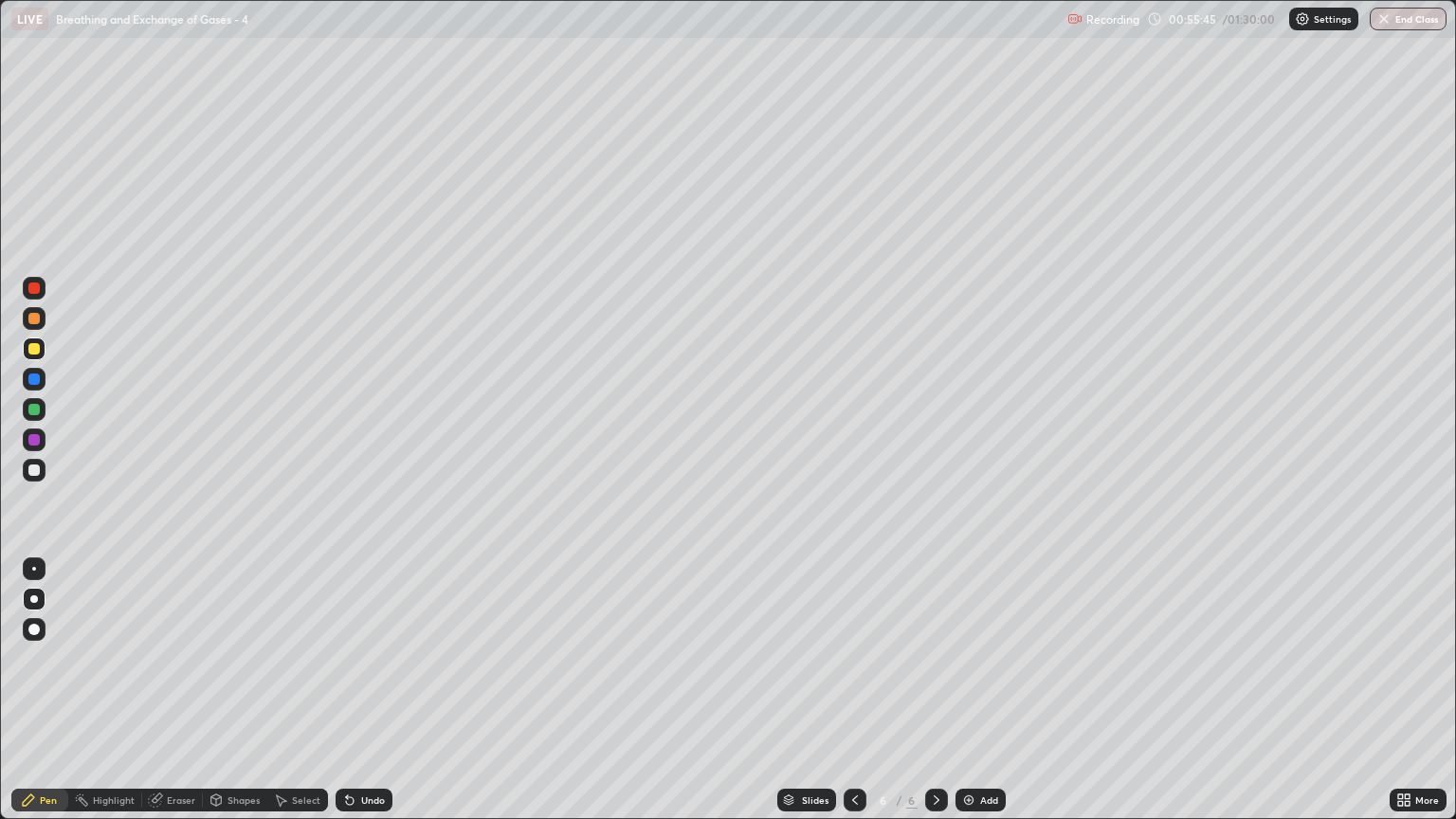
click at [34, 468] on div at bounding box center [34, 470] width 12 height 12
click at [241, 698] on div "Shapes" at bounding box center [235, 799] width 65 height 23
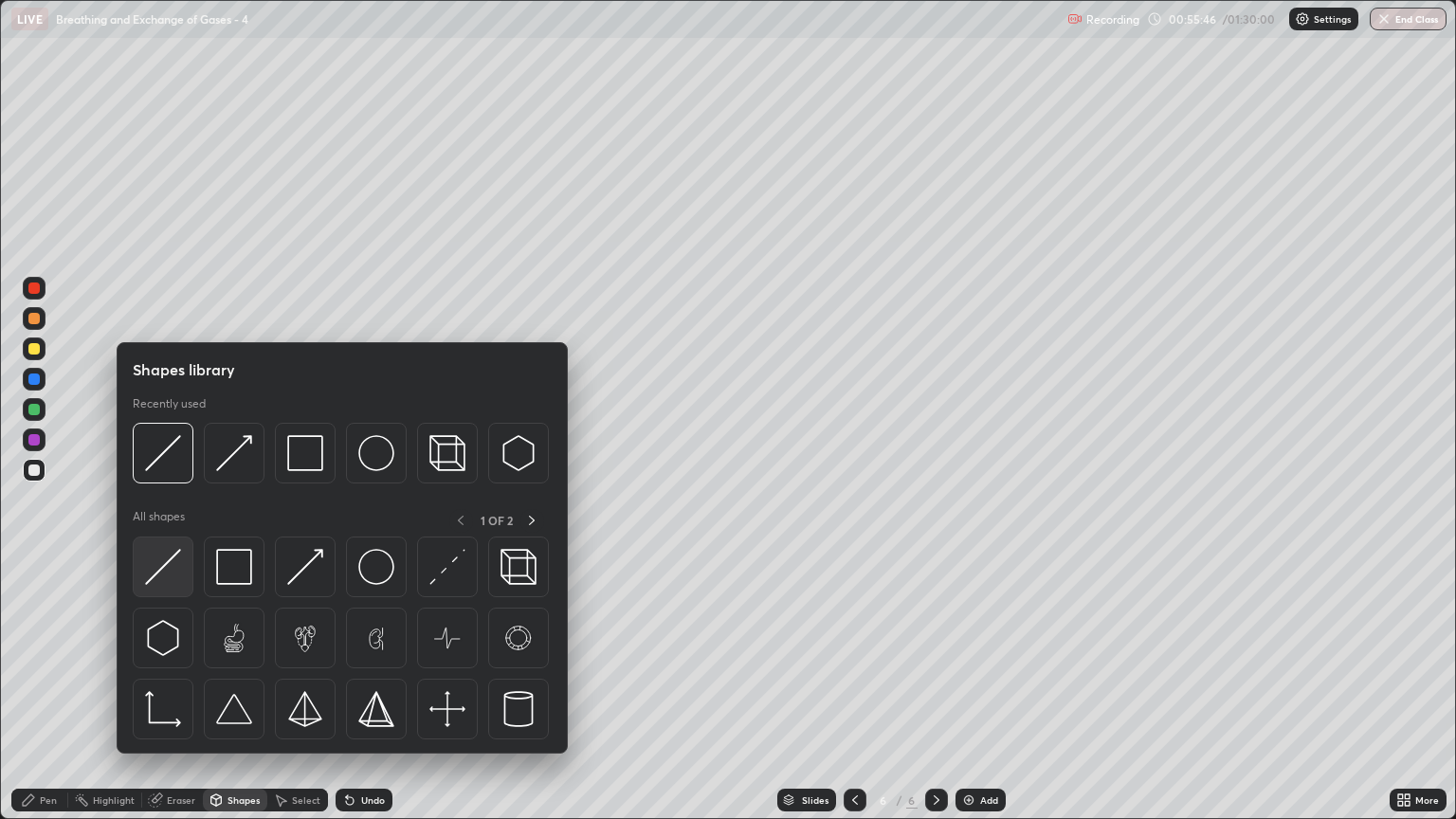
click at [177, 569] on img at bounding box center [163, 567] width 36 height 36
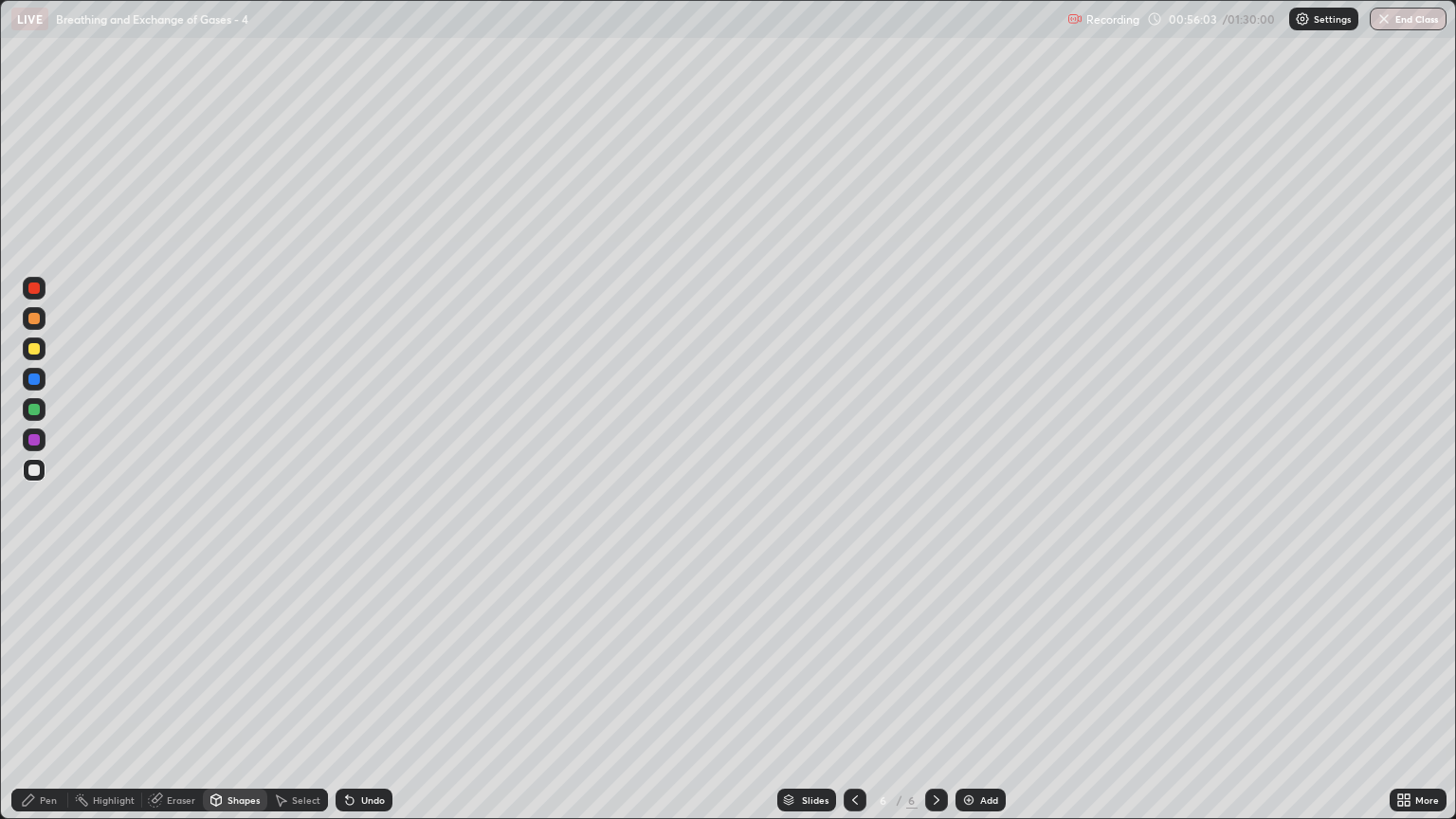
click at [35, 318] on div at bounding box center [34, 318] width 12 height 12
click at [233, 698] on div "Shapes" at bounding box center [244, 800] width 32 height 10
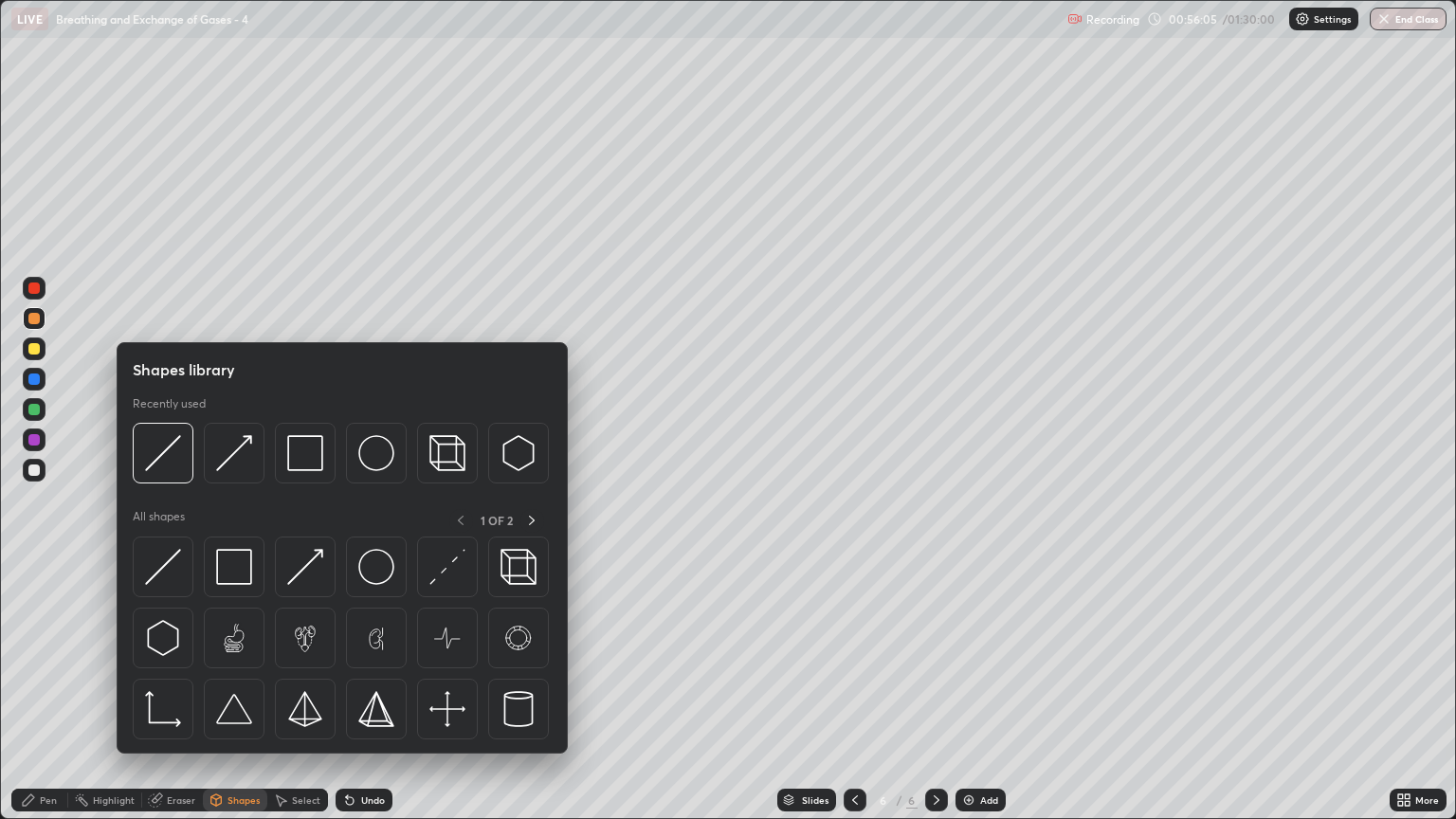
click at [53, 698] on div "Pen" at bounding box center [48, 800] width 17 height 10
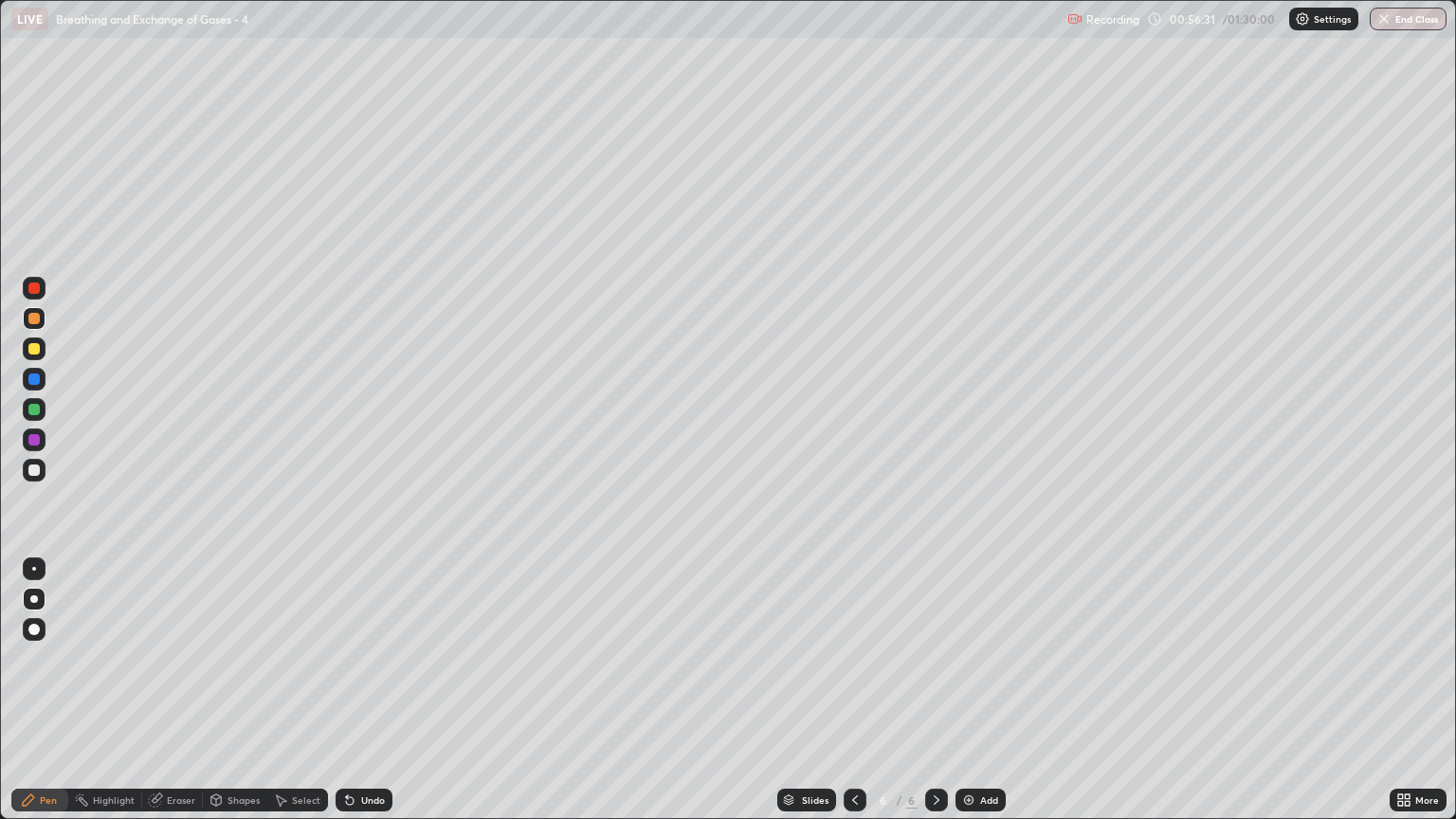
click at [38, 414] on div at bounding box center [34, 410] width 12 height 12
click at [31, 354] on div at bounding box center [34, 349] width 12 height 12
click at [35, 473] on div at bounding box center [34, 470] width 12 height 12
click at [171, 698] on div "Eraser" at bounding box center [173, 799] width 61 height 23
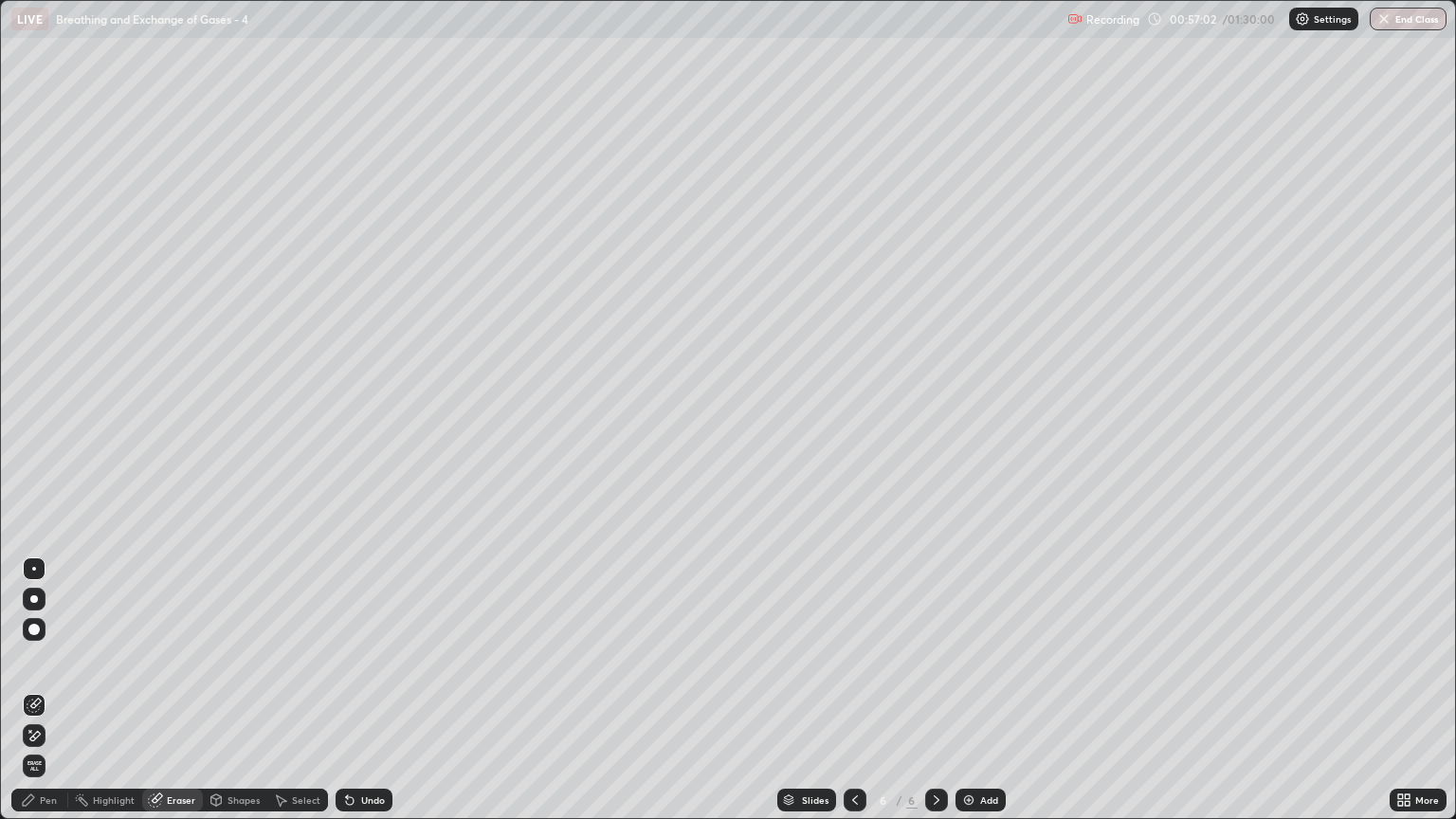
click at [55, 698] on div "Pen" at bounding box center [48, 800] width 17 height 10
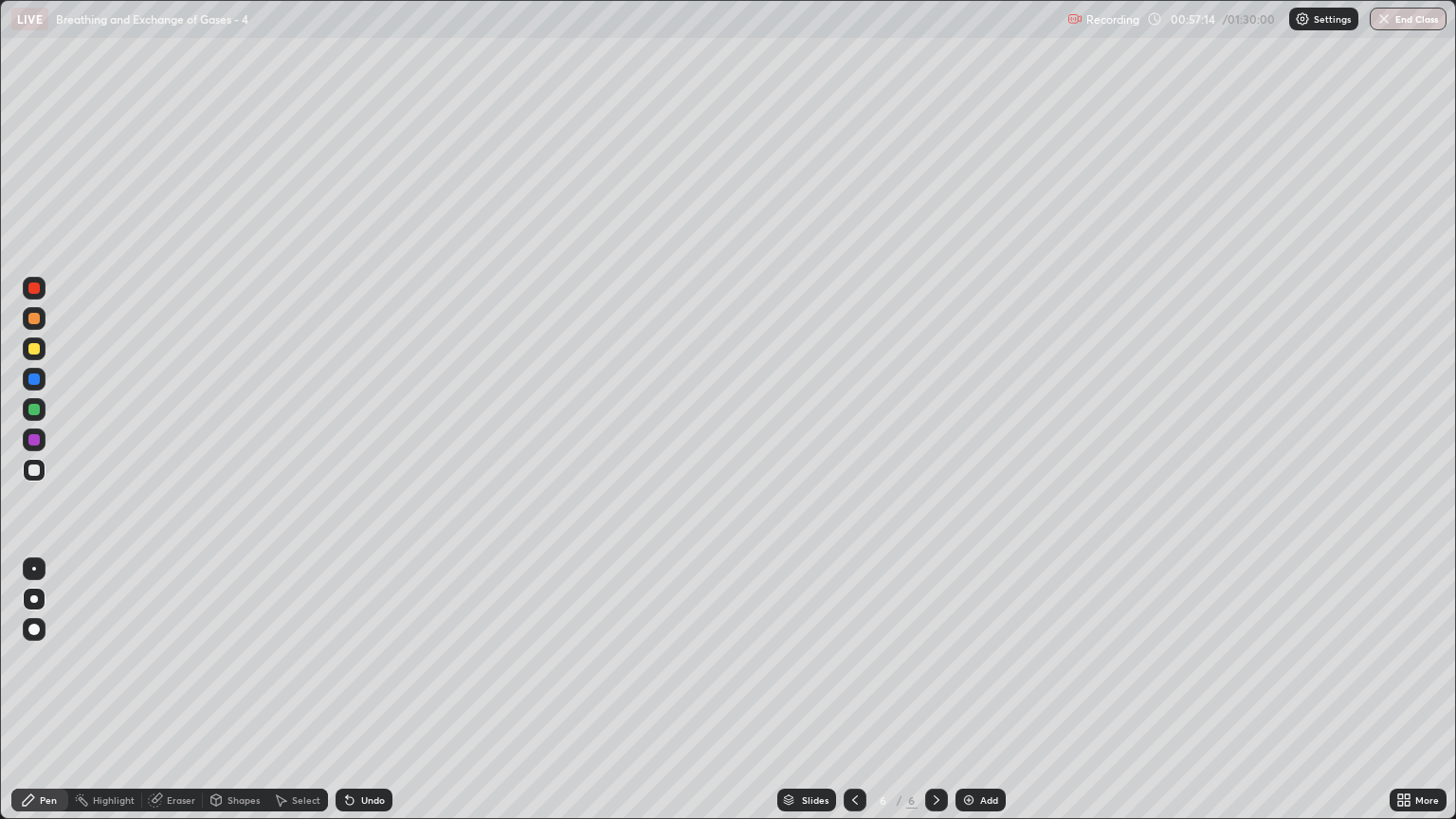
click at [176, 698] on div "Eraser" at bounding box center [181, 800] width 28 height 10
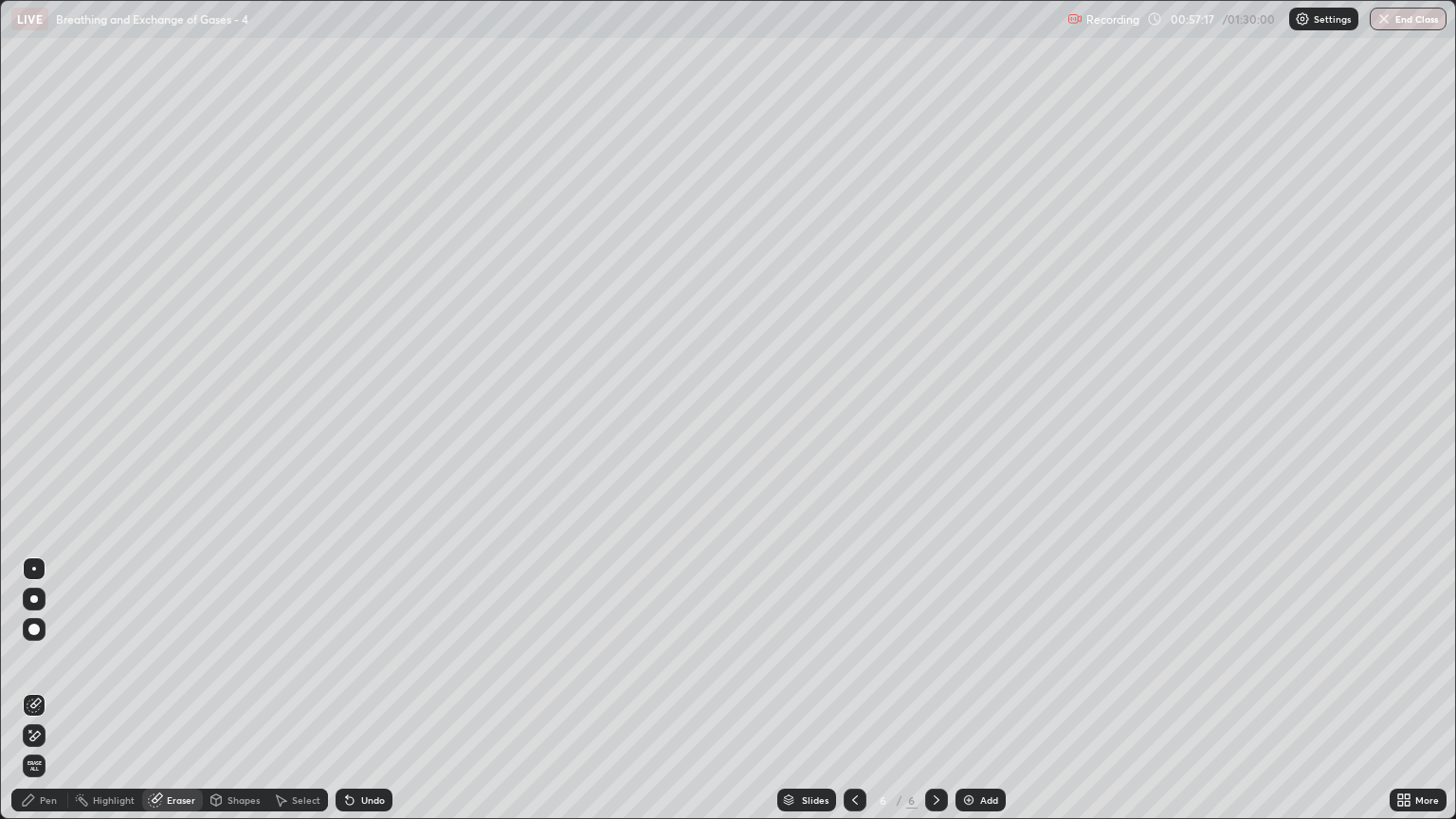
click at [46, 698] on div "Pen" at bounding box center [40, 799] width 57 height 23
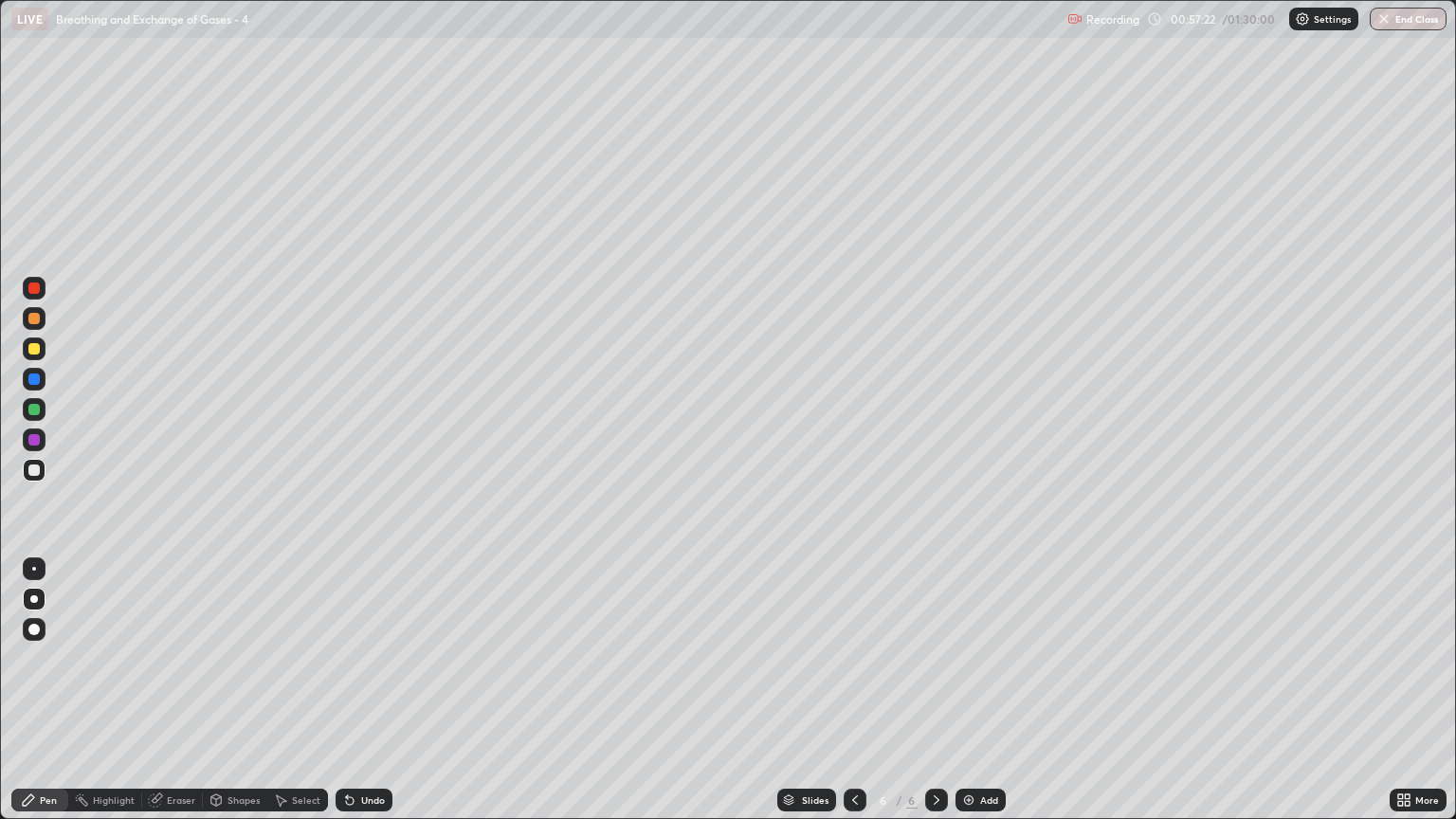
click at [39, 473] on div at bounding box center [34, 470] width 12 height 12
click at [35, 440] on div at bounding box center [34, 440] width 12 height 12
click at [38, 410] on div at bounding box center [34, 410] width 12 height 12
click at [34, 439] on div at bounding box center [34, 440] width 12 height 12
click at [178, 698] on div "Eraser" at bounding box center [181, 800] width 28 height 10
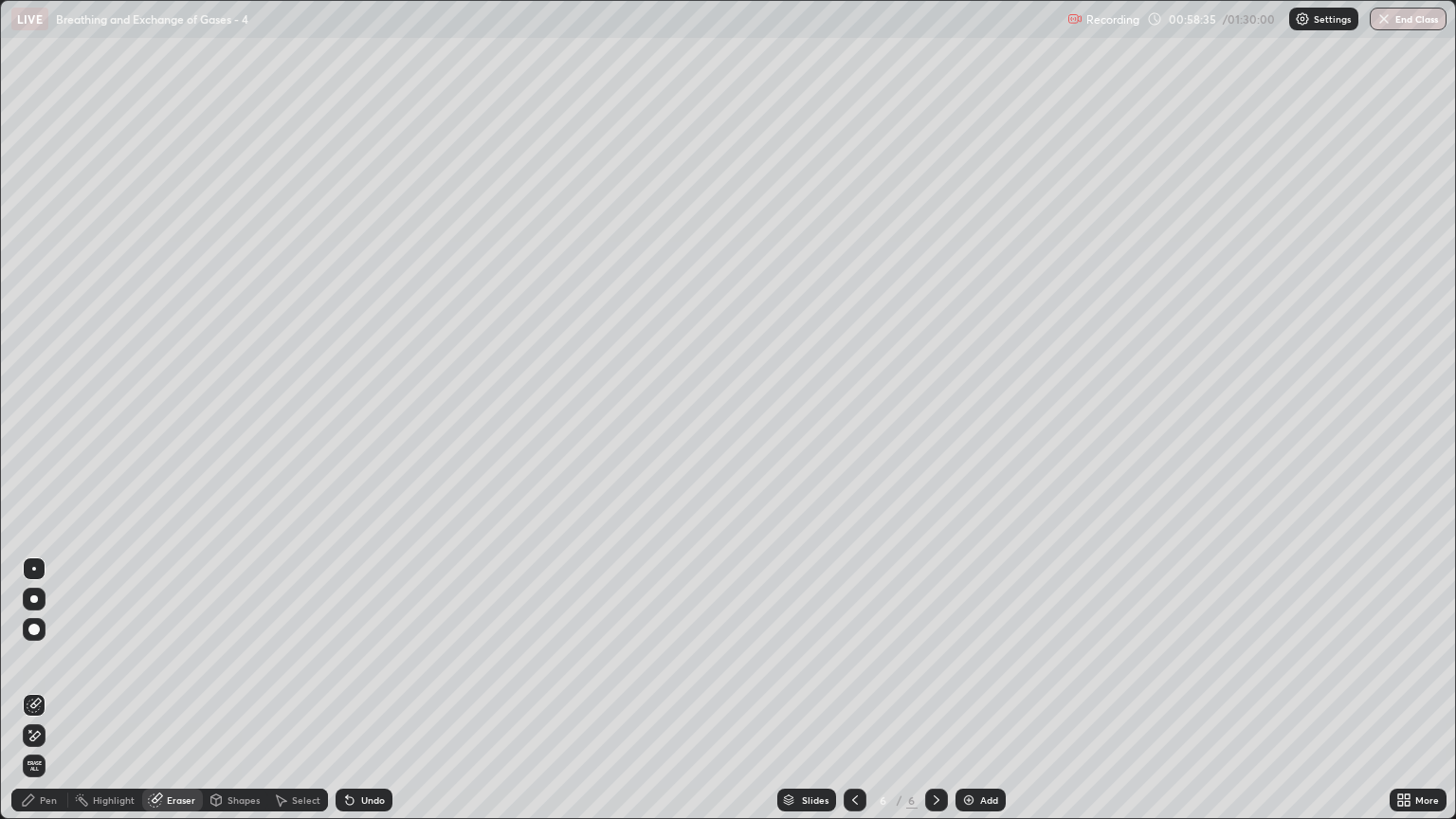
click at [53, 698] on div "Pen" at bounding box center [40, 799] width 57 height 23
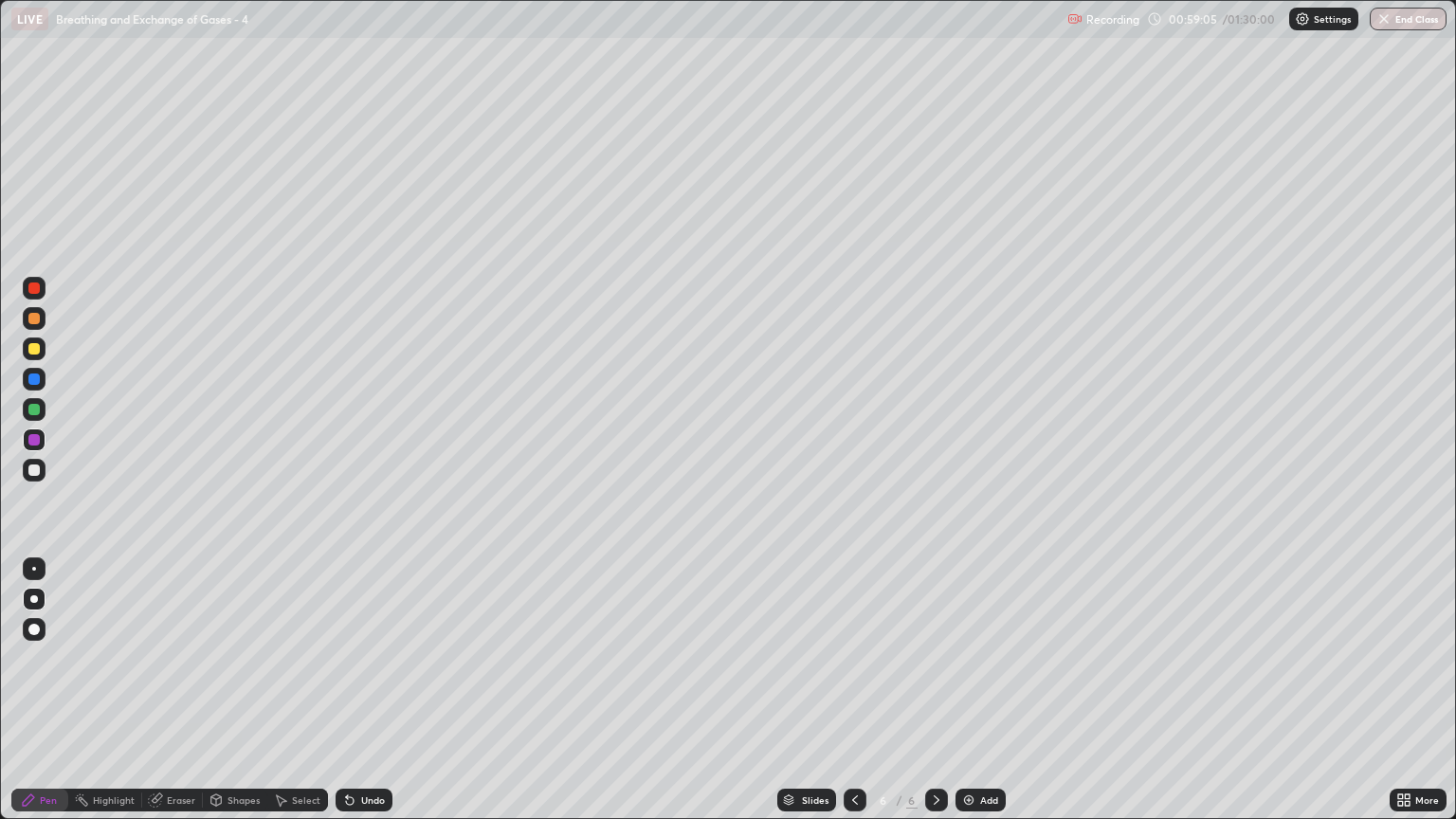
click at [0, 415] on div "Setting up your live class" at bounding box center [728, 410] width 1456 height 819
click at [234, 698] on div "Shapes" at bounding box center [244, 800] width 32 height 10
click at [176, 698] on div "Eraser" at bounding box center [181, 800] width 28 height 10
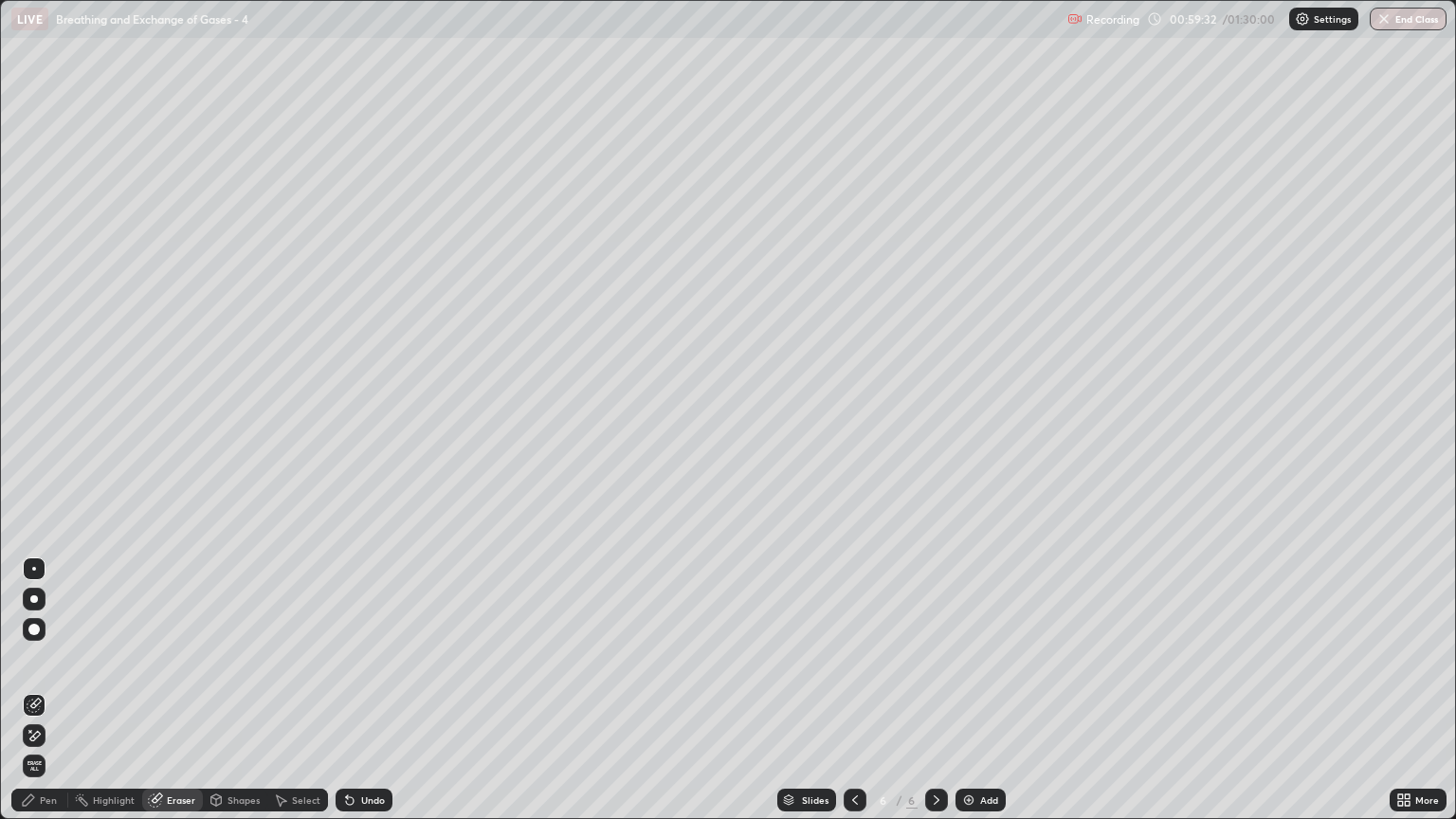
click at [51, 698] on div "Pen" at bounding box center [40, 799] width 57 height 23
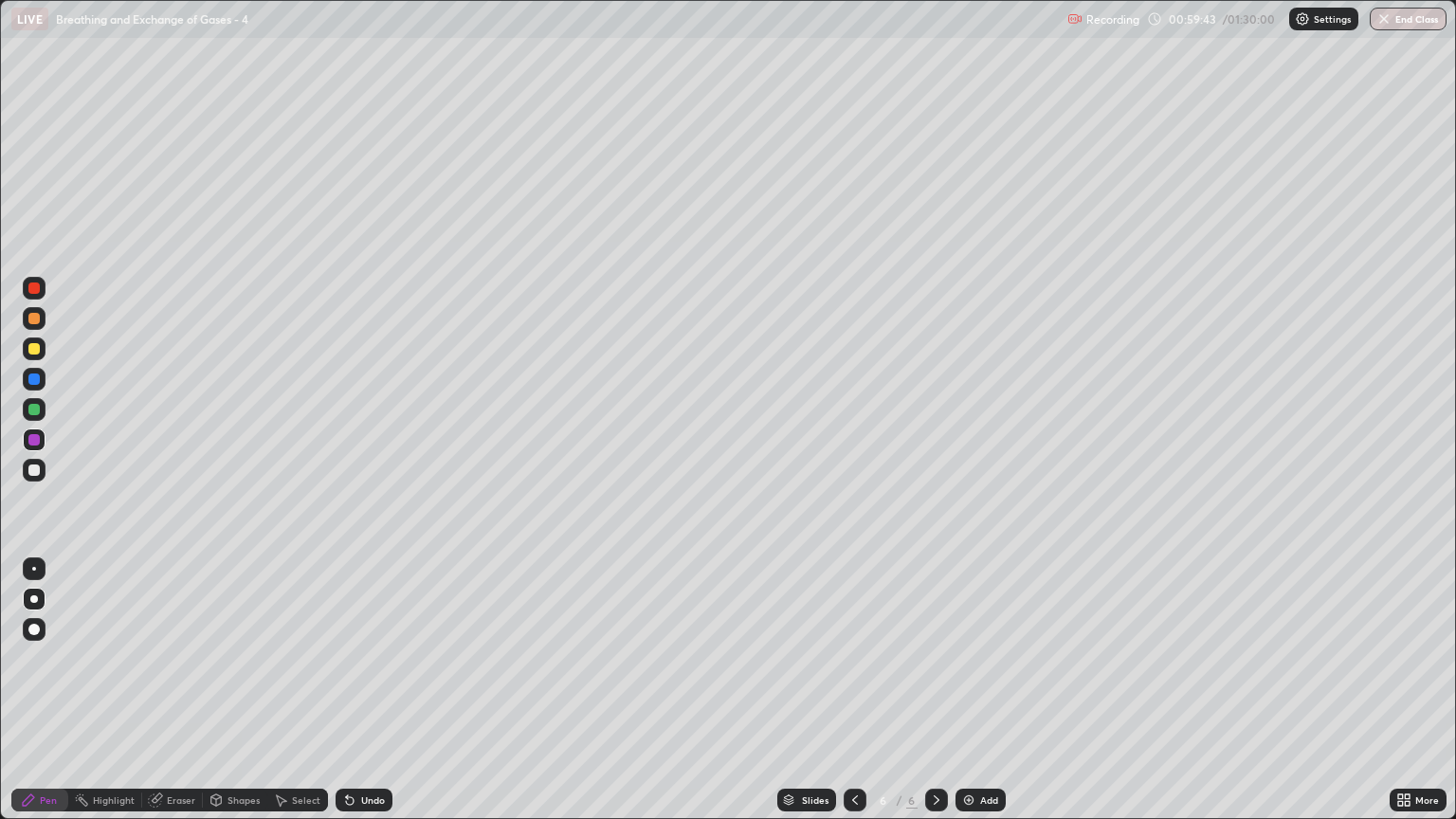
click at [35, 292] on div at bounding box center [34, 289] width 12 height 12
click at [182, 698] on div "Eraser" at bounding box center [173, 799] width 61 height 23
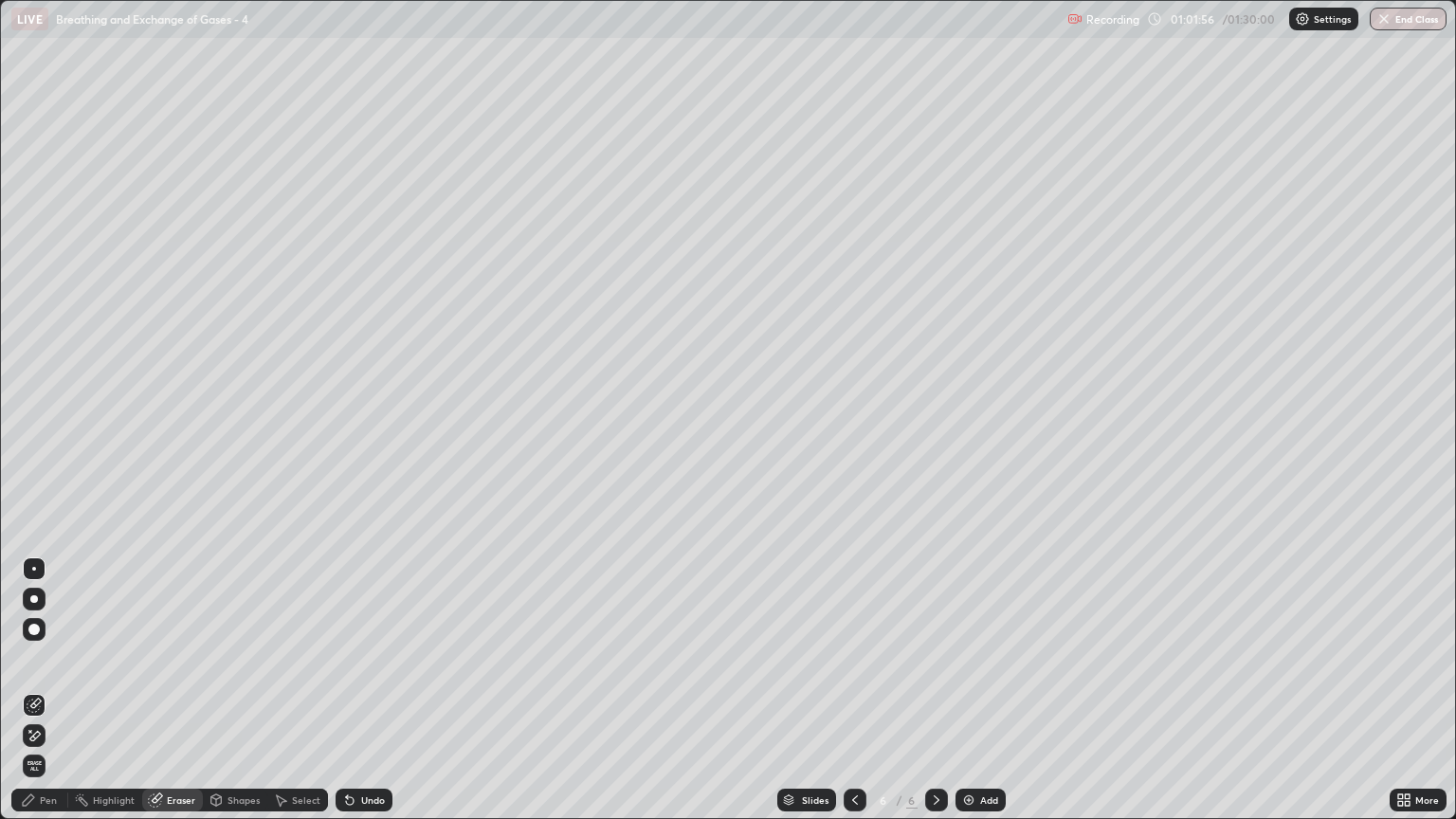
click at [53, 698] on div "Pen" at bounding box center [48, 800] width 17 height 10
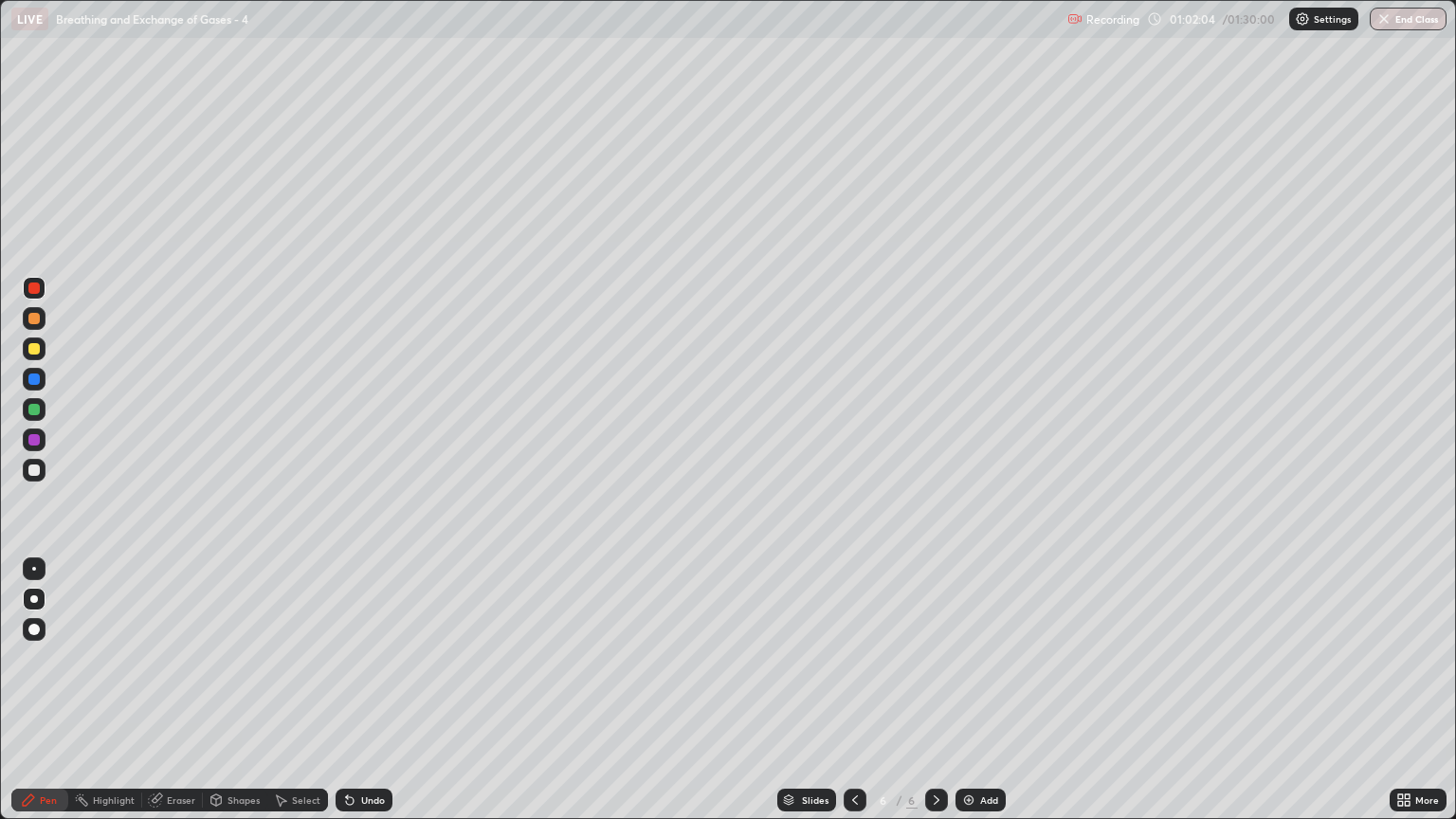
click at [33, 472] on div at bounding box center [34, 470] width 12 height 12
click at [241, 698] on div "Shapes" at bounding box center [235, 799] width 65 height 23
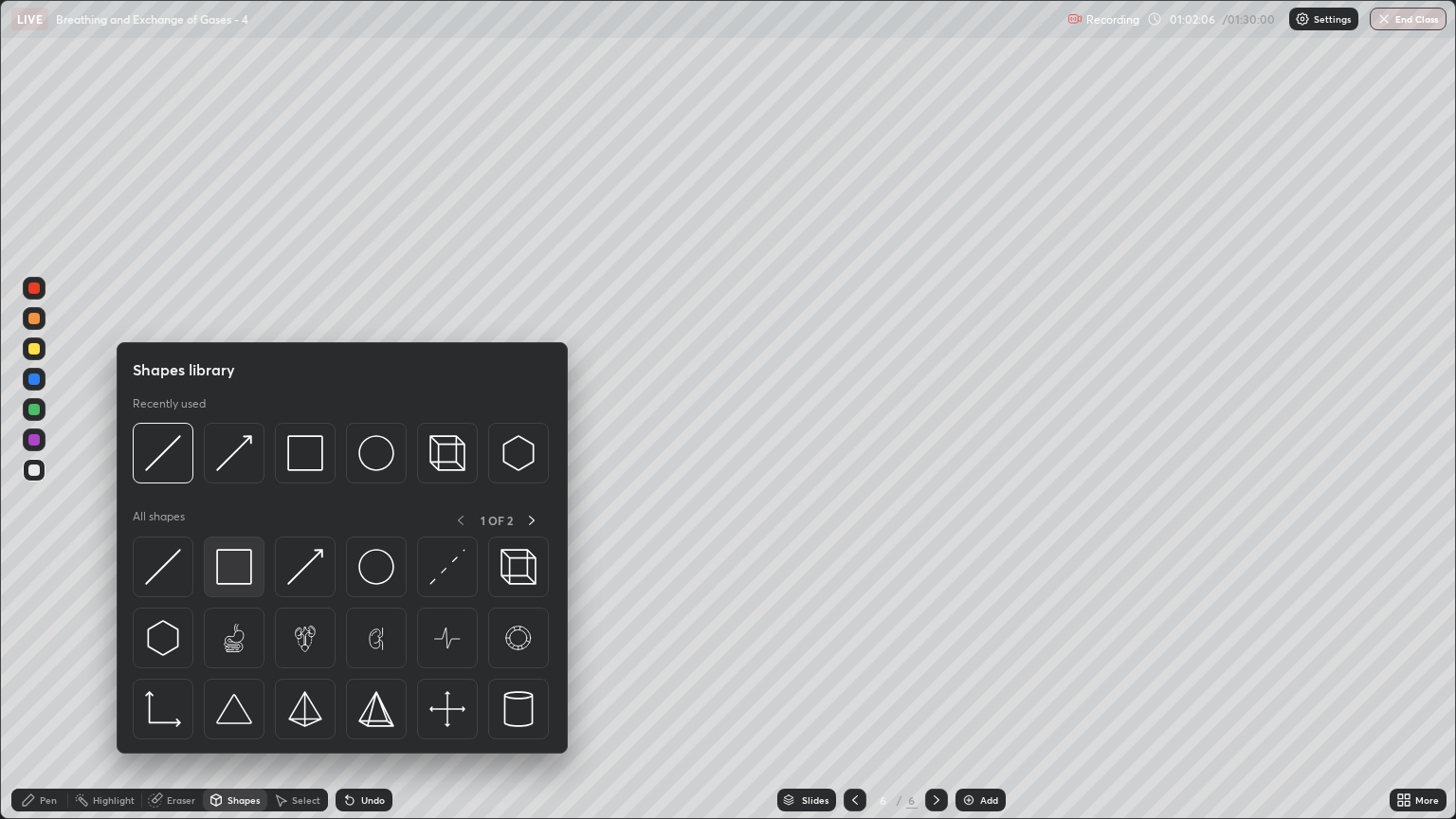
click at [229, 566] on img at bounding box center [234, 567] width 36 height 36
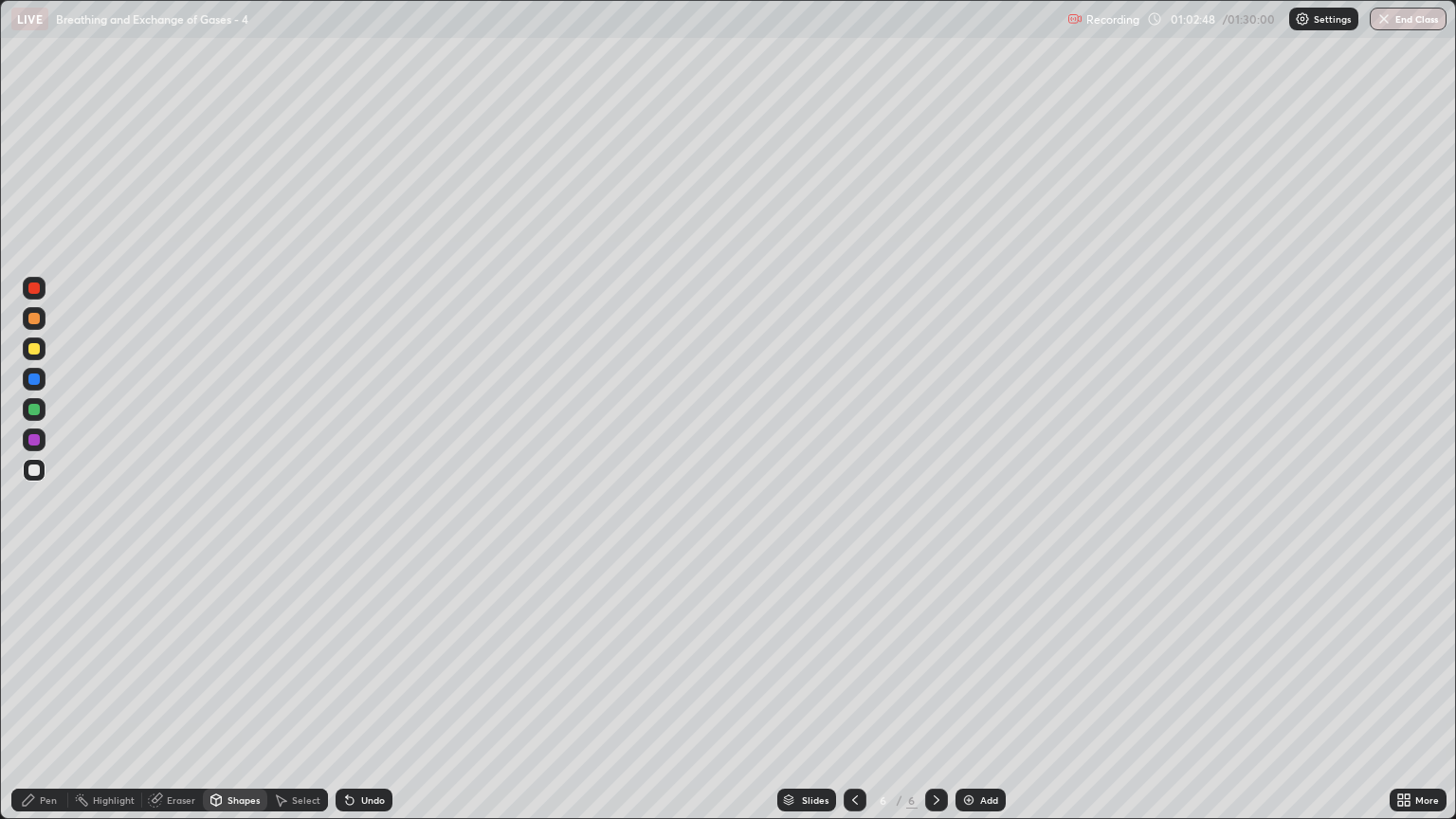
click at [35, 320] on div at bounding box center [34, 318] width 12 height 12
click at [119, 698] on div "Highlight" at bounding box center [114, 800] width 41 height 10
click at [167, 698] on div "Eraser" at bounding box center [181, 800] width 28 height 10
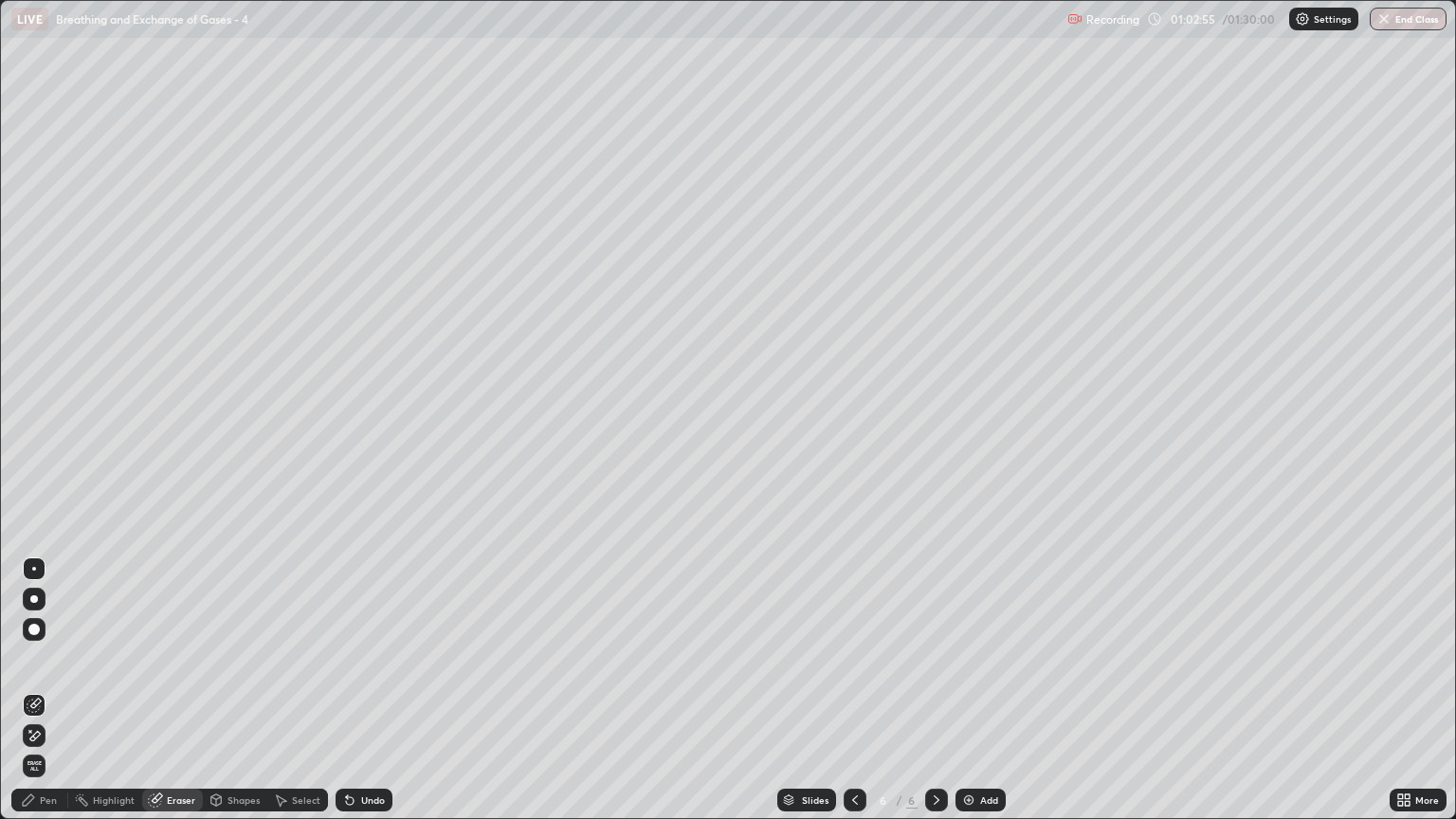
click at [48, 698] on div "Pen" at bounding box center [40, 799] width 57 height 23
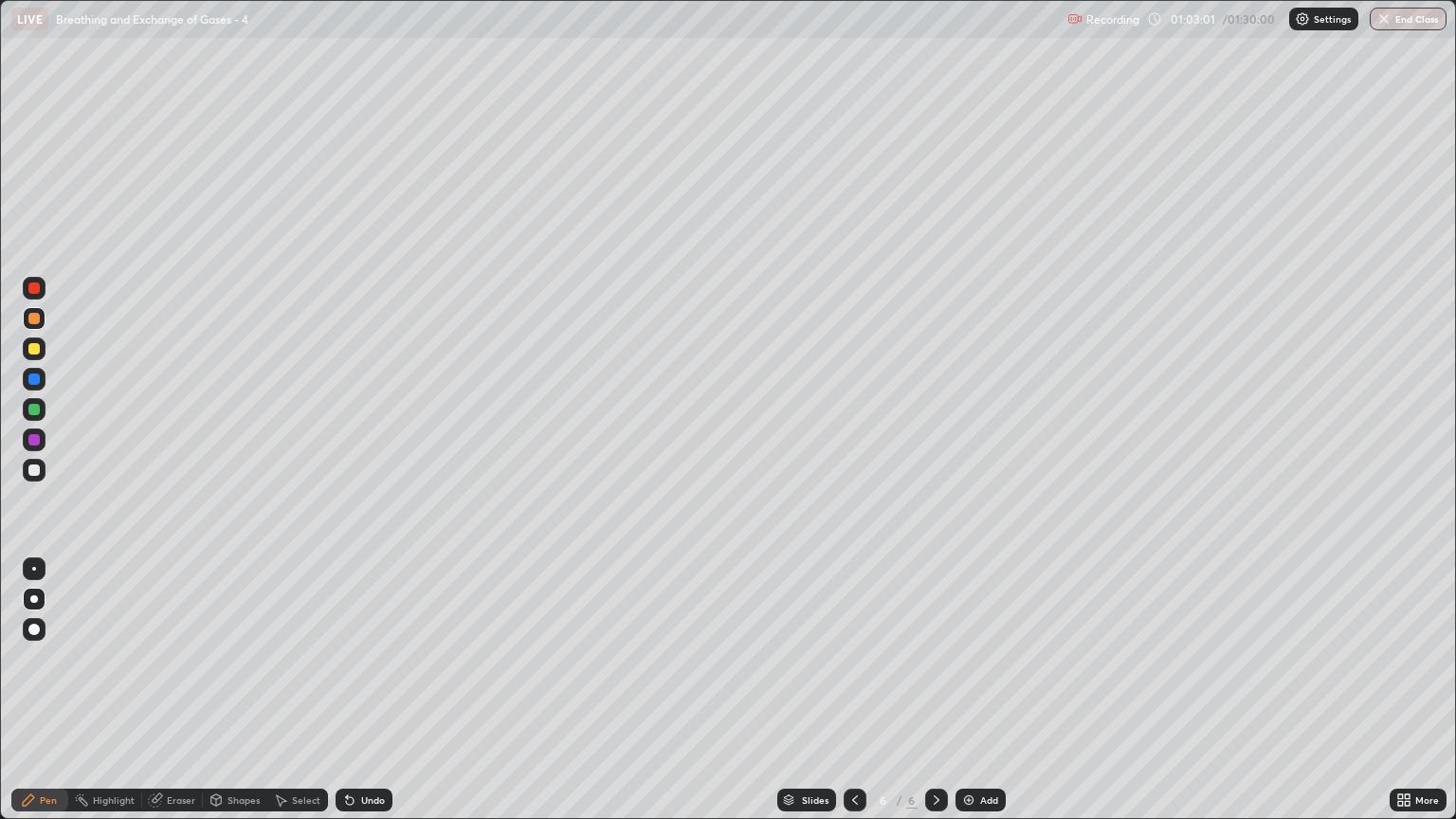
click at [221, 698] on icon at bounding box center [215, 799] width 15 height 15
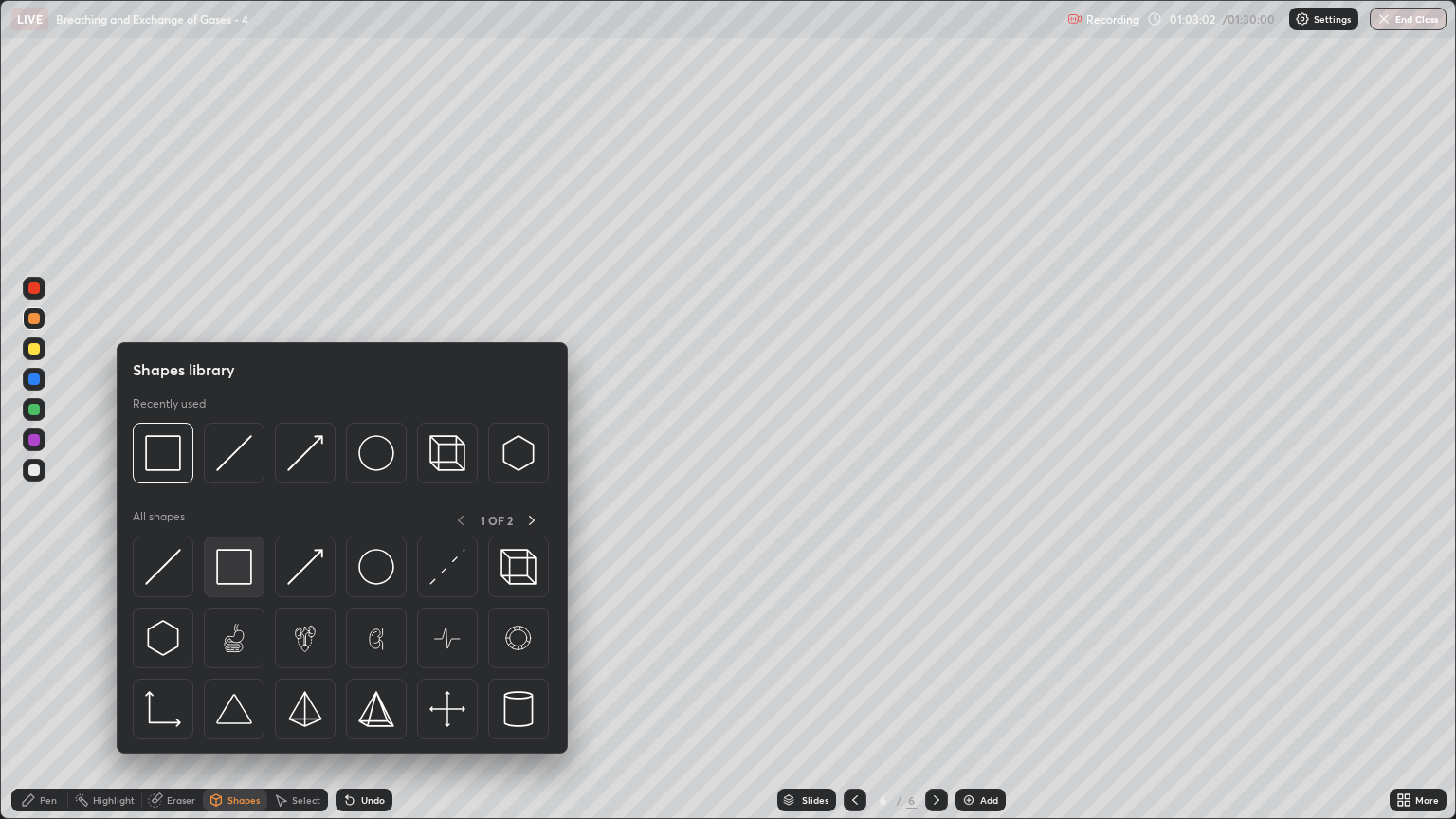
click at [227, 580] on img at bounding box center [234, 567] width 36 height 36
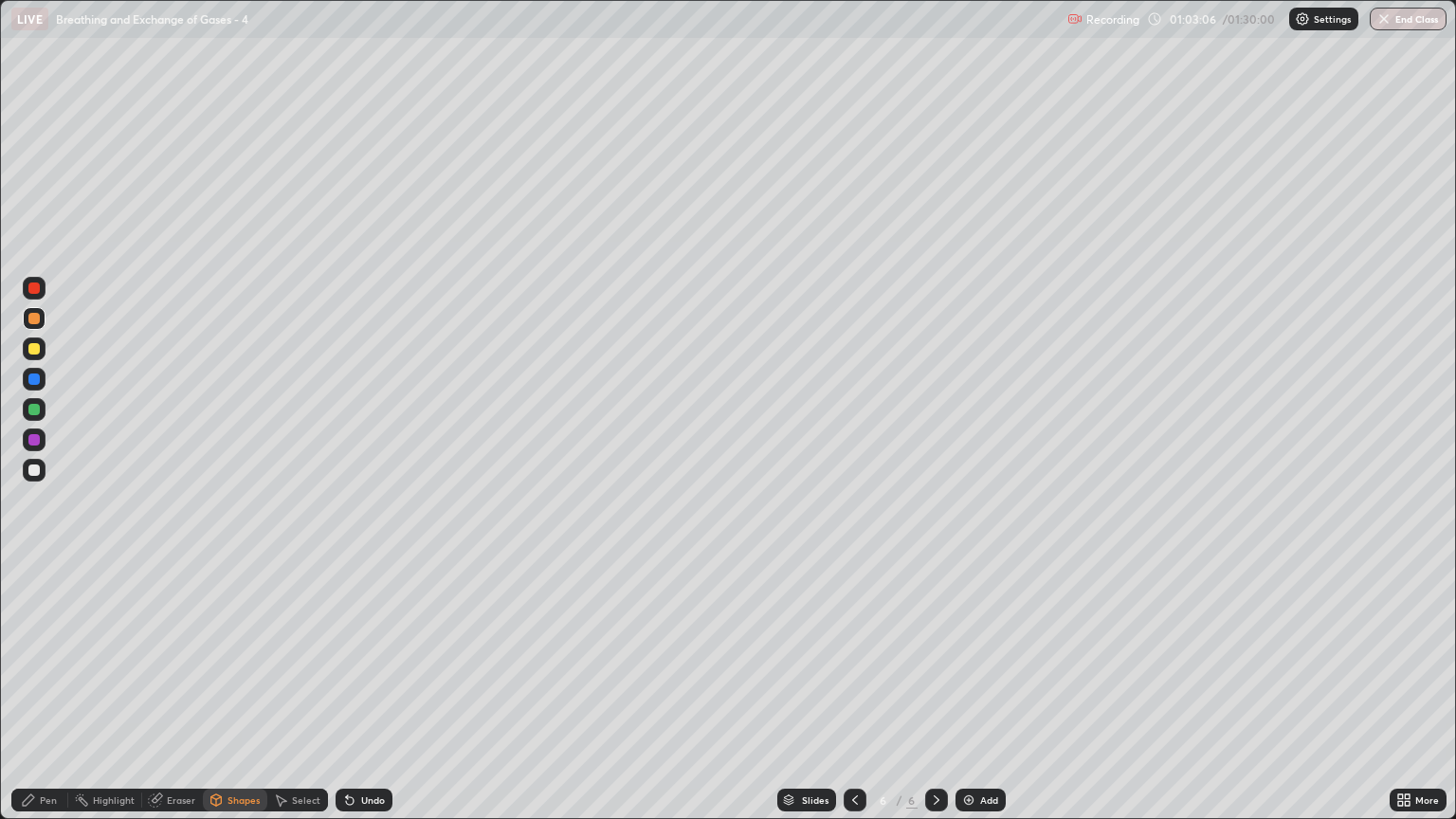
click at [41, 698] on div "Pen" at bounding box center [48, 800] width 17 height 10
click at [38, 472] on div at bounding box center [34, 470] width 12 height 12
click at [185, 698] on div "Eraser" at bounding box center [181, 800] width 28 height 10
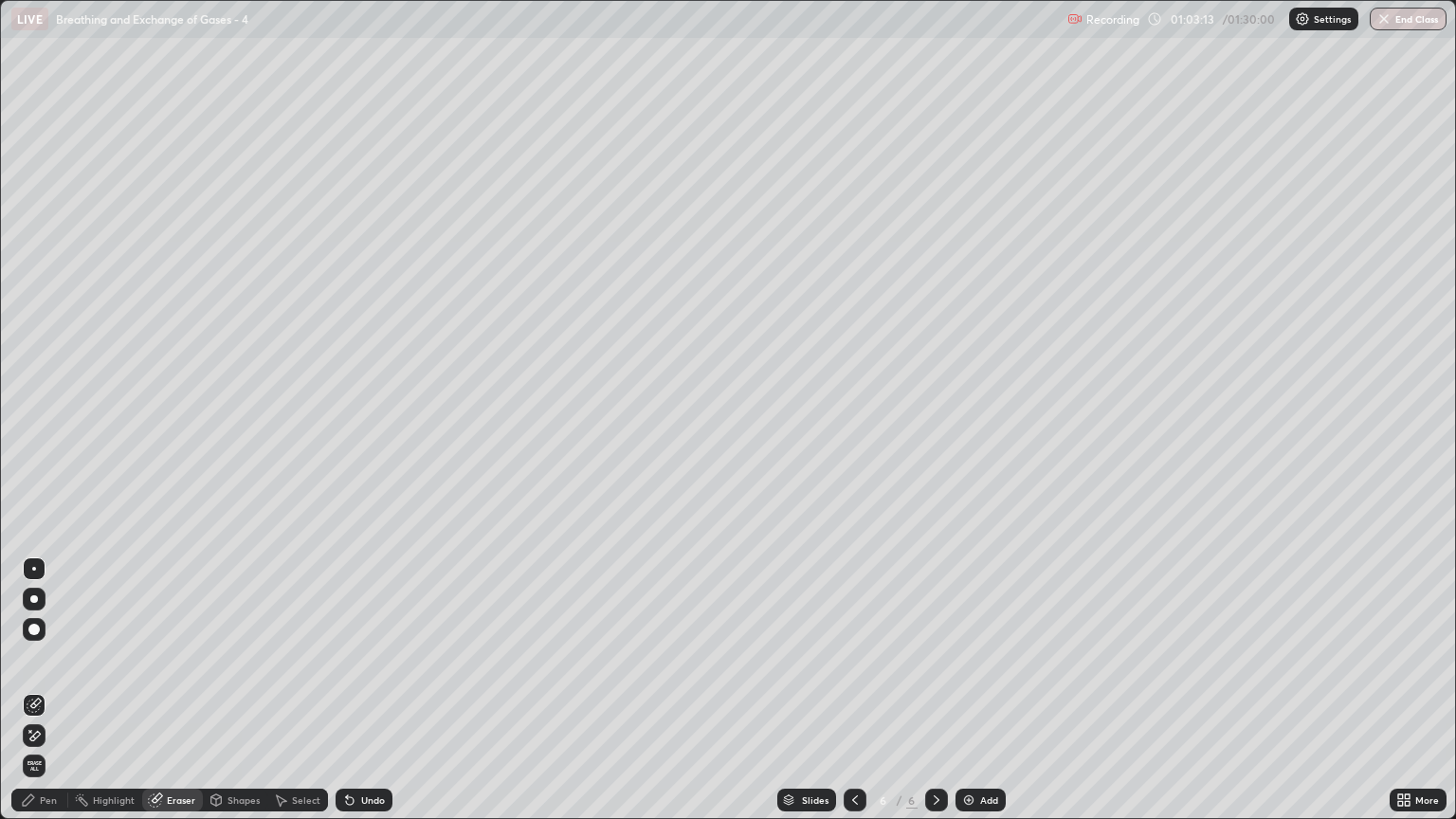
click at [35, 698] on icon at bounding box center [33, 736] width 15 height 16
click at [221, 698] on icon at bounding box center [215, 799] width 15 height 15
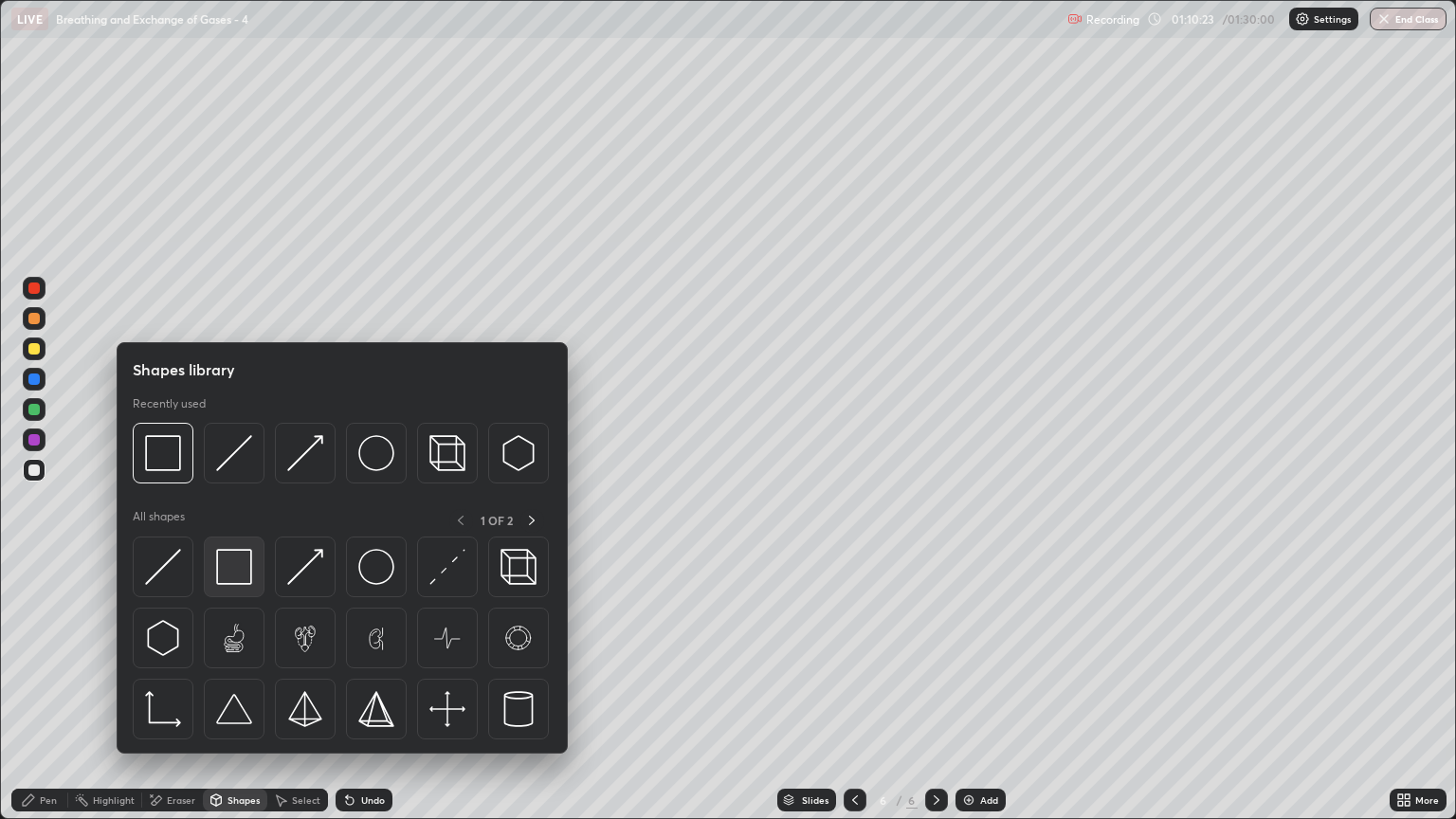
click at [224, 572] on img at bounding box center [234, 567] width 36 height 36
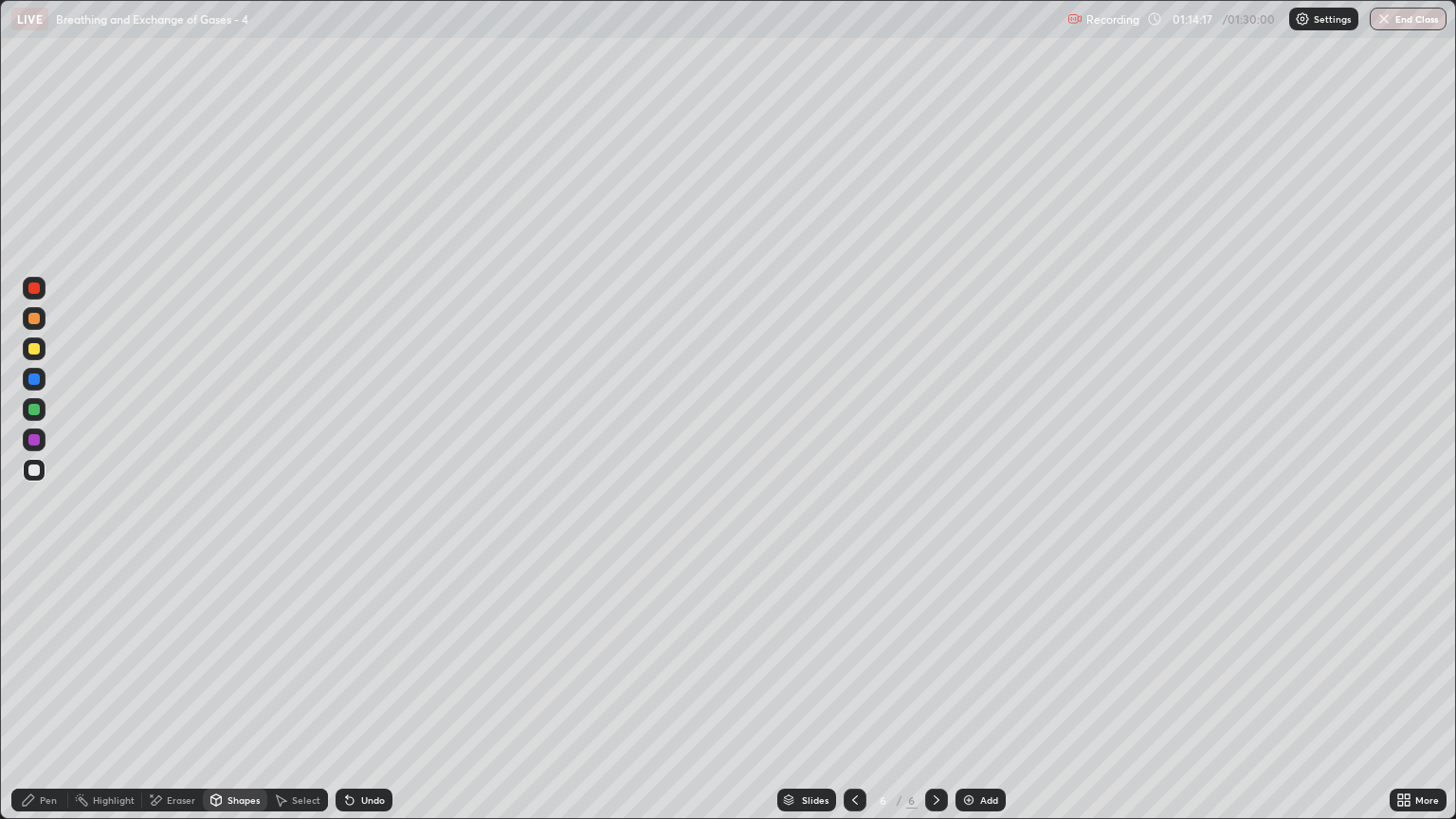
click at [49, 698] on div "Pen" at bounding box center [48, 800] width 17 height 10
click at [35, 322] on div at bounding box center [34, 318] width 12 height 12
click at [42, 698] on div "Pen" at bounding box center [48, 800] width 17 height 10
click at [31, 470] on div at bounding box center [34, 470] width 12 height 12
click at [34, 349] on div at bounding box center [34, 349] width 12 height 12
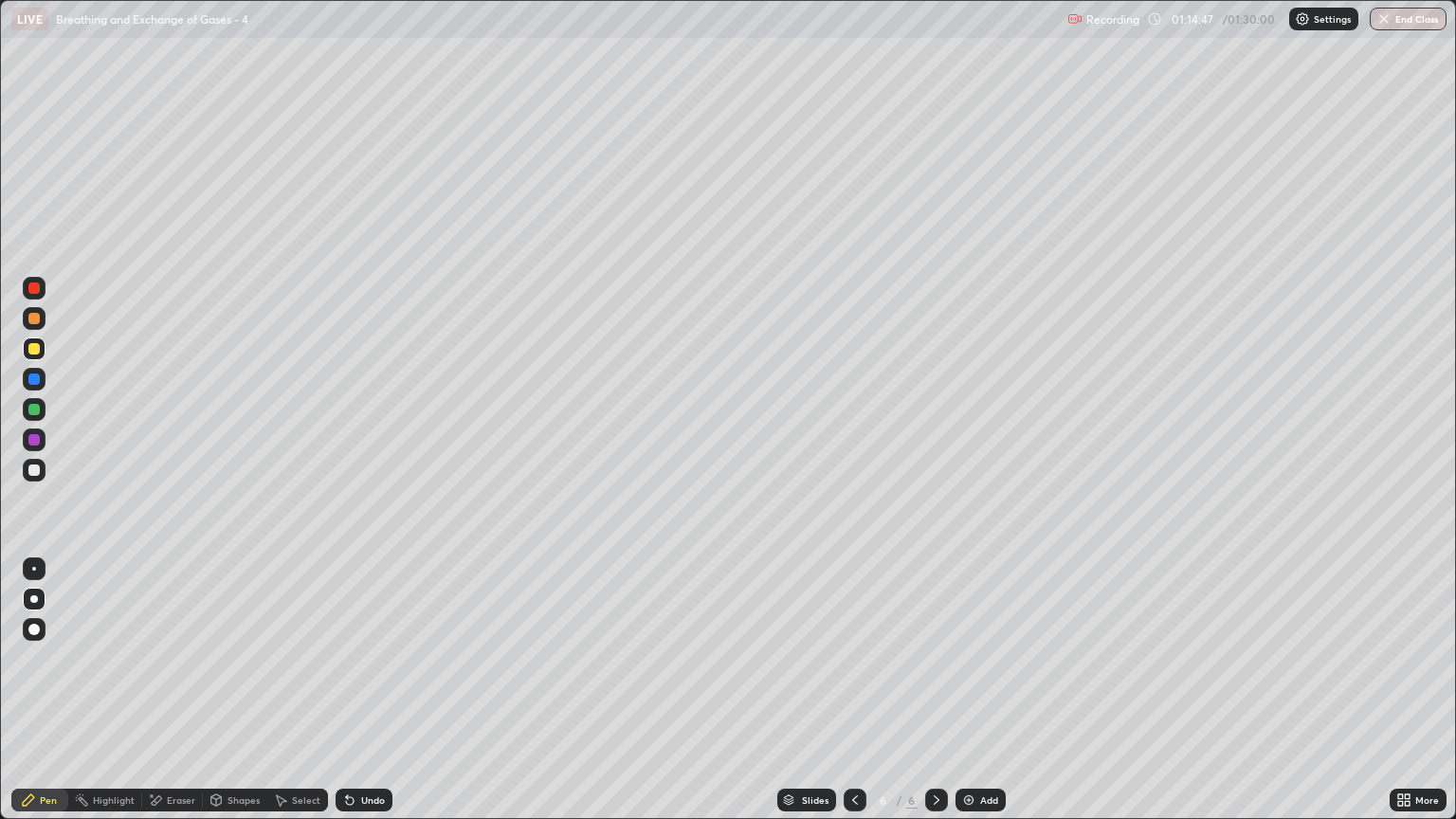
click at [39, 405] on div at bounding box center [34, 410] width 12 height 12
click at [34, 440] on div at bounding box center [34, 440] width 12 height 12
click at [36, 446] on div at bounding box center [33, 439] width 23 height 23
click at [34, 383] on div at bounding box center [34, 379] width 12 height 12
click at [31, 293] on div at bounding box center [34, 289] width 12 height 12
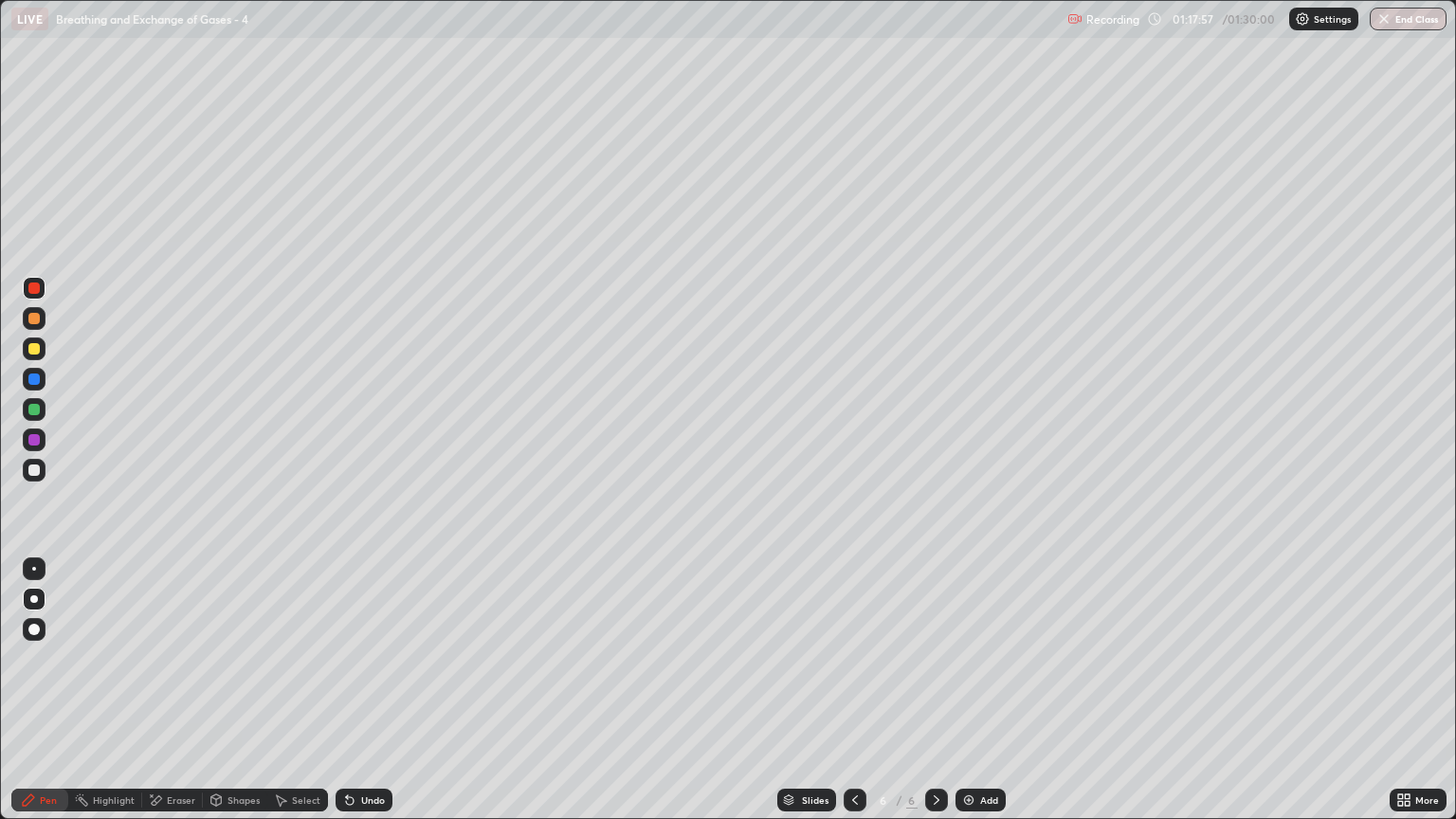
click at [936, 698] on icon at bounding box center [936, 799] width 15 height 15
click at [969, 698] on img at bounding box center [968, 799] width 15 height 15
click at [37, 469] on div at bounding box center [34, 470] width 12 height 12
click at [235, 698] on div "Shapes" at bounding box center [235, 799] width 65 height 23
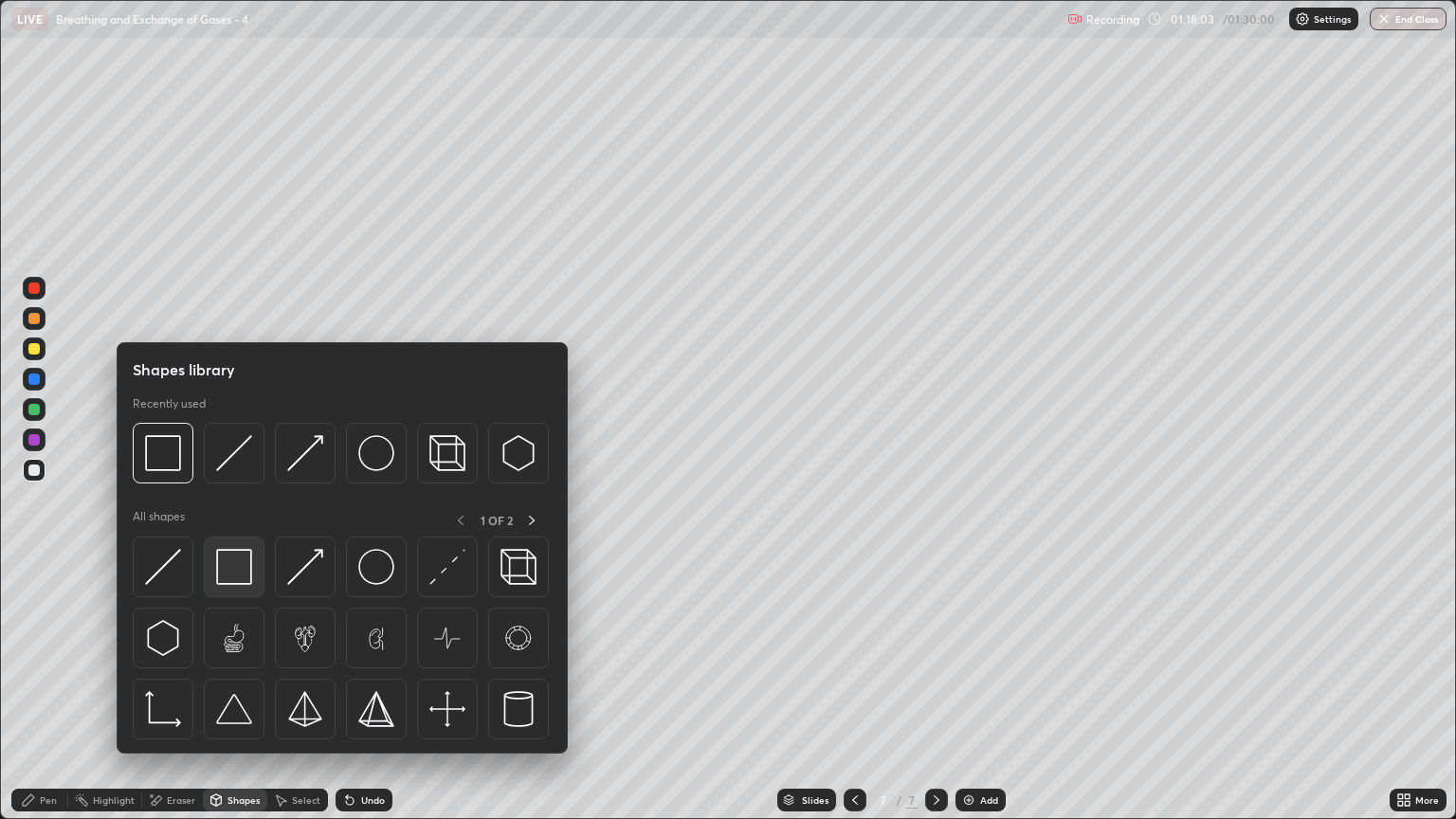
click at [243, 573] on img at bounding box center [234, 567] width 36 height 36
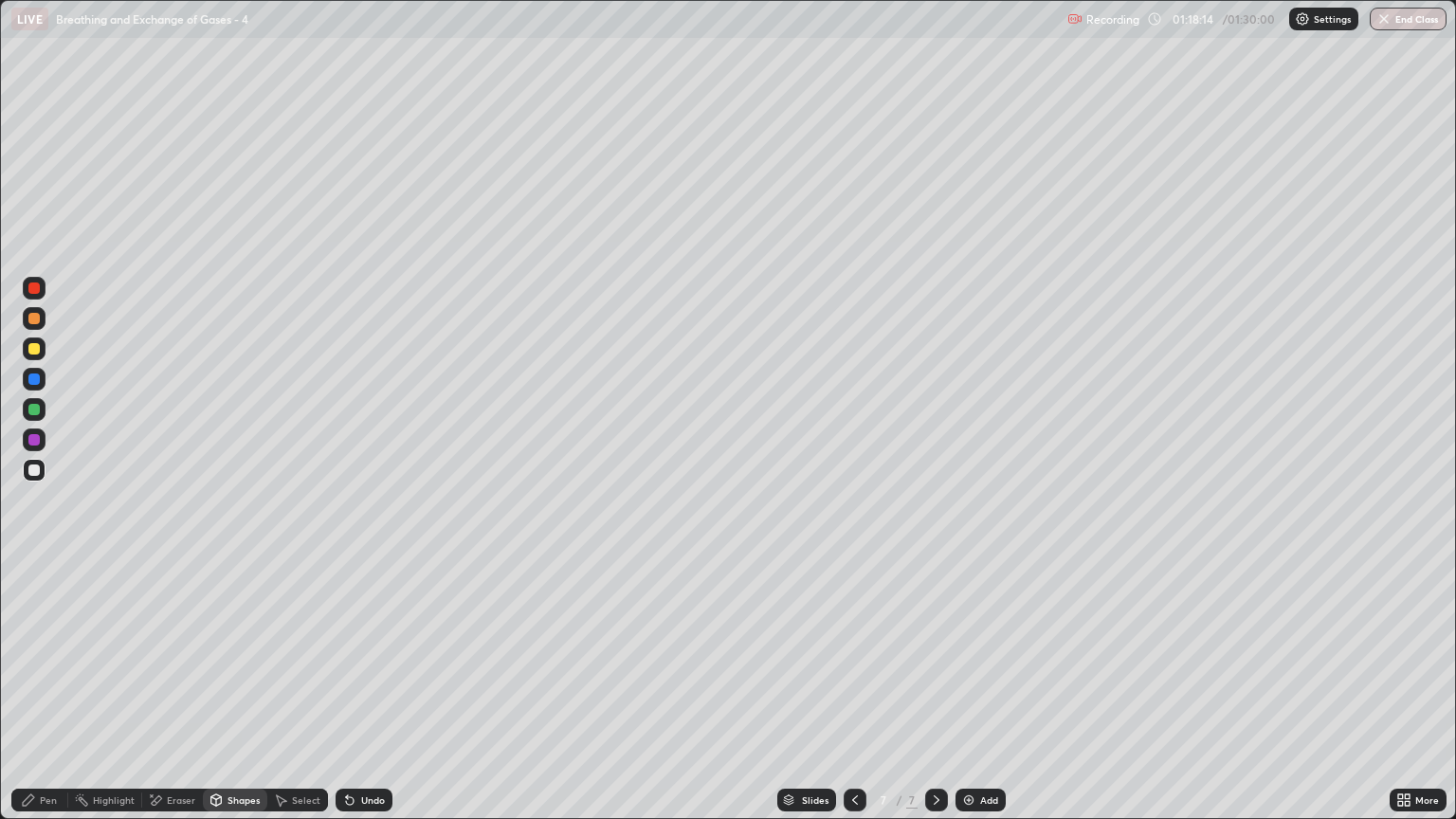
click at [231, 698] on div "Shapes" at bounding box center [244, 800] width 32 height 10
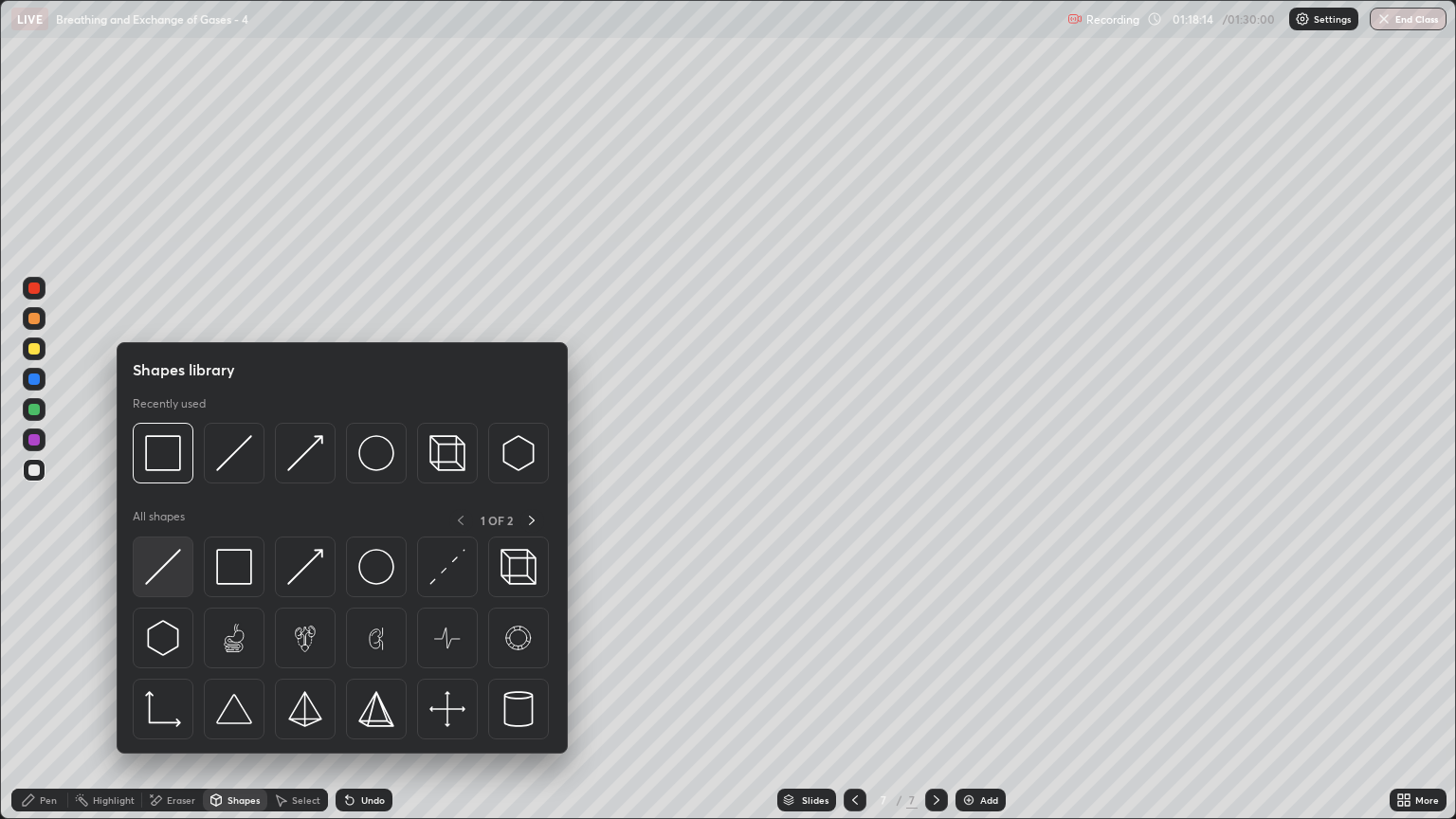
click at [171, 574] on img at bounding box center [163, 567] width 36 height 36
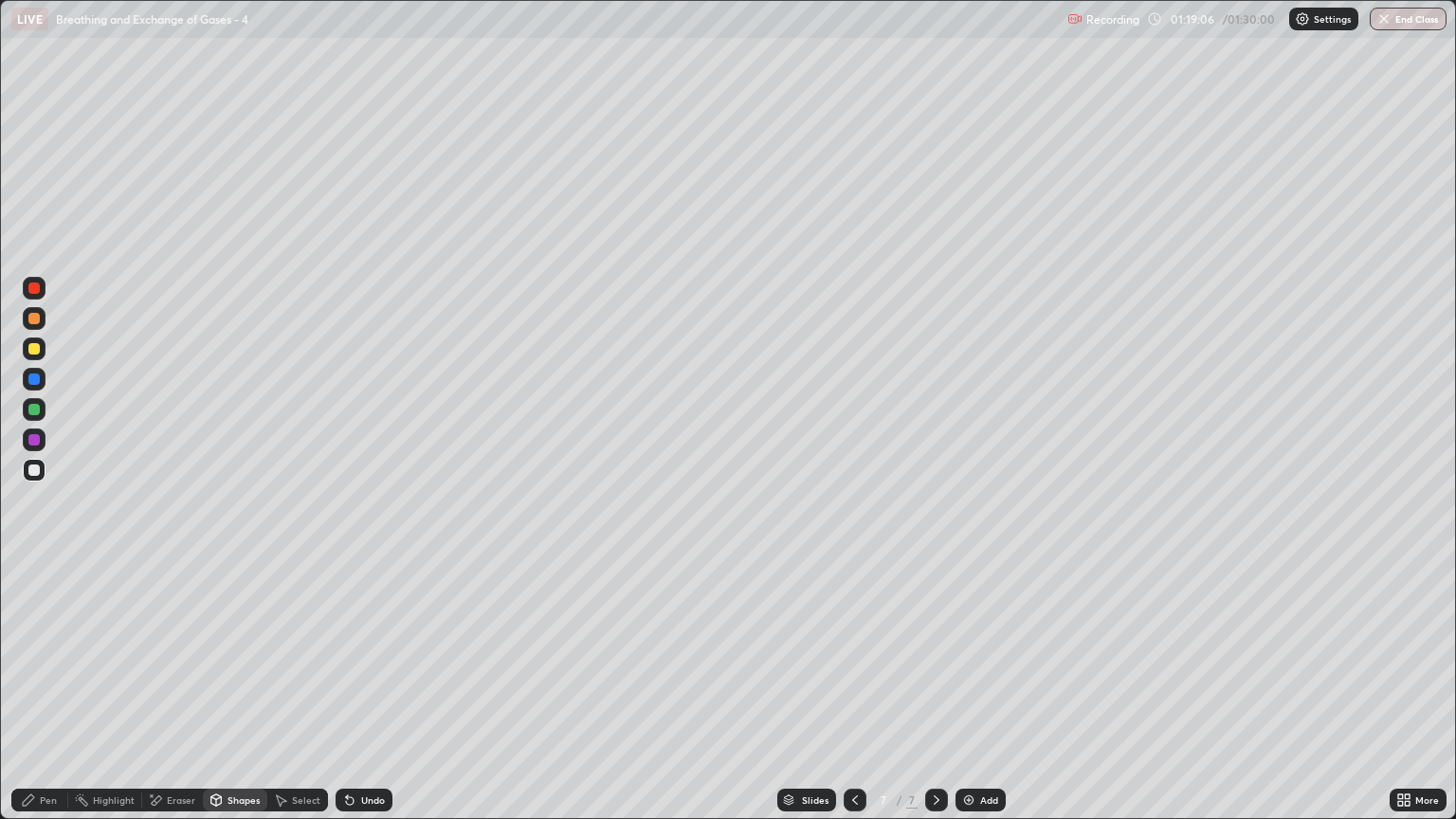
click at [39, 356] on div at bounding box center [33, 349] width 23 height 23
click at [234, 698] on div "Shapes" at bounding box center [244, 800] width 32 height 10
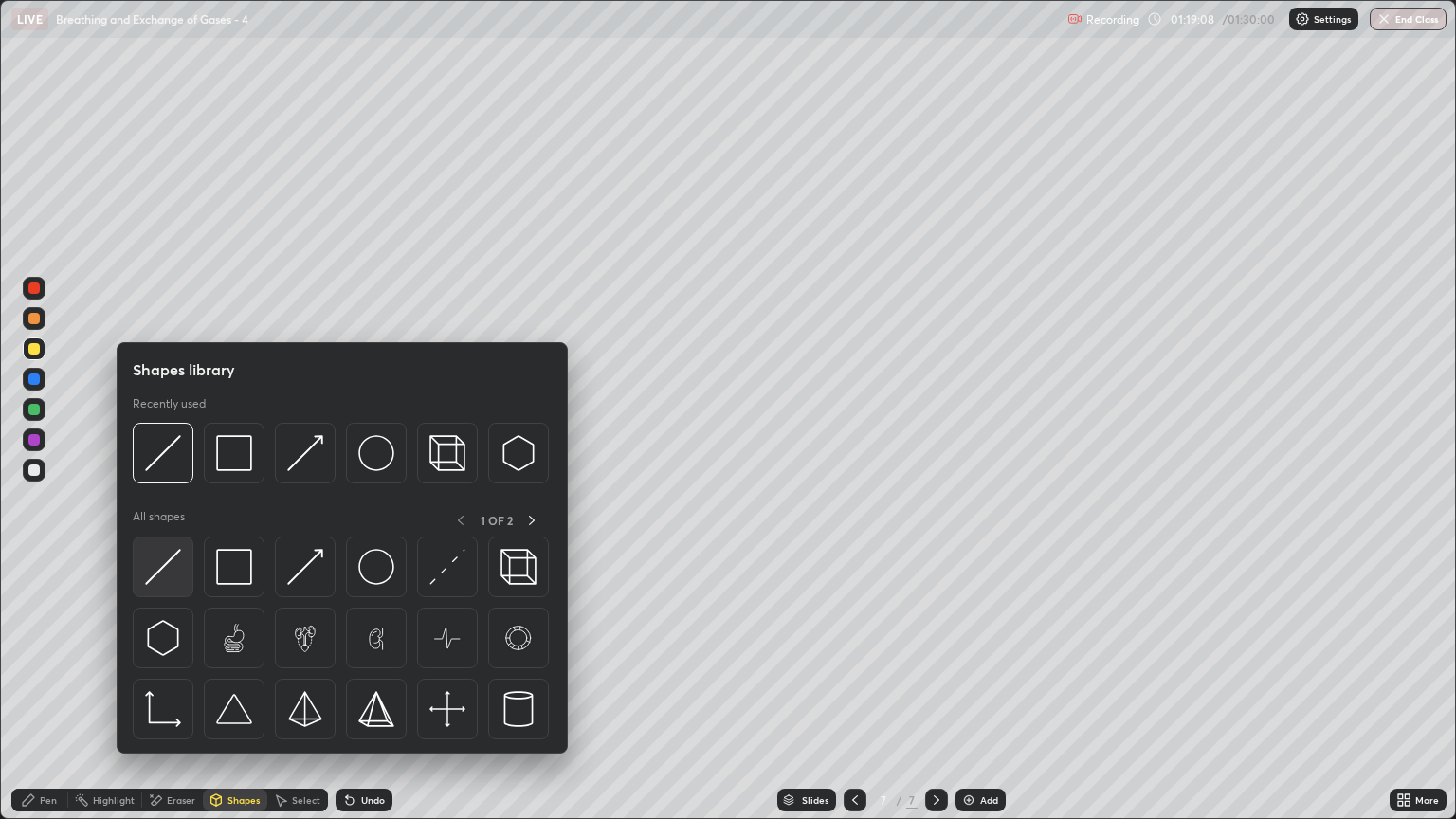
click at [178, 576] on img at bounding box center [163, 567] width 36 height 36
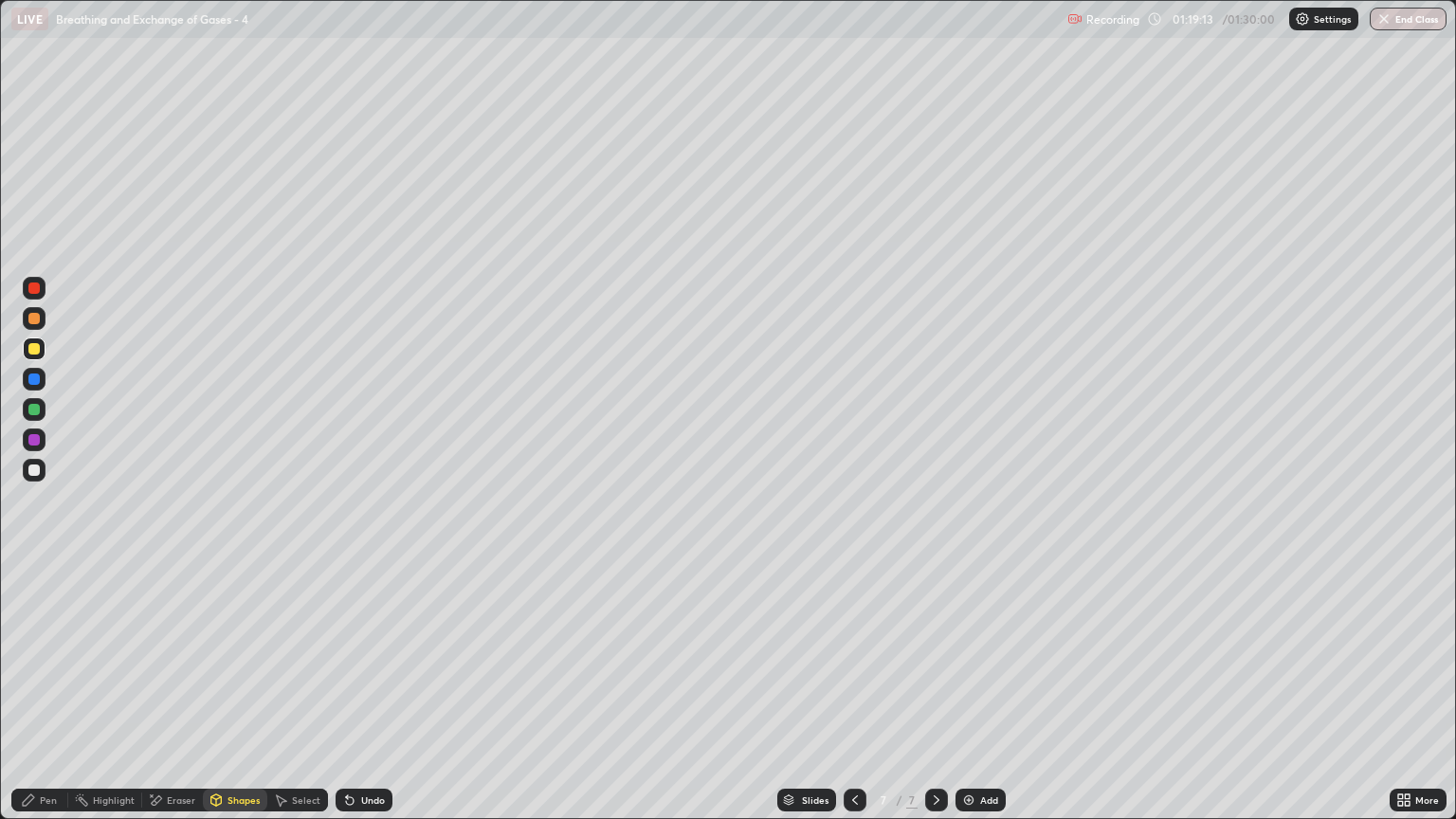
click at [42, 322] on div at bounding box center [33, 318] width 23 height 23
click at [245, 698] on div "Shapes" at bounding box center [244, 800] width 32 height 10
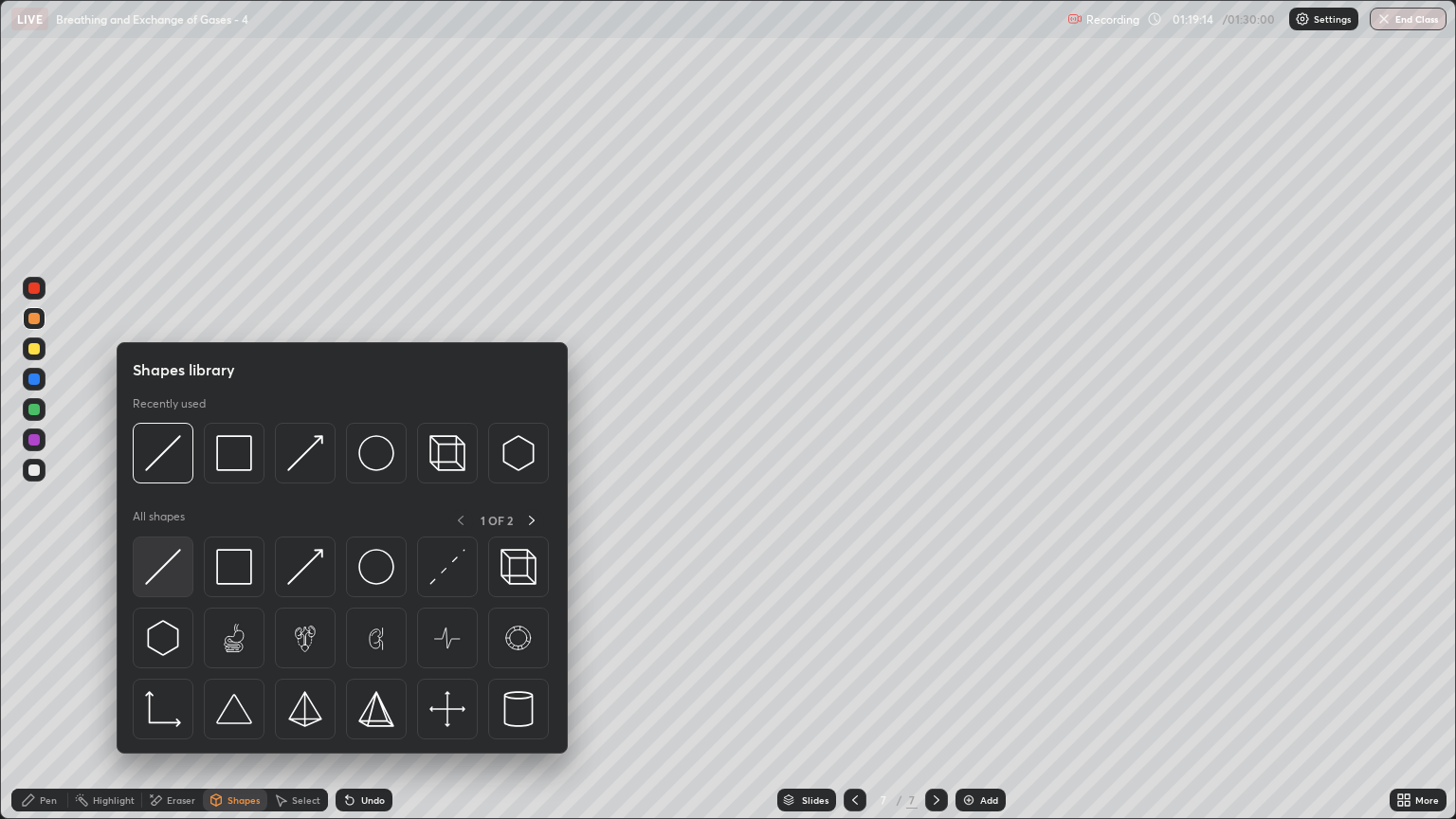
click at [176, 574] on img at bounding box center [163, 567] width 36 height 36
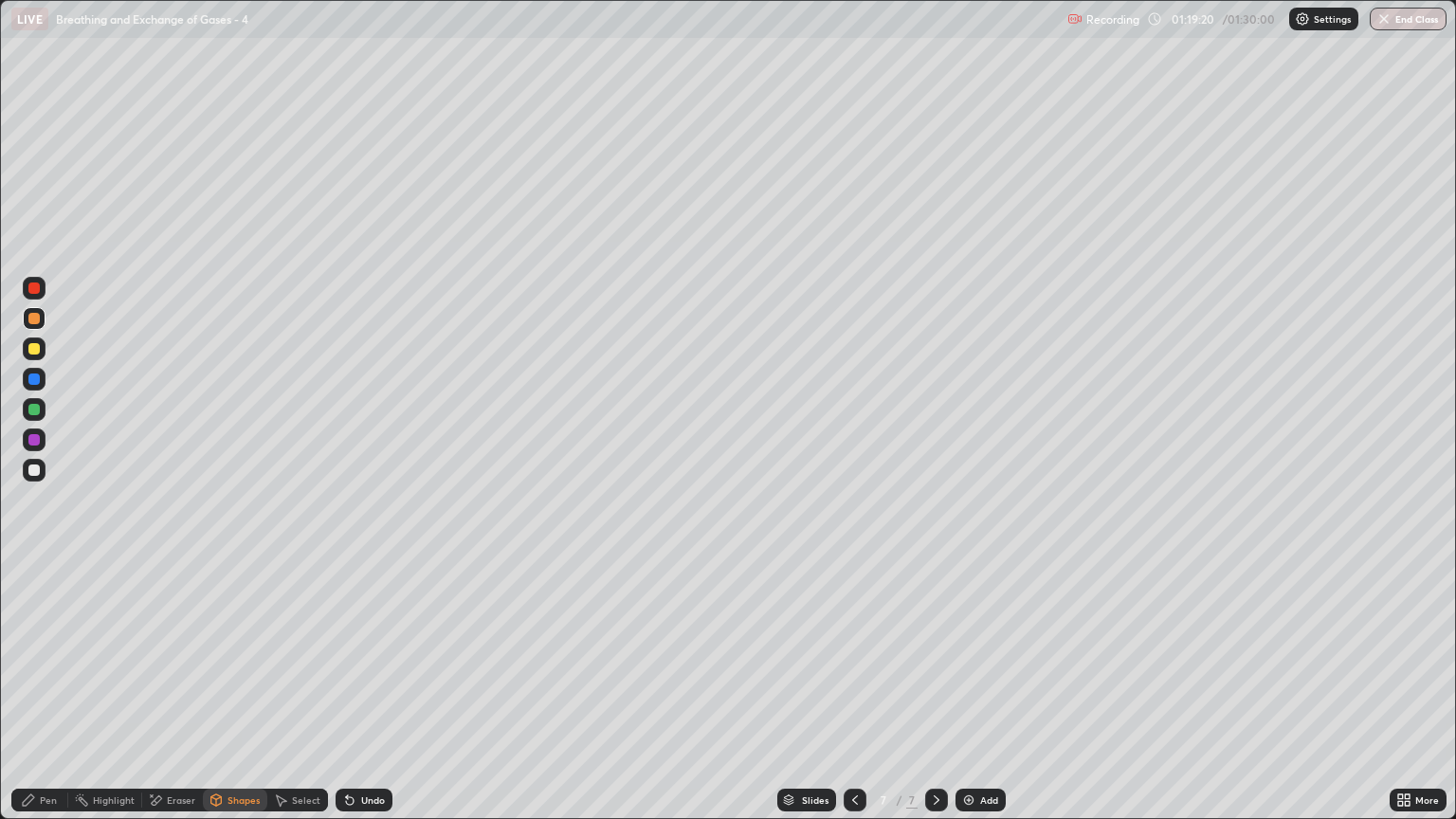
click at [37, 410] on div at bounding box center [34, 410] width 12 height 12
click at [181, 698] on div "Eraser" at bounding box center [181, 800] width 28 height 10
click at [38, 698] on icon at bounding box center [35, 736] width 11 height 10
click at [242, 698] on div "Shapes" at bounding box center [235, 799] width 65 height 23
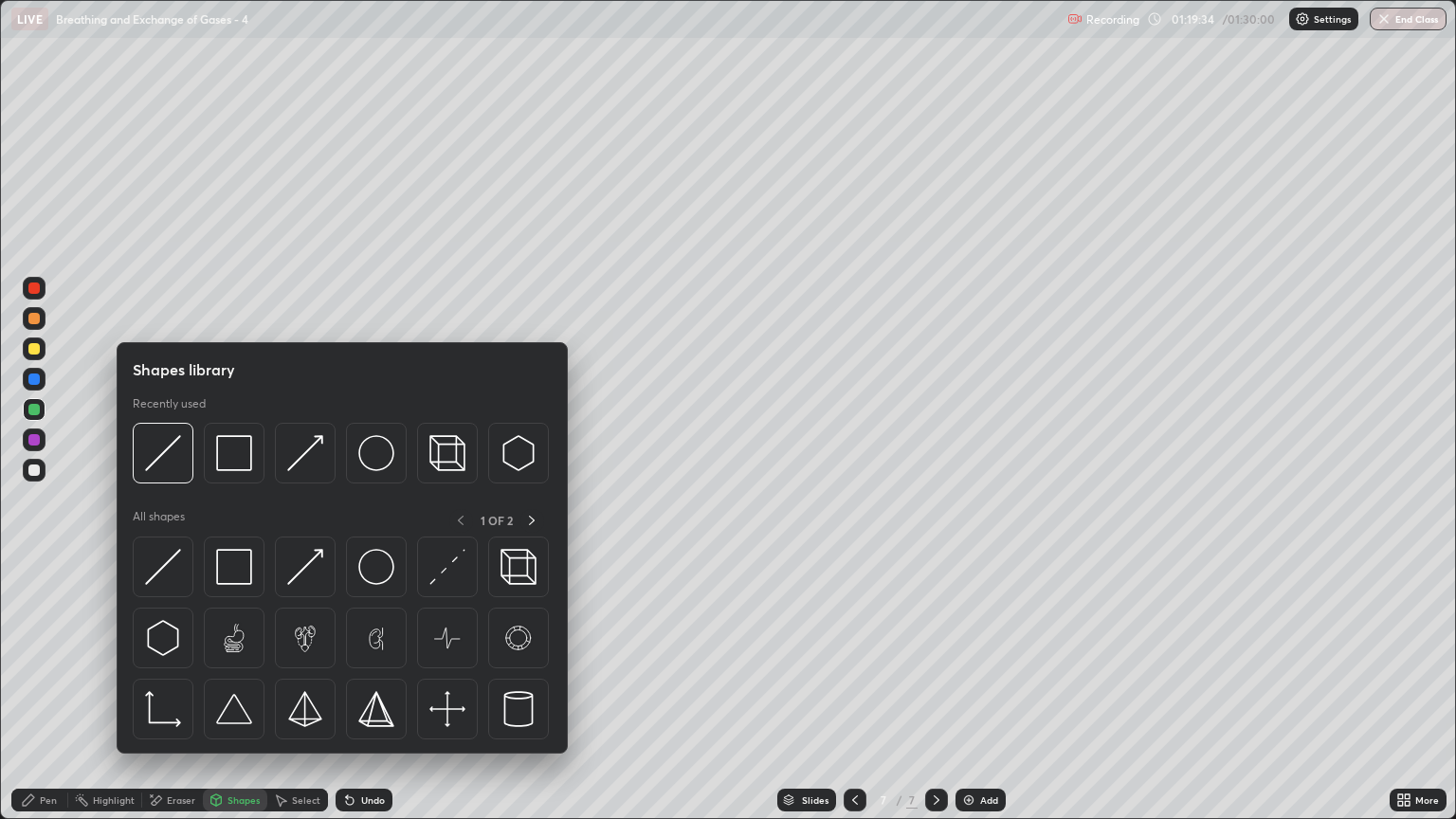
click at [34, 349] on div at bounding box center [34, 349] width 12 height 12
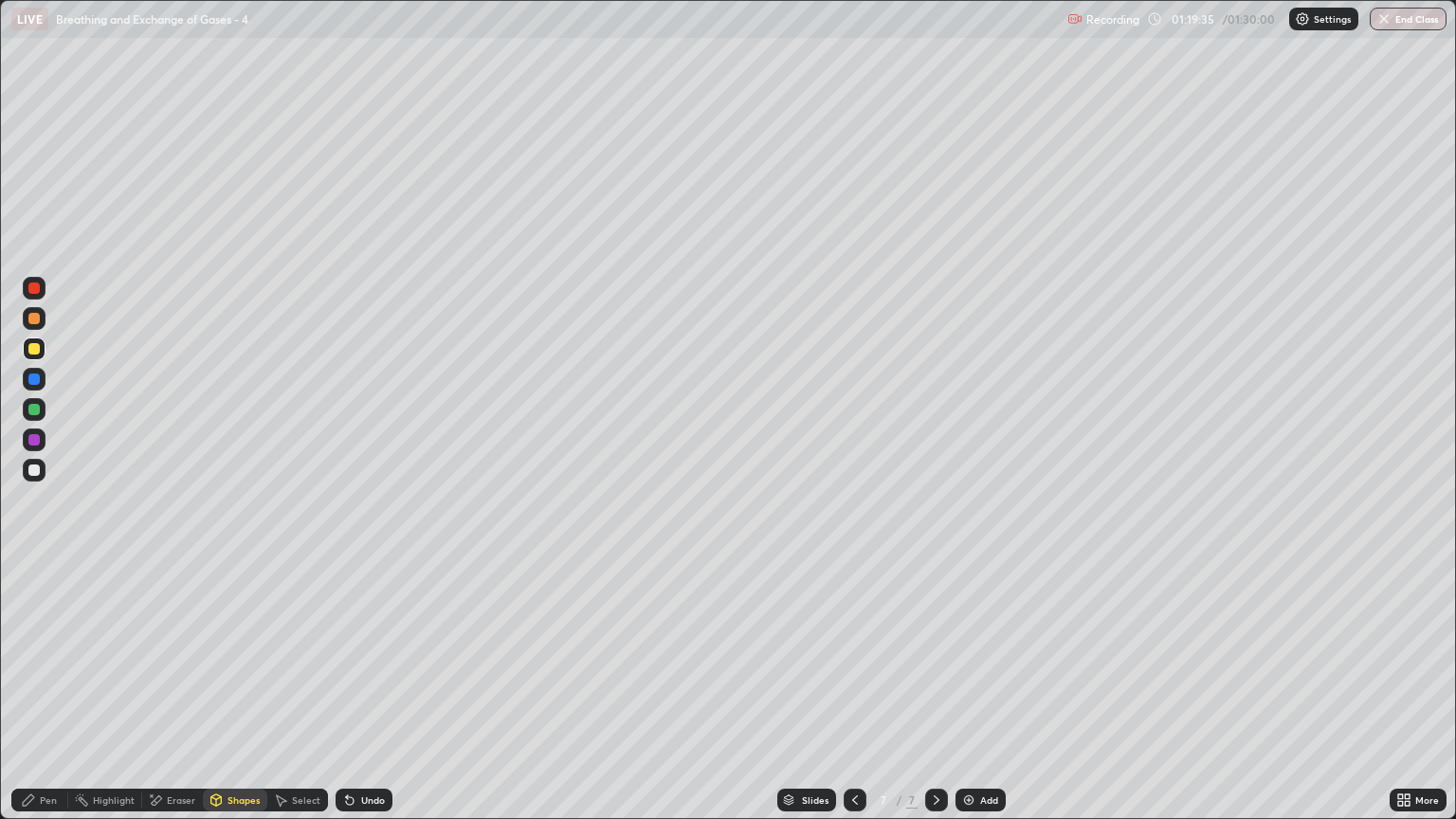
click at [228, 698] on div "Shapes" at bounding box center [244, 800] width 32 height 10
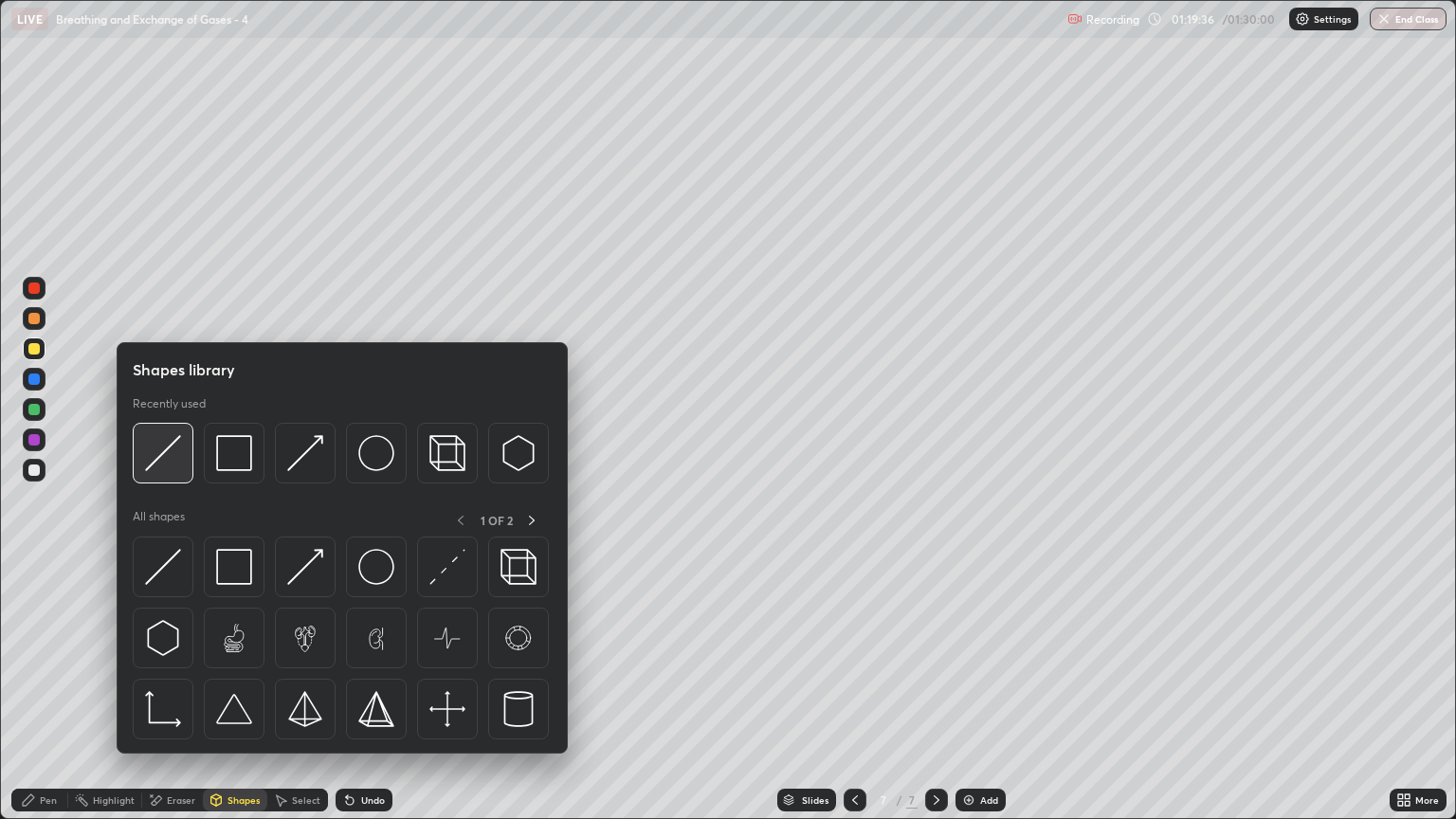
click at [162, 464] on img at bounding box center [163, 453] width 36 height 36
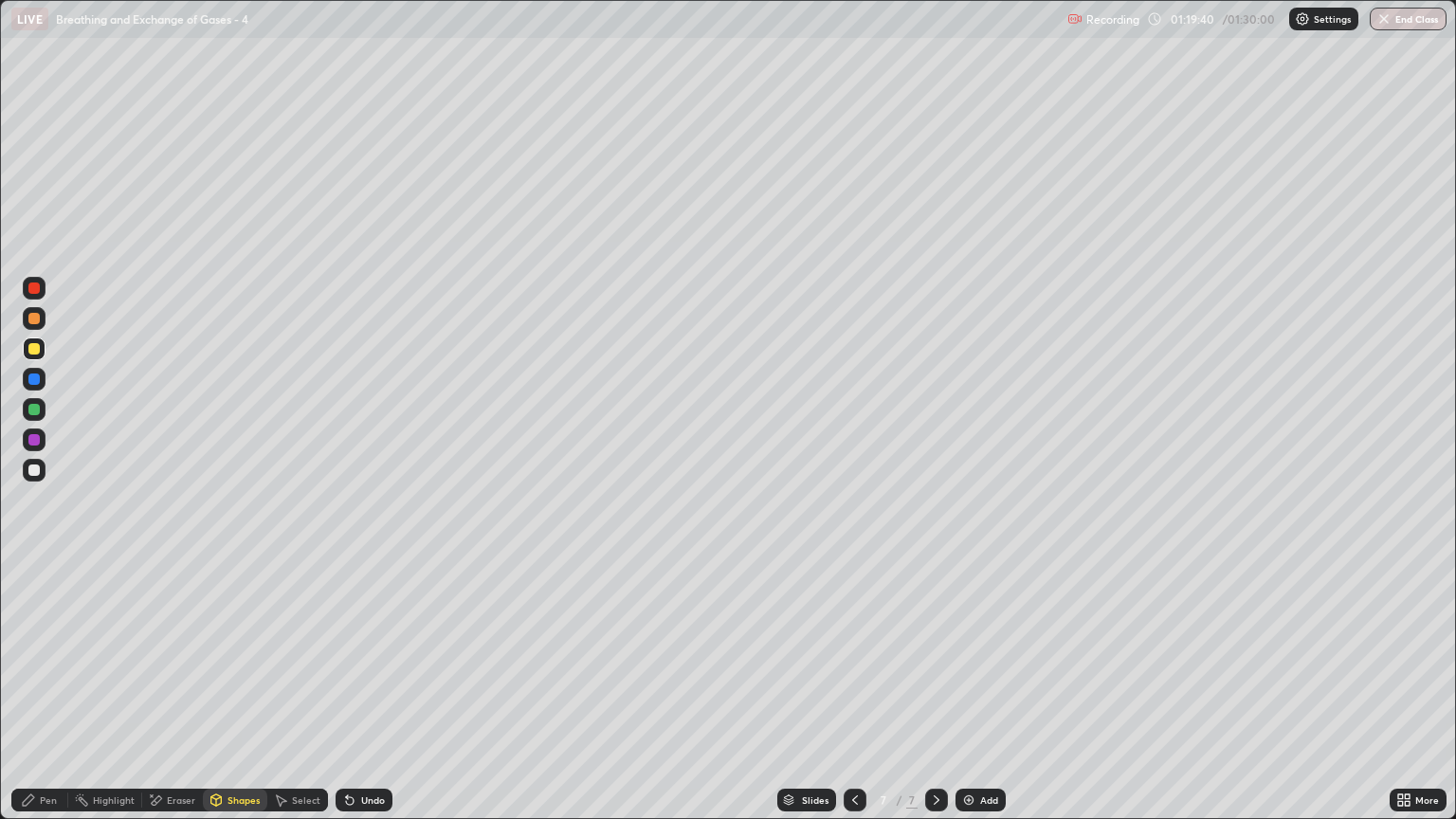
click at [224, 698] on div "Shapes" at bounding box center [235, 799] width 65 height 23
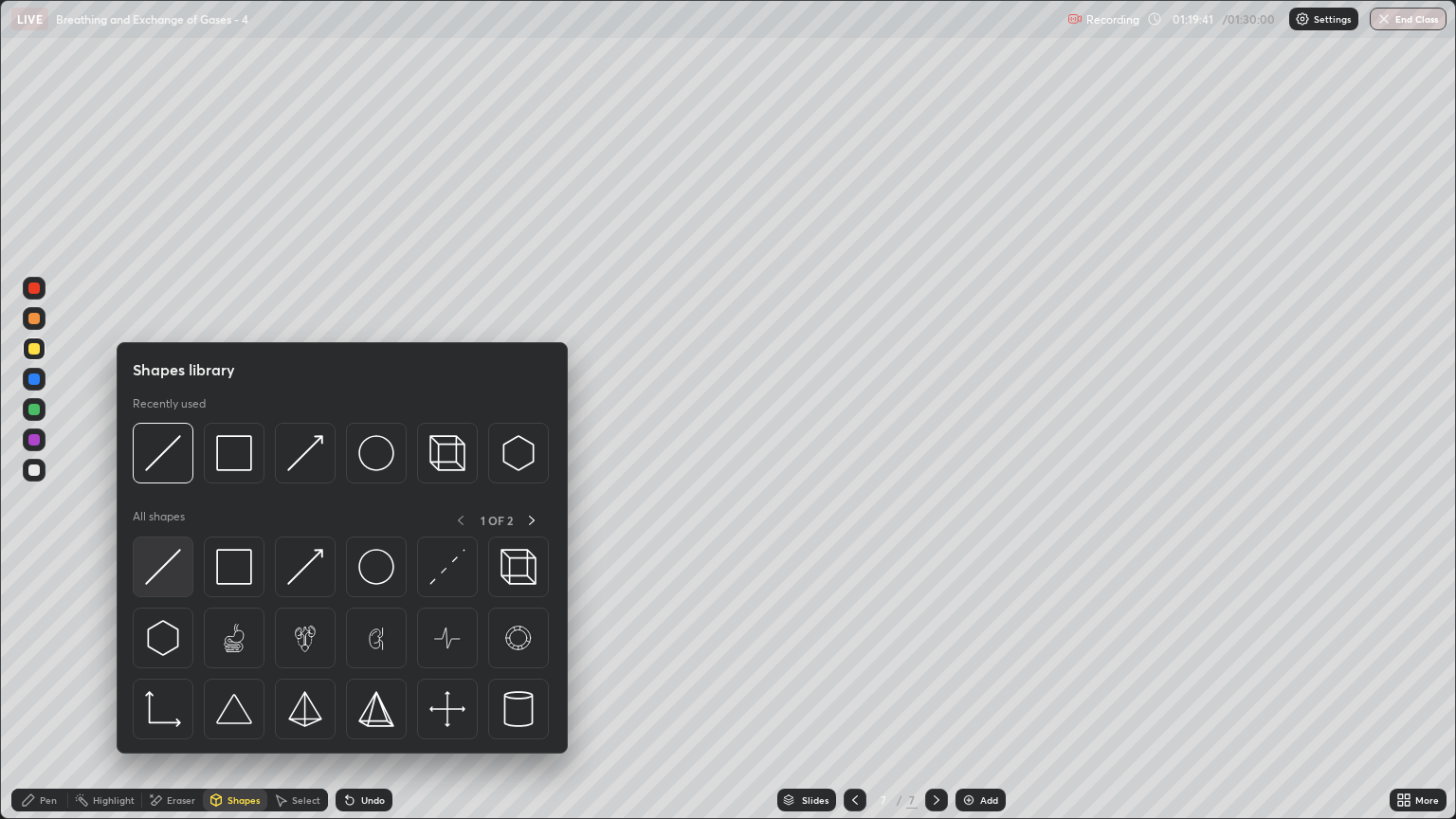
click at [166, 561] on img at bounding box center [163, 567] width 36 height 36
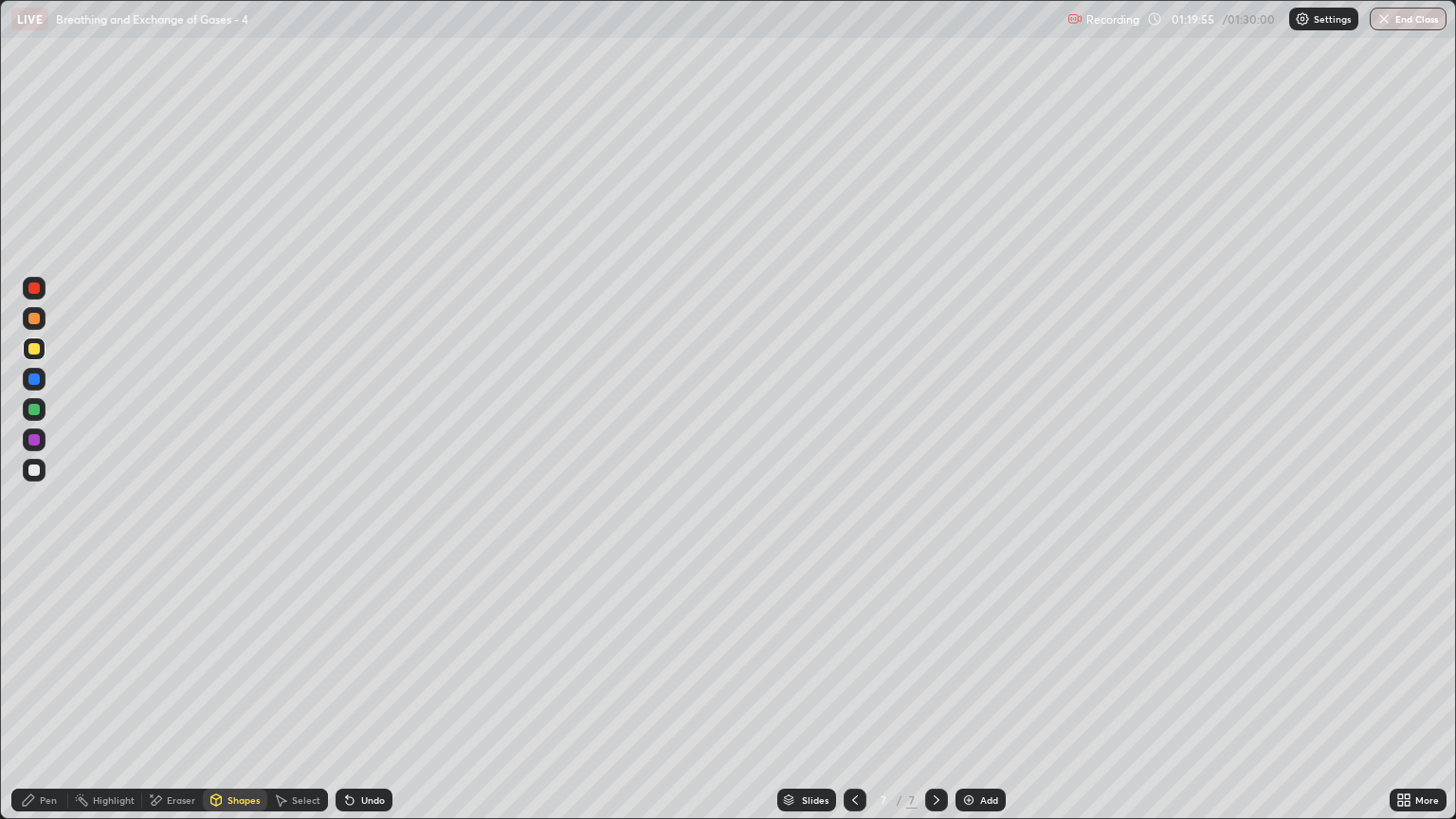
click at [181, 698] on div "Eraser" at bounding box center [181, 800] width 28 height 10
click at [251, 698] on div "Shapes" at bounding box center [244, 800] width 32 height 10
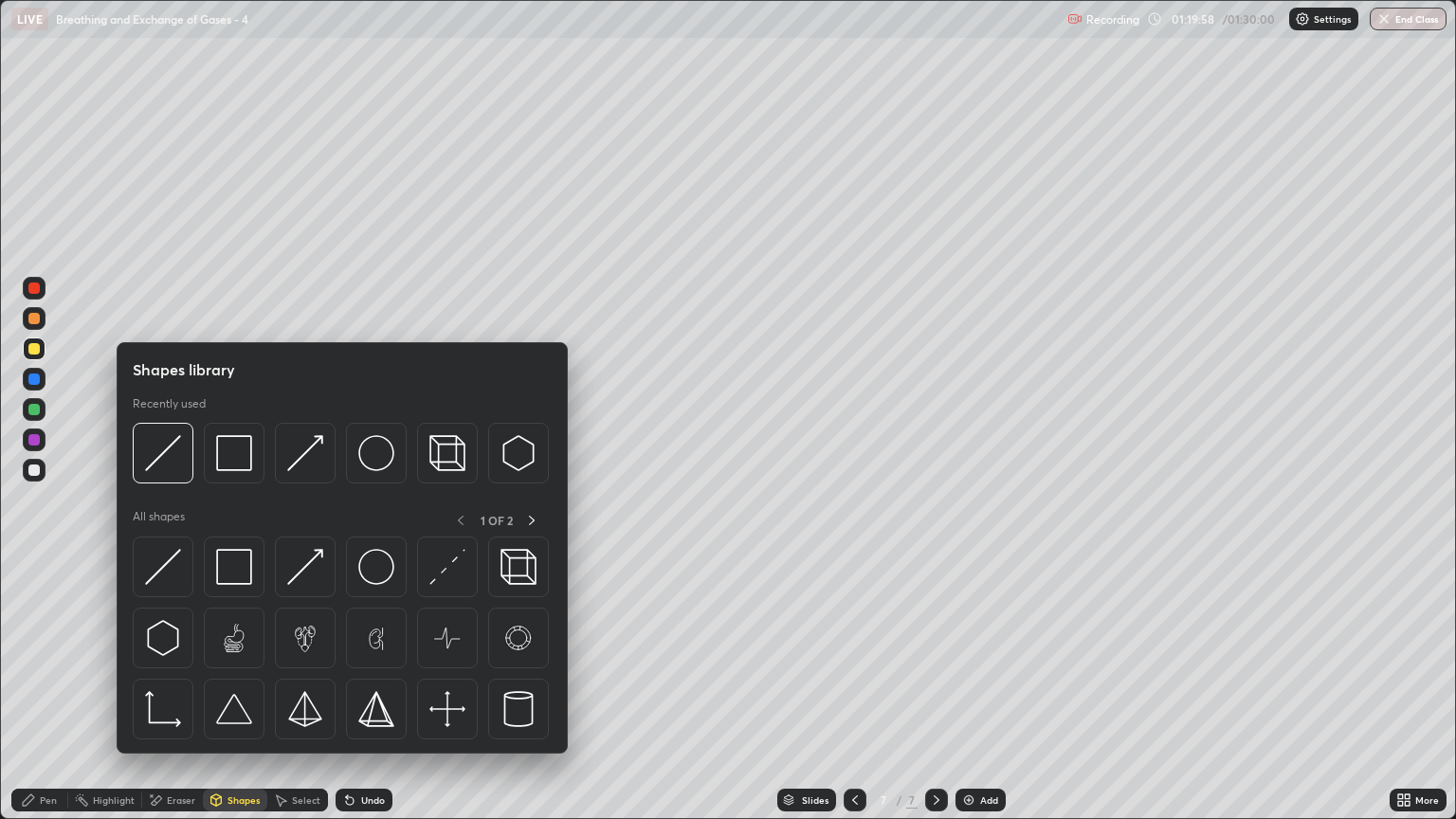
click at [181, 576] on div at bounding box center [163, 567] width 61 height 61
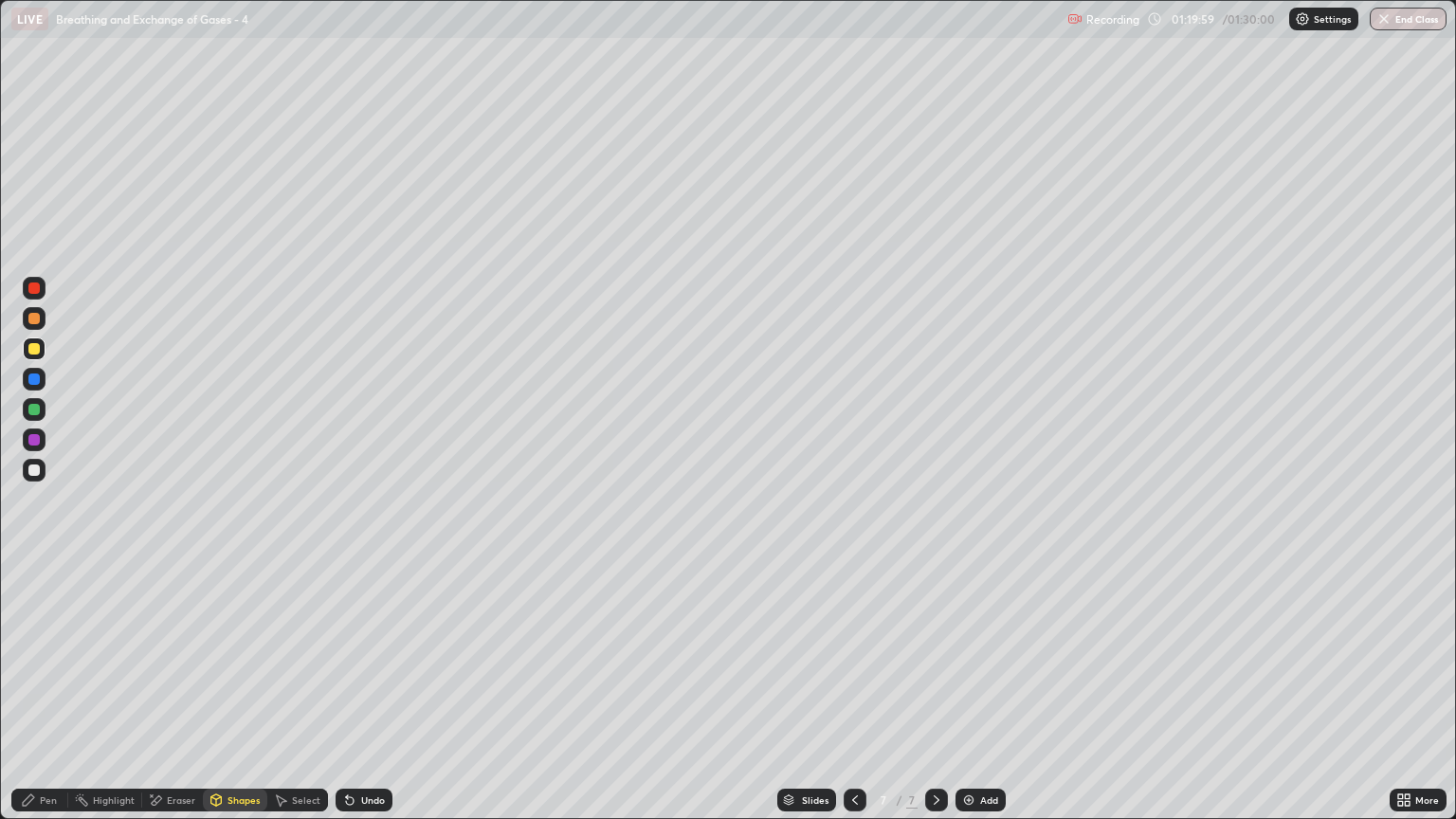
click at [42, 354] on div at bounding box center [33, 349] width 23 height 23
click at [59, 698] on div "Pen" at bounding box center [40, 799] width 57 height 23
click at [236, 698] on div "Shapes" at bounding box center [235, 799] width 65 height 23
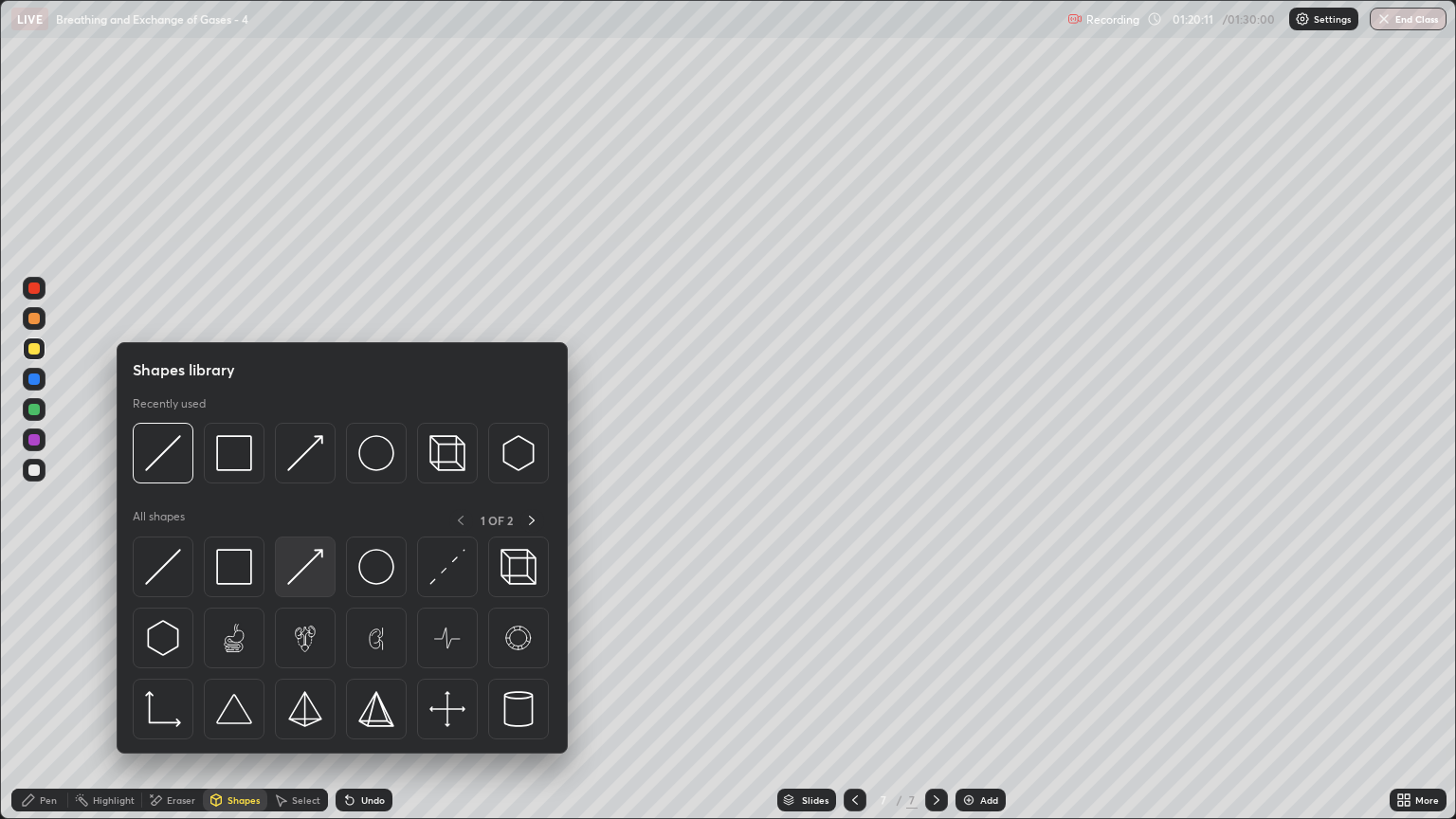
click at [301, 574] on img at bounding box center [305, 567] width 36 height 36
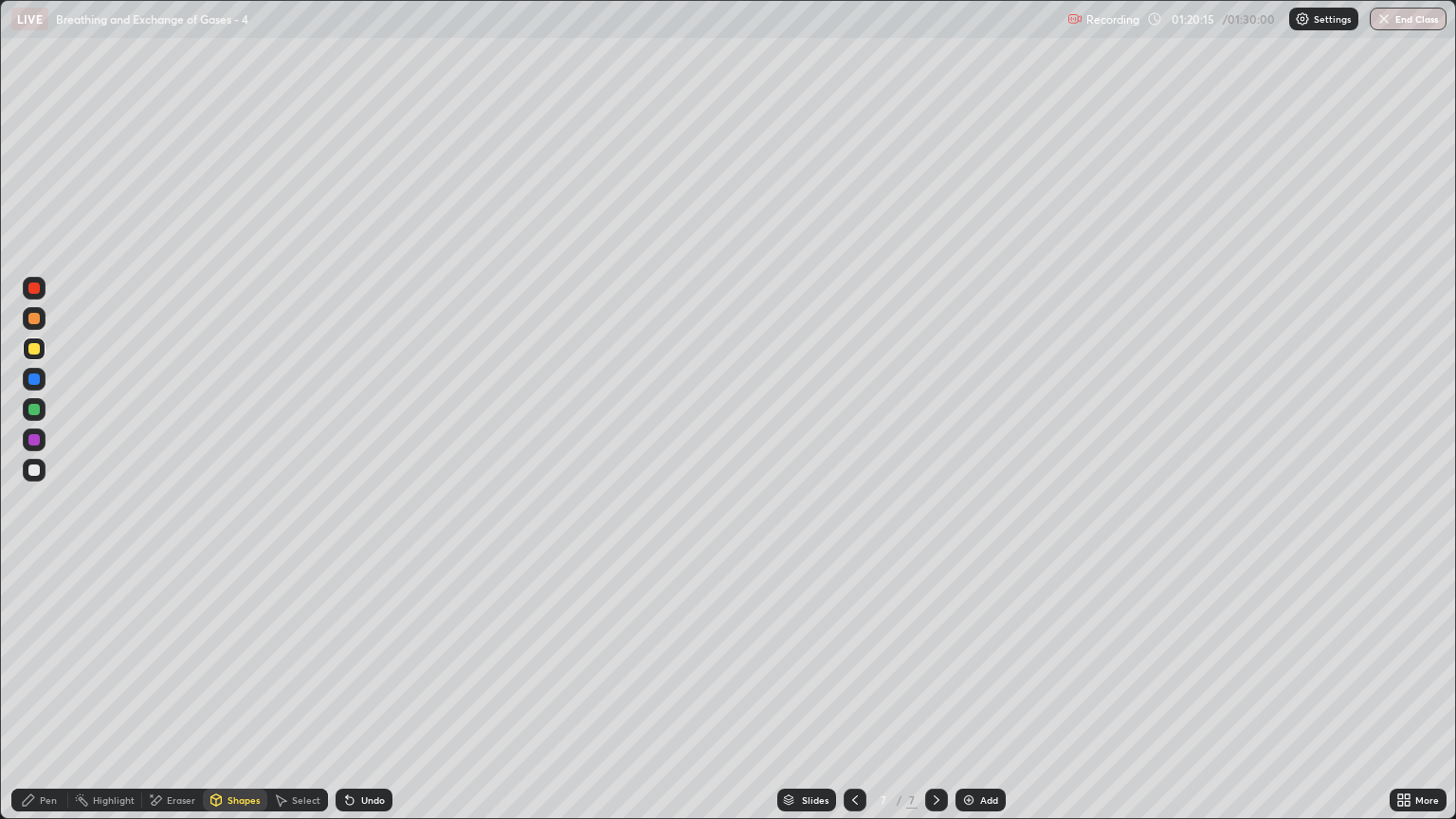
click at [34, 318] on div at bounding box center [34, 318] width 12 height 12
click at [228, 698] on div "Shapes" at bounding box center [244, 800] width 32 height 10
click at [175, 698] on div "Eraser" at bounding box center [181, 800] width 28 height 10
click at [228, 698] on div "Shapes" at bounding box center [235, 799] width 65 height 23
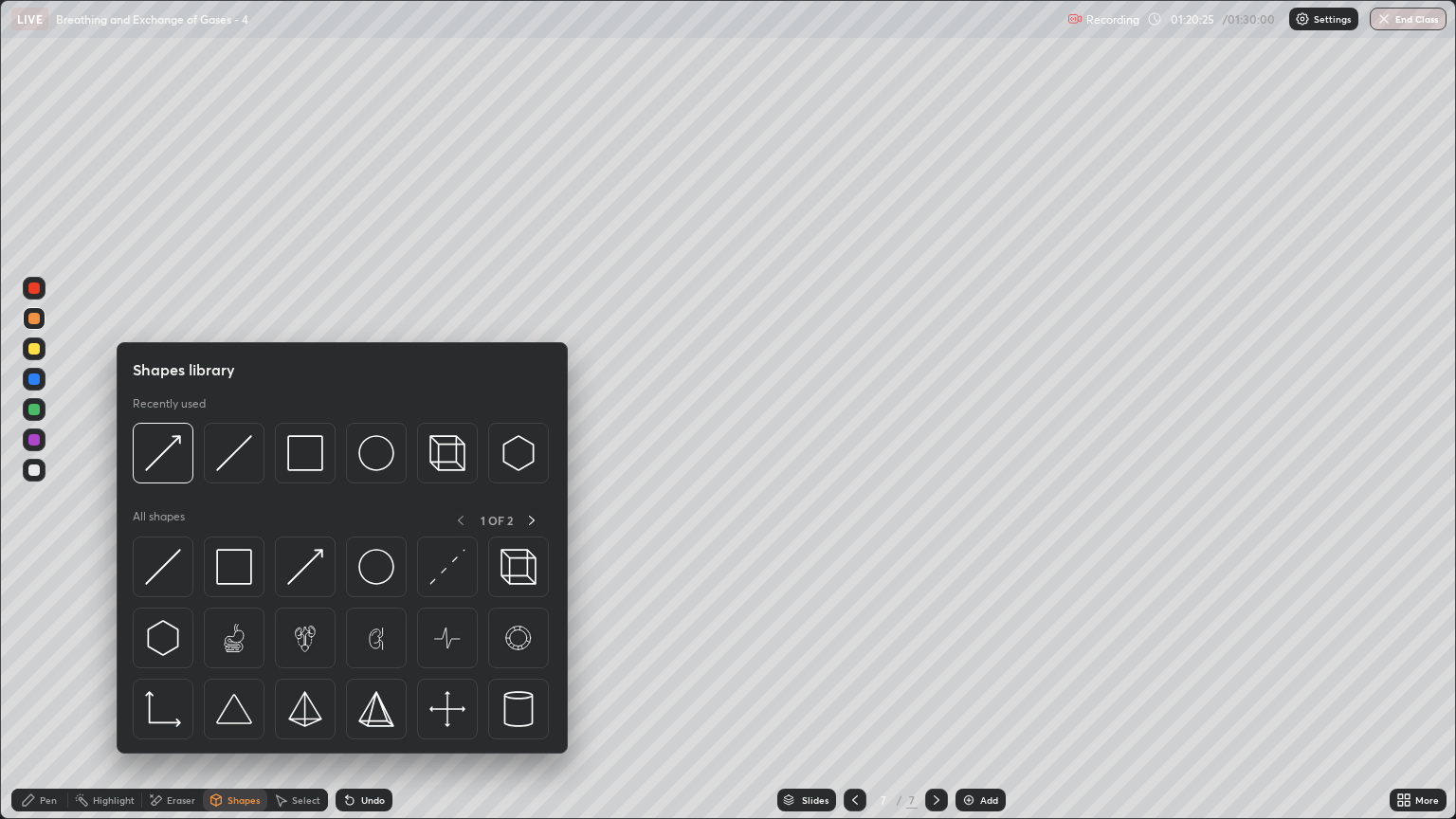
click at [39, 318] on div at bounding box center [34, 318] width 12 height 12
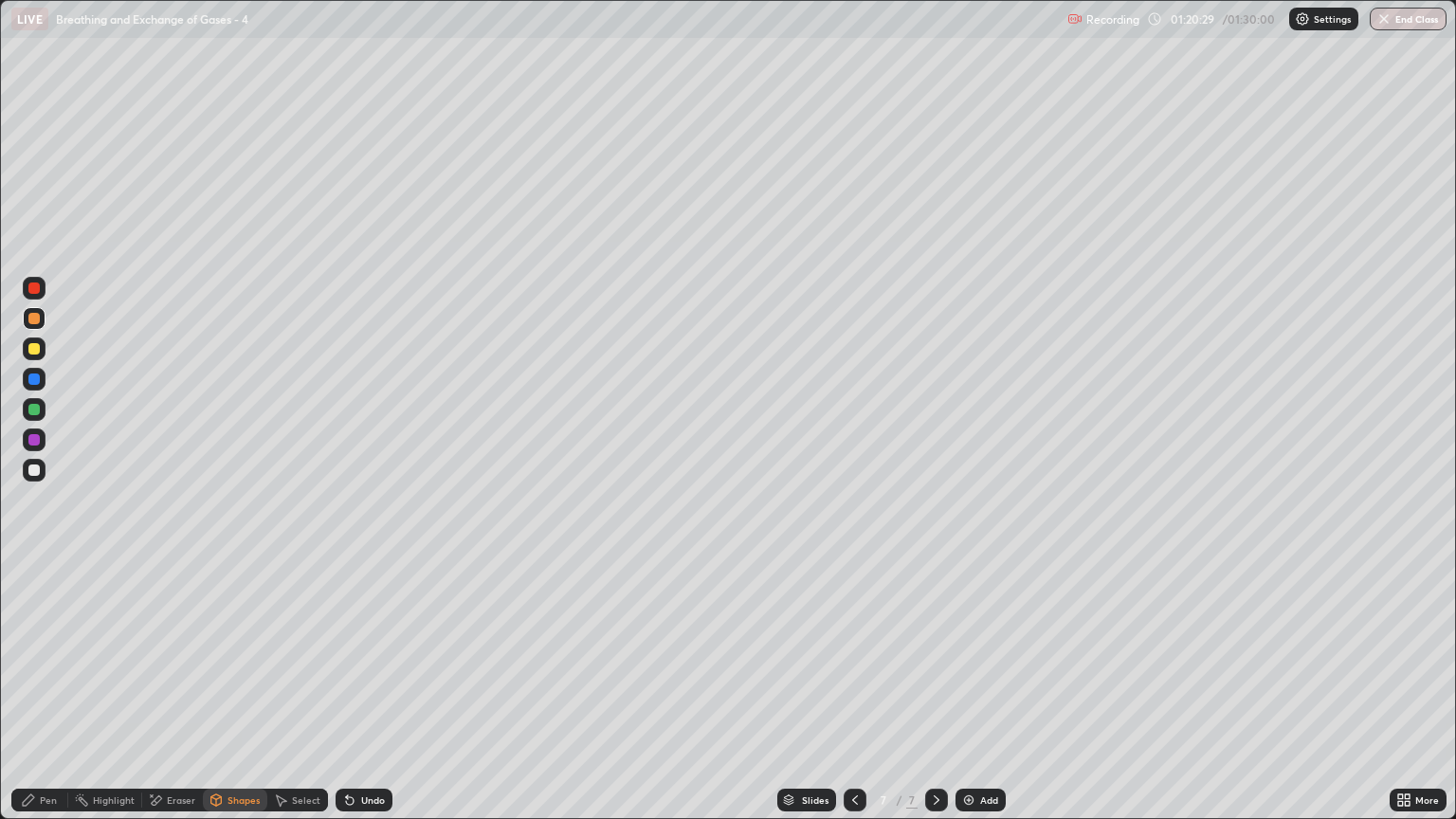
click at [185, 698] on div "Eraser" at bounding box center [181, 800] width 28 height 10
click at [38, 698] on icon at bounding box center [33, 704] width 15 height 15
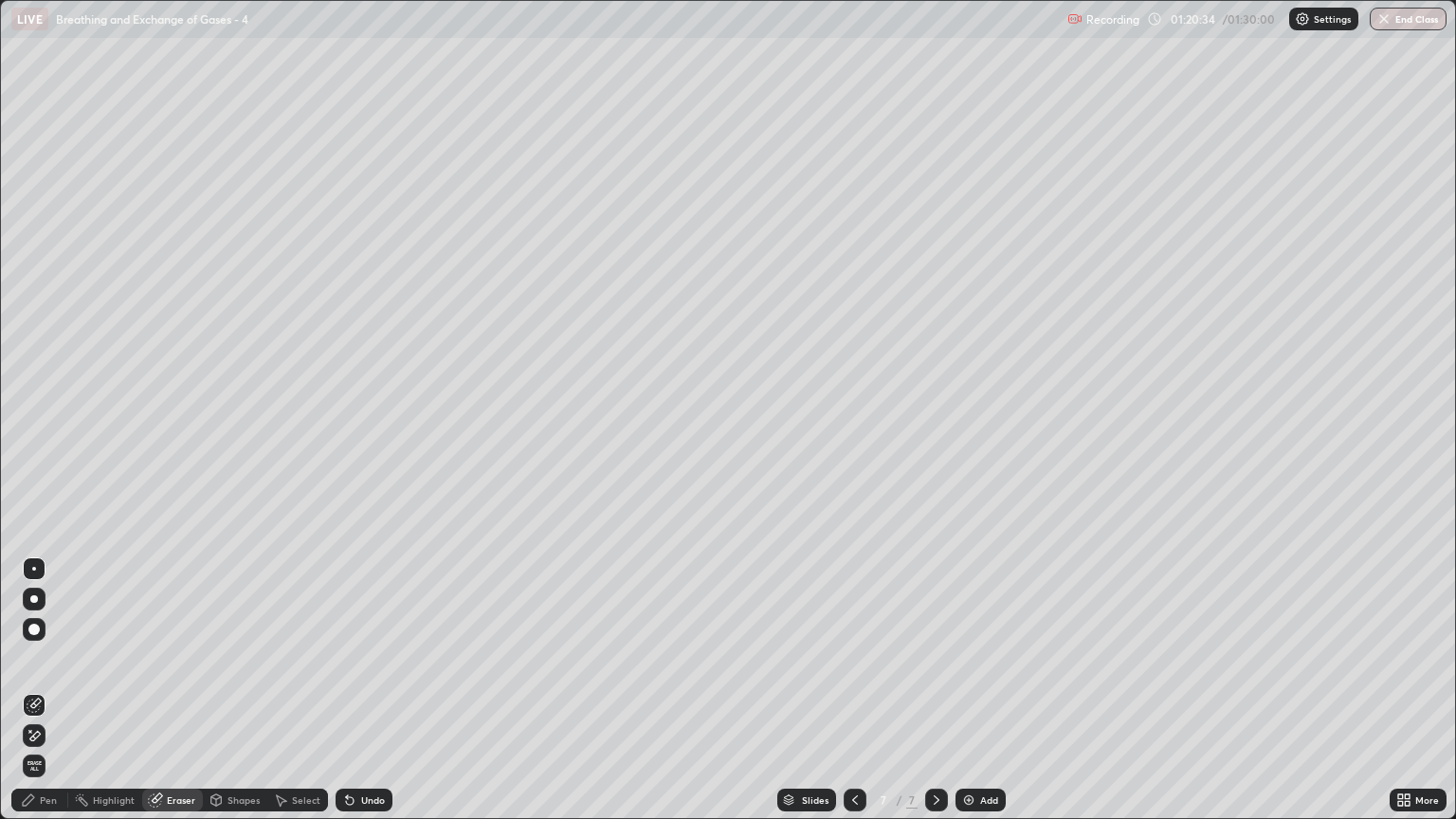
click at [44, 698] on div "Pen" at bounding box center [48, 800] width 17 height 10
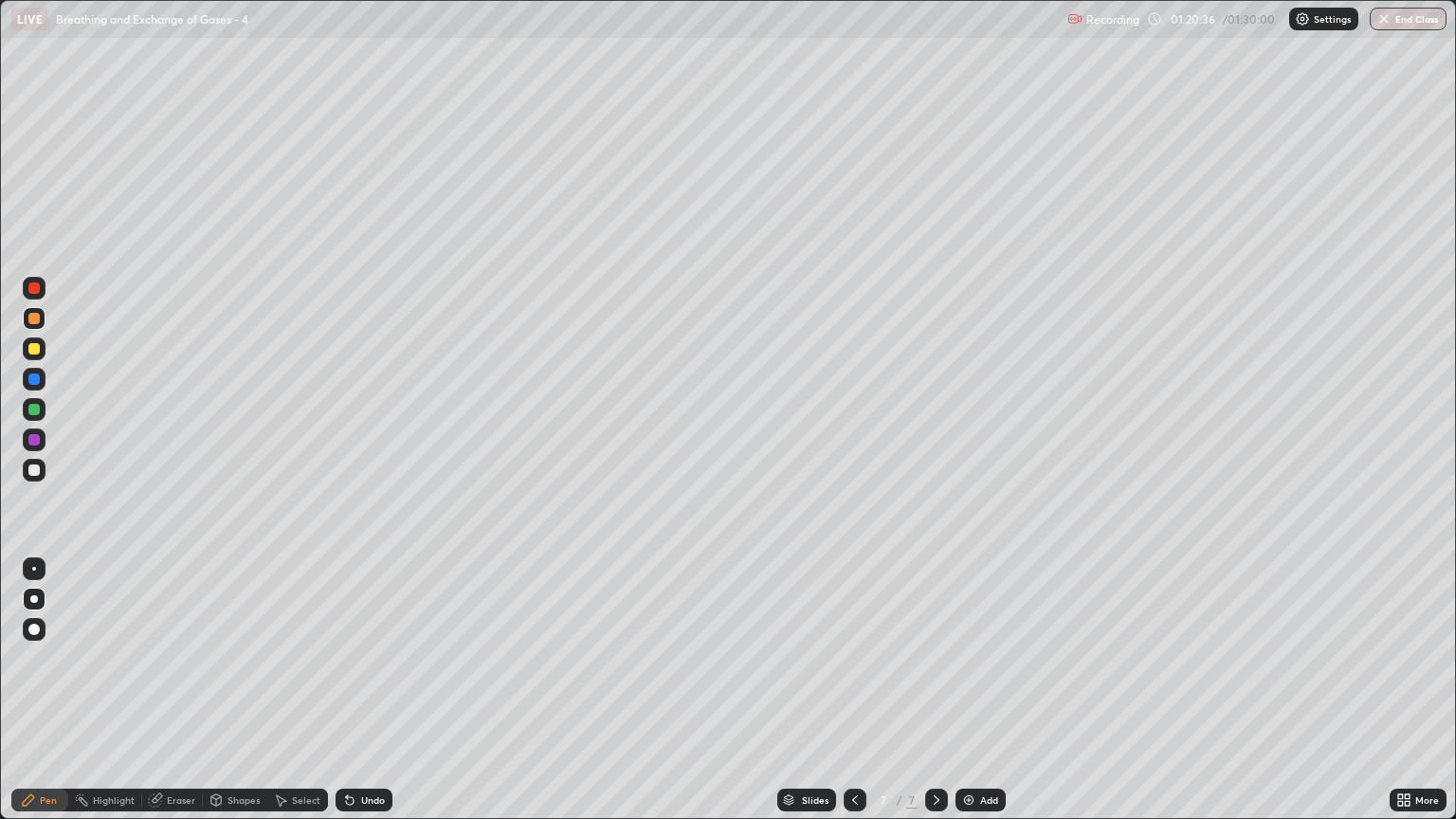
click at [38, 322] on div at bounding box center [34, 318] width 12 height 12
click at [38, 323] on div at bounding box center [34, 318] width 12 height 12
click at [228, 698] on div "Shapes" at bounding box center [244, 800] width 32 height 10
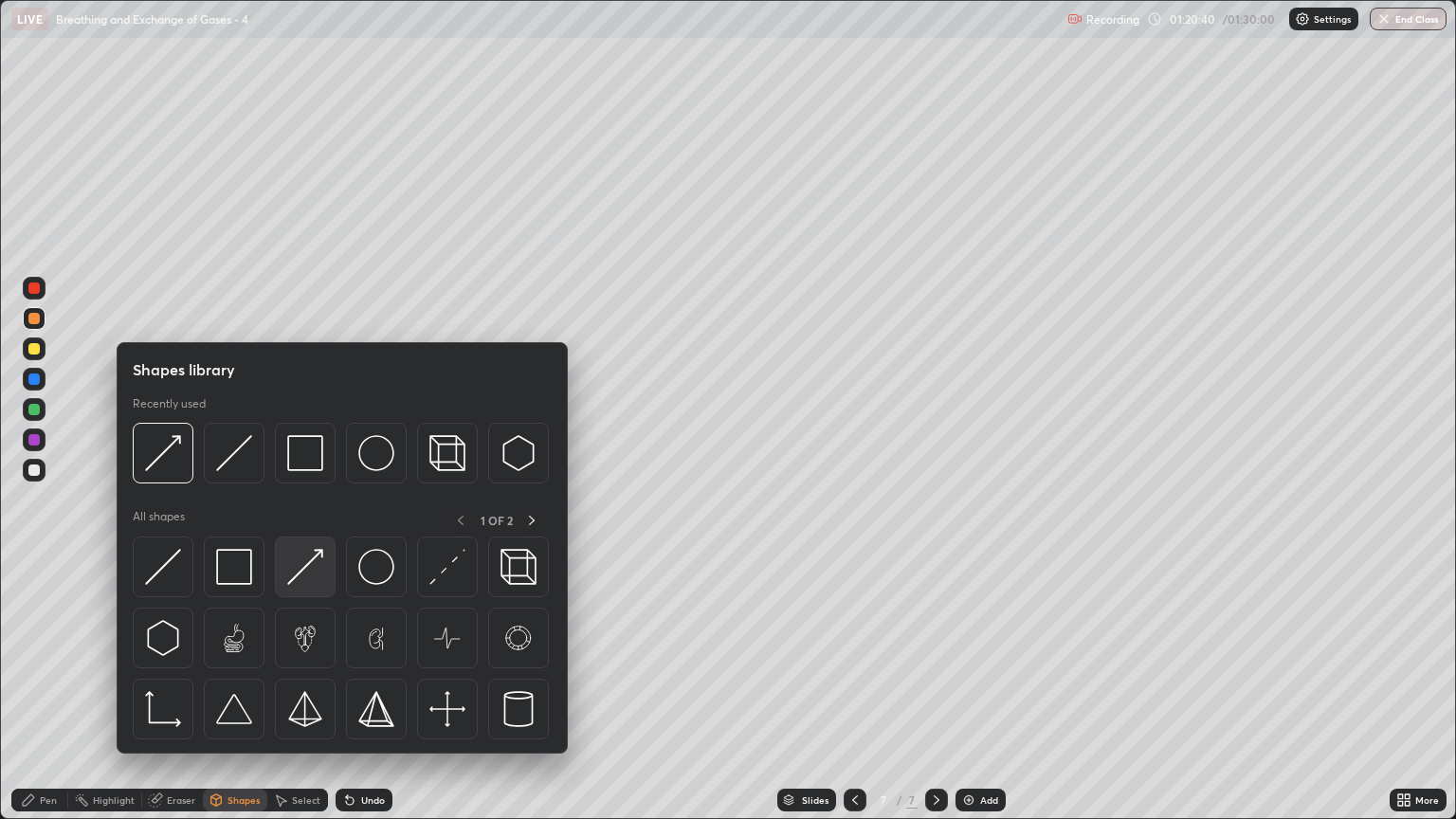
click at [299, 570] on img at bounding box center [305, 567] width 36 height 36
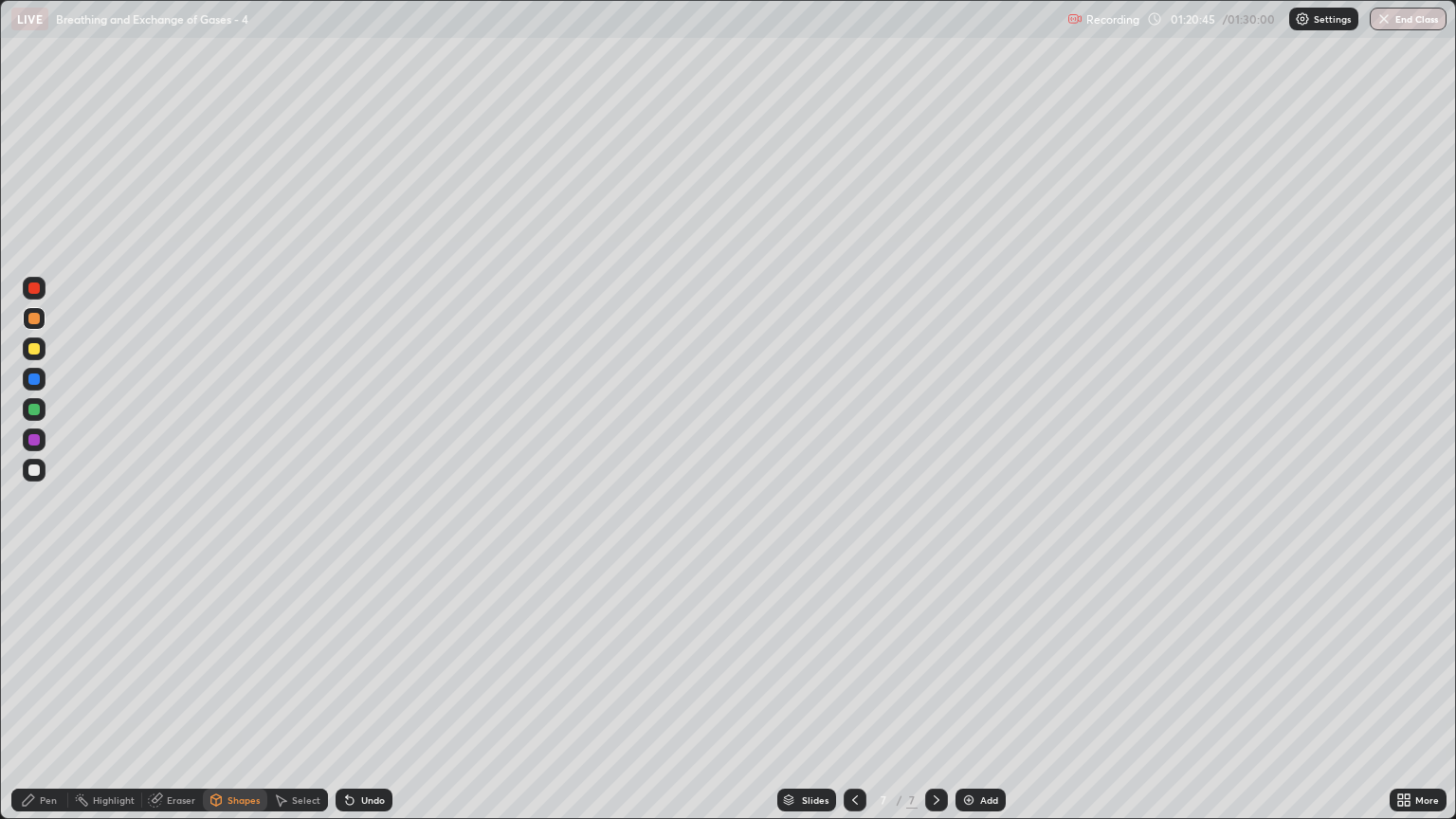
click at [52, 698] on div "Pen" at bounding box center [48, 800] width 17 height 10
click at [38, 410] on div at bounding box center [34, 410] width 12 height 12
click at [40, 415] on div at bounding box center [33, 409] width 23 height 23
click at [229, 698] on div "Shapes" at bounding box center [244, 800] width 32 height 10
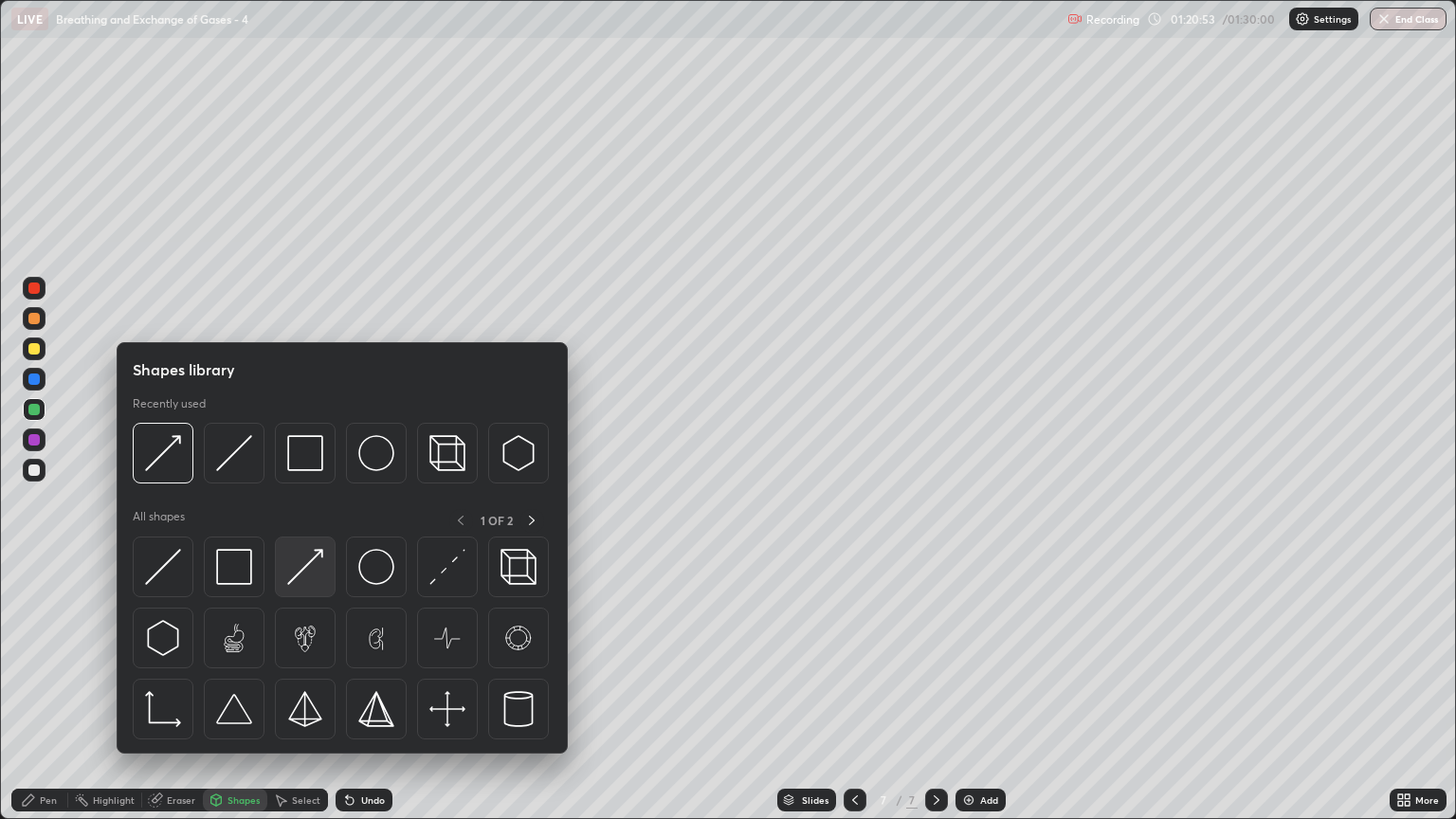
click at [302, 580] on img at bounding box center [305, 567] width 36 height 36
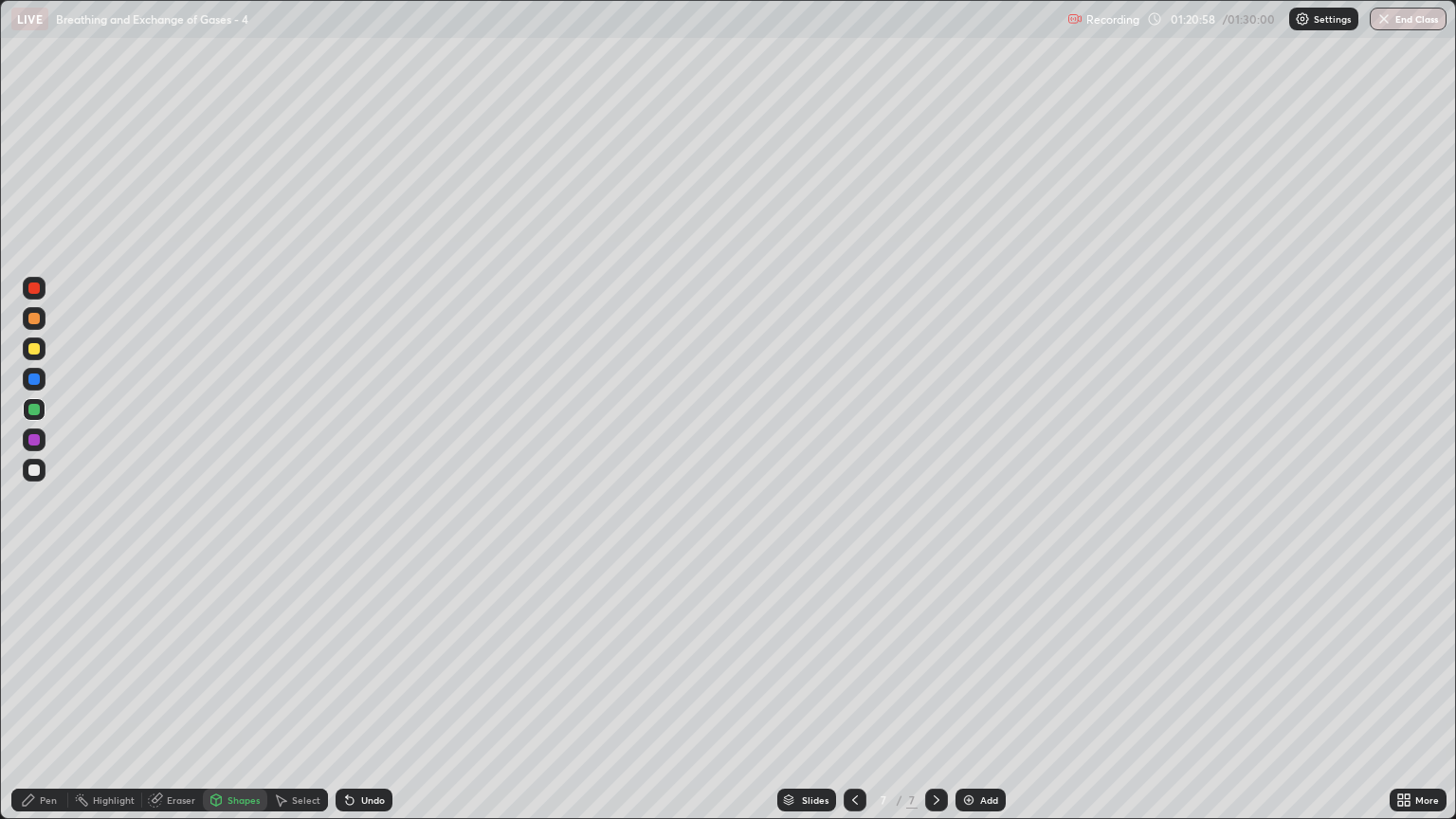
click at [178, 698] on div "Eraser" at bounding box center [173, 799] width 61 height 23
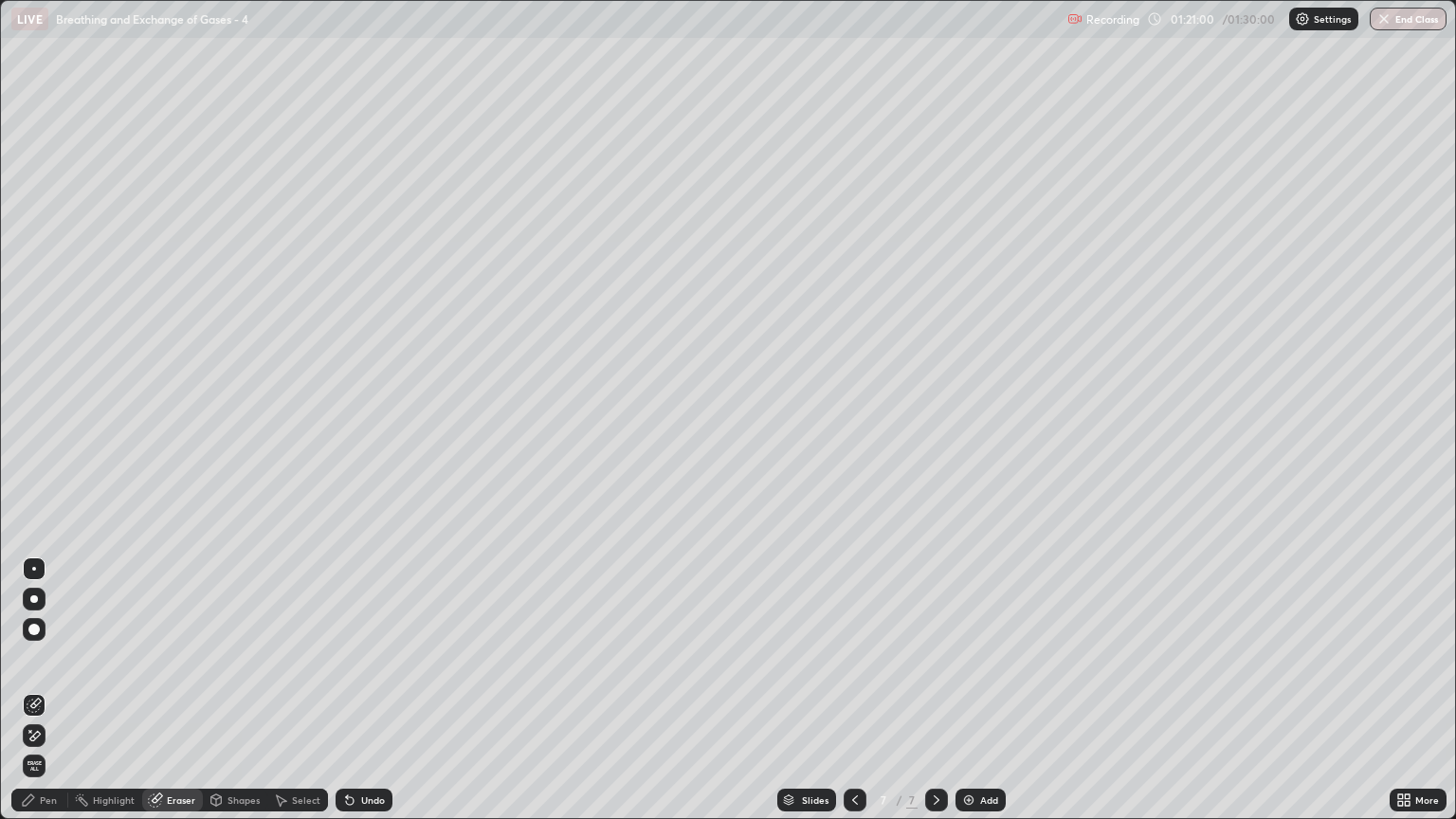
click at [167, 698] on div "Eraser" at bounding box center [181, 800] width 28 height 10
click at [35, 698] on icon at bounding box center [33, 736] width 15 height 16
click at [179, 698] on div "Eraser" at bounding box center [181, 800] width 28 height 10
click at [243, 698] on div "Shapes" at bounding box center [244, 800] width 32 height 10
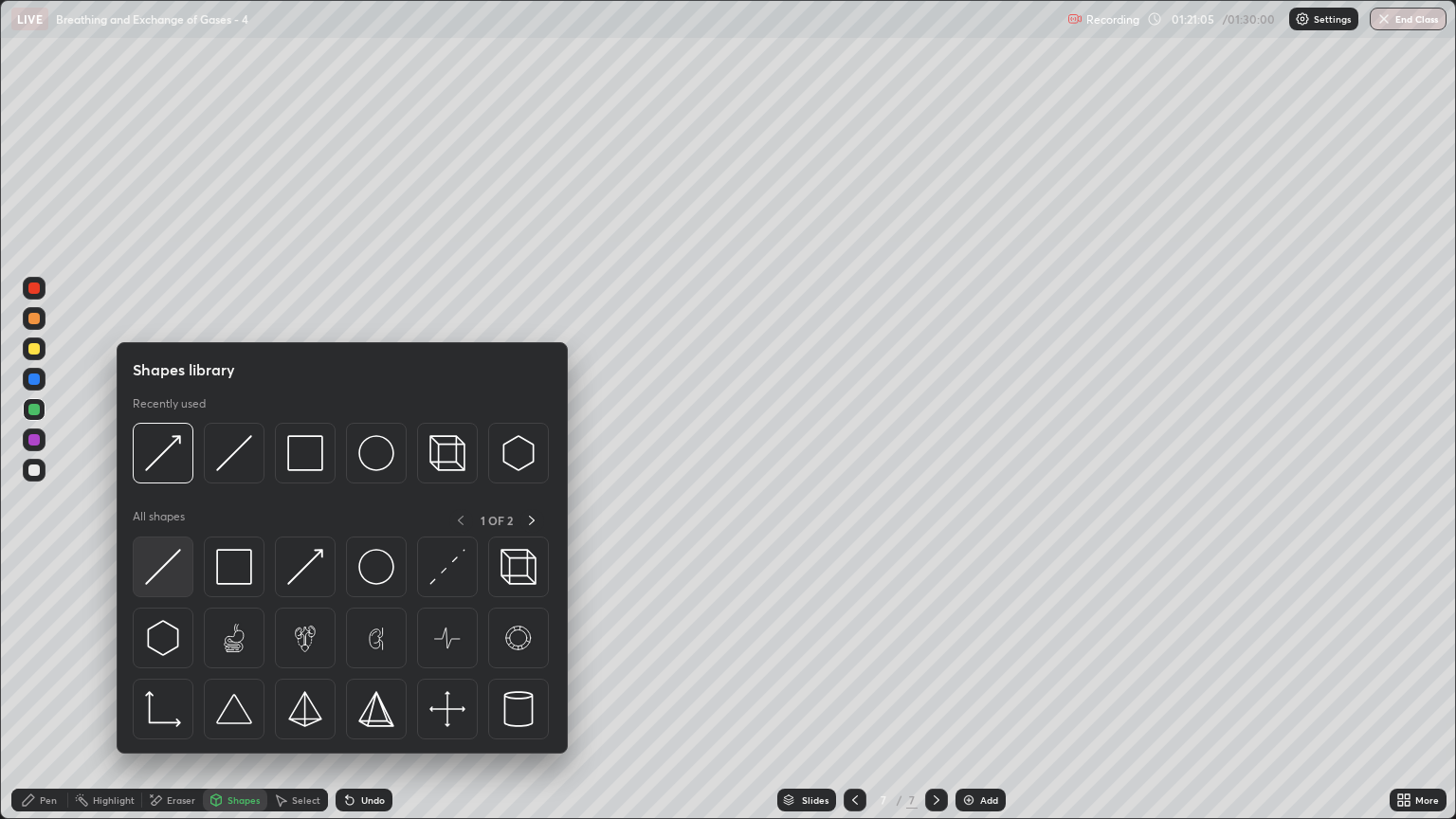
click at [171, 572] on img at bounding box center [163, 567] width 36 height 36
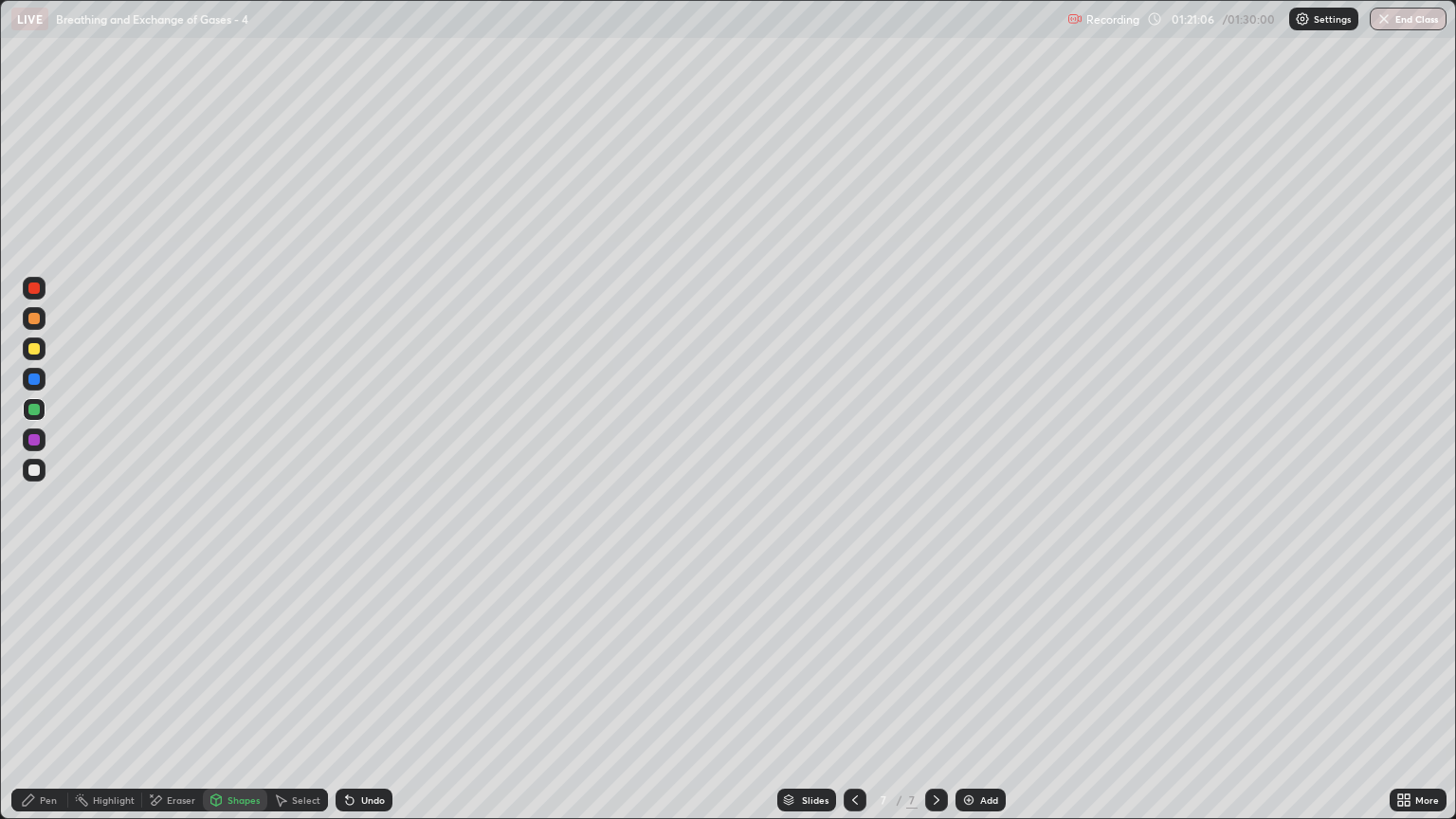
click at [36, 415] on div at bounding box center [33, 409] width 23 height 23
click at [34, 293] on div at bounding box center [34, 289] width 12 height 12
click at [181, 698] on div "Eraser" at bounding box center [181, 800] width 28 height 10
click at [52, 698] on div "Pen" at bounding box center [48, 800] width 17 height 10
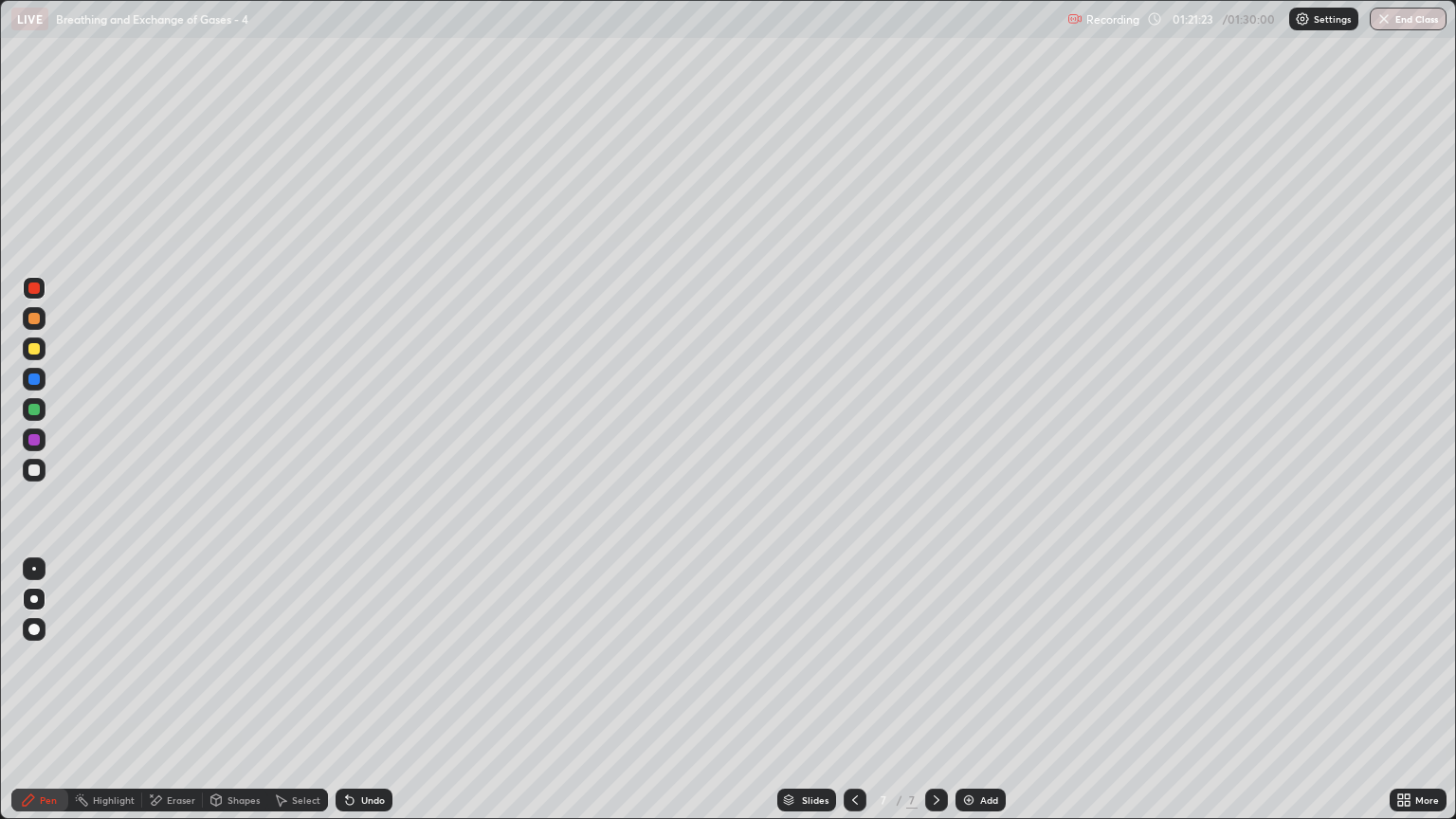
click at [34, 413] on div at bounding box center [34, 410] width 12 height 12
click at [244, 698] on div "Shapes" at bounding box center [244, 800] width 32 height 10
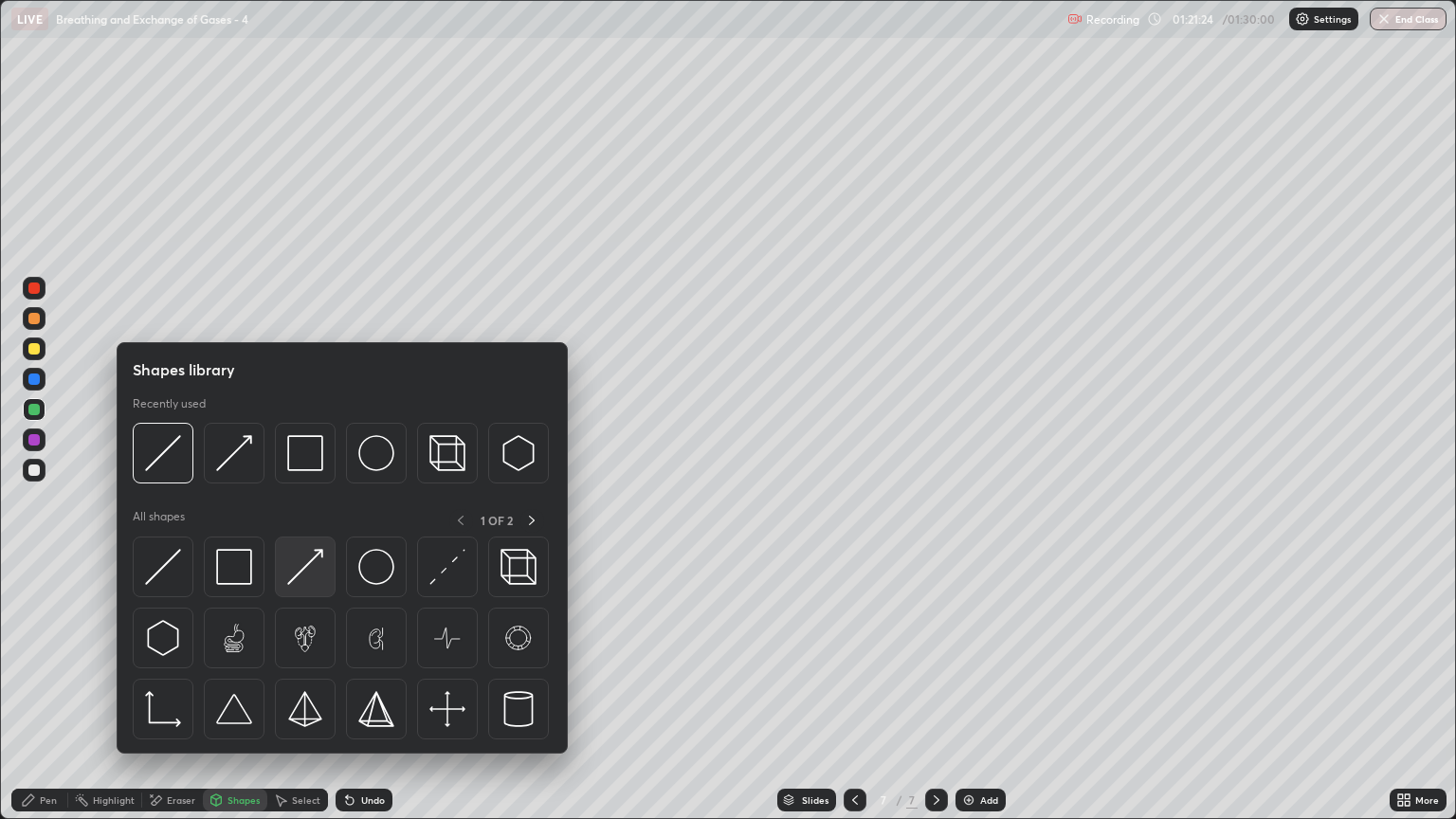
click at [304, 574] on img at bounding box center [305, 567] width 36 height 36
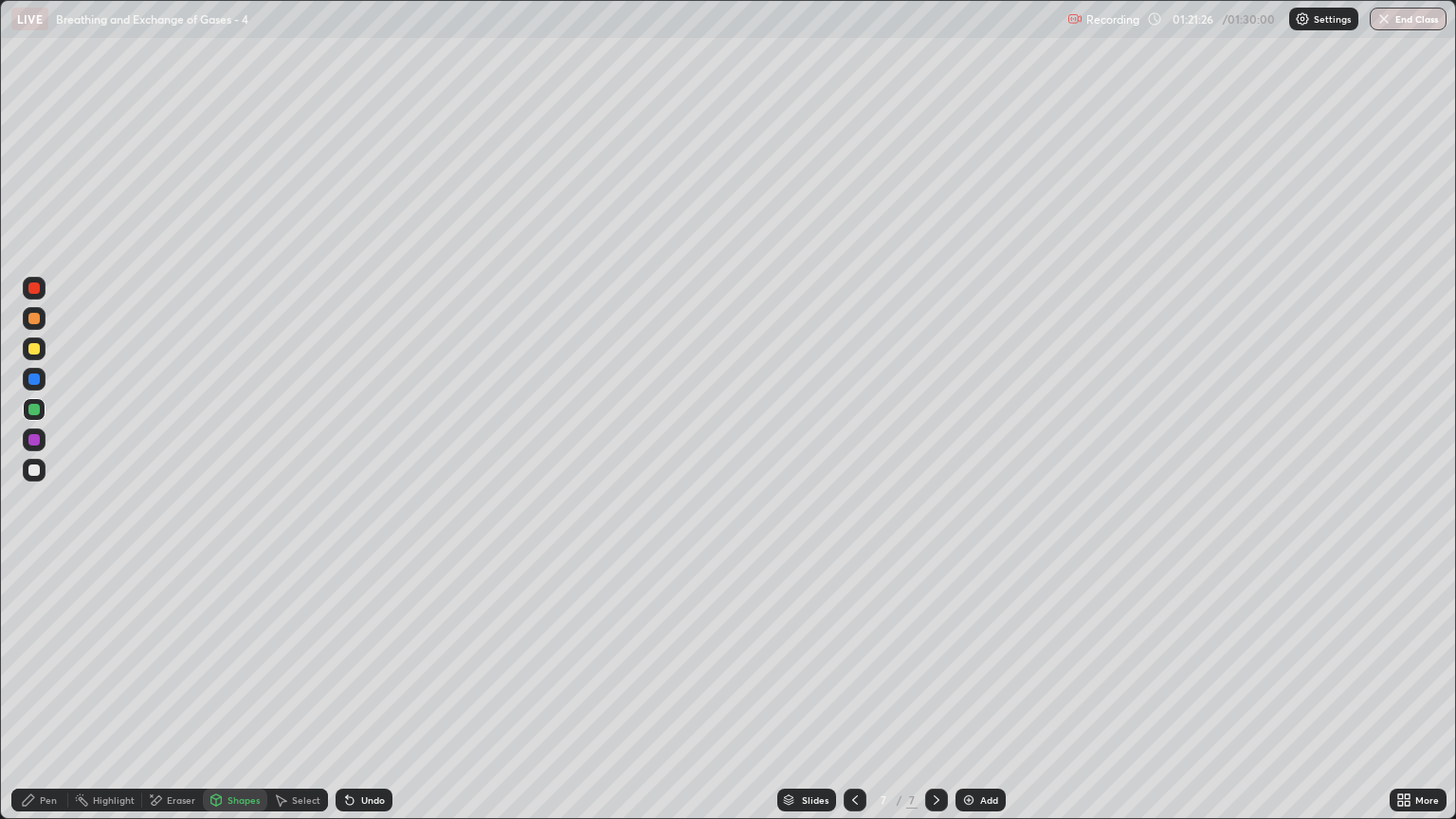
click at [32, 321] on div at bounding box center [34, 318] width 12 height 12
click at [175, 698] on div "Eraser" at bounding box center [181, 800] width 28 height 10
click at [37, 698] on div "Pen" at bounding box center [40, 799] width 57 height 23
click at [33, 472] on div at bounding box center [34, 470] width 12 height 12
click at [237, 698] on div "Shapes" at bounding box center [244, 800] width 32 height 10
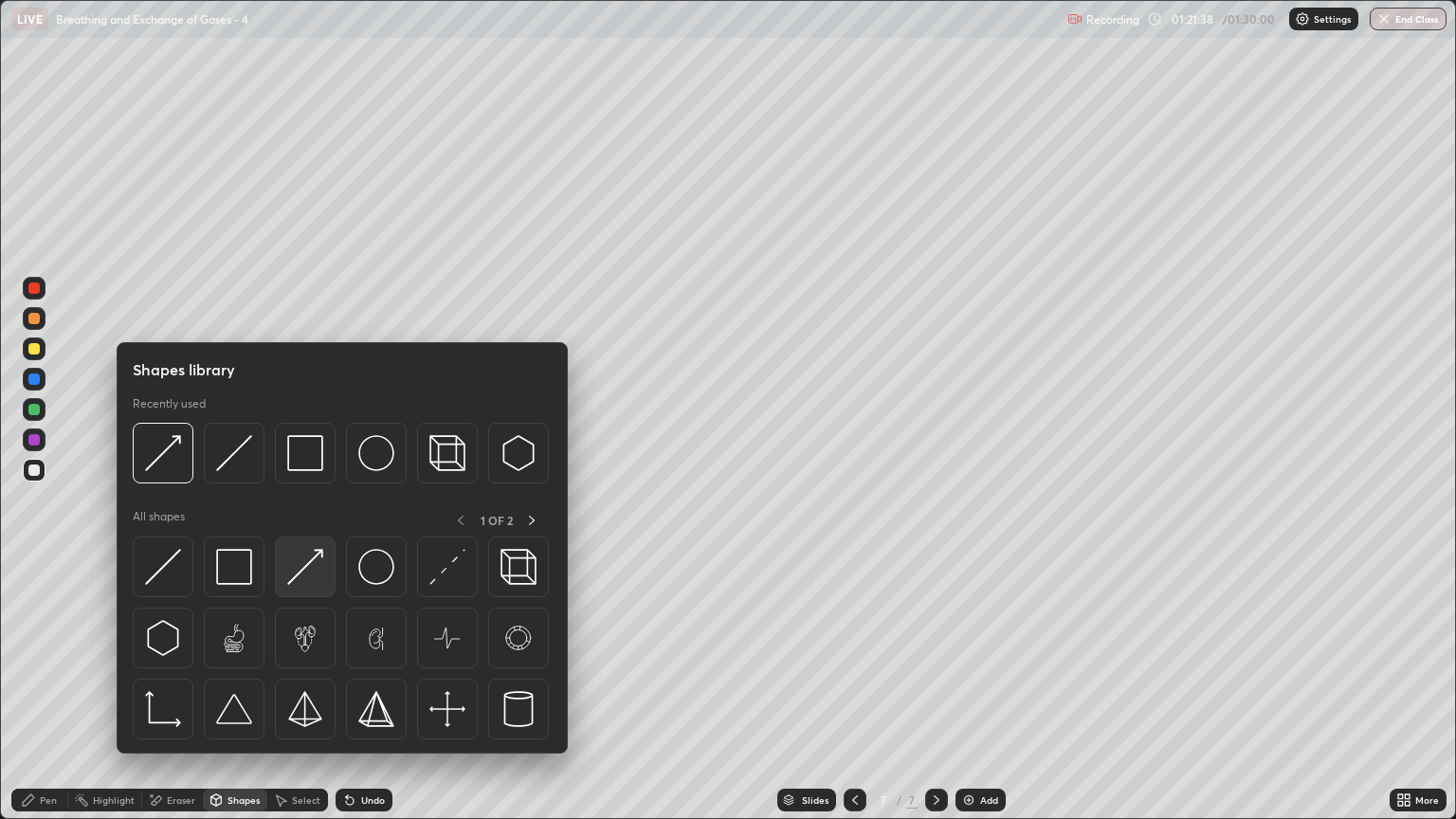
click at [304, 577] on img at bounding box center [305, 567] width 36 height 36
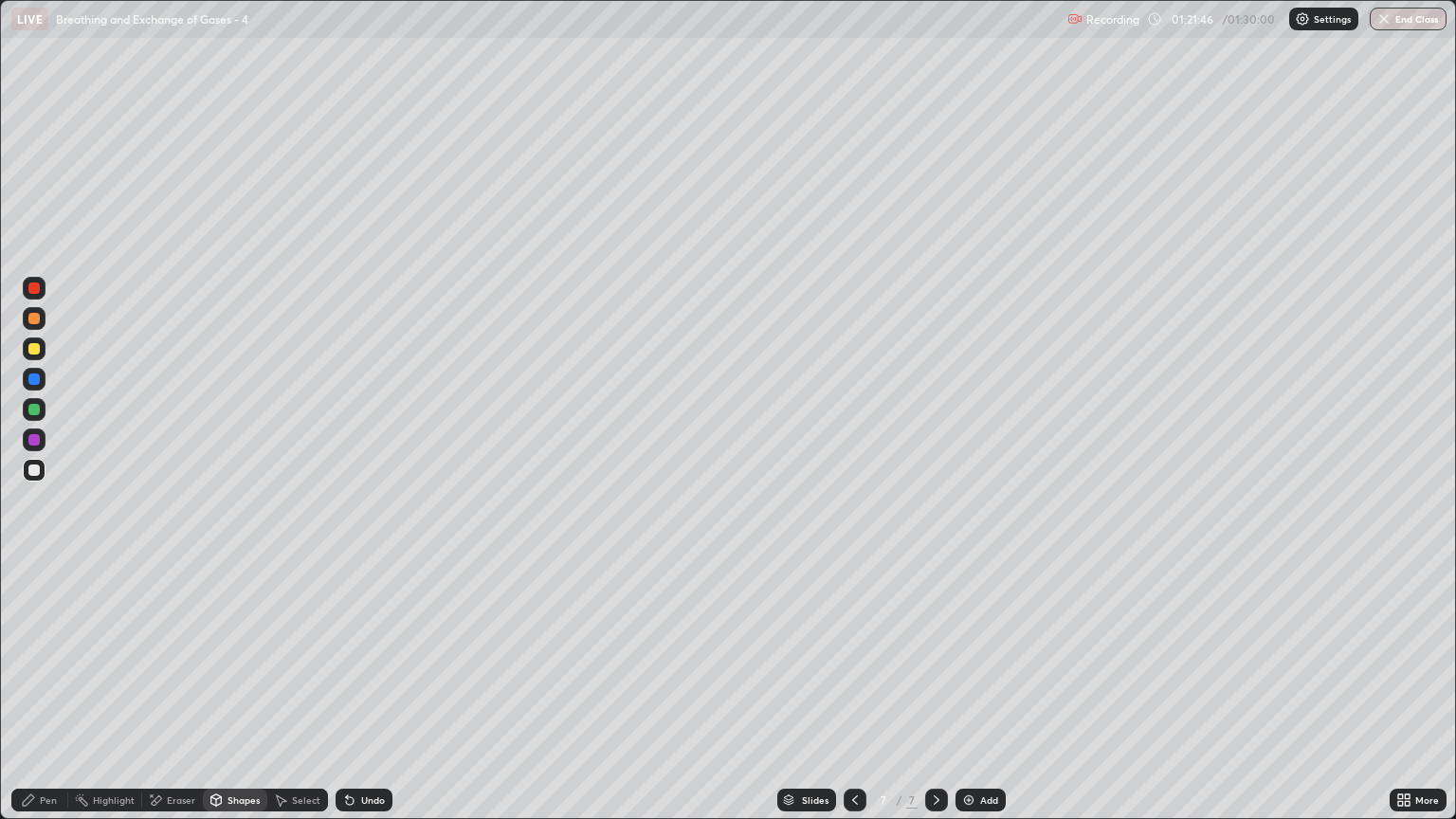
click at [53, 698] on div "Pen" at bounding box center [48, 800] width 17 height 10
click at [35, 470] on div at bounding box center [34, 470] width 12 height 12
click at [34, 442] on div at bounding box center [34, 440] width 12 height 12
click at [39, 385] on div at bounding box center [33, 378] width 23 height 23
click at [229, 698] on div "Shapes" at bounding box center [244, 800] width 32 height 10
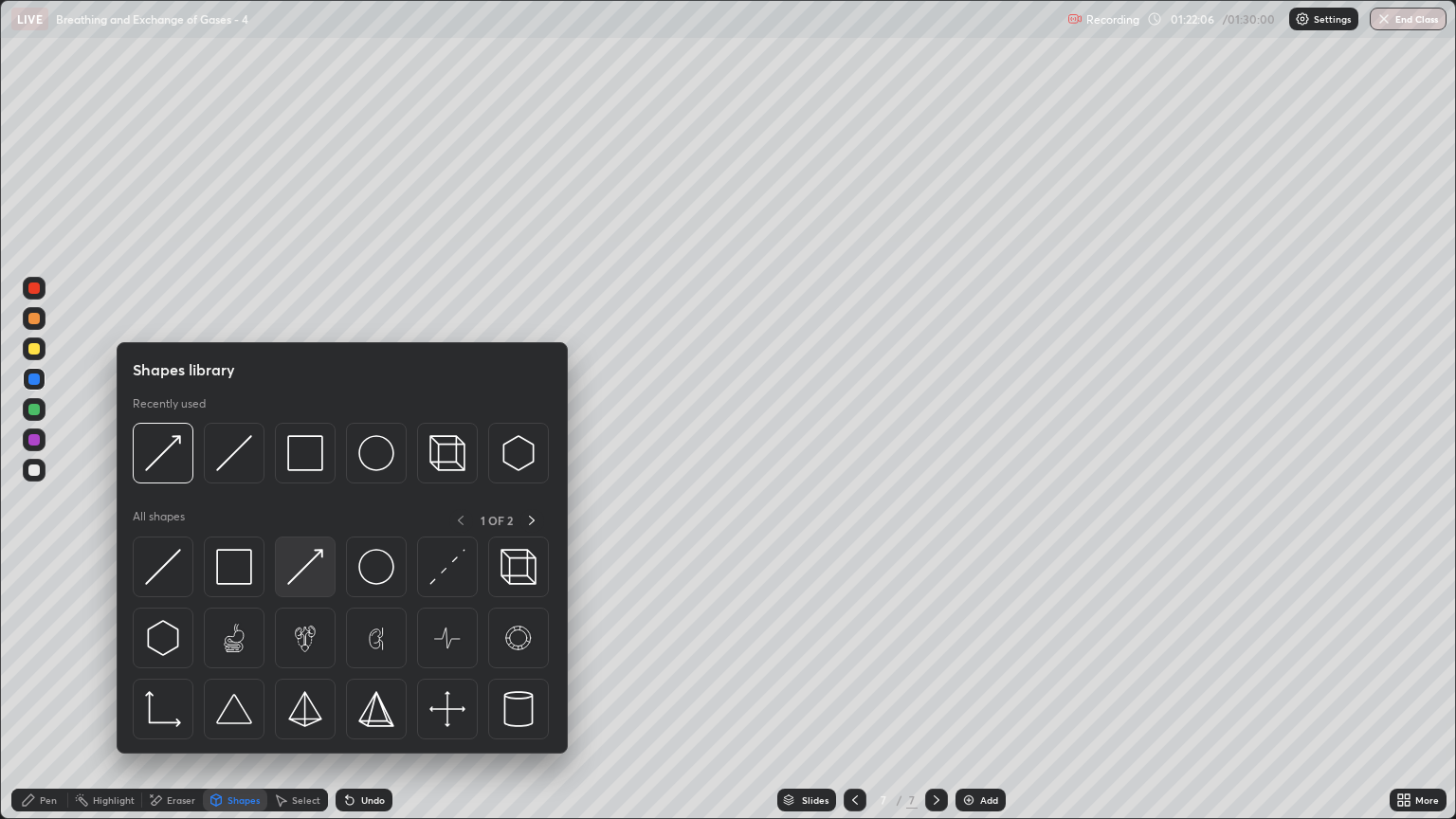
click at [311, 573] on img at bounding box center [305, 567] width 36 height 36
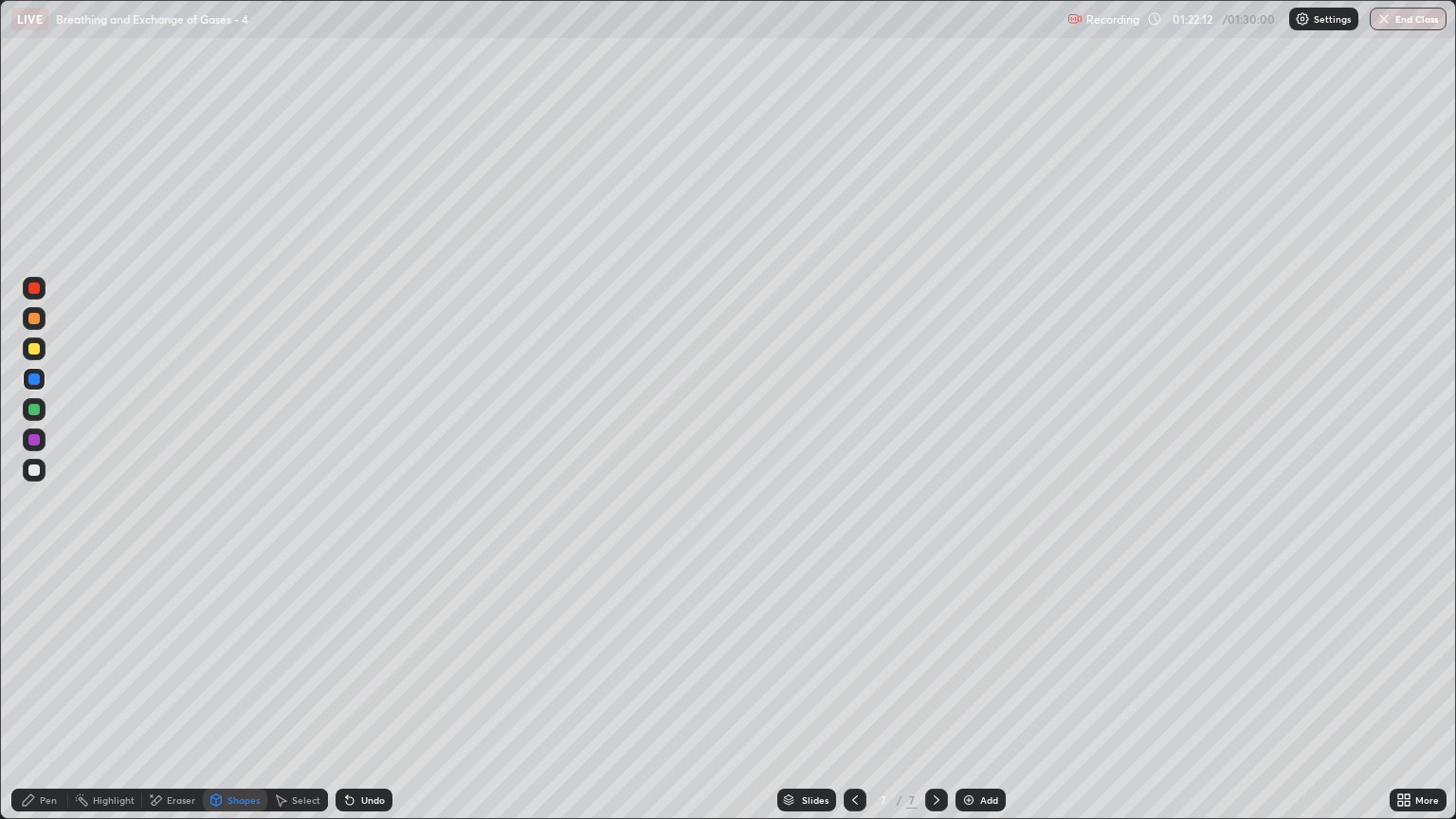
click at [50, 698] on div "Pen" at bounding box center [48, 800] width 17 height 10
click at [33, 413] on div at bounding box center [34, 410] width 12 height 12
click at [34, 351] on div at bounding box center [34, 349] width 12 height 12
click at [234, 698] on div "Shapes" at bounding box center [235, 799] width 65 height 23
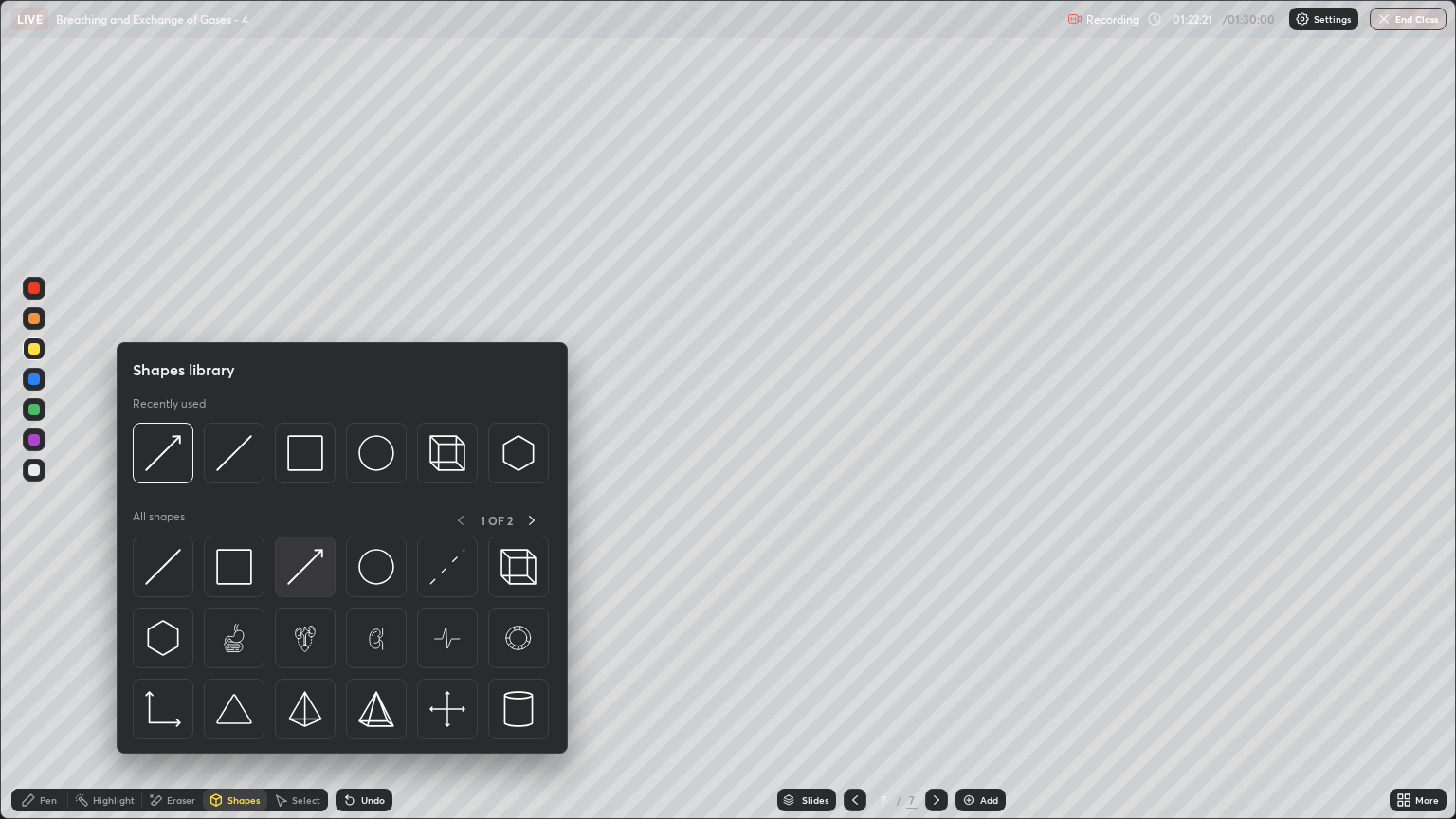
click at [305, 583] on img at bounding box center [305, 567] width 36 height 36
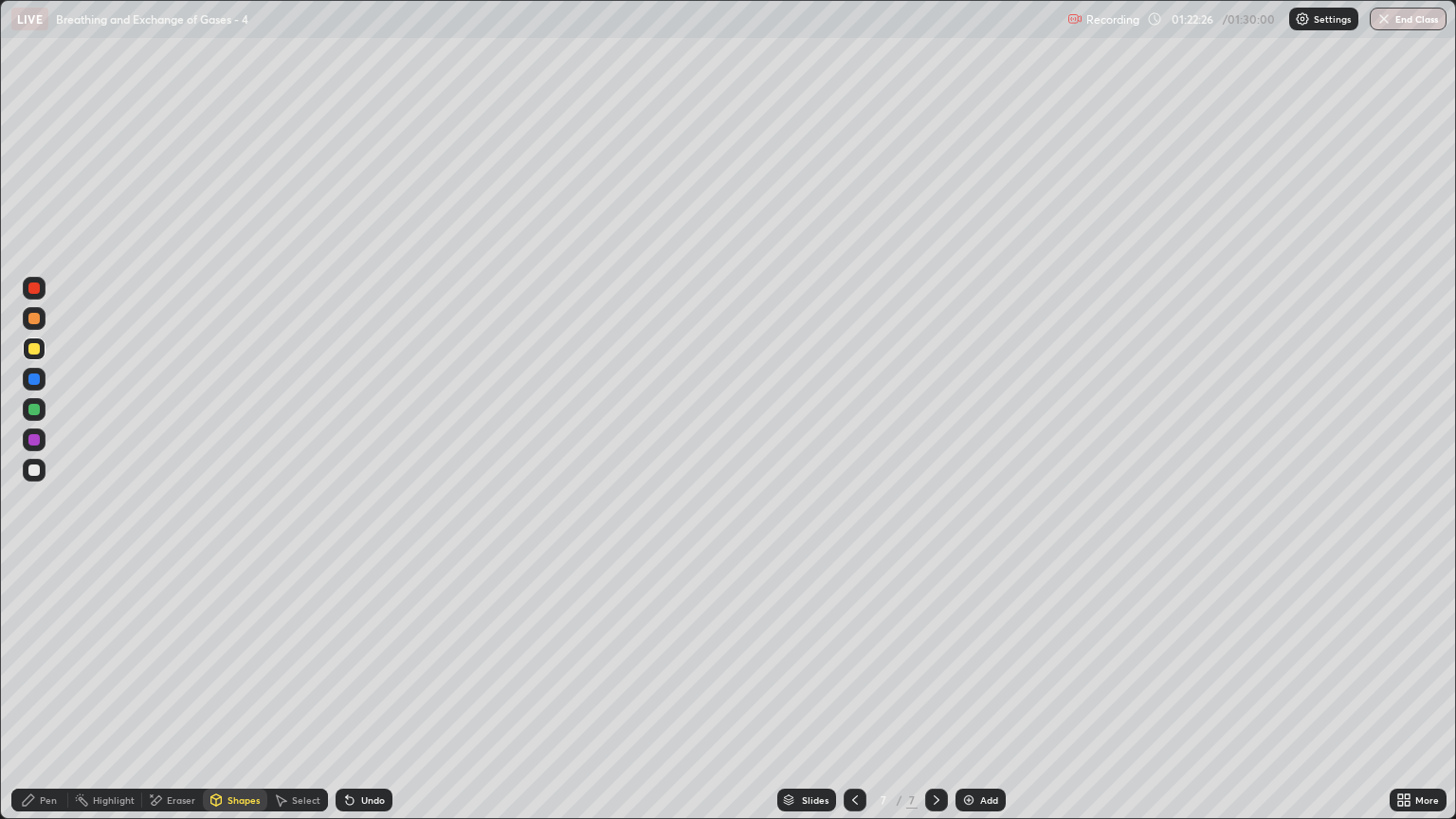
click at [49, 698] on div "Pen" at bounding box center [48, 800] width 17 height 10
click at [31, 288] on div at bounding box center [34, 289] width 12 height 12
click at [228, 698] on div "Shapes" at bounding box center [244, 800] width 32 height 10
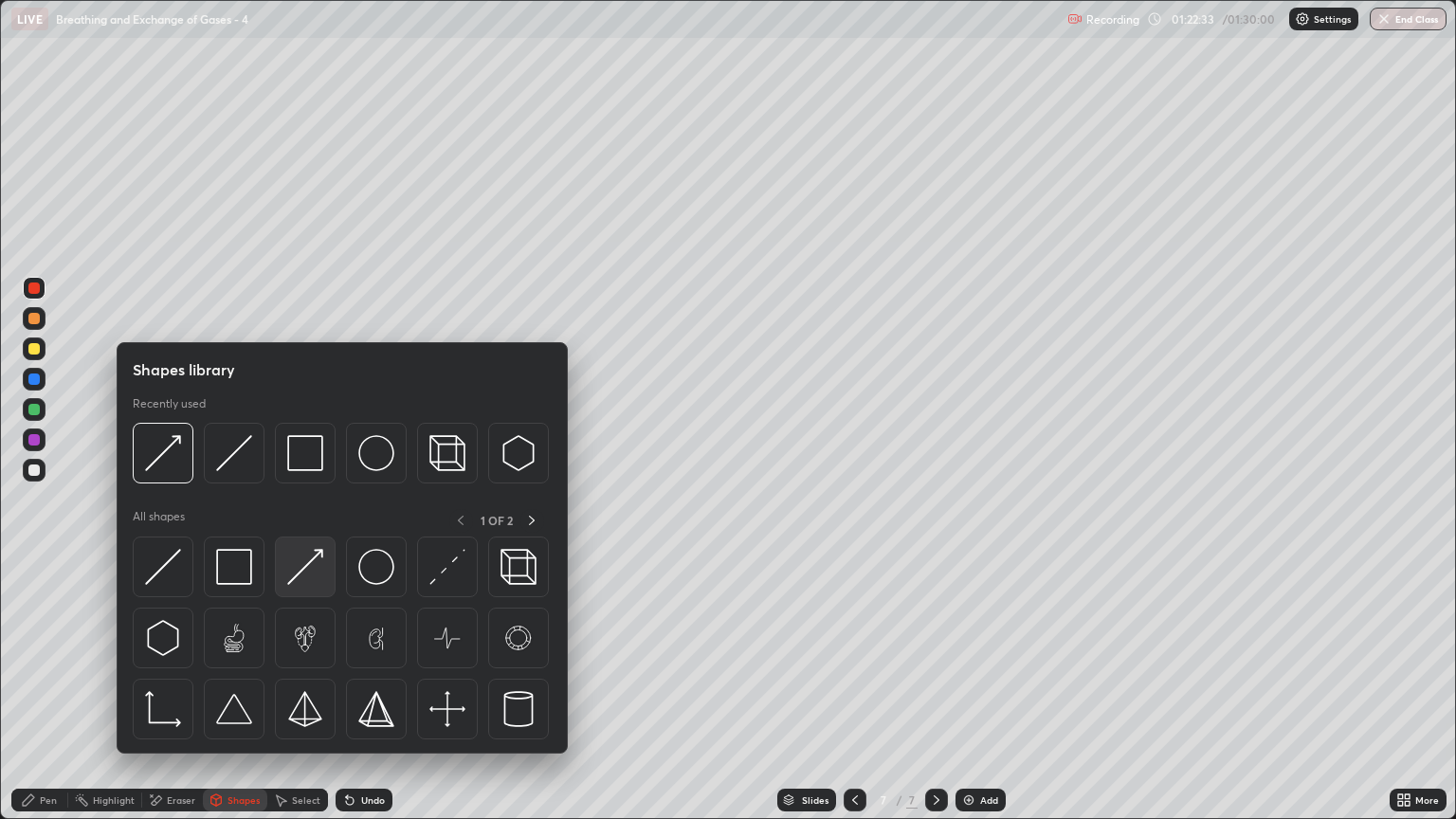
click at [295, 580] on img at bounding box center [305, 567] width 36 height 36
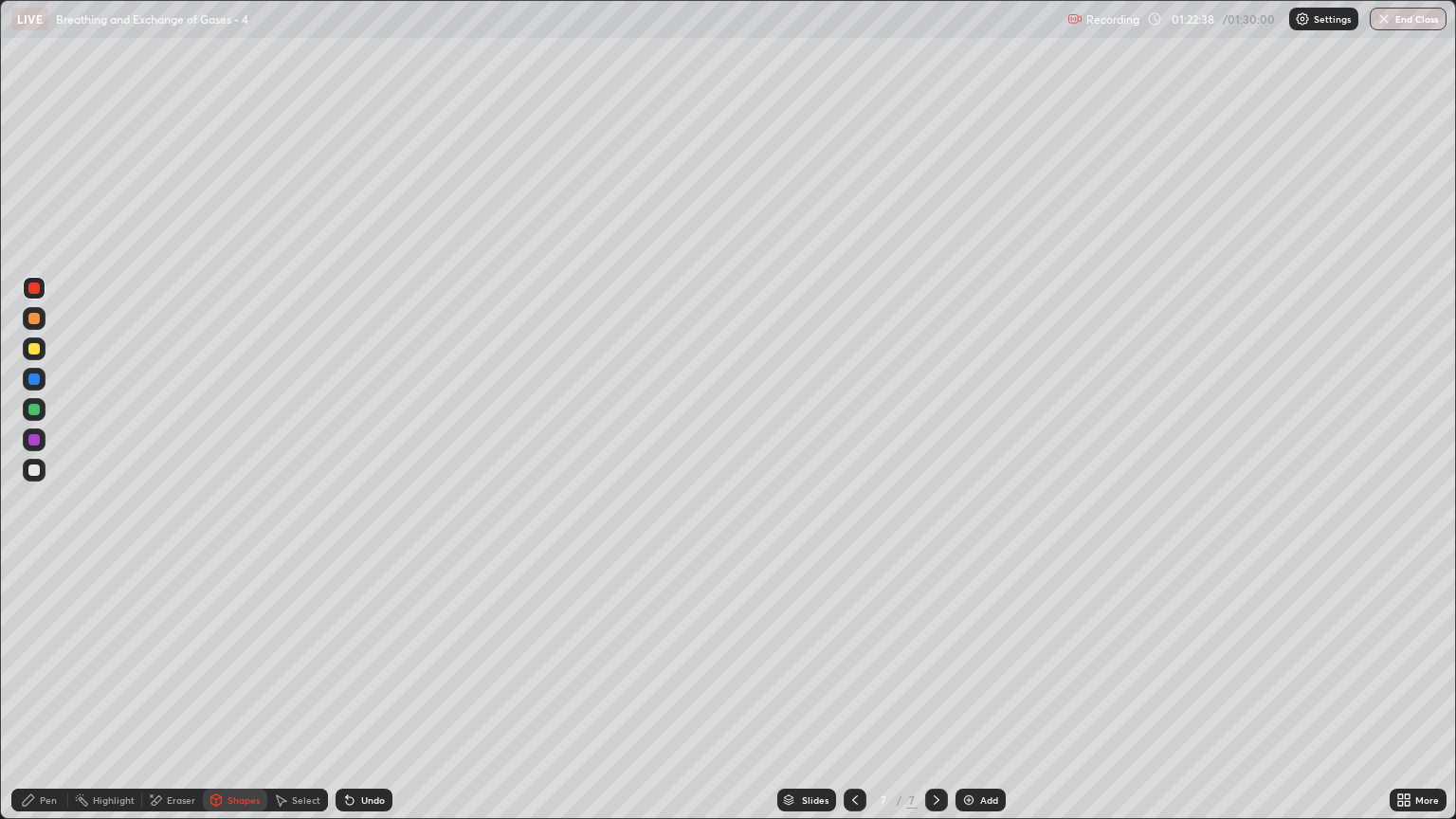
click at [41, 698] on div "Pen" at bounding box center [48, 800] width 17 height 10
click at [1392, 28] on button "End Class" at bounding box center [1409, 19] width 75 height 23
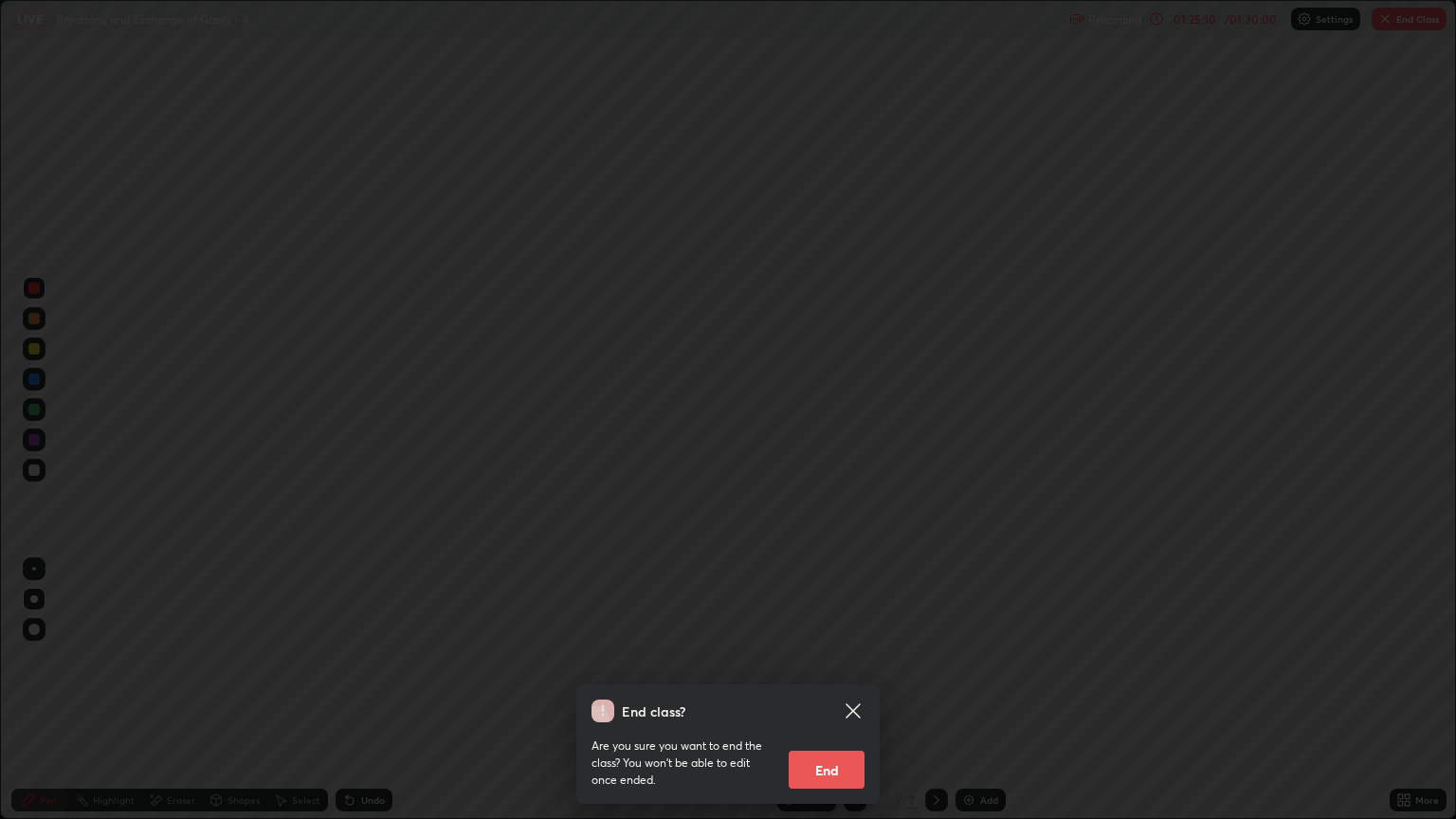
click at [838, 698] on button "End" at bounding box center [826, 769] width 76 height 38
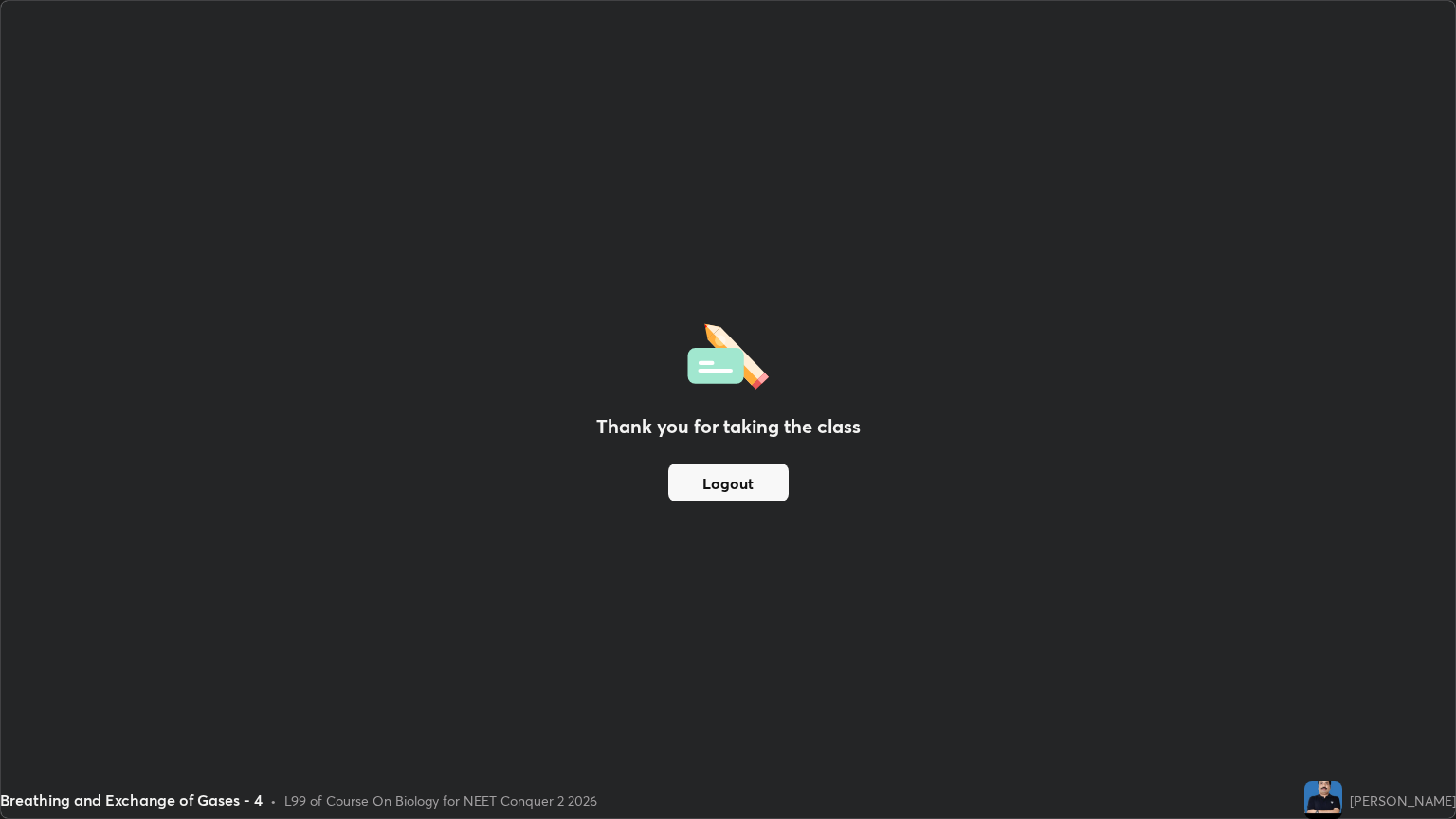
click at [744, 495] on button "Logout" at bounding box center [728, 482] width 121 height 38
click at [743, 477] on button "Logout" at bounding box center [728, 482] width 121 height 38
